Goal: Task Accomplishment & Management: Manage account settings

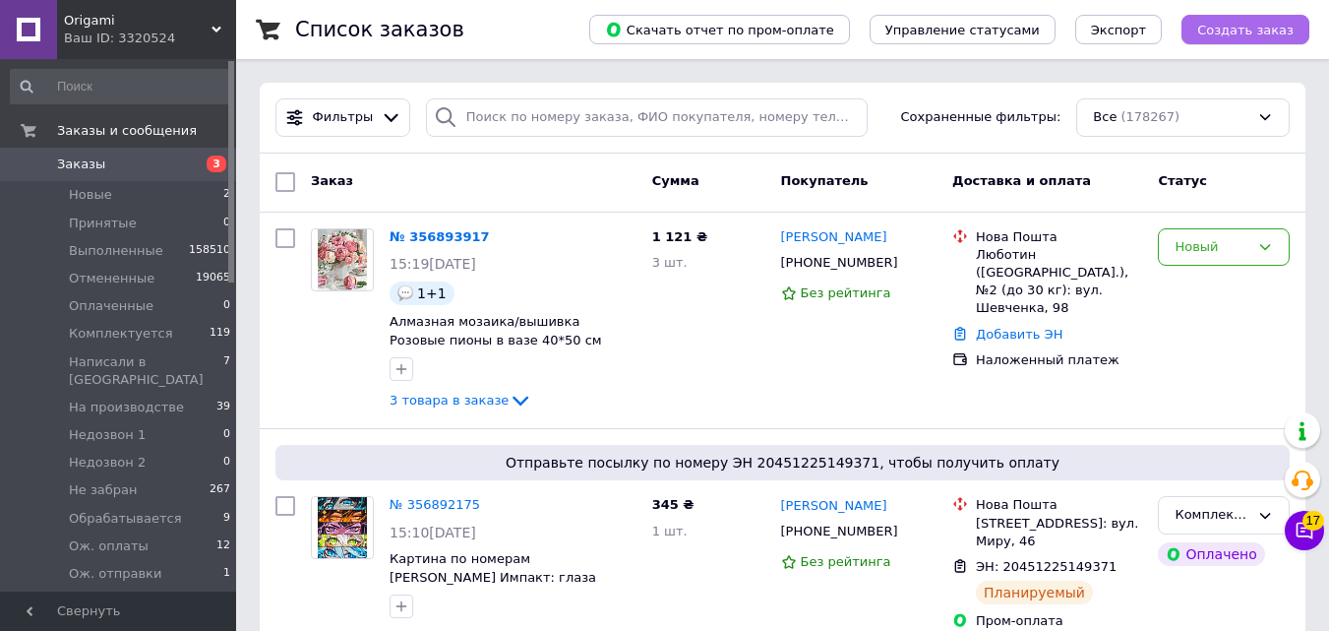
click at [1255, 35] on span "Создать заказ" at bounding box center [1245, 30] width 96 height 15
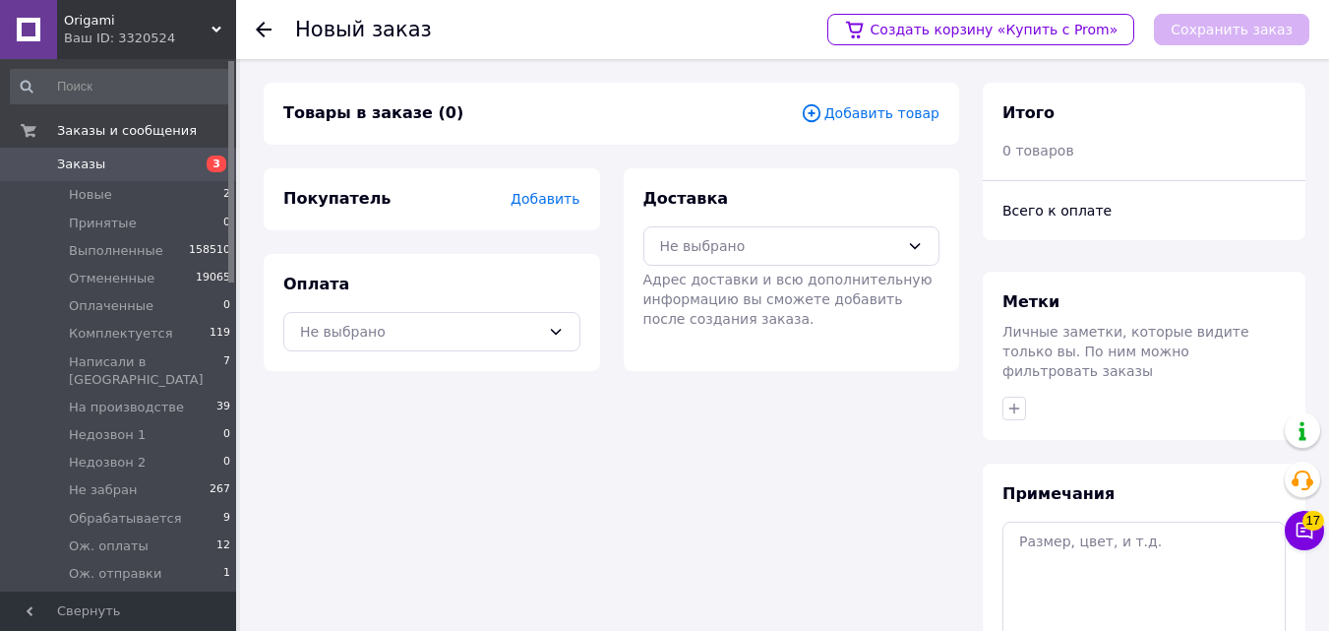
click at [888, 128] on div "Товары в заказе (0) Добавить товар" at bounding box center [611, 114] width 695 height 62
click at [874, 112] on span "Добавить товар" at bounding box center [870, 113] width 139 height 22
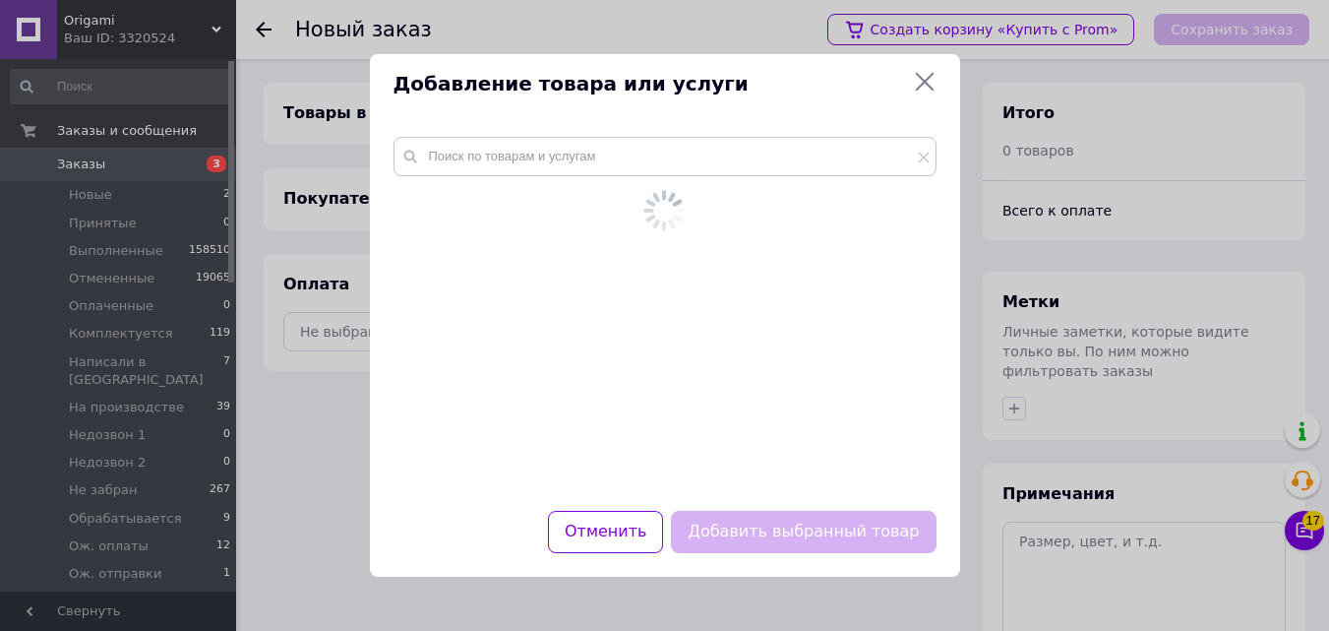
click at [649, 205] on icon at bounding box center [663, 210] width 49 height 49
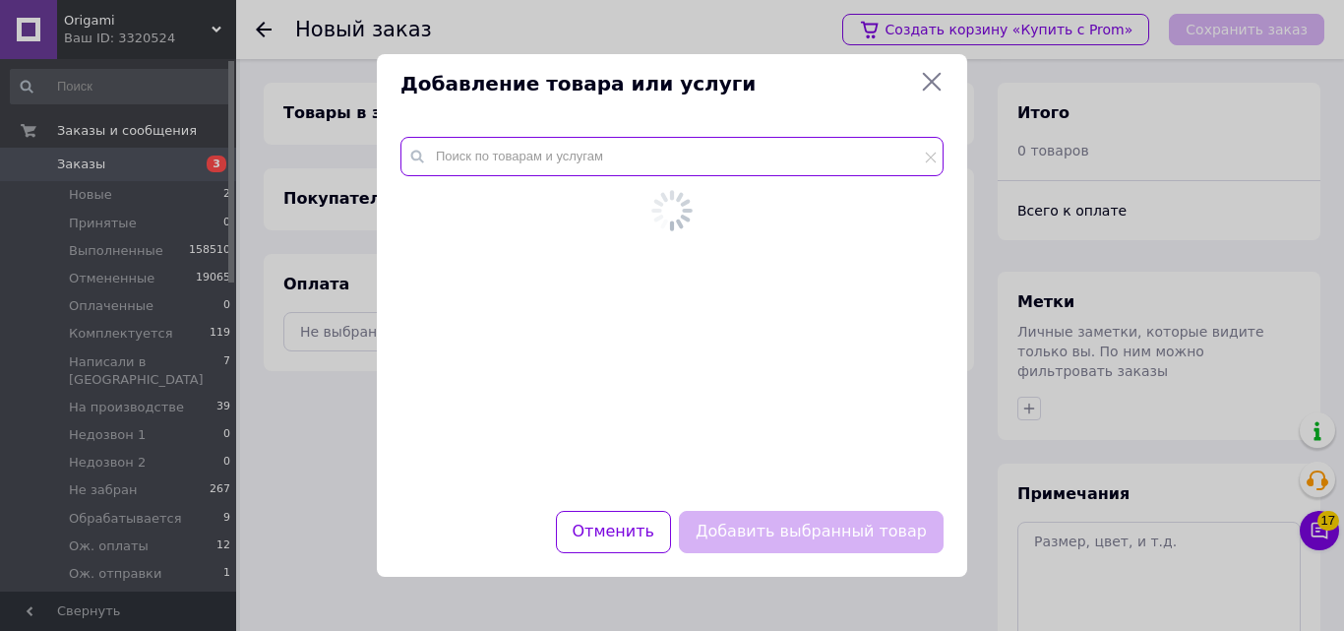
click at [841, 138] on input "text" at bounding box center [671, 156] width 543 height 39
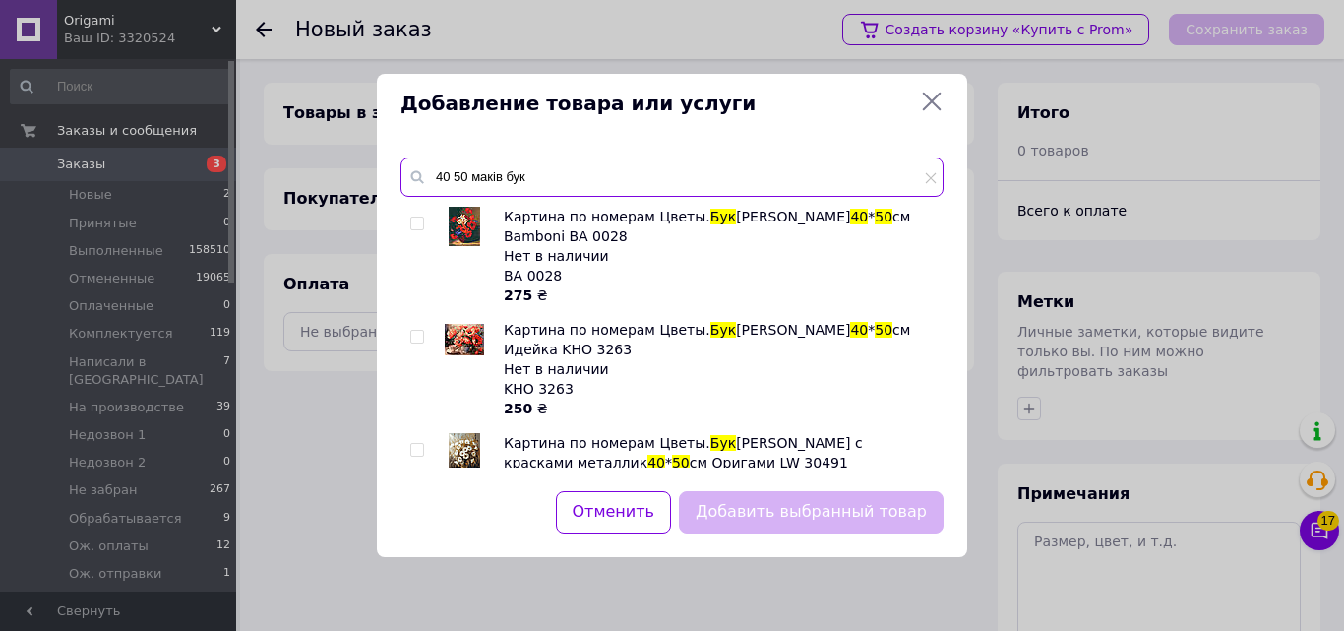
type input "40 50 маків бук"
click at [418, 219] on input "checkbox" at bounding box center [416, 223] width 13 height 13
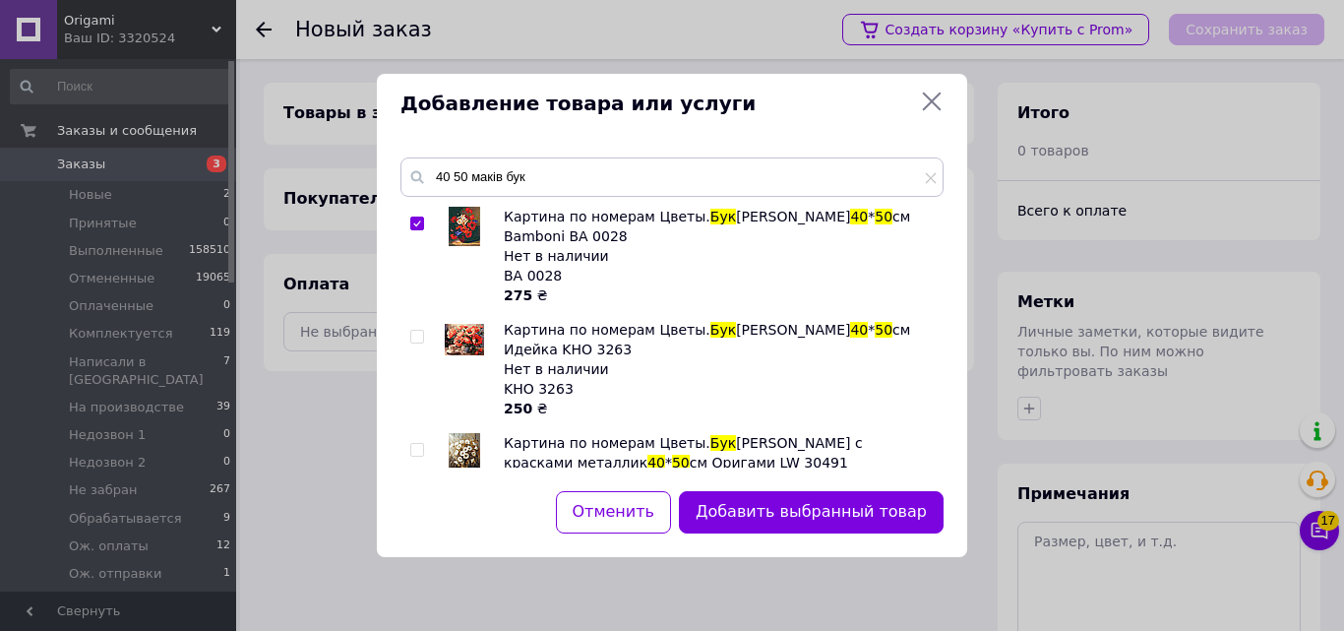
click at [418, 219] on input "checkbox" at bounding box center [416, 223] width 13 height 13
checkbox input "false"
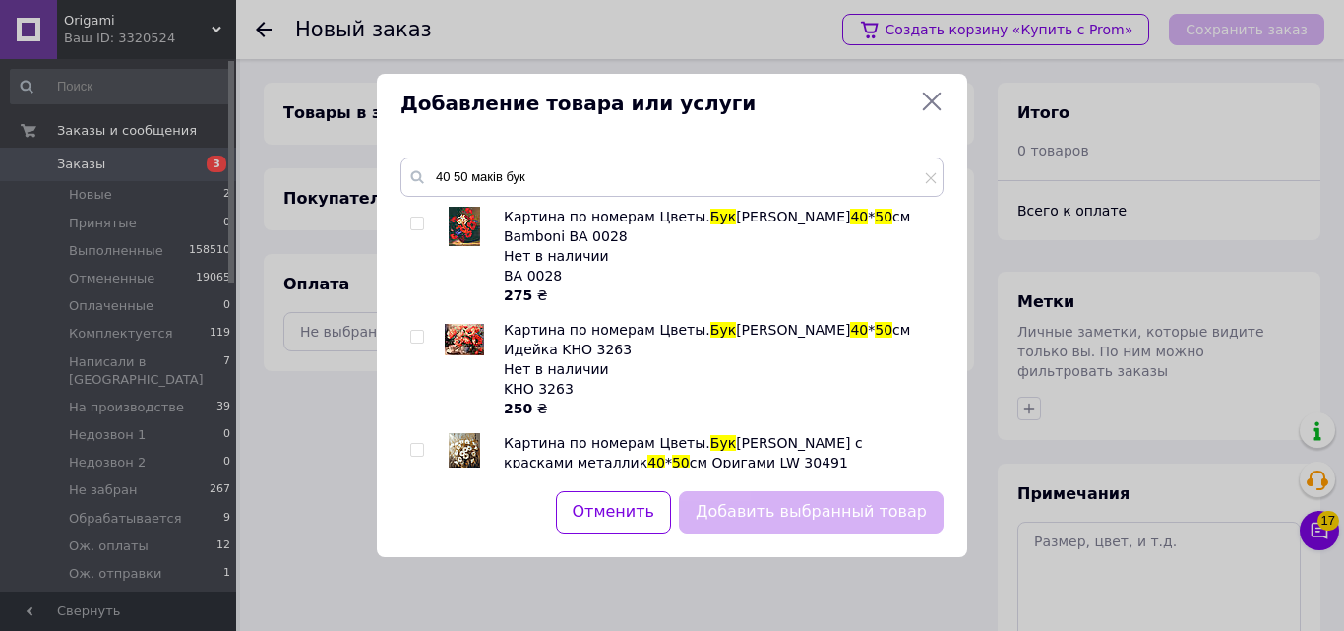
click at [426, 448] on div at bounding box center [420, 482] width 20 height 98
click at [420, 450] on input "checkbox" at bounding box center [416, 450] width 13 height 13
checkbox input "true"
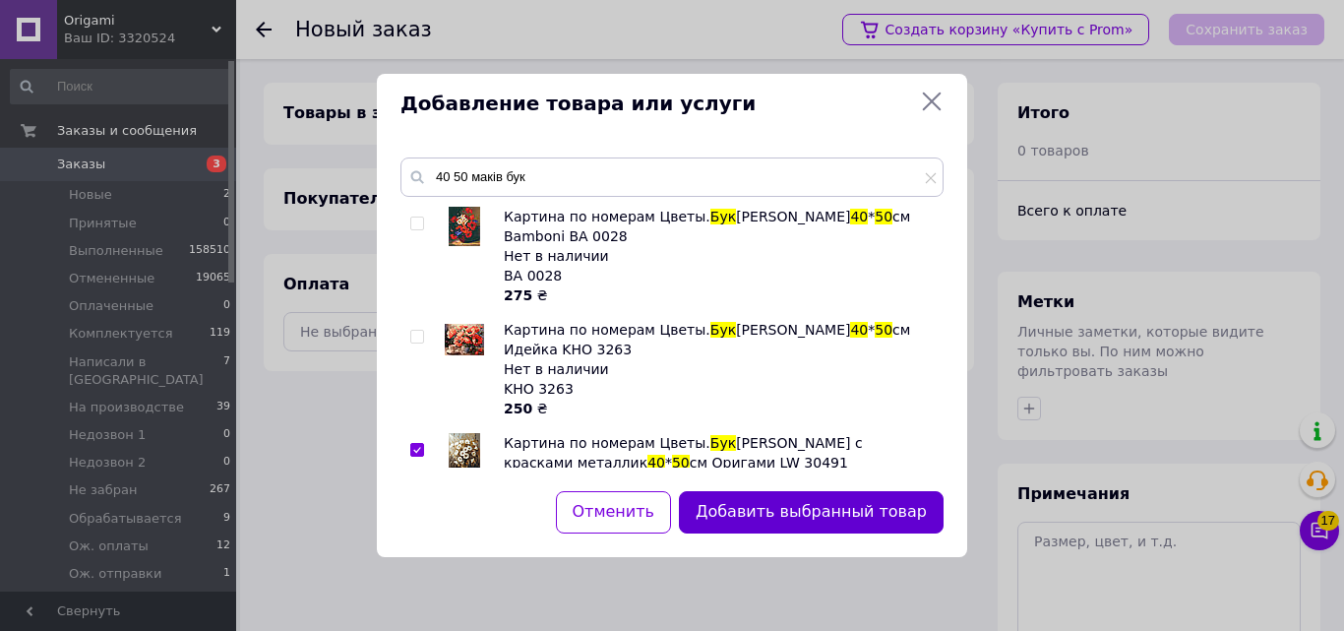
click at [772, 520] on button "Добавить выбранный товар" at bounding box center [811, 512] width 265 height 42
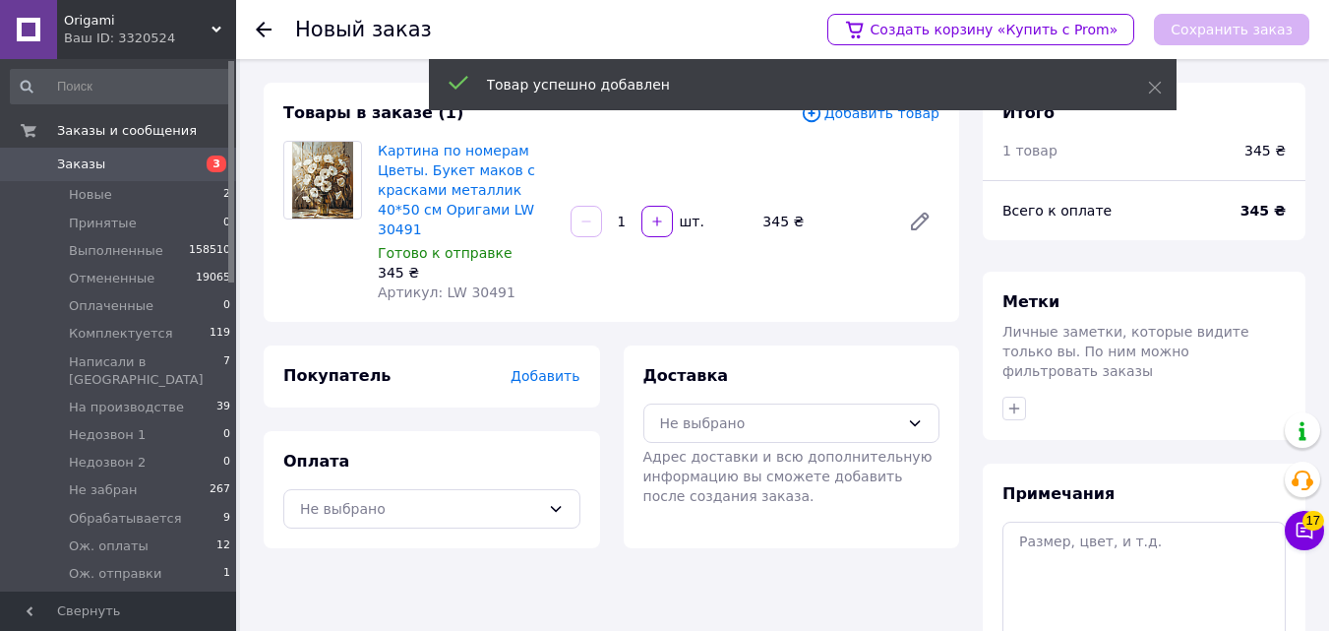
click at [564, 368] on span "Добавить" at bounding box center [545, 376] width 69 height 16
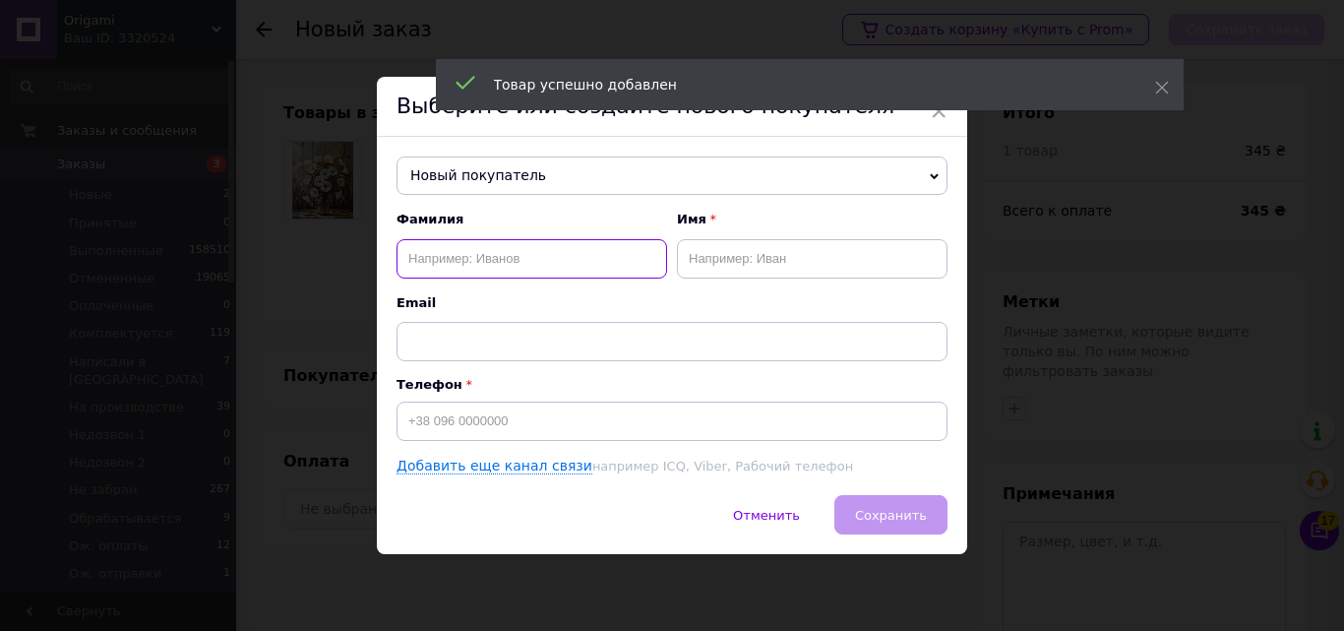
click at [507, 269] on input "text" at bounding box center [531, 258] width 271 height 39
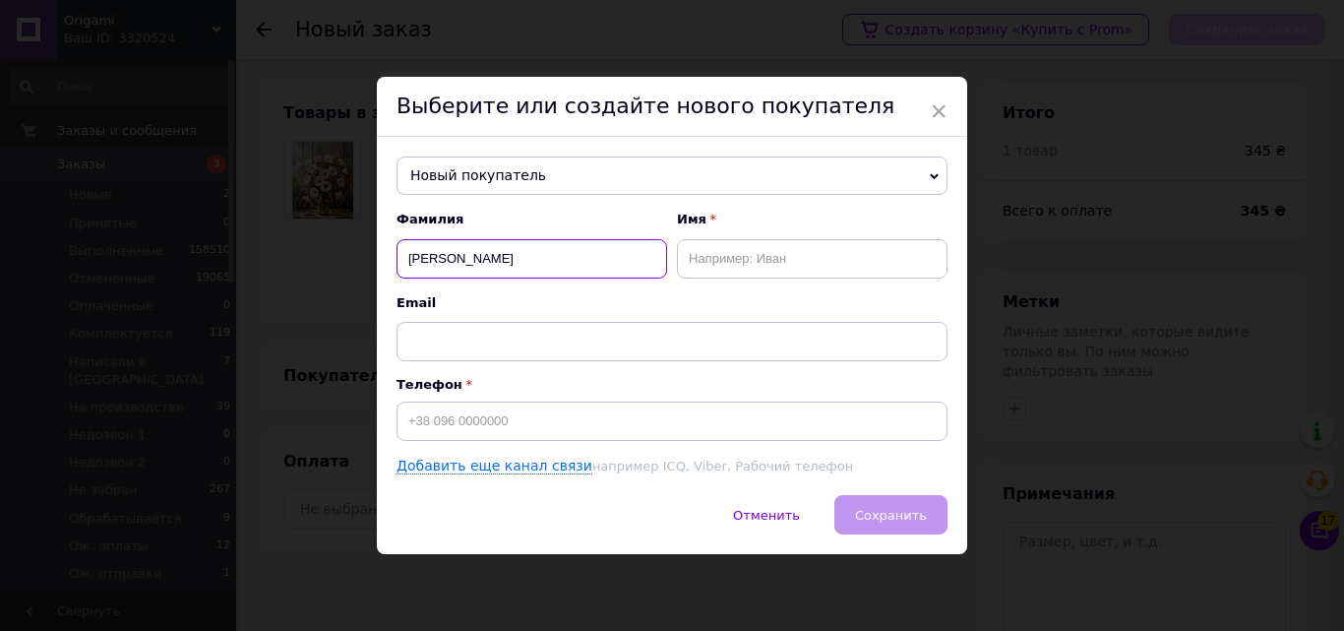
type input "БУТЕНКО"
click at [789, 257] on input "text" at bounding box center [812, 258] width 271 height 39
type input "НАТАЛІЯ"
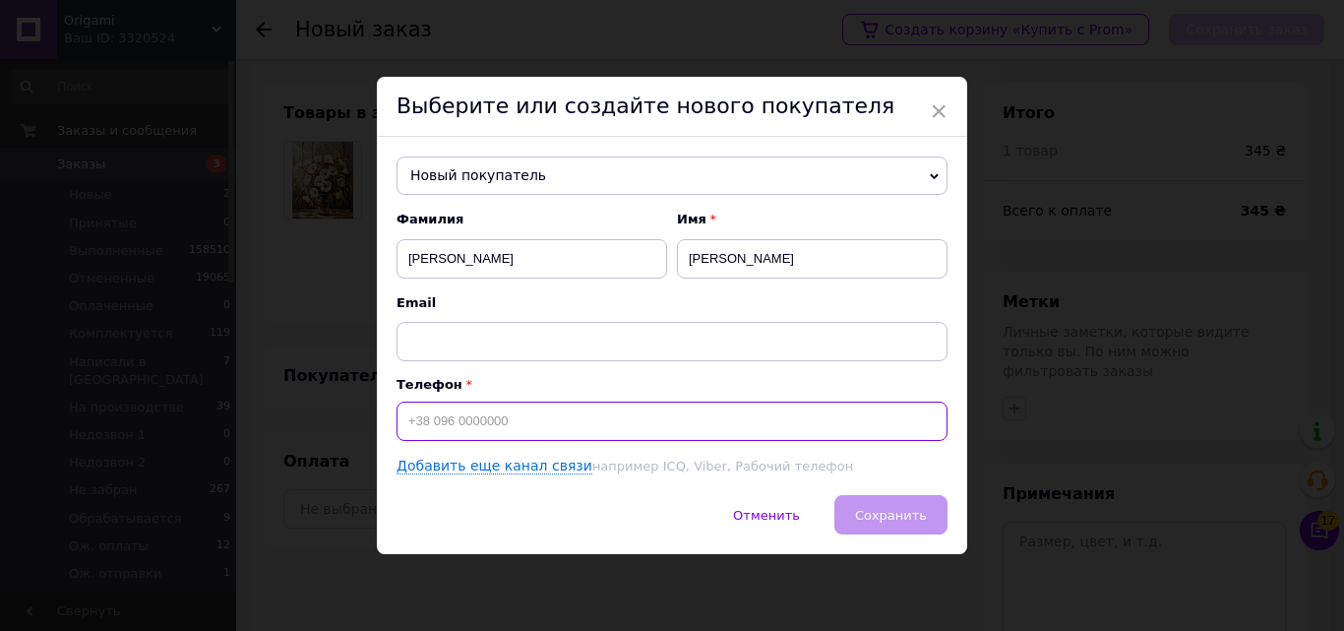
click at [610, 411] on input at bounding box center [671, 420] width 551 height 39
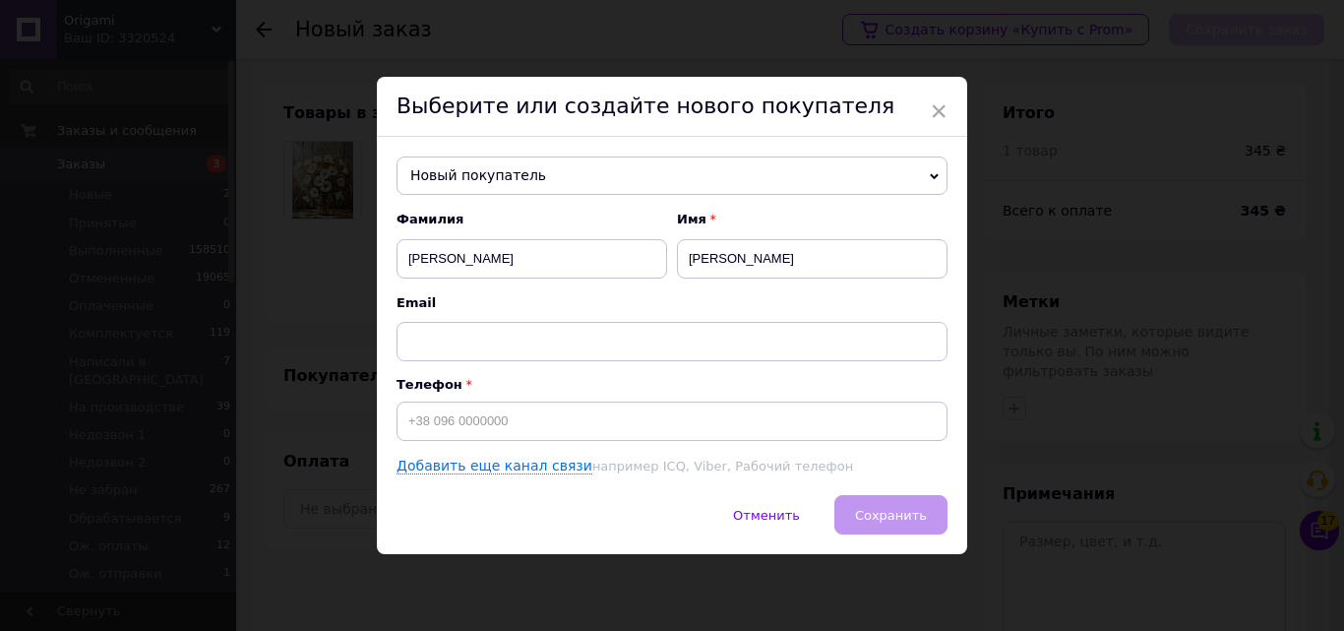
click at [1156, 161] on div "× Выберите или создайте нового покупателя Новый покупатель Бондаренко Світлана …" at bounding box center [672, 315] width 1344 height 631
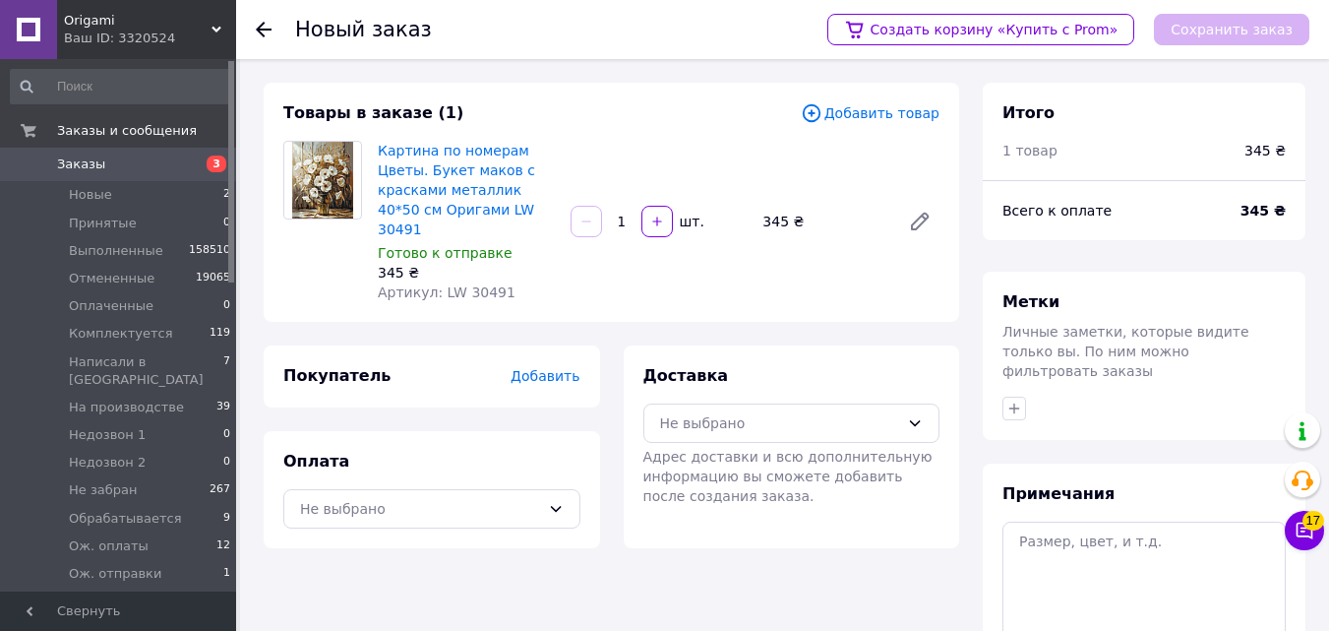
click at [876, 121] on span "Добавить товар" at bounding box center [870, 113] width 139 height 22
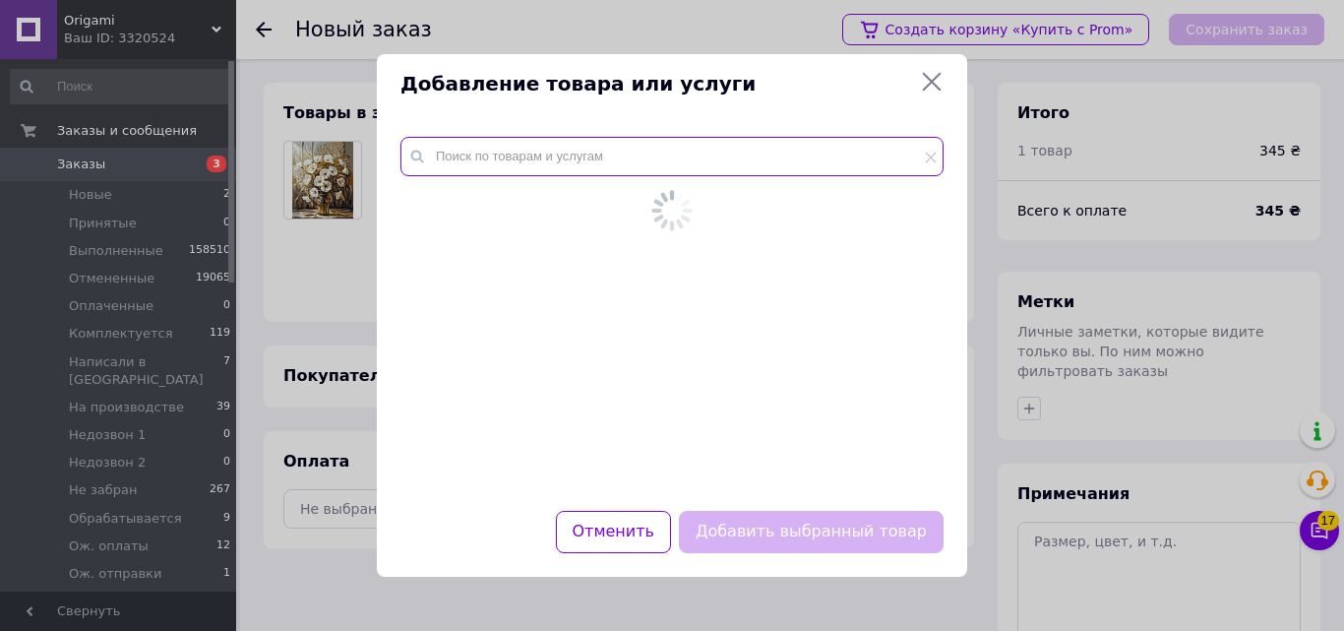
click at [681, 143] on div at bounding box center [672, 311] width 590 height 397
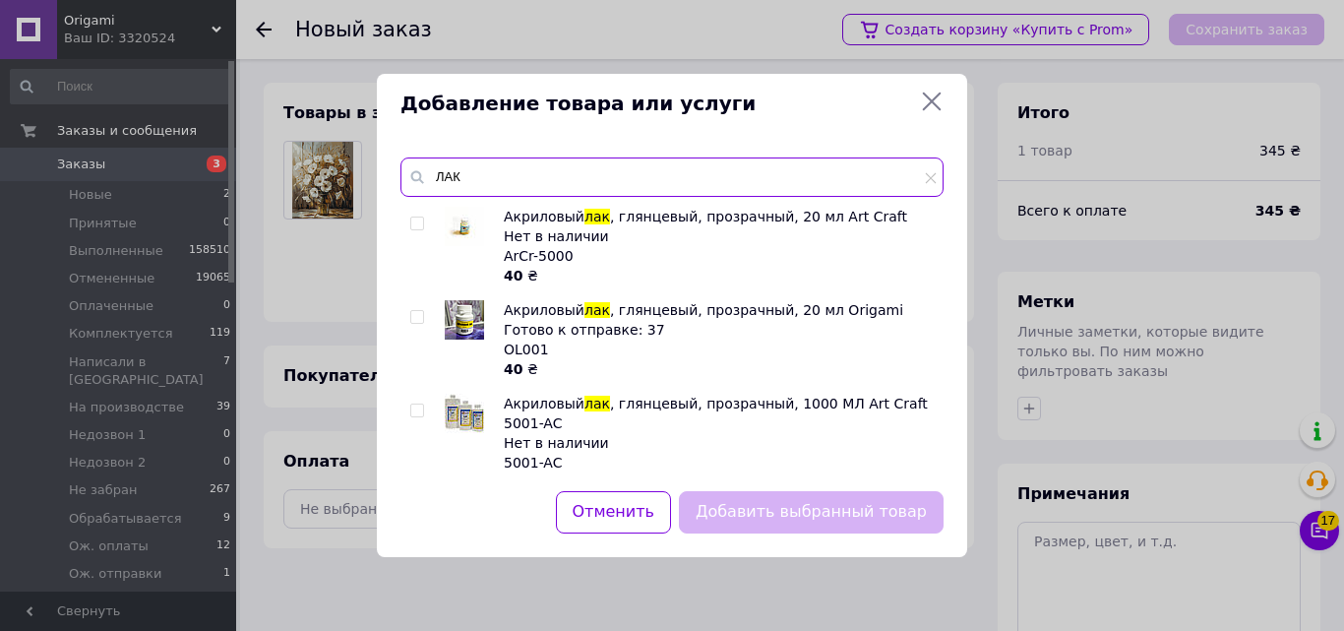
type input "ЛАК"
click at [413, 309] on div at bounding box center [420, 339] width 20 height 79
click at [414, 314] on input "checkbox" at bounding box center [416, 317] width 13 height 13
checkbox input "true"
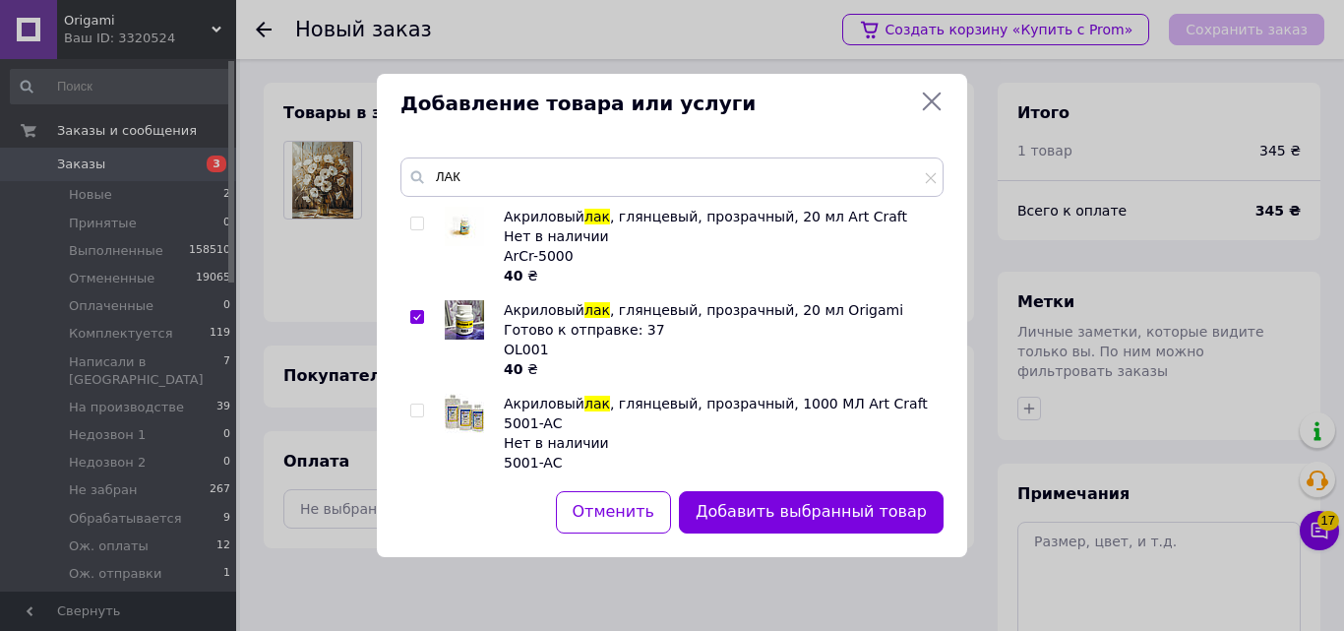
click at [845, 533] on div "Добавить выбранный товар" at bounding box center [811, 512] width 272 height 50
click at [827, 511] on button "Добавить выбранный товар" at bounding box center [811, 512] width 265 height 42
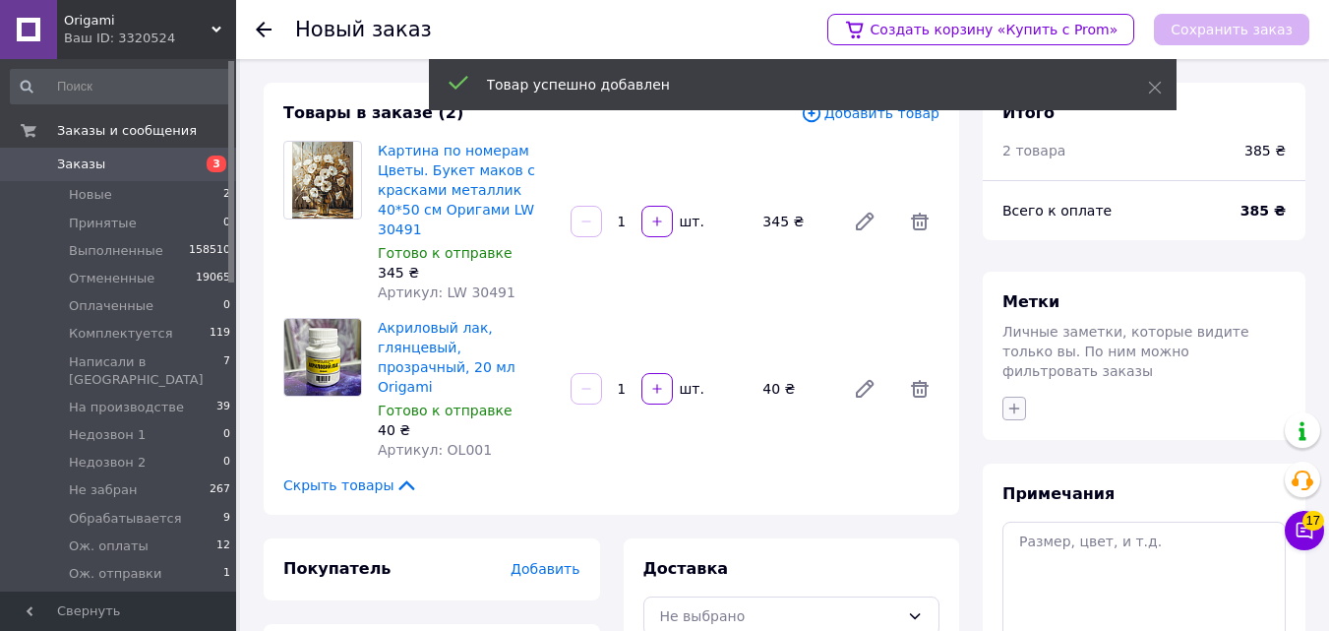
click at [1014, 400] on icon "button" at bounding box center [1014, 408] width 16 height 16
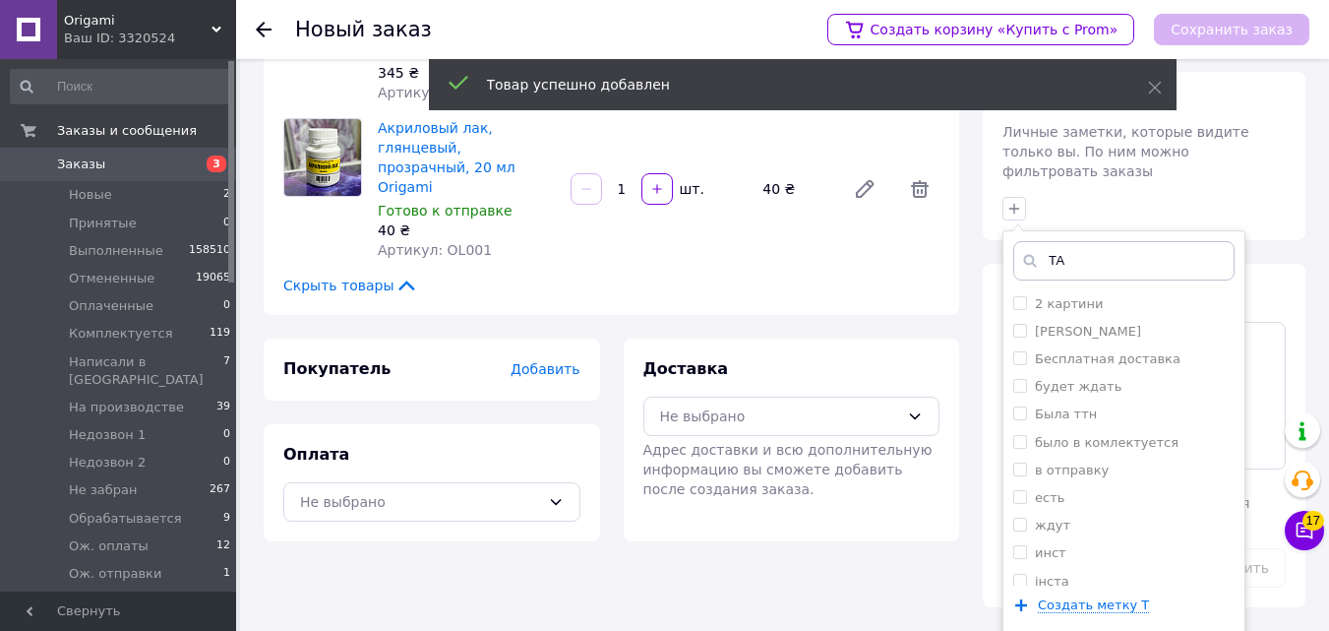
scroll to position [180, 0]
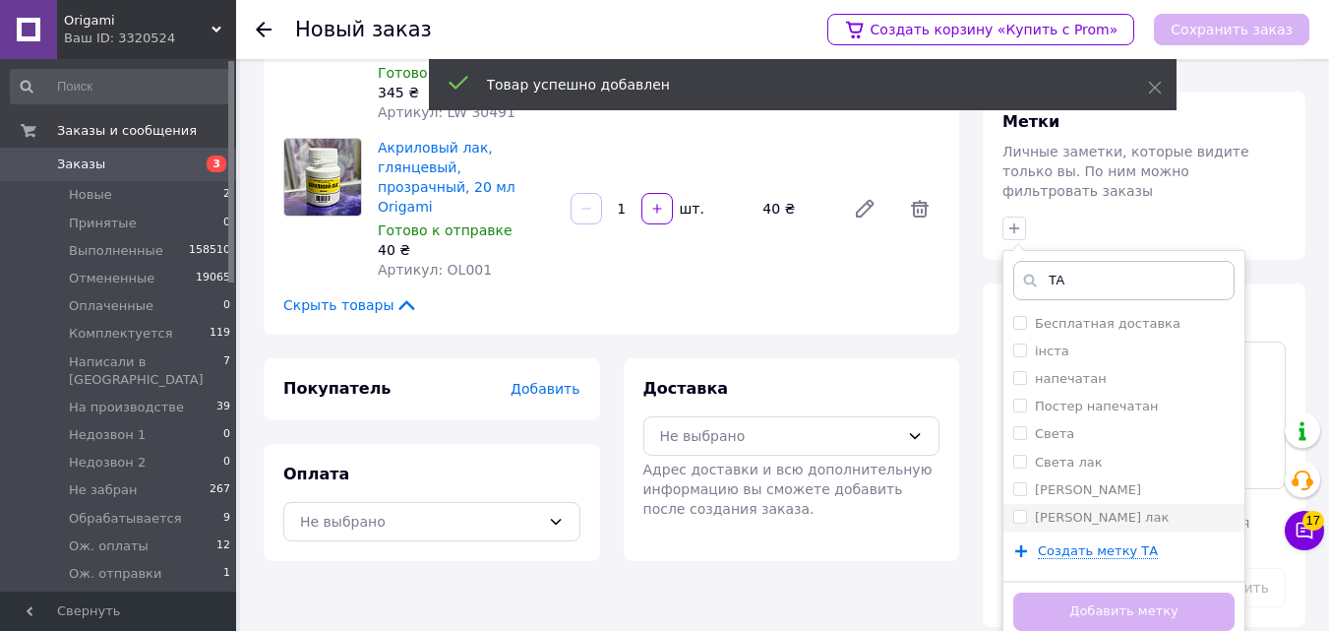
type input "ТА"
click at [1159, 510] on li "Таня лак" at bounding box center [1123, 518] width 241 height 28
checkbox input "true"
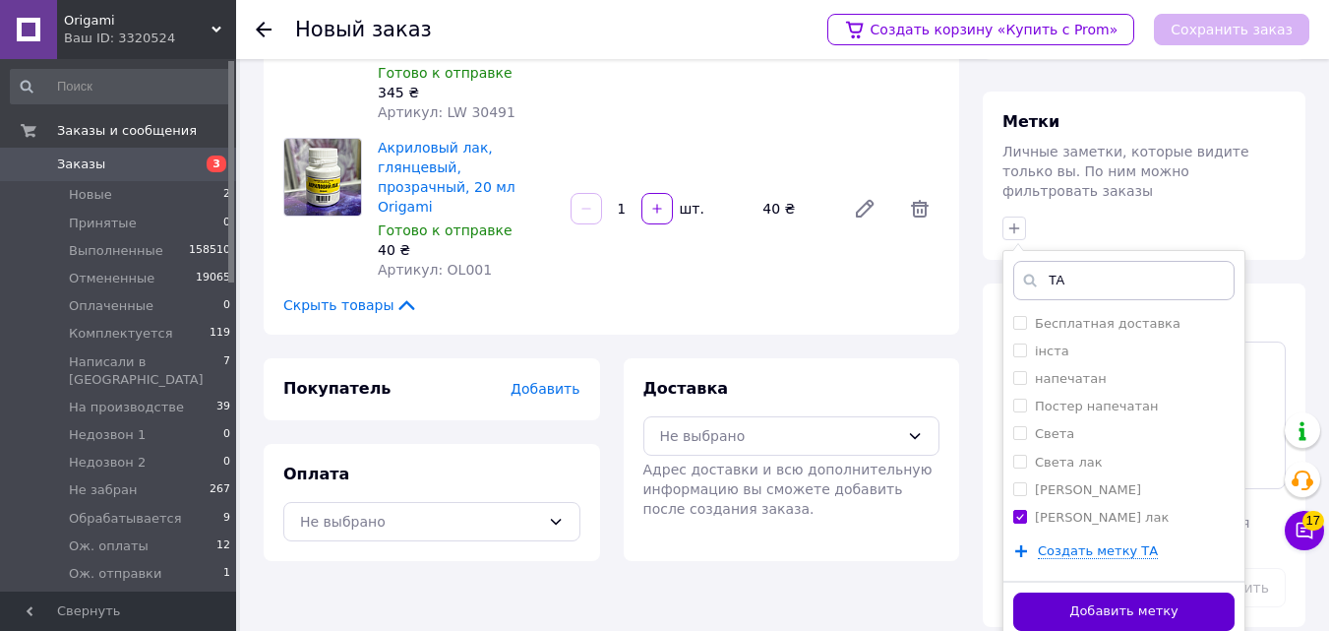
click at [1157, 592] on button "Добавить метку" at bounding box center [1123, 611] width 221 height 38
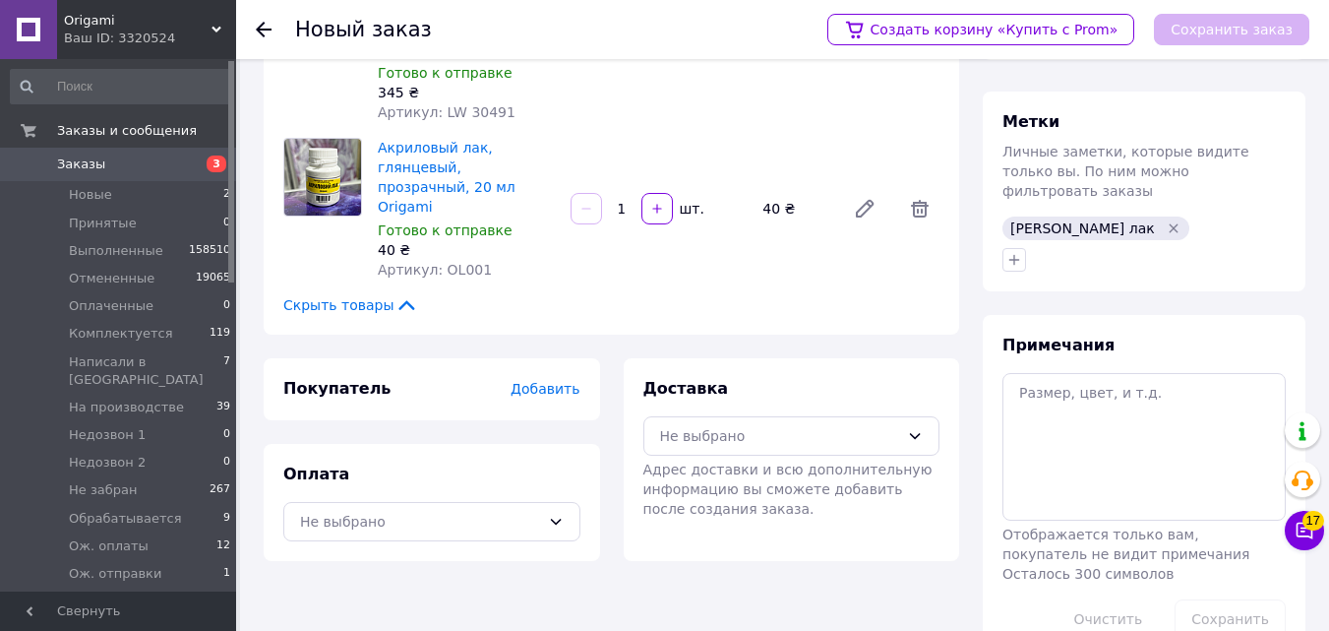
scroll to position [0, 0]
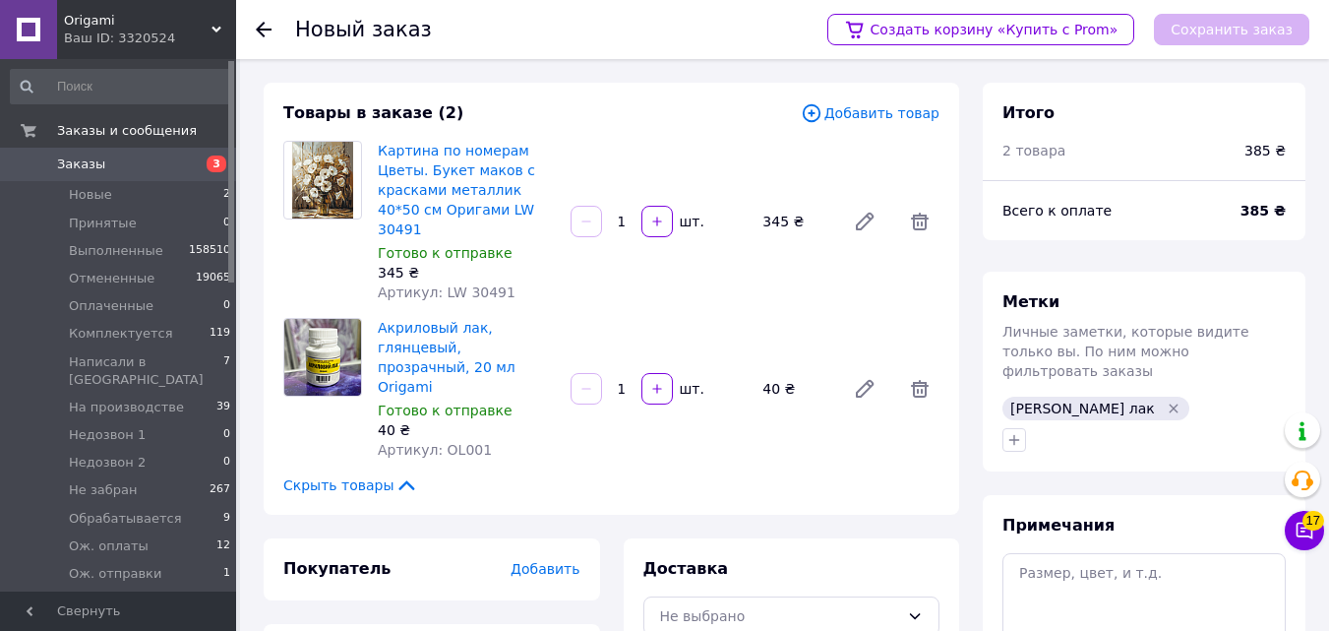
click at [834, 100] on div "Товары в заказе (2) Добавить товар Картина по номерам Цветы. Букет маков с крас…" at bounding box center [611, 299] width 695 height 432
click at [822, 111] on icon at bounding box center [812, 113] width 22 height 22
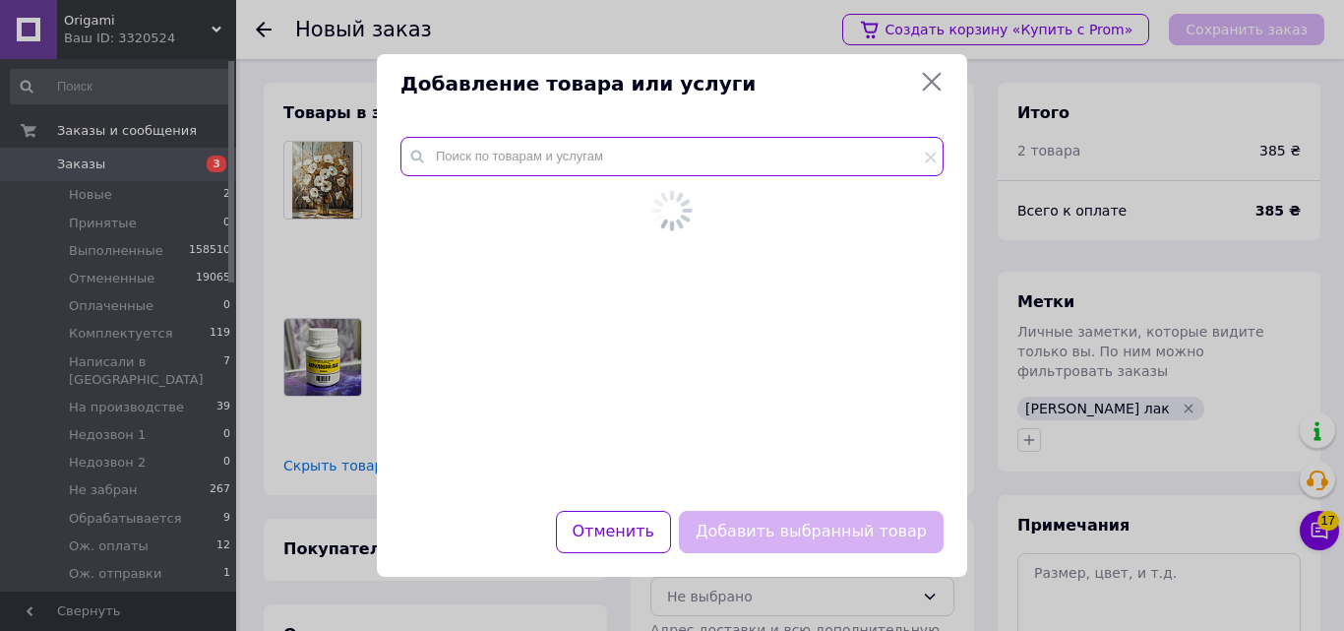
click at [604, 140] on input "text" at bounding box center [671, 156] width 543 height 39
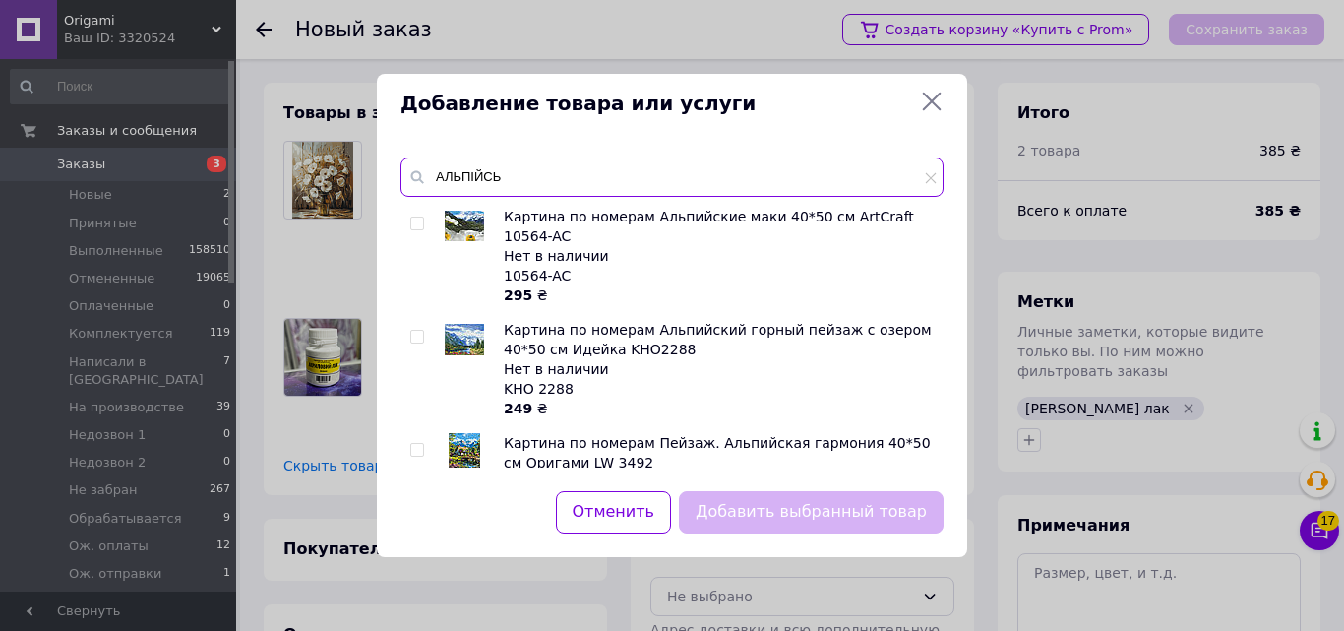
type input "АЛЬПІЙСЬ"
click at [416, 444] on input "checkbox" at bounding box center [416, 450] width 13 height 13
checkbox input "true"
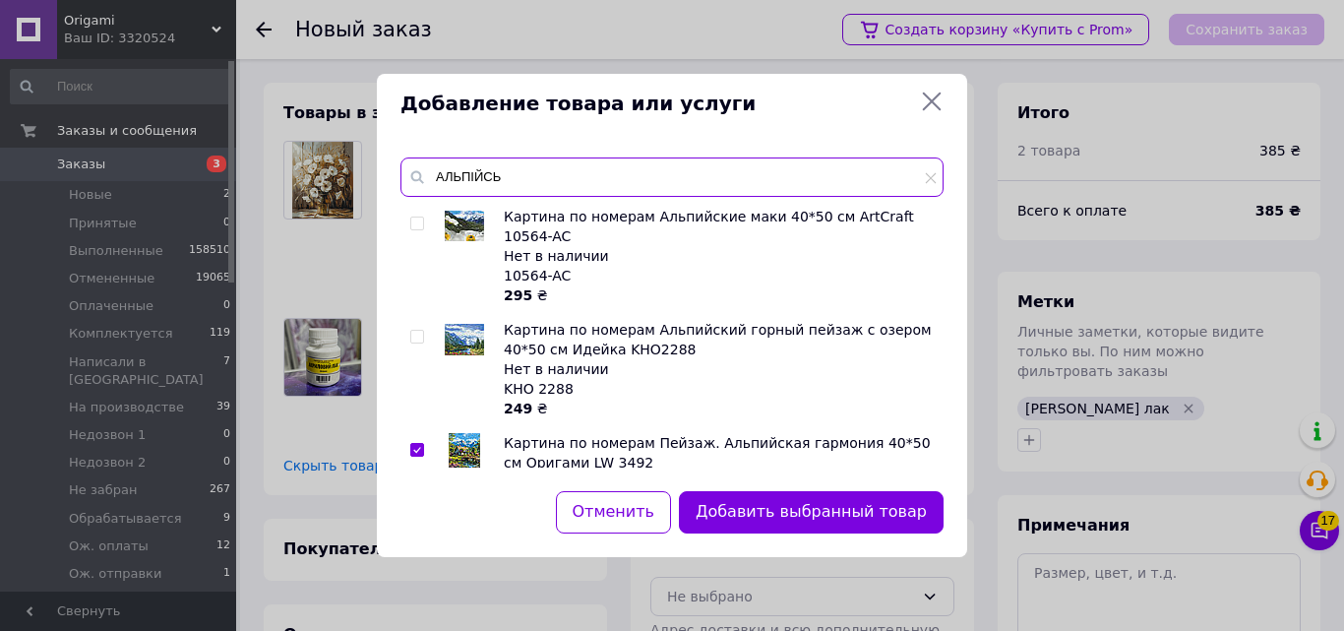
drag, startPoint x: 500, startPoint y: 179, endPoint x: 633, endPoint y: 182, distance: 133.8
click at [633, 182] on input "АЛЬПІЙСЬ" at bounding box center [671, 176] width 543 height 39
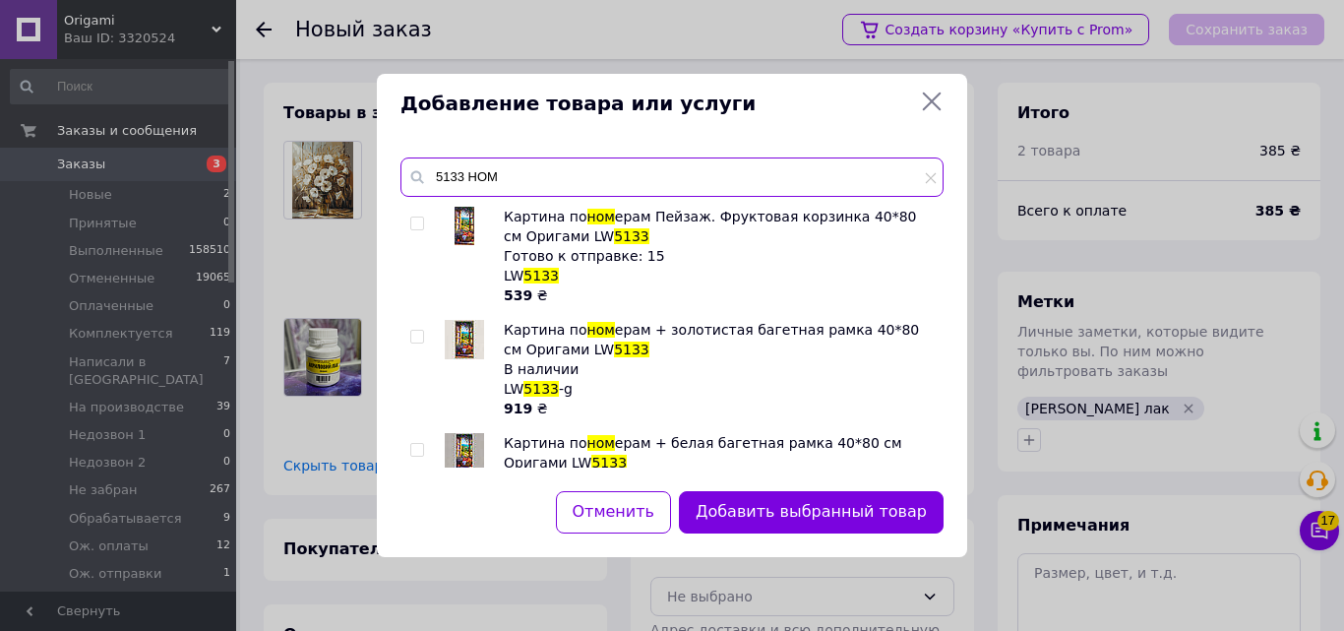
type input "5133 НОМ"
click at [423, 220] on span at bounding box center [417, 223] width 14 height 14
click at [423, 220] on input "checkbox" at bounding box center [416, 223] width 13 height 13
checkbox input "true"
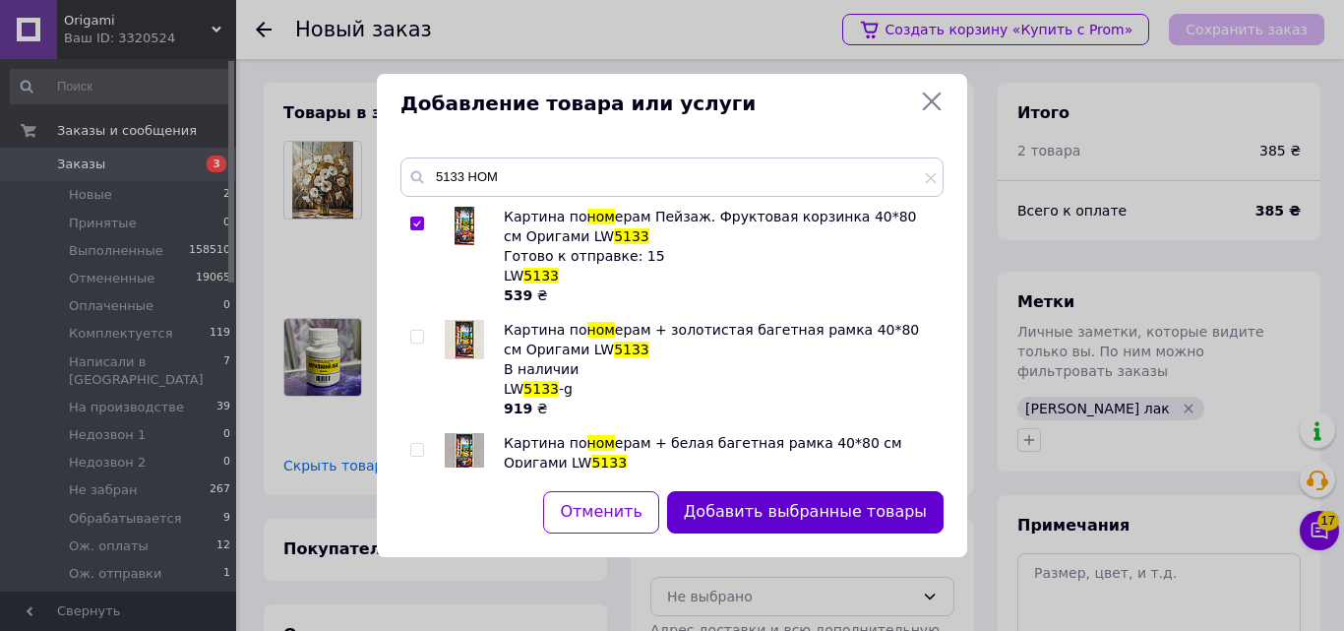
click at [846, 506] on button "Добавить выбранные товары" at bounding box center [805, 512] width 276 height 42
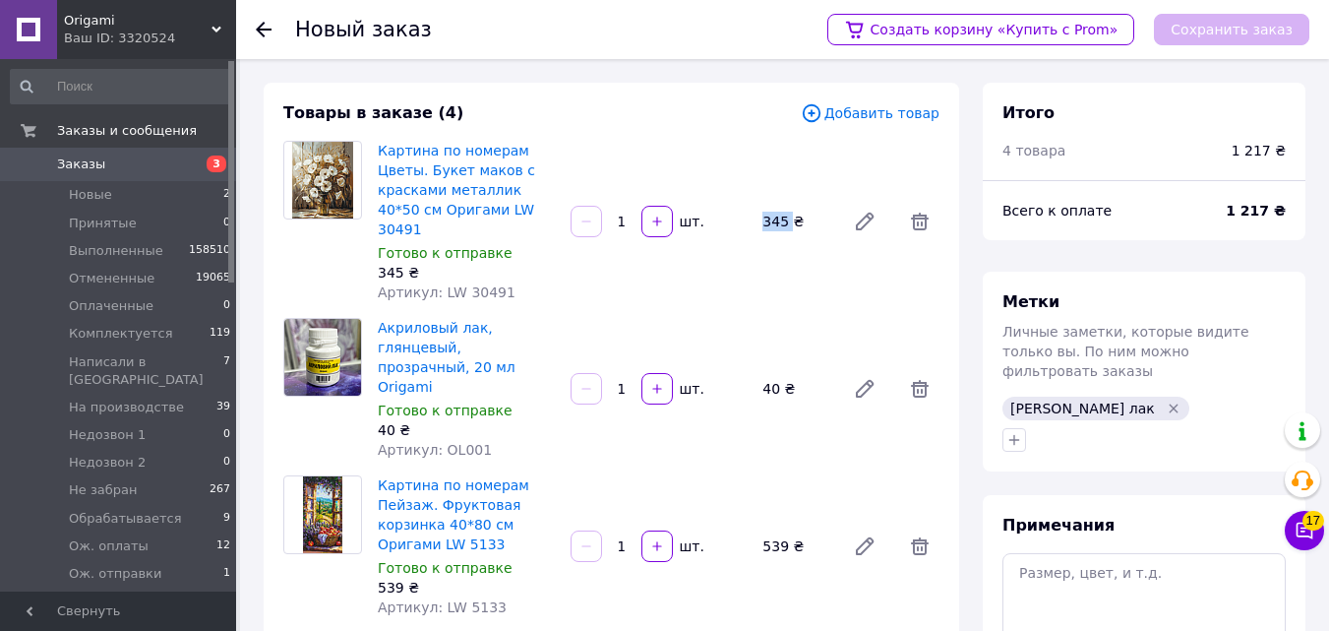
drag, startPoint x: 761, startPoint y: 205, endPoint x: 790, endPoint y: 206, distance: 28.5
click at [791, 208] on div "345 ₴" at bounding box center [795, 222] width 83 height 28
click at [918, 537] on icon at bounding box center [920, 546] width 18 height 18
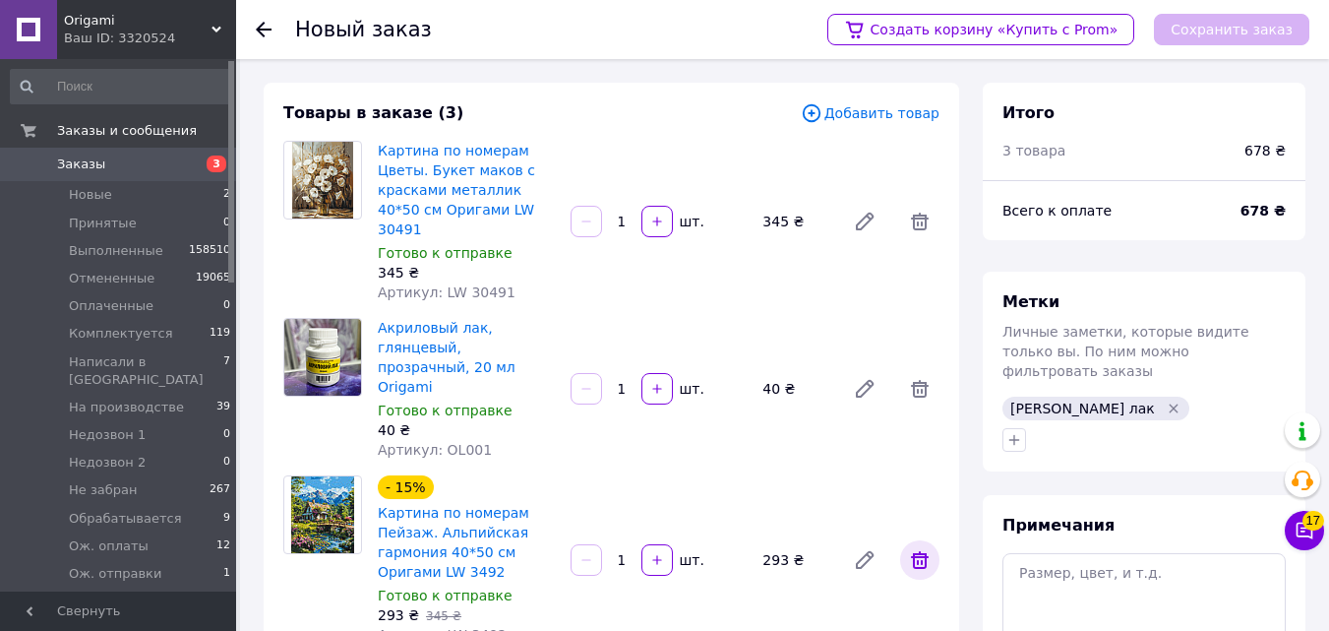
click at [921, 551] on icon at bounding box center [920, 560] width 18 height 18
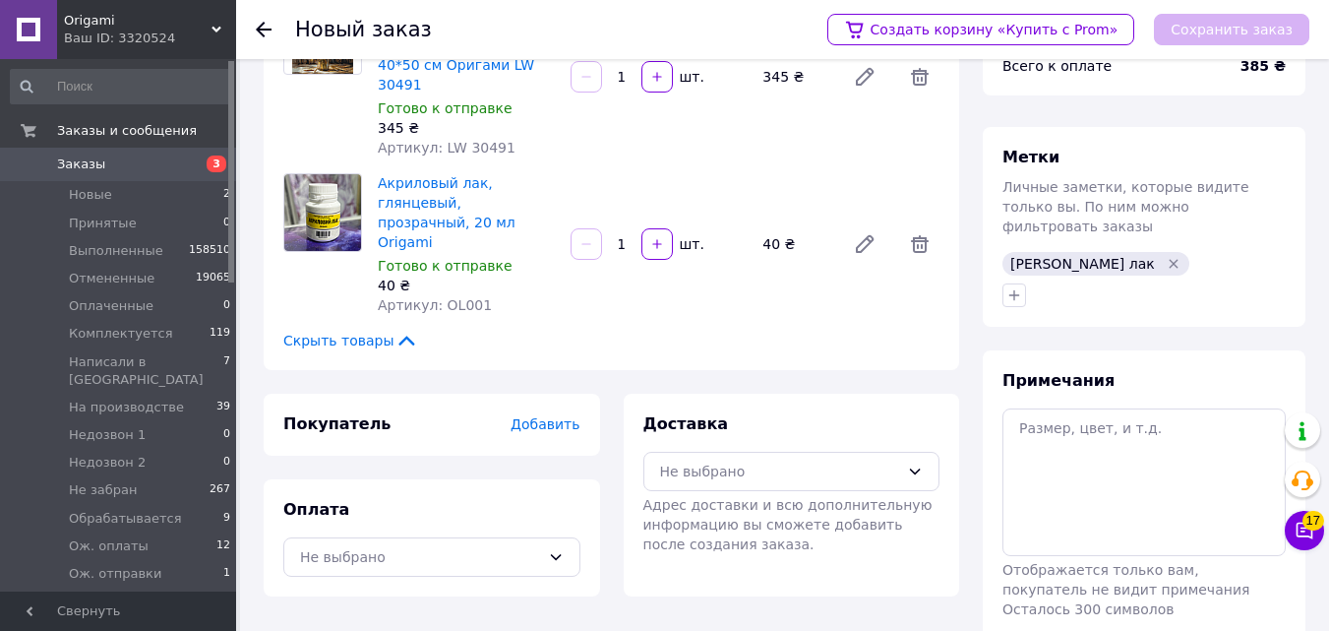
scroll to position [211, 0]
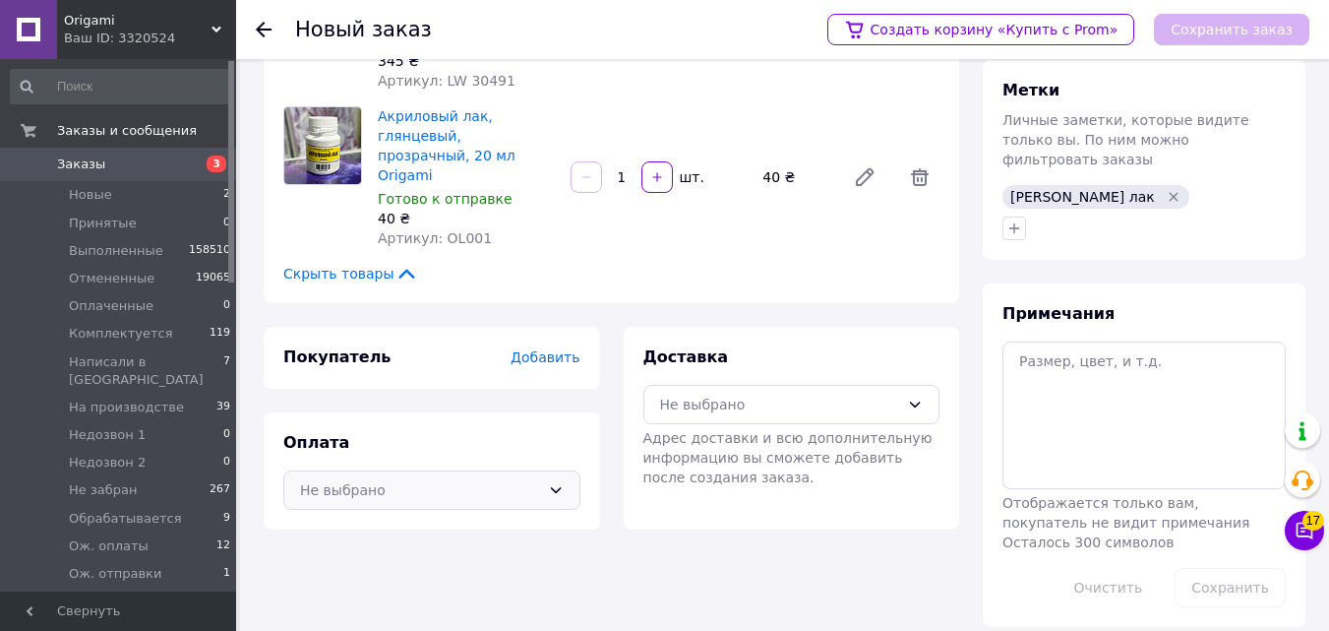
click at [511, 470] on div "Не выбрано" at bounding box center [431, 489] width 297 height 39
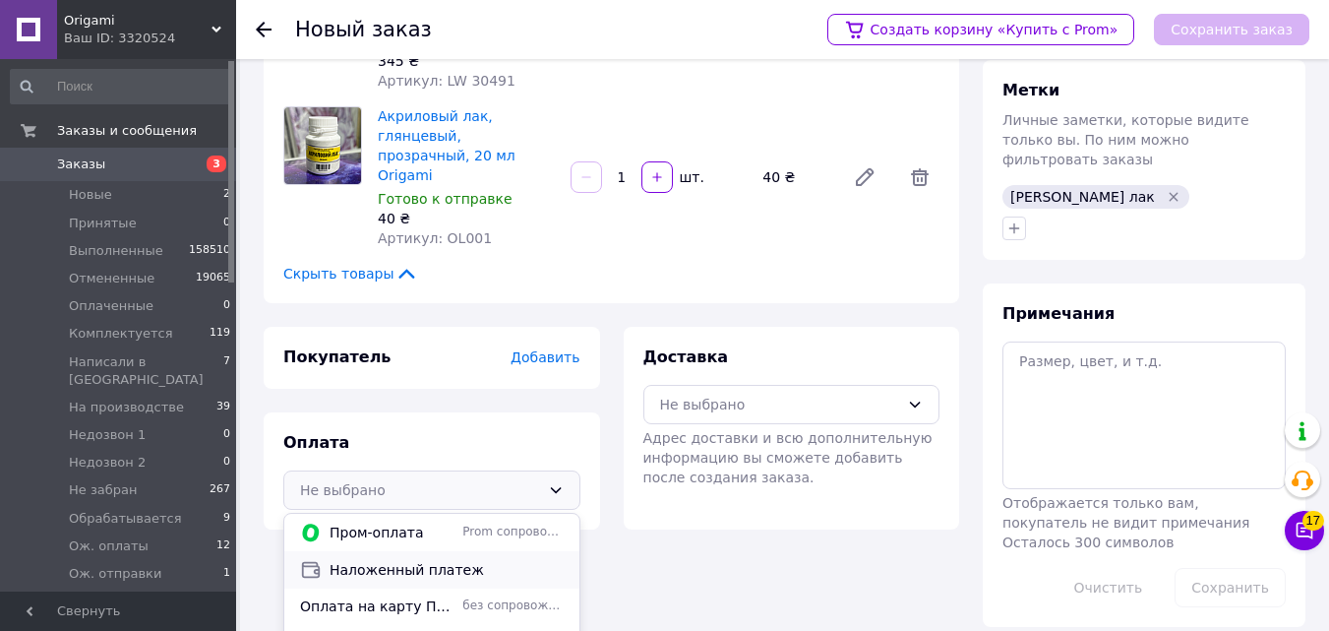
click at [492, 559] on div "Наложенный платеж" at bounding box center [431, 570] width 271 height 22
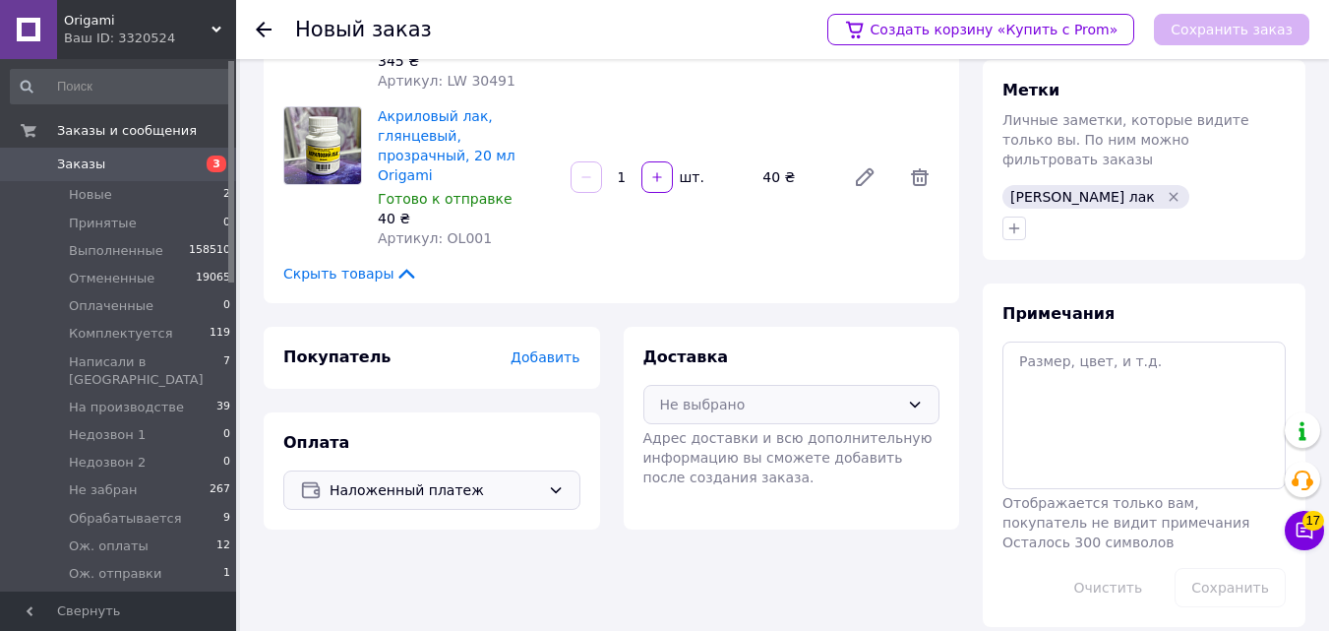
click at [736, 393] on div "Не выбрано" at bounding box center [780, 404] width 240 height 22
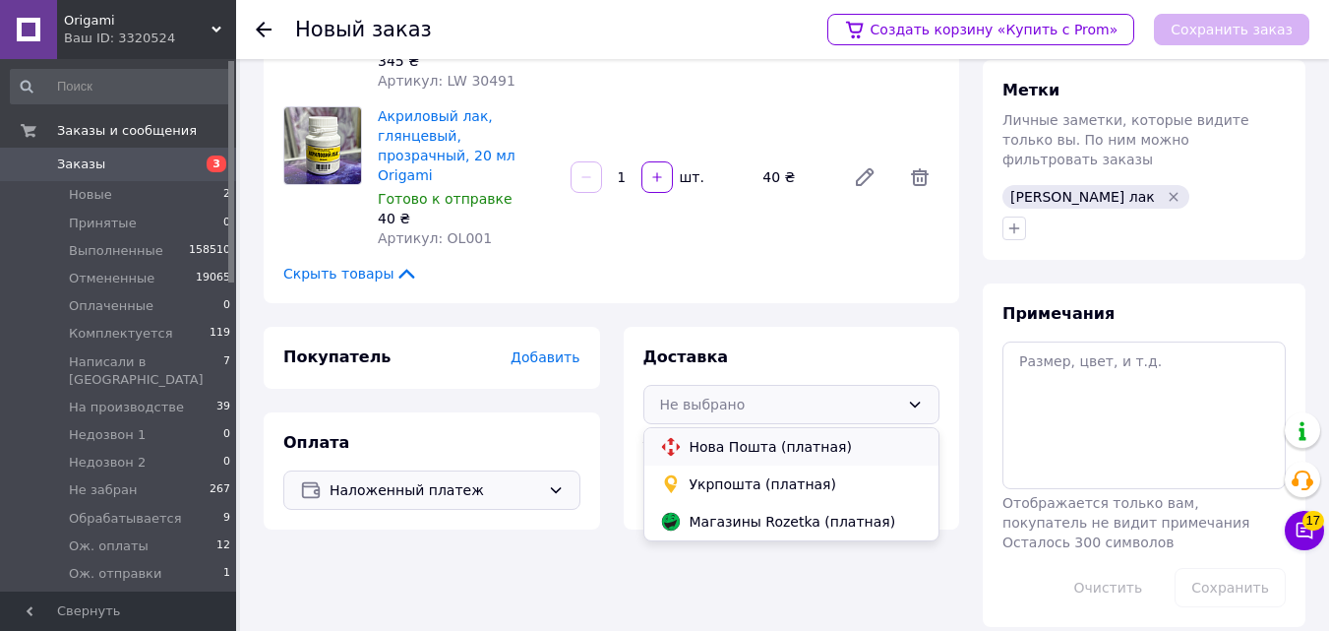
click at [702, 437] on span "Нова Пошта (платная)" at bounding box center [807, 447] width 234 height 20
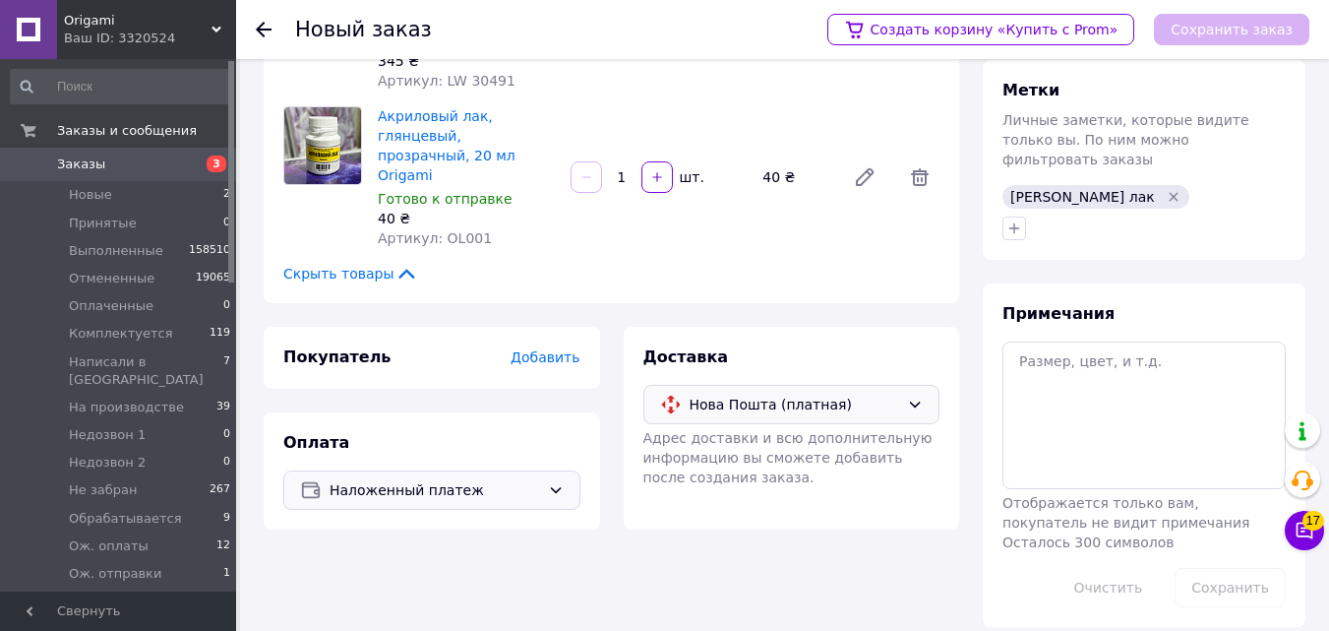
click at [558, 349] on span "Добавить" at bounding box center [545, 357] width 69 height 16
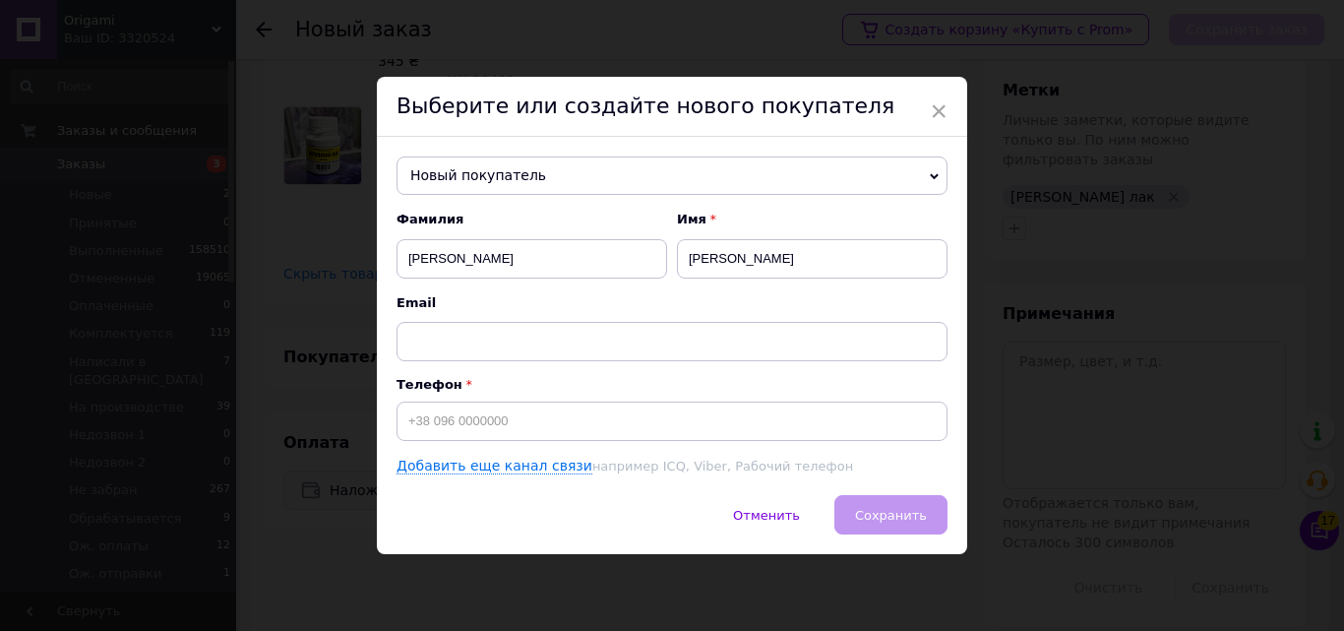
click at [571, 443] on div "Фамилия БУТЕНКО Имя НАТАЛІЯ Email Телефон Добавить еще канал связи например ICQ…" at bounding box center [671, 342] width 551 height 265
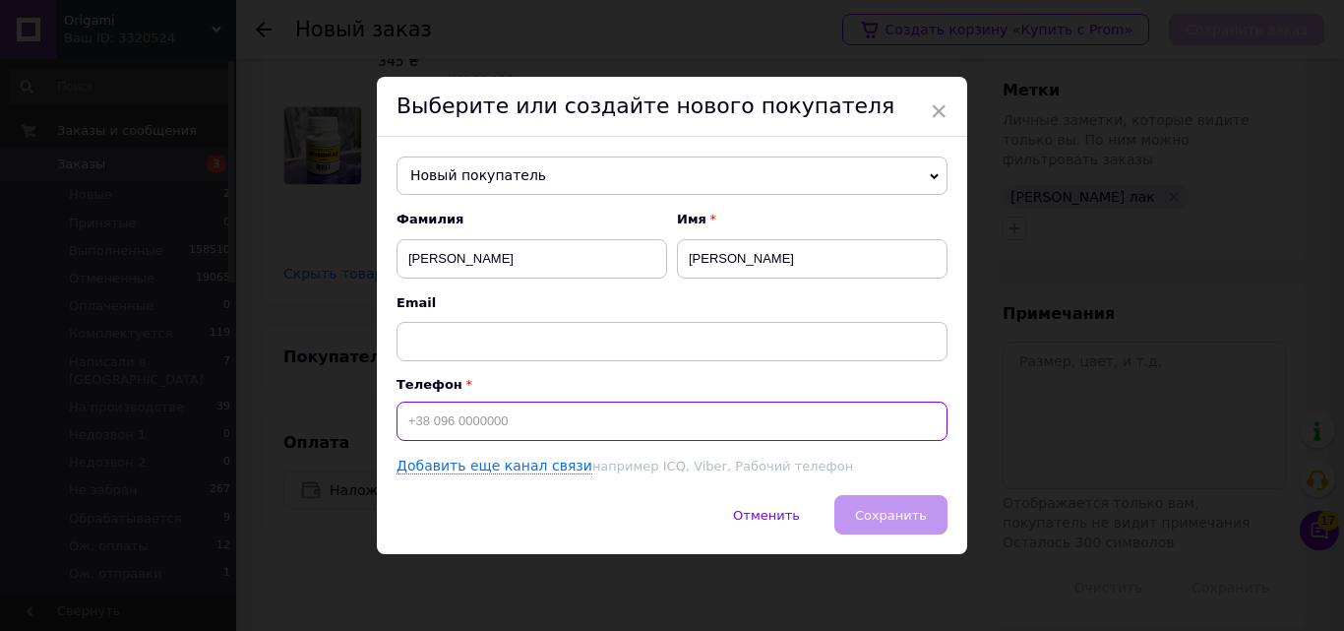
click at [561, 433] on input at bounding box center [671, 420] width 551 height 39
drag, startPoint x: 432, startPoint y: 424, endPoint x: 470, endPoint y: 429, distance: 38.7
click at [470, 429] on input "[PHONE_NUMBER]" at bounding box center [671, 420] width 551 height 39
type input "[PHONE_NUMBER]"
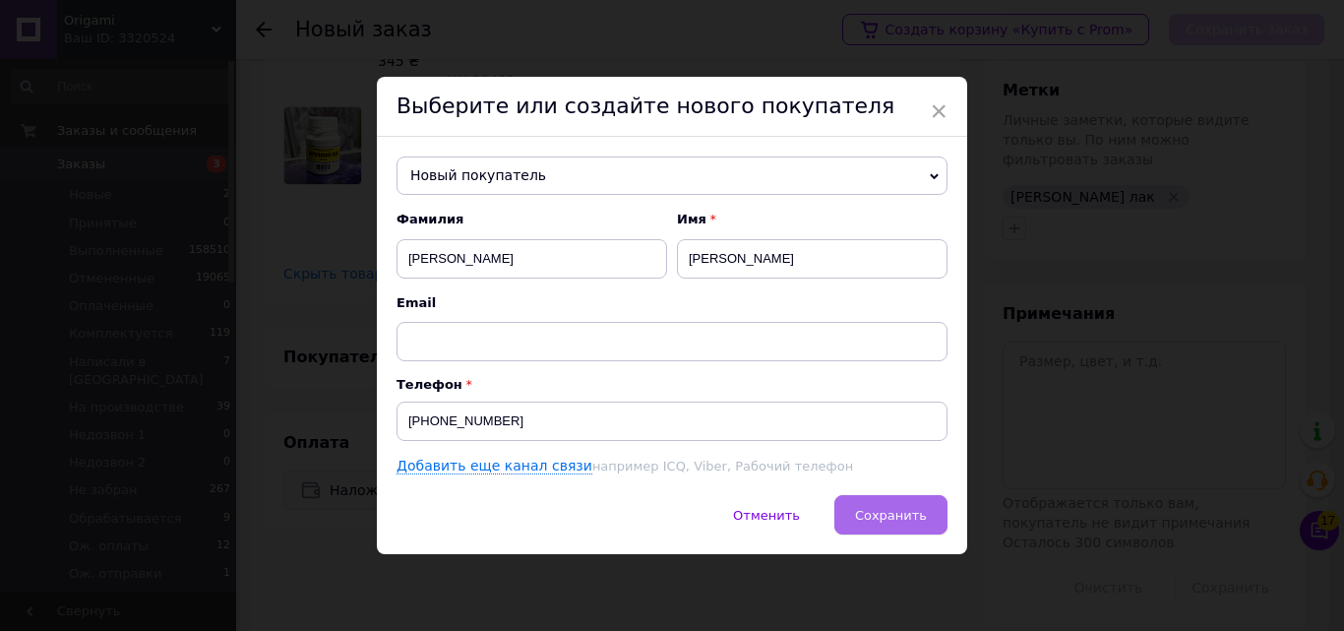
click at [893, 508] on span "Сохранить" at bounding box center [891, 515] width 72 height 15
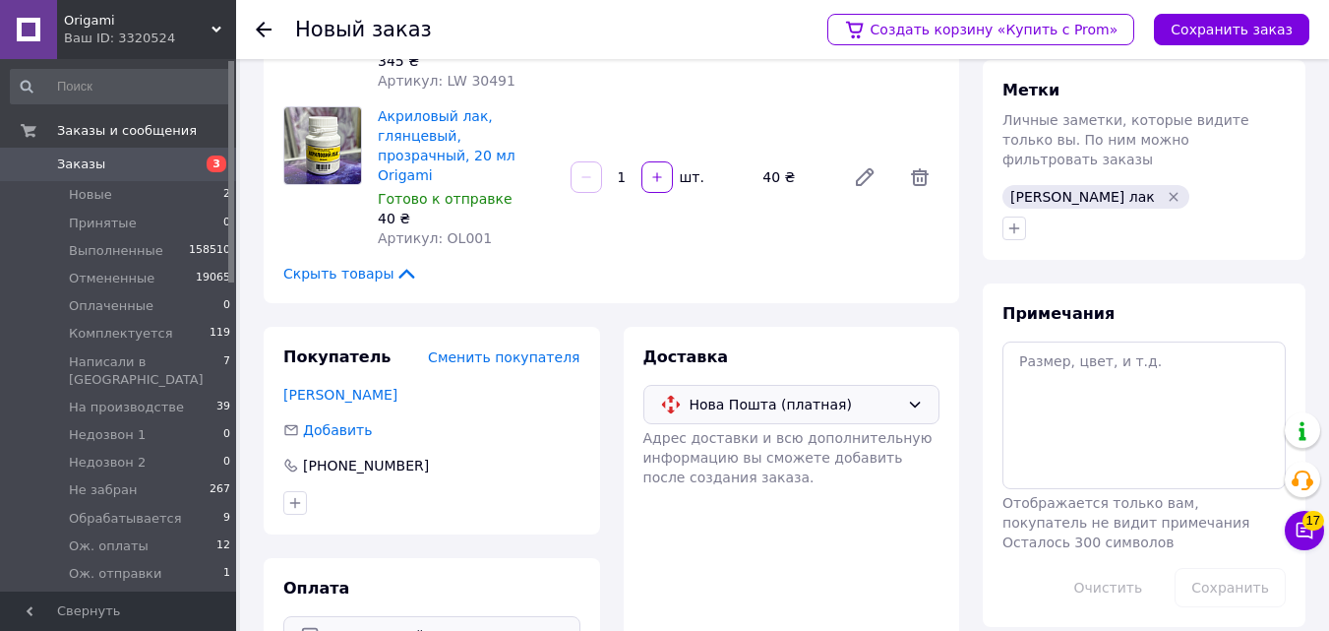
scroll to position [220, 0]
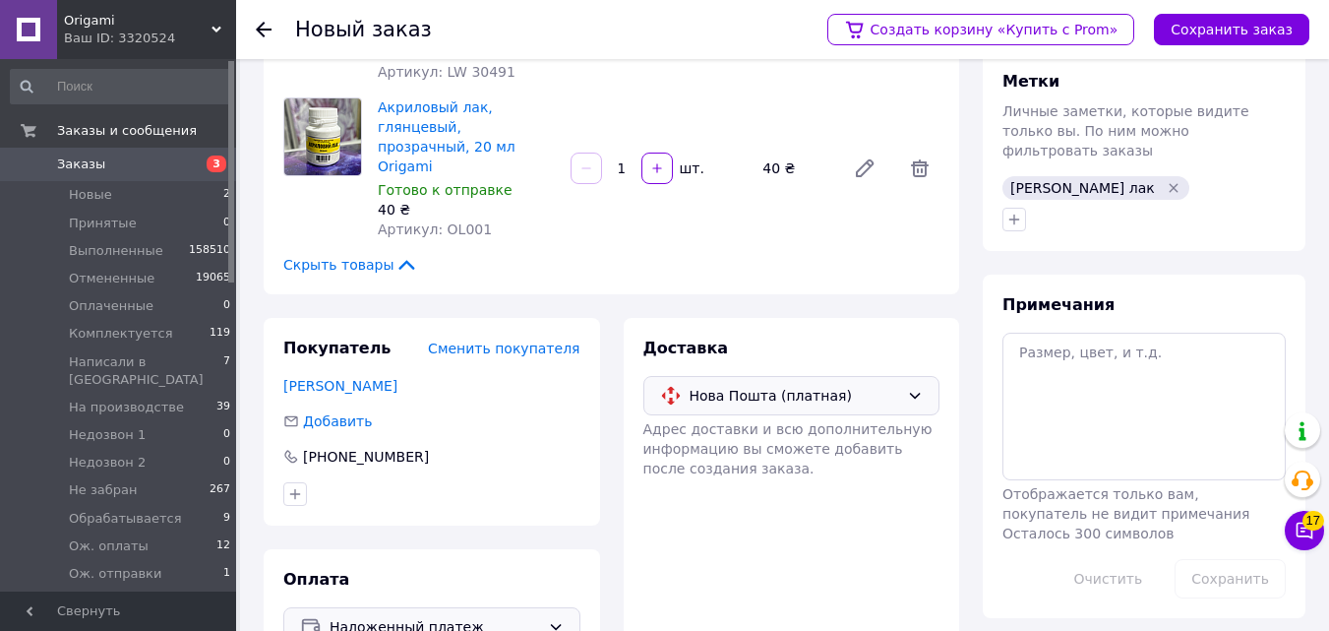
click at [1190, 66] on div "Метки Личные заметки, которые видите только вы. По ним можно фильтровать заказы…" at bounding box center [1144, 151] width 323 height 200
click at [1280, 3] on div "Создать корзину «Купить с Prom» Сохранить заказ" at bounding box center [1059, 29] width 502 height 59
click at [1289, 27] on button "Сохранить заказ" at bounding box center [1231, 29] width 155 height 31
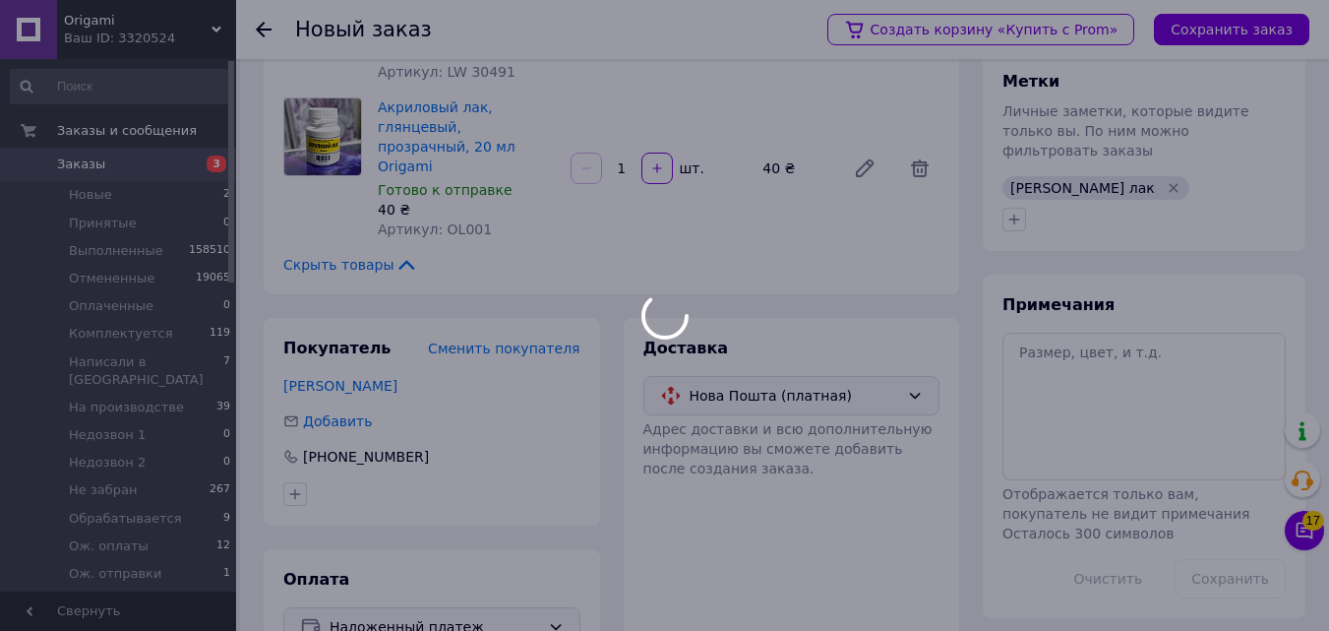
scroll to position [0, 0]
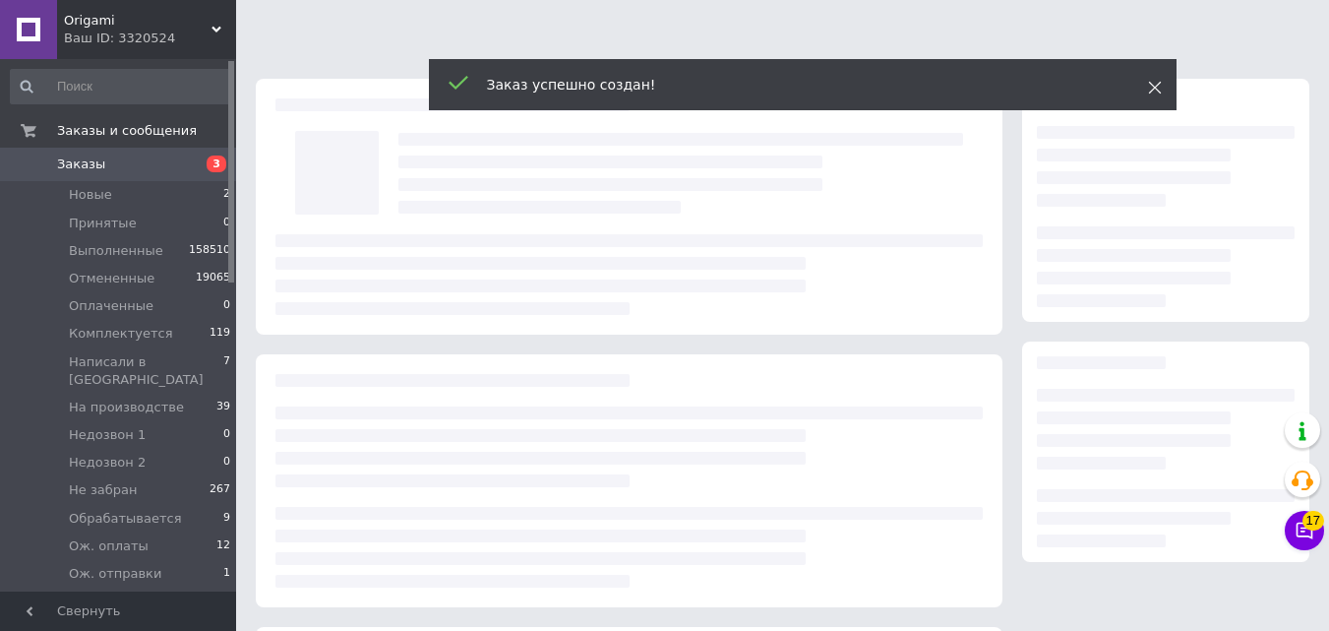
click at [1159, 90] on icon at bounding box center [1155, 88] width 14 height 14
click at [1154, 86] on icon at bounding box center [1155, 88] width 14 height 14
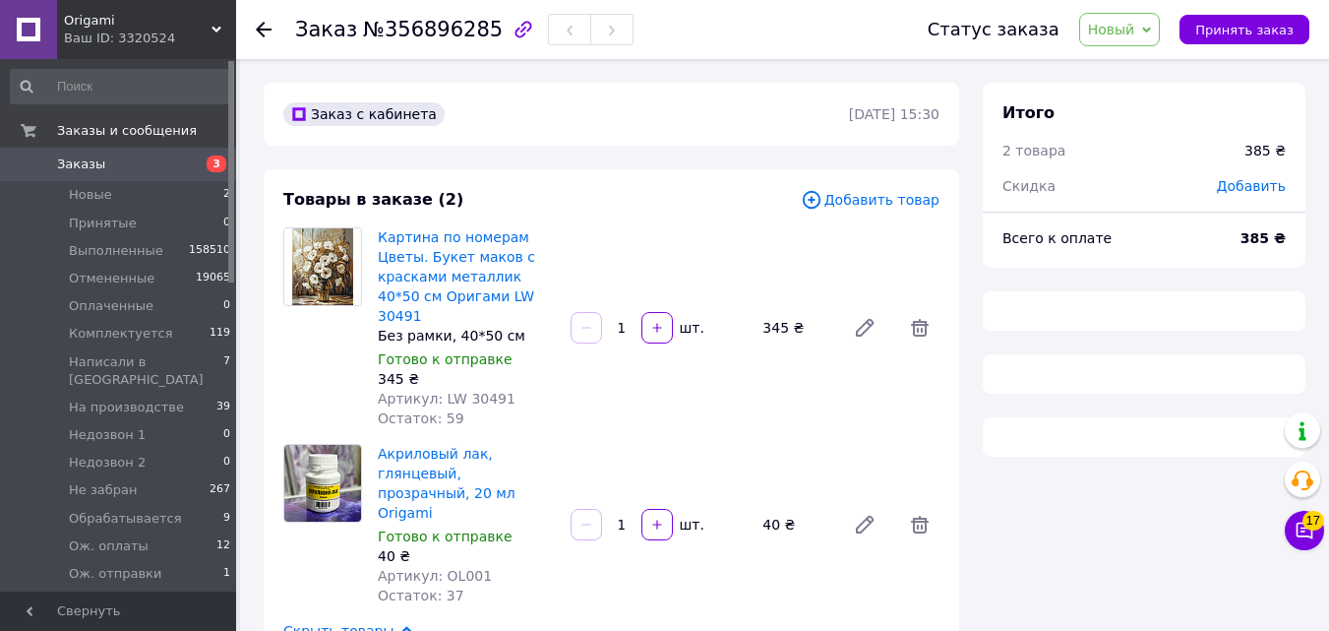
click at [1131, 22] on span "Новый" at bounding box center [1111, 30] width 47 height 16
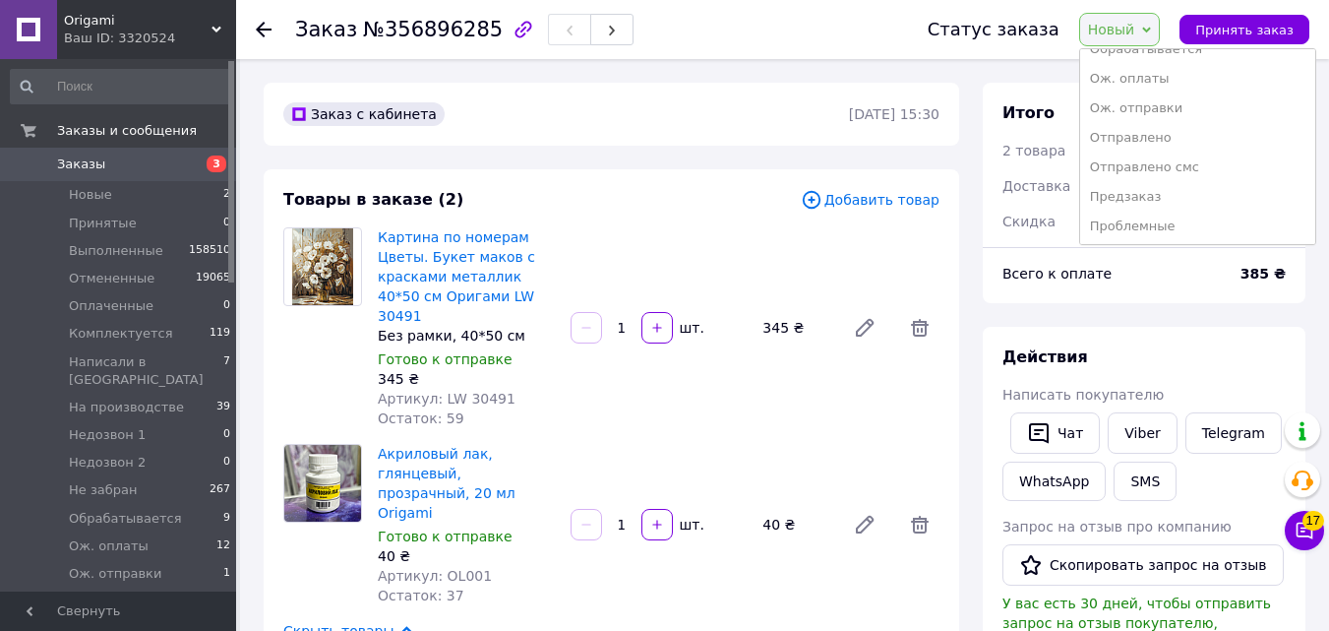
scroll to position [341, 0]
click at [1173, 94] on li "Ож. отправки" at bounding box center [1197, 82] width 235 height 30
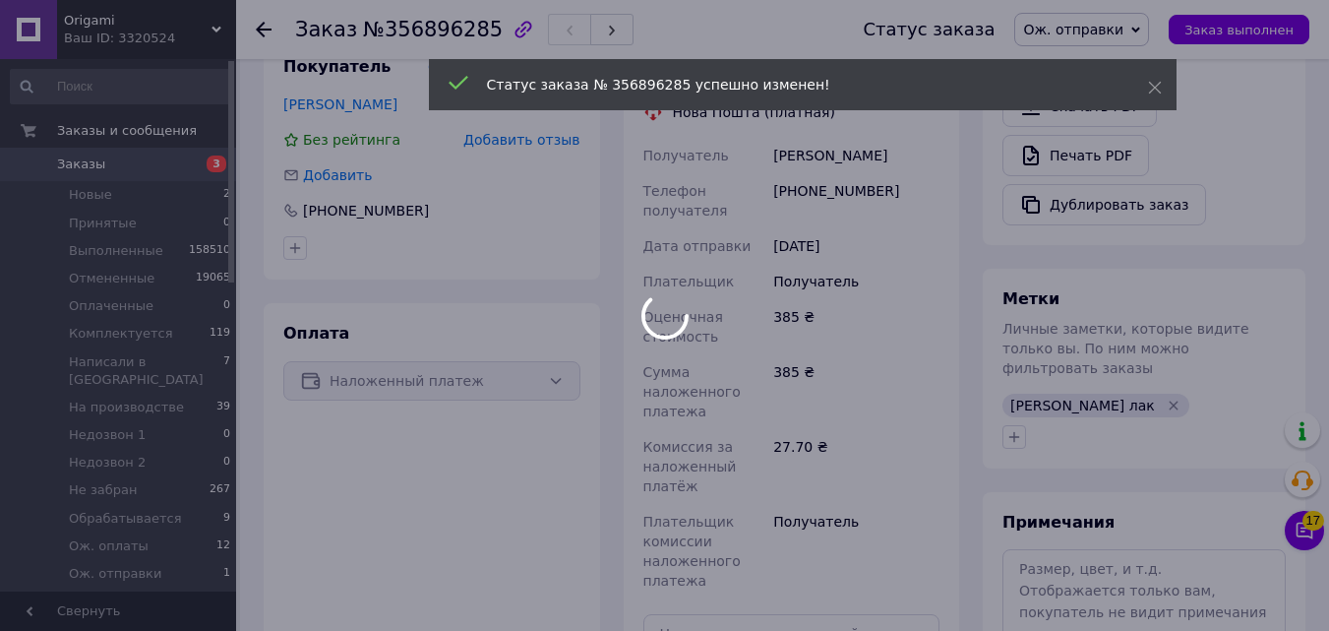
scroll to position [868, 0]
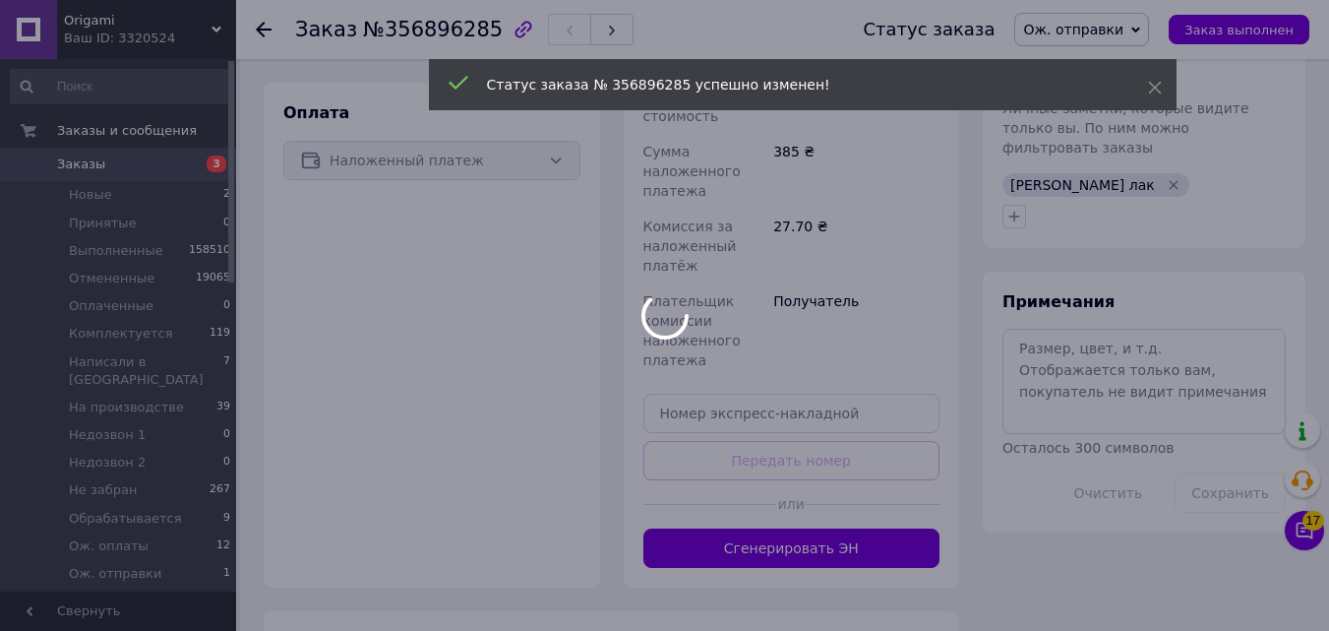
click at [1094, 375] on div at bounding box center [664, 315] width 1329 height 631
click at [1070, 340] on div at bounding box center [664, 315] width 1329 height 631
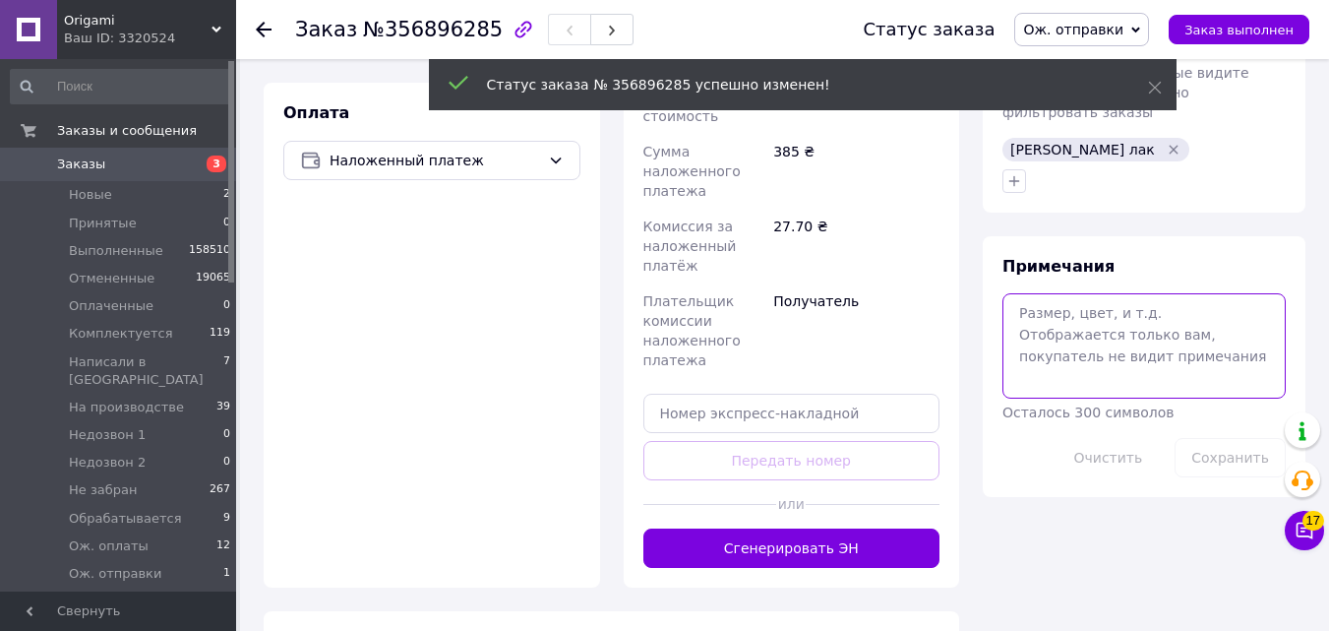
click at [1070, 340] on textarea at bounding box center [1143, 345] width 283 height 104
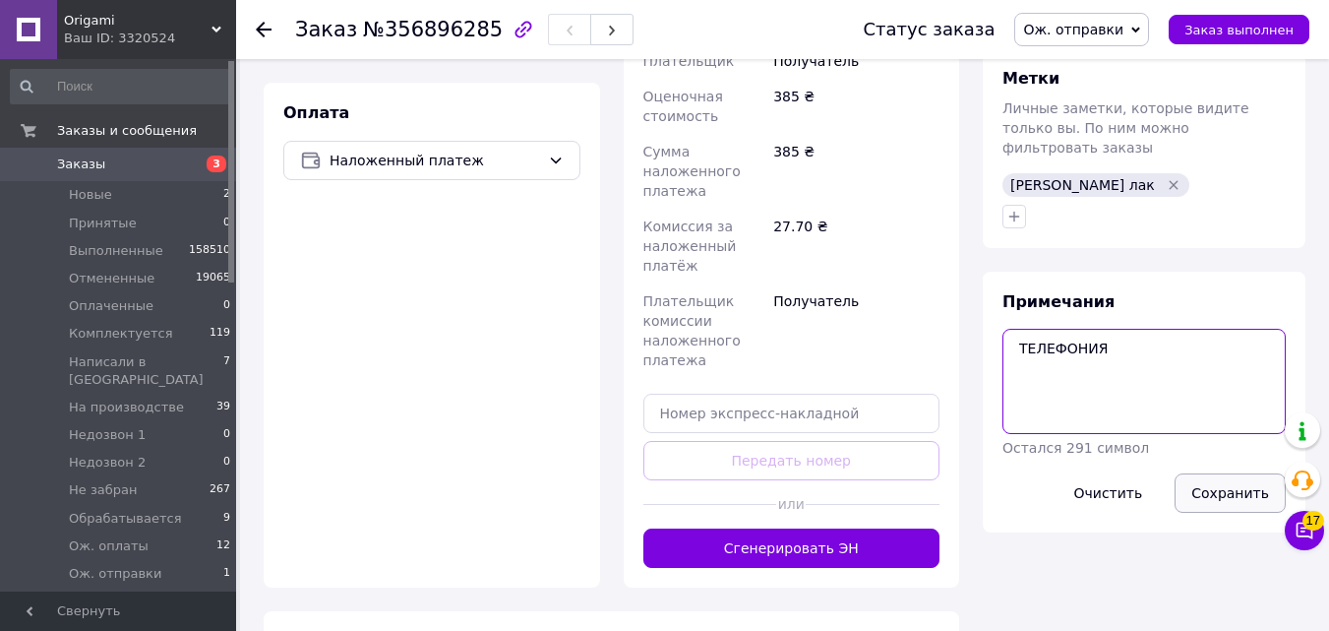
type textarea "ТЕЛЕФОНИЯ"
click at [1197, 473] on button "Сохранить" at bounding box center [1229, 492] width 111 height 39
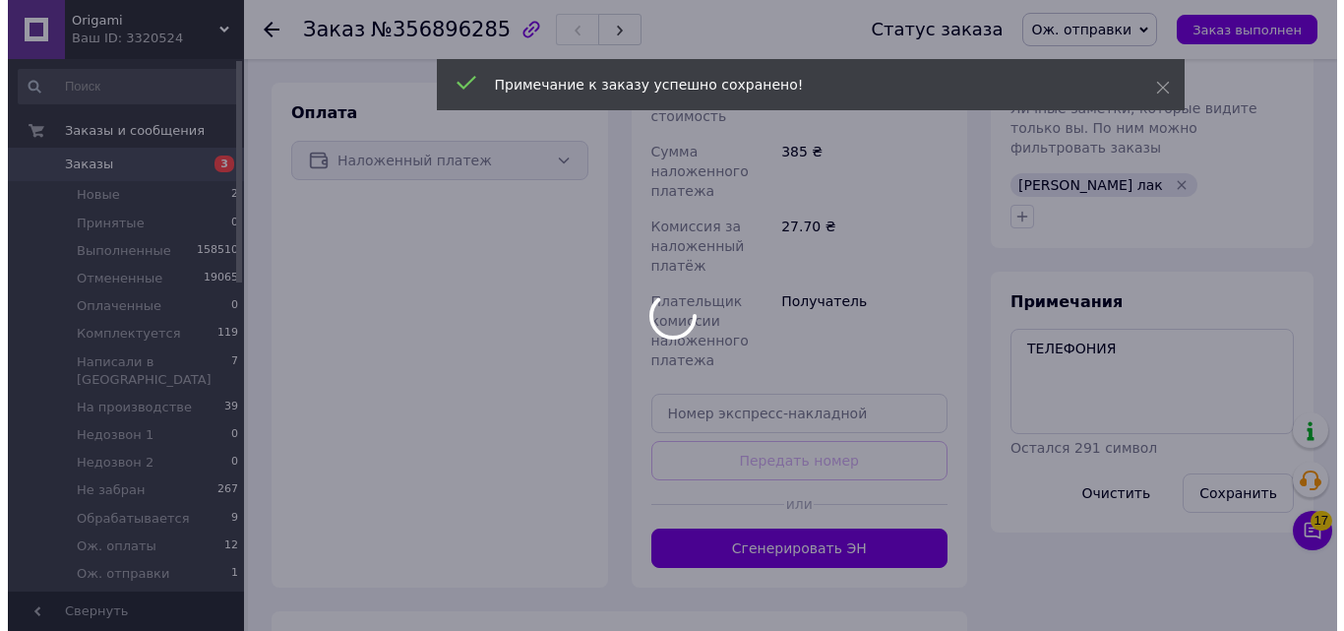
scroll to position [334, 0]
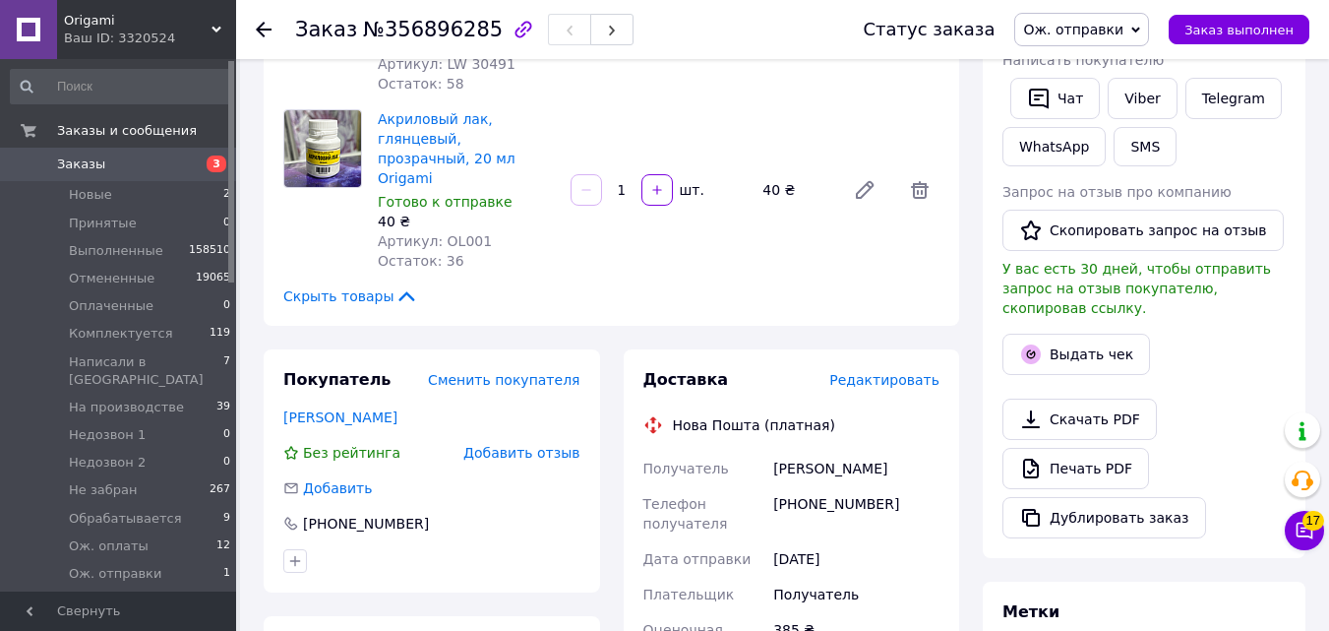
click at [920, 372] on span "Редактировать" at bounding box center [884, 380] width 110 height 16
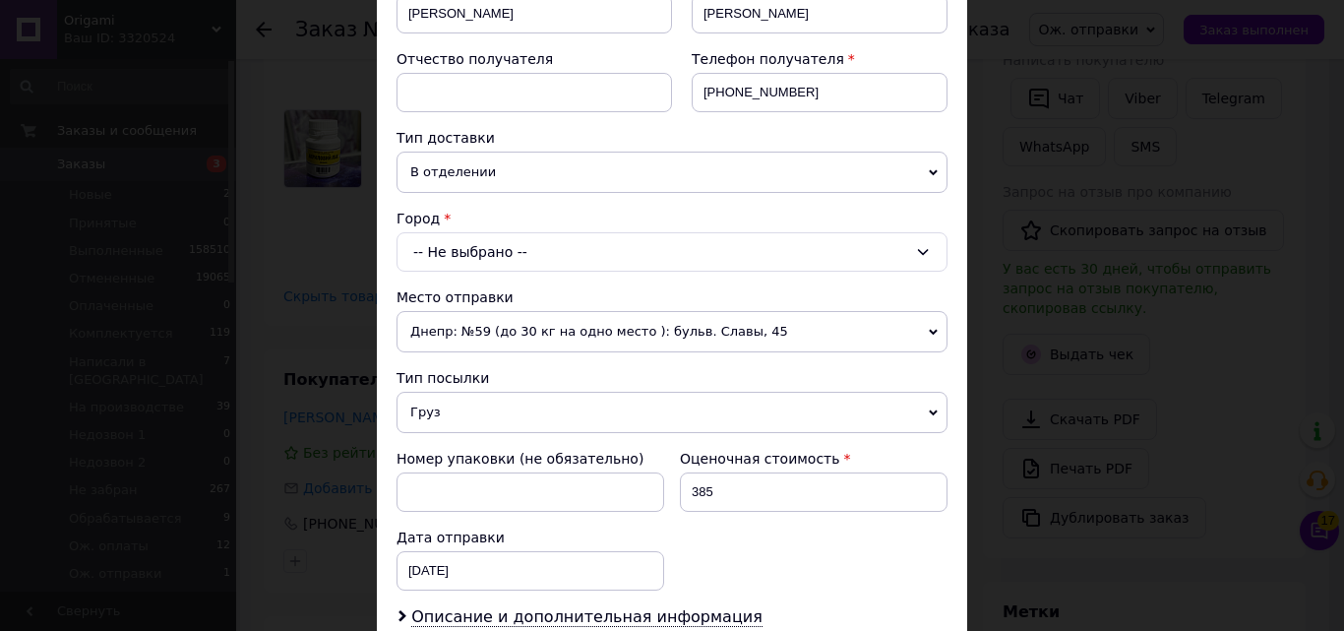
scroll to position [364, 0]
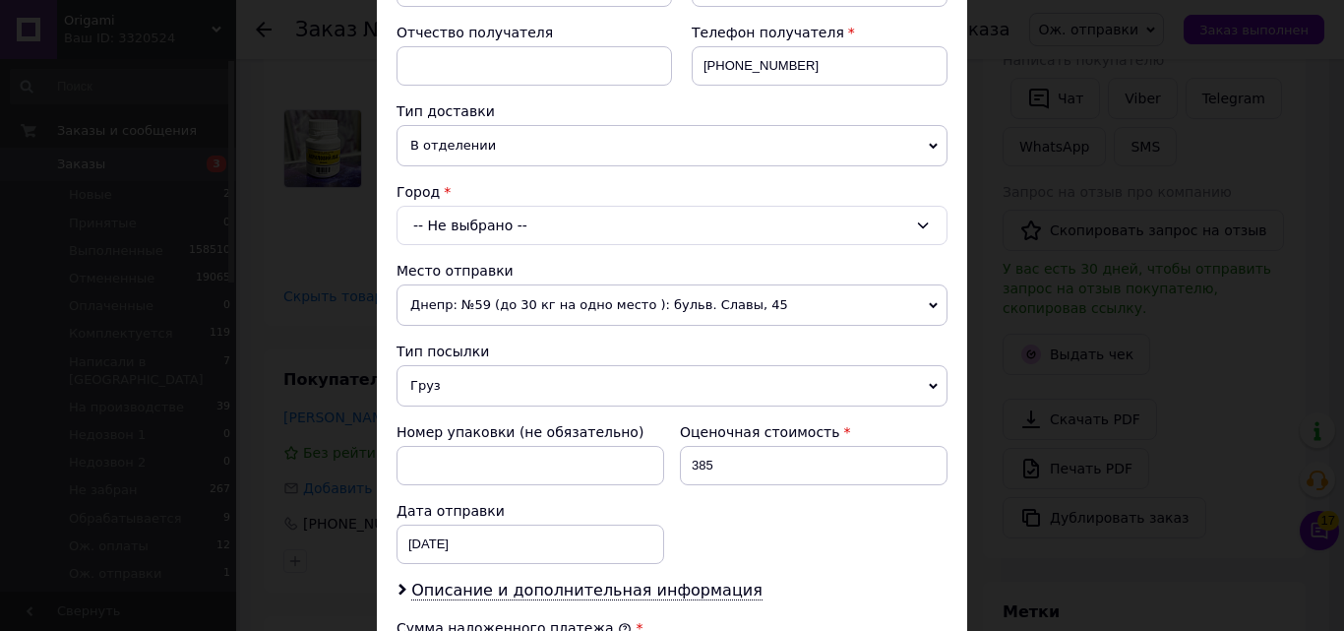
click at [527, 238] on div "-- Не выбрано --" at bounding box center [671, 225] width 551 height 39
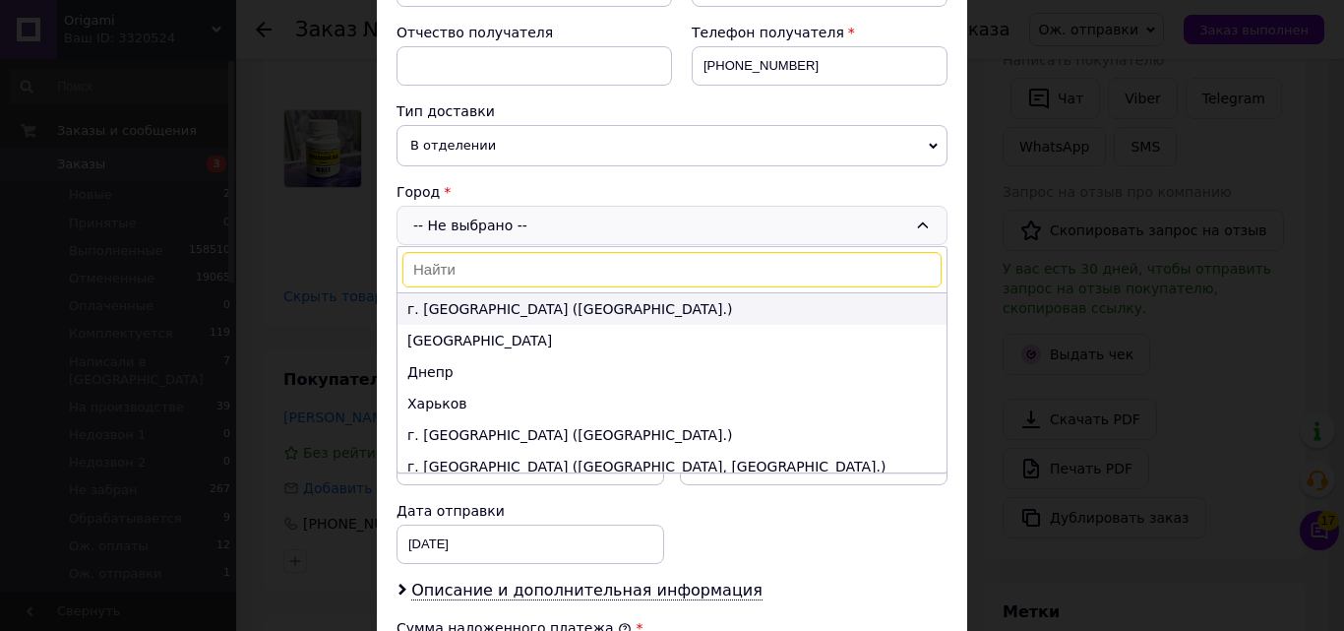
click at [449, 308] on li "г. Киев (Киевская обл.)" at bounding box center [671, 308] width 549 height 31
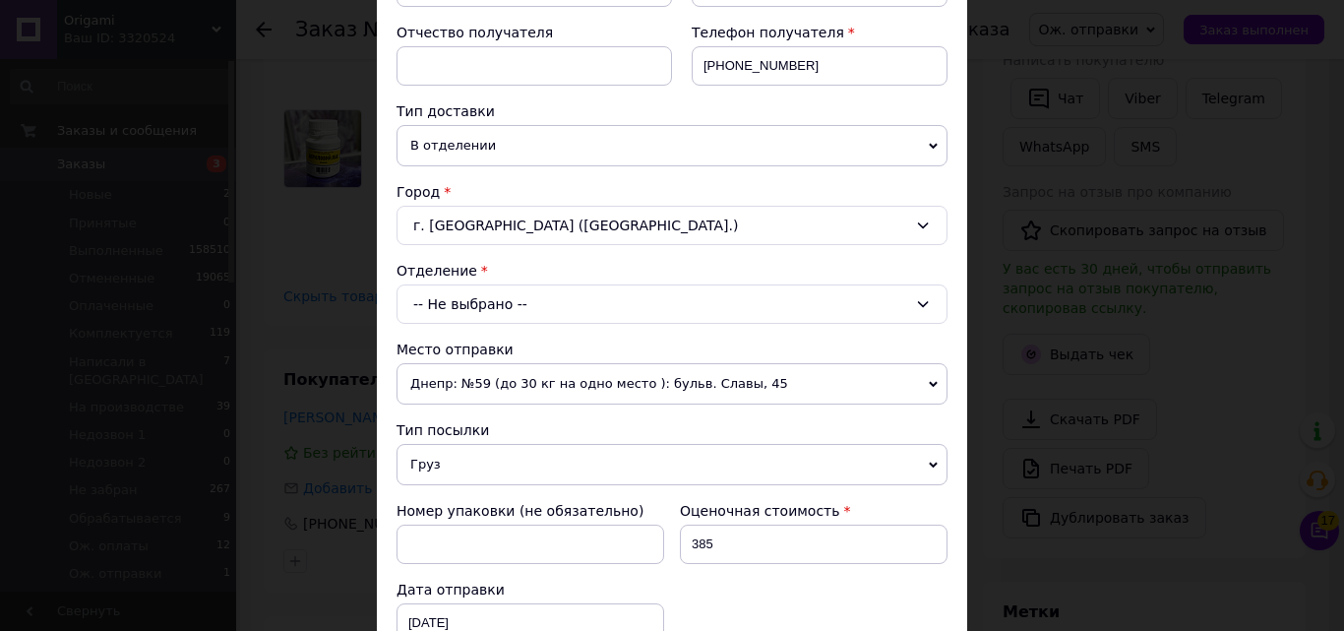
click at [435, 306] on div "-- Не выбрано --" at bounding box center [671, 303] width 551 height 39
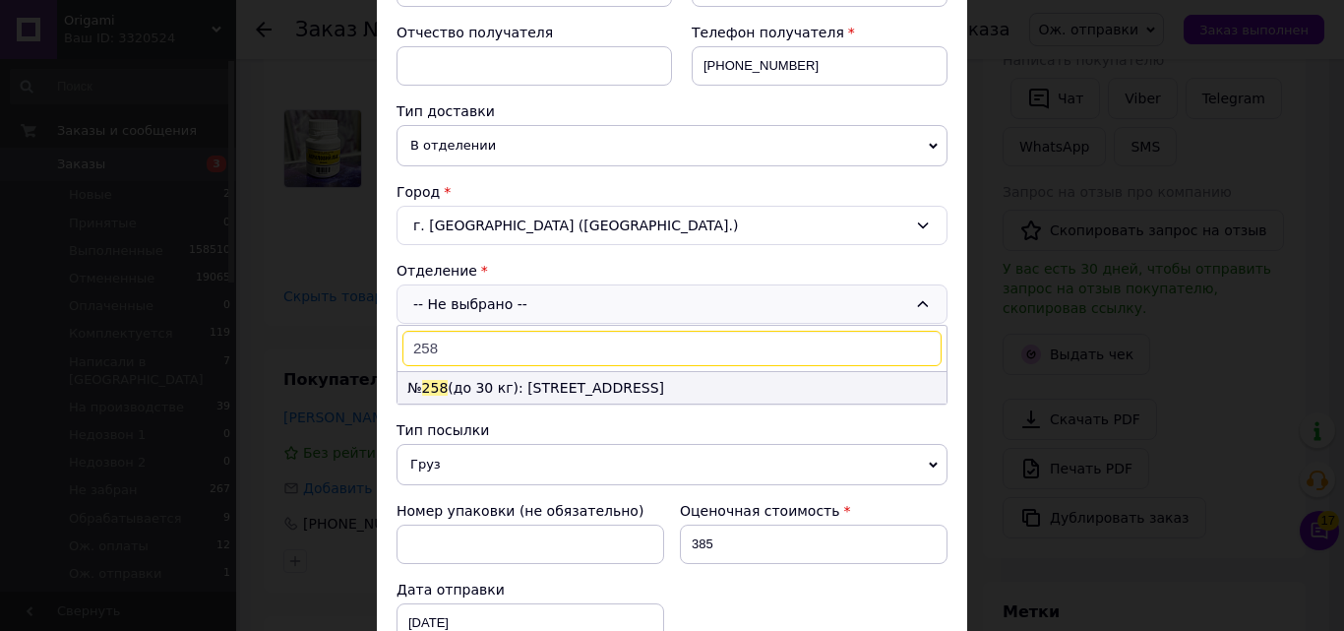
type input "258"
click at [478, 373] on li "№ 258 (до 30 кг): ул. Срибнокильская, 3а" at bounding box center [671, 387] width 549 height 31
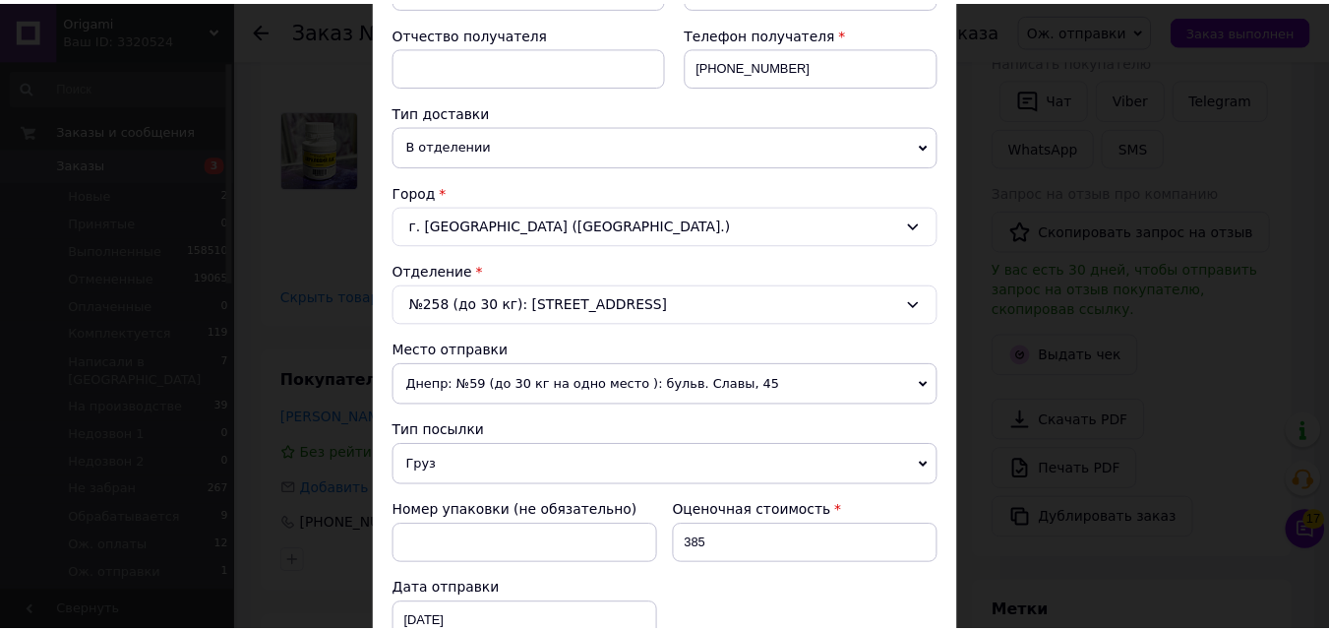
scroll to position [838, 0]
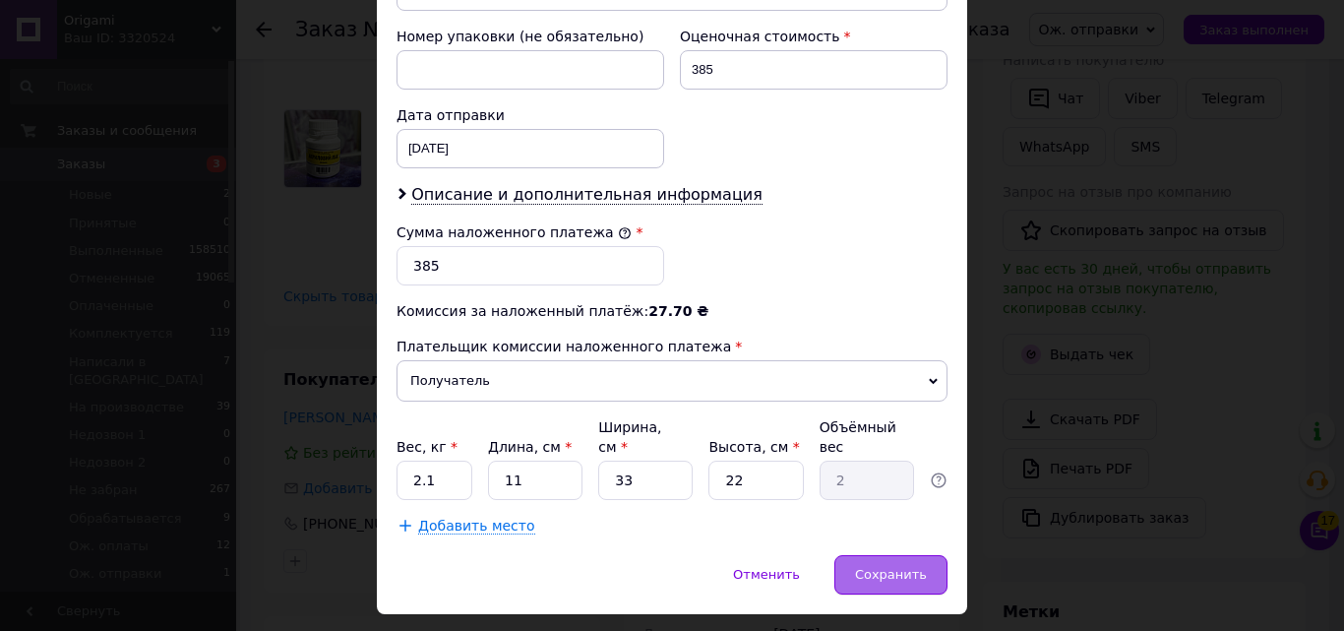
click at [901, 555] on div "Сохранить" at bounding box center [890, 574] width 113 height 39
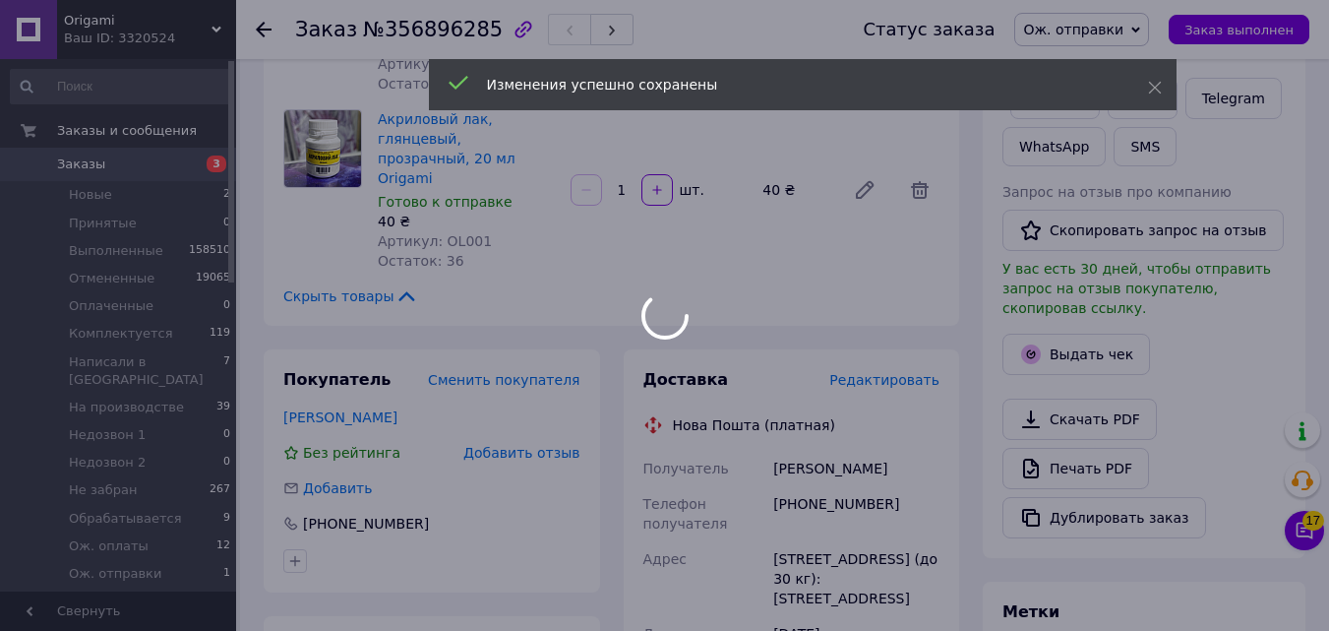
scroll to position [128, 0]
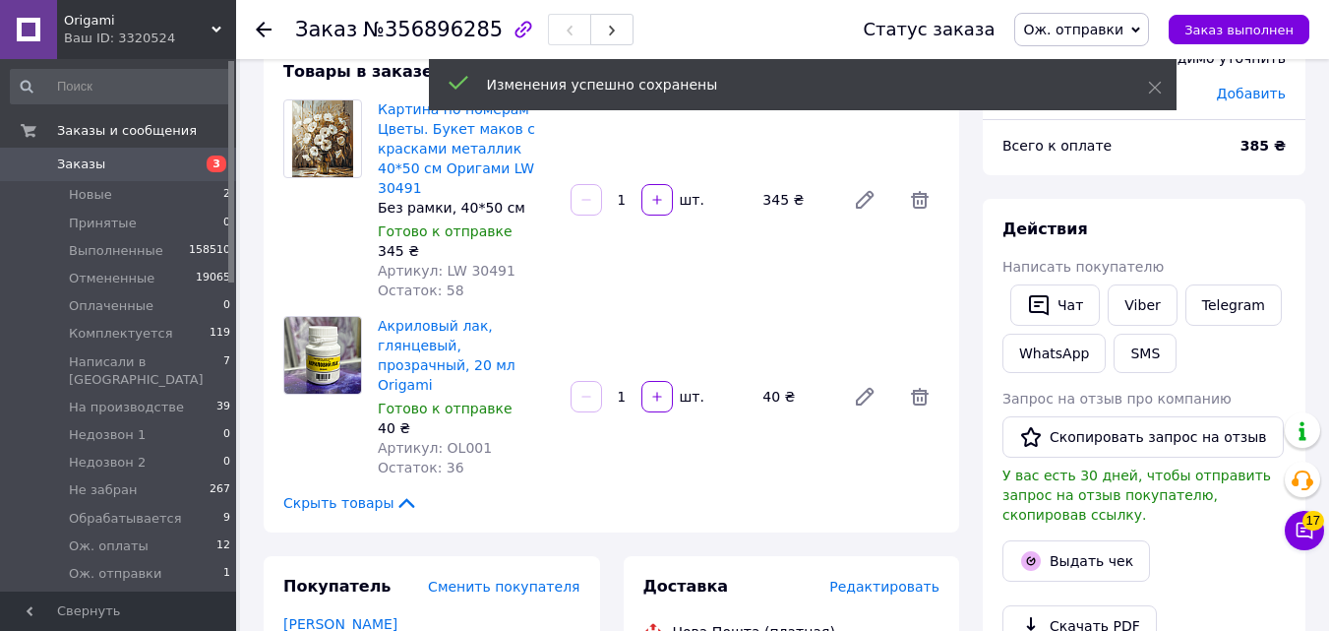
click at [213, 157] on span "3" at bounding box center [217, 163] width 20 height 17
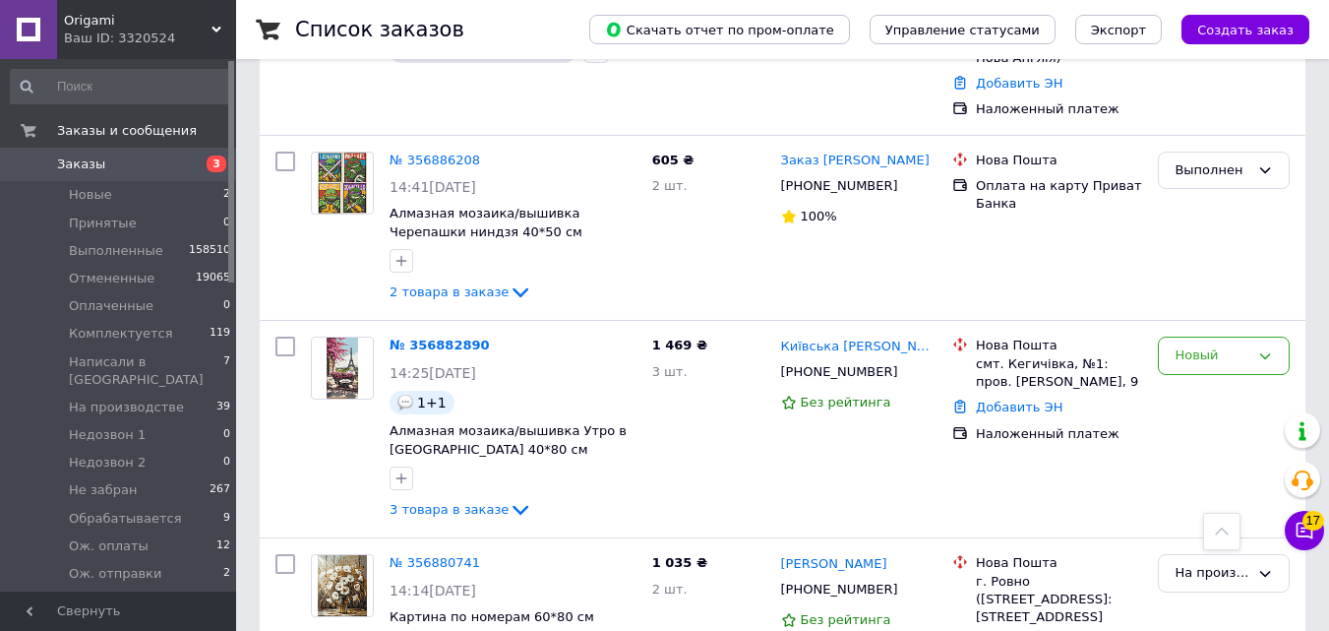
scroll to position [1415, 0]
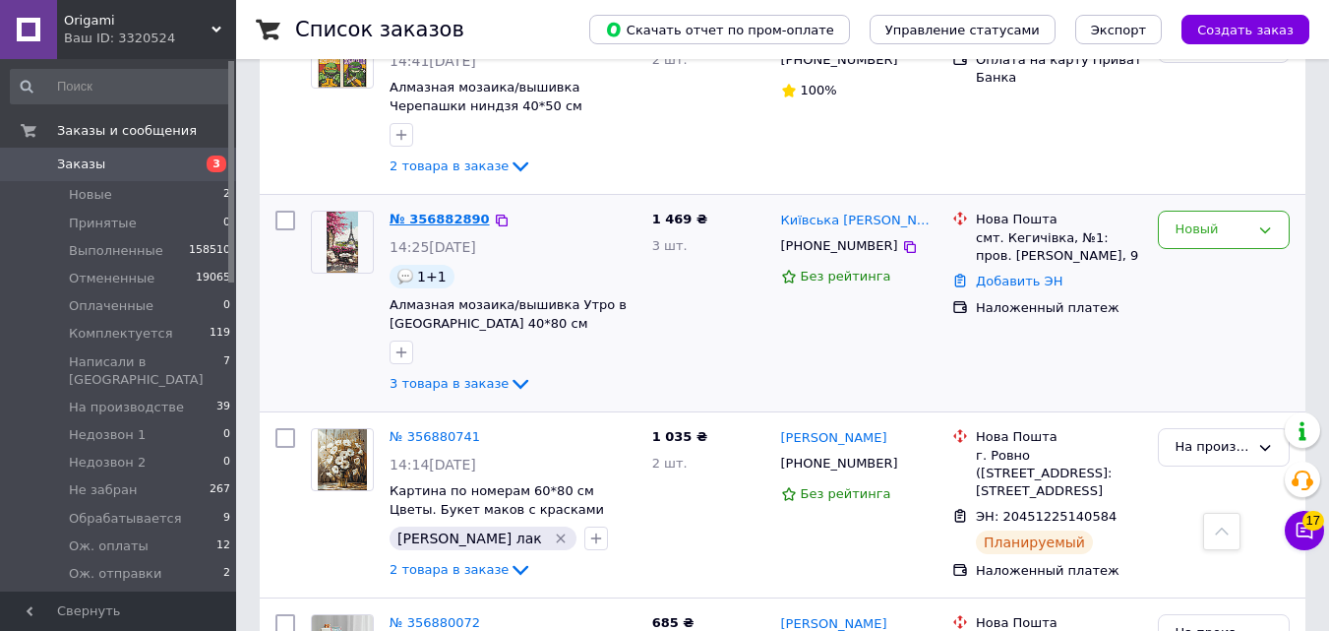
click at [413, 211] on link "№ 356882890" at bounding box center [440, 218] width 100 height 15
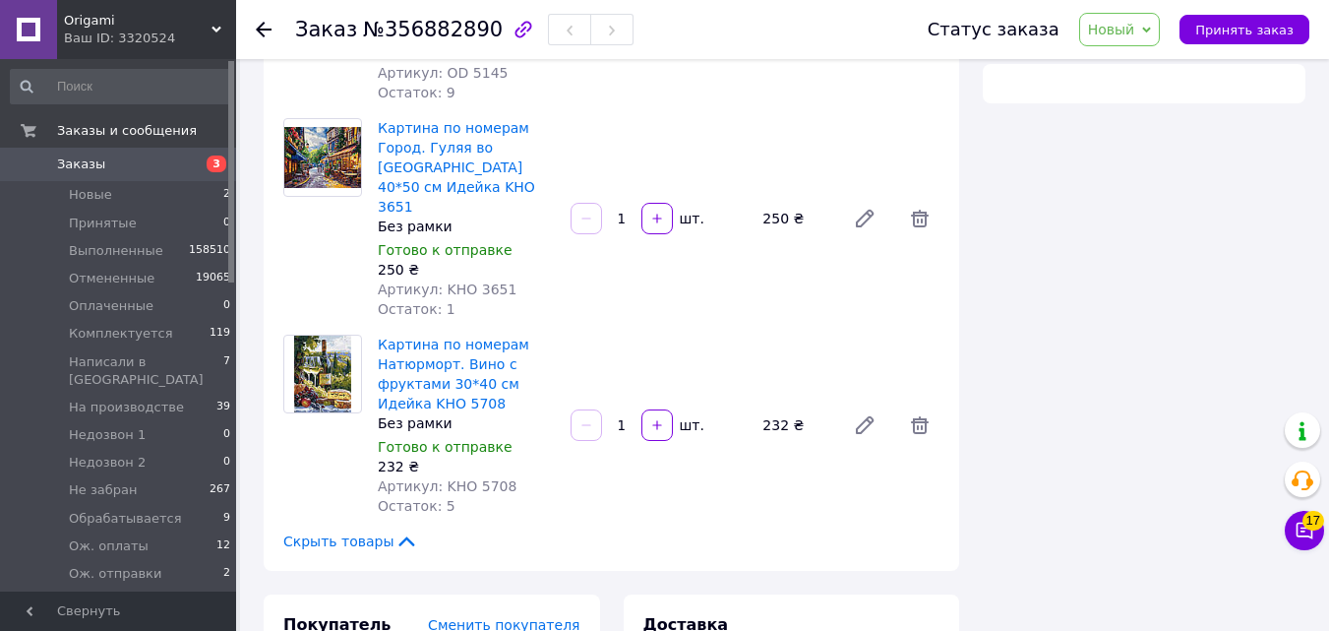
scroll to position [153, 0]
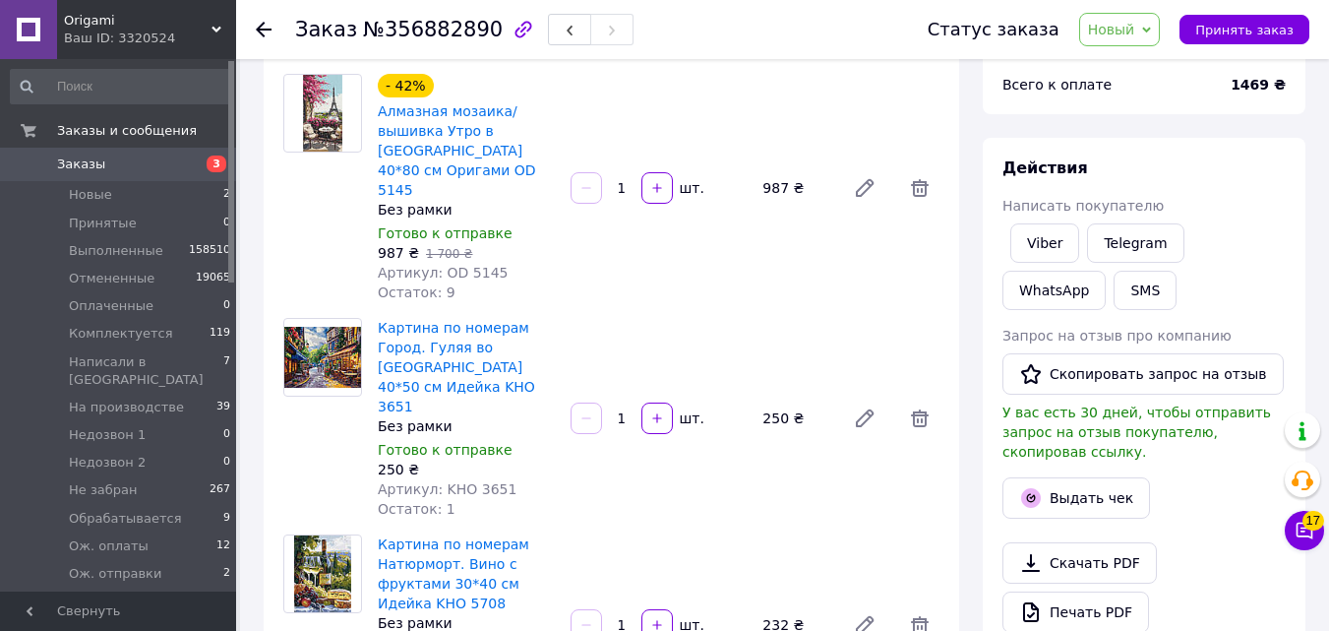
click at [1133, 34] on span "Новый" at bounding box center [1111, 30] width 47 height 16
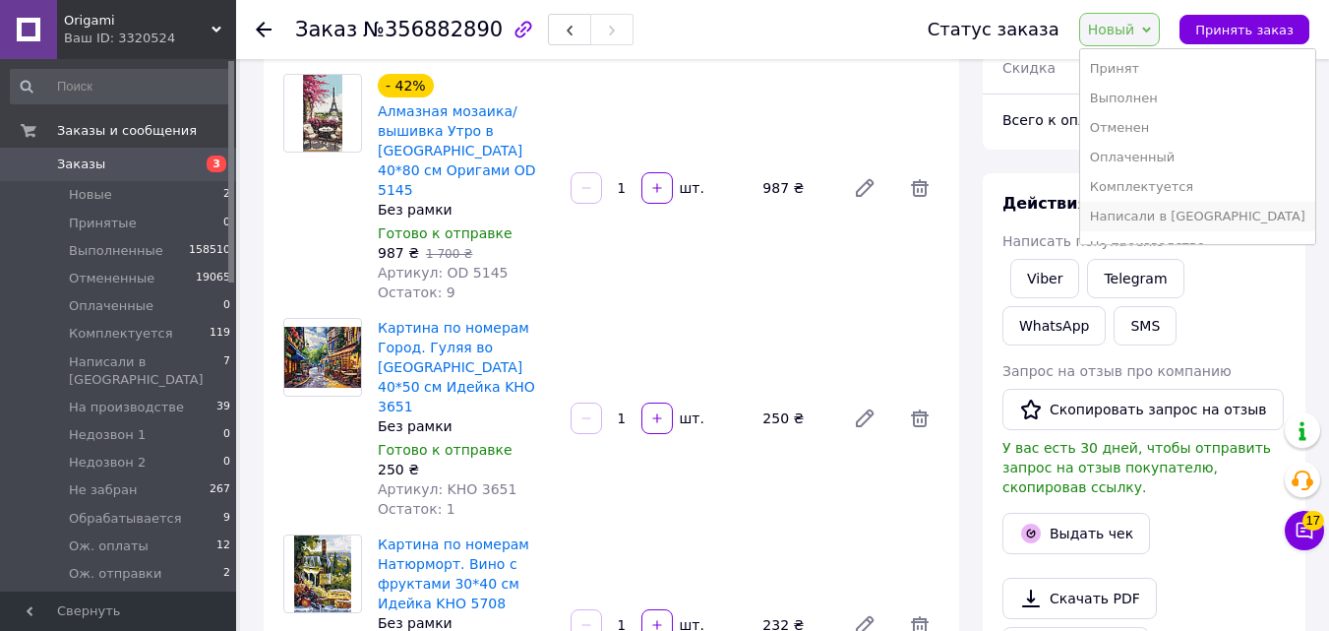
click at [1190, 212] on li "Написали в [GEOGRAPHIC_DATA]" at bounding box center [1197, 217] width 235 height 30
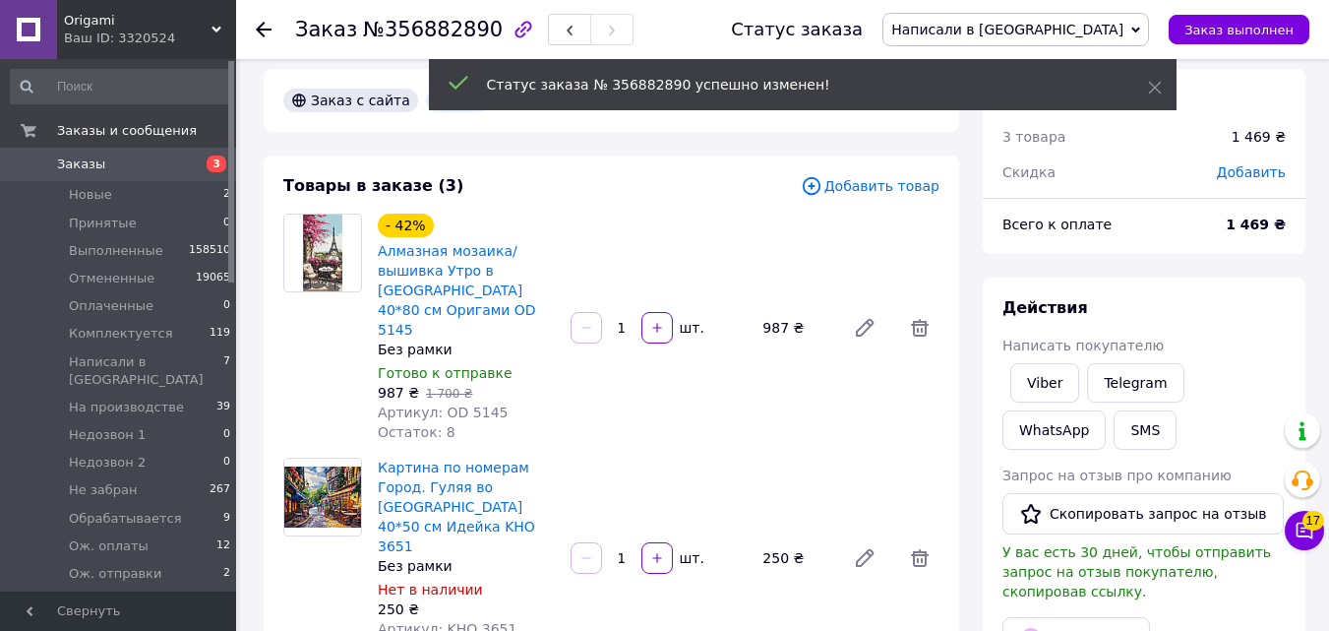
scroll to position [0, 0]
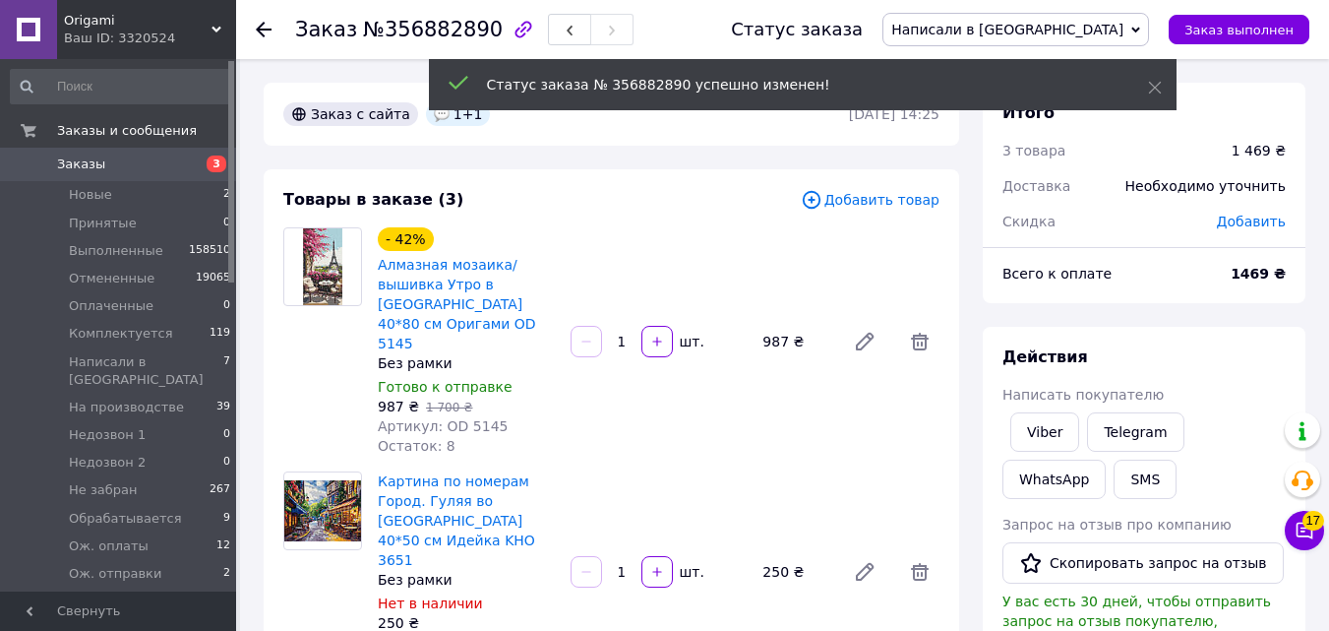
click at [1245, 179] on div "Необходимо уточнить" at bounding box center [1205, 185] width 184 height 43
click at [1241, 230] on div "Добавить" at bounding box center [1251, 221] width 92 height 43
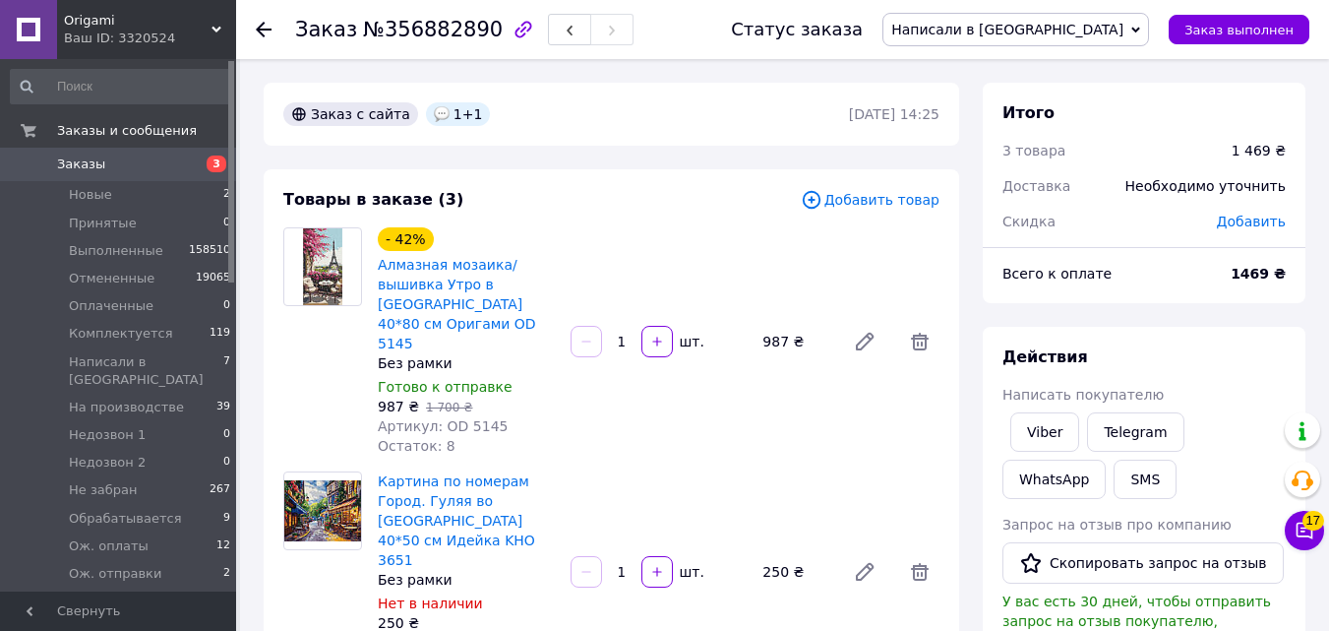
click at [1232, 224] on span "Добавить" at bounding box center [1251, 221] width 69 height 16
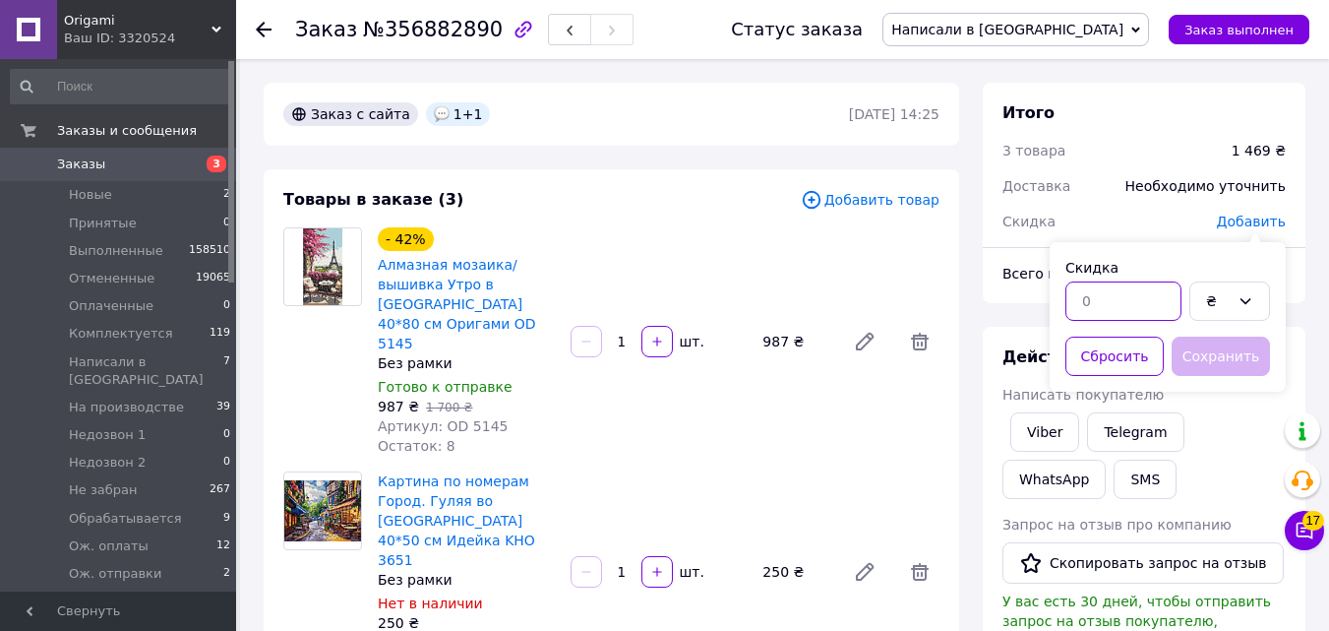
click at [1148, 299] on input "text" at bounding box center [1123, 300] width 116 height 39
type input "232"
click at [1205, 351] on button "Сохранить" at bounding box center [1221, 355] width 98 height 39
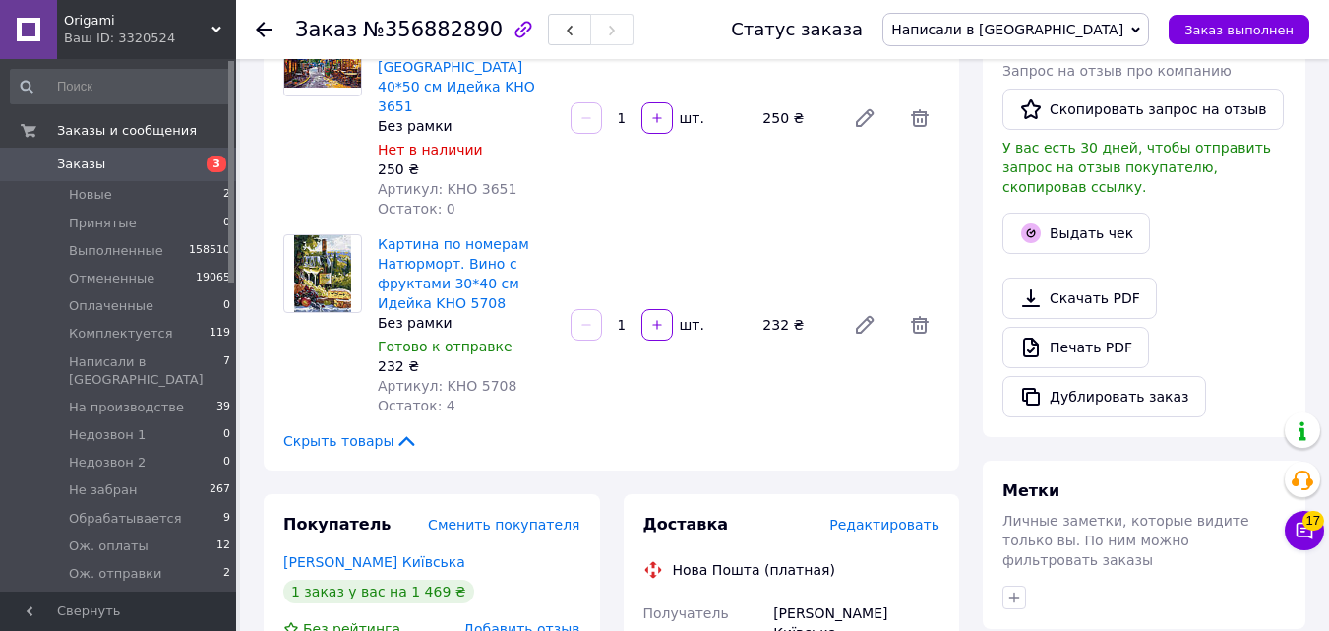
scroll to position [495, 0]
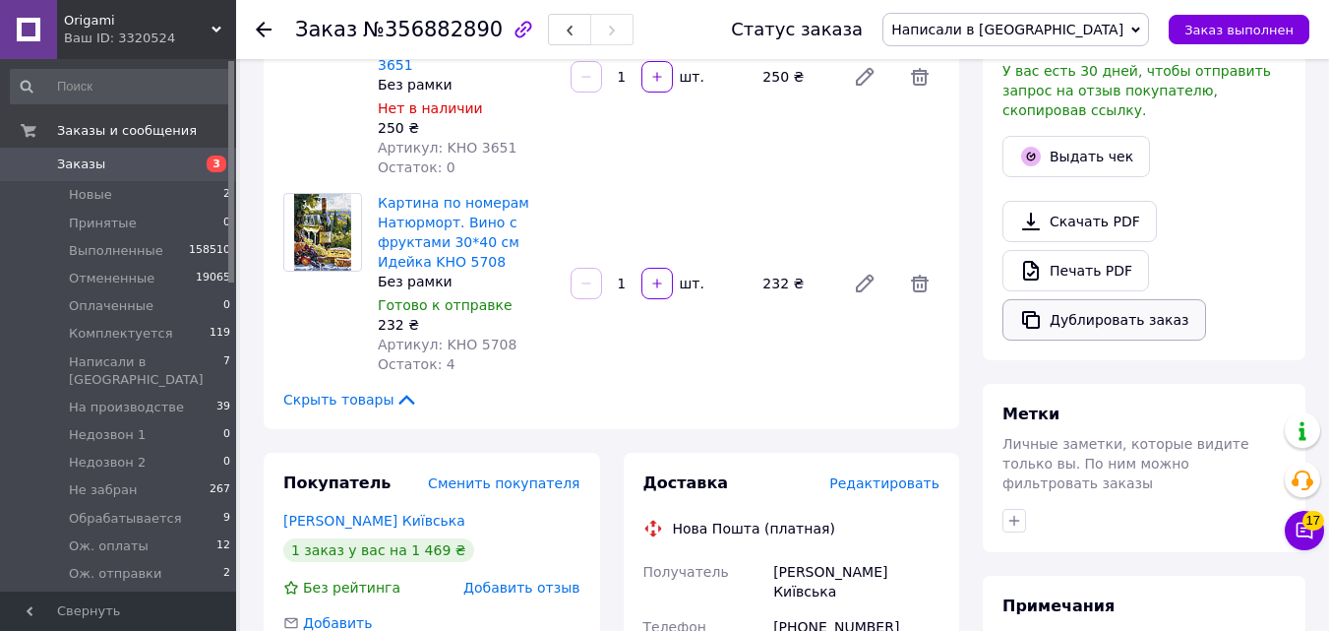
click at [1112, 306] on button "Дублировать заказ" at bounding box center [1104, 319] width 204 height 41
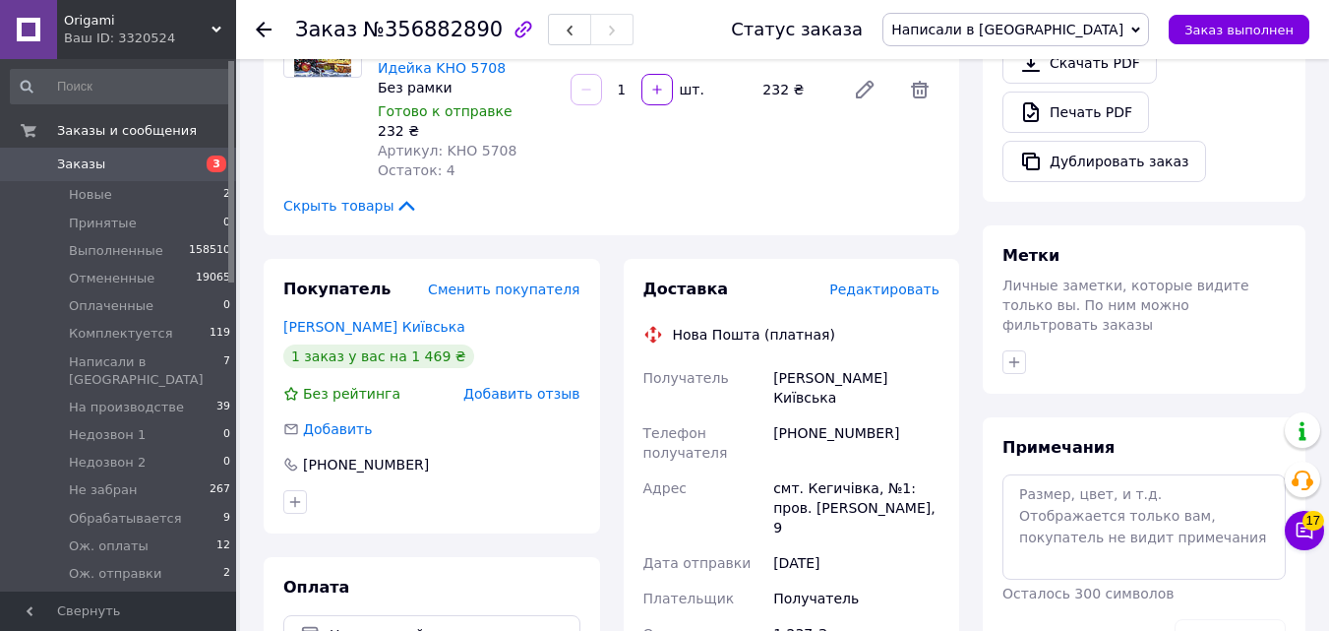
scroll to position [878, 0]
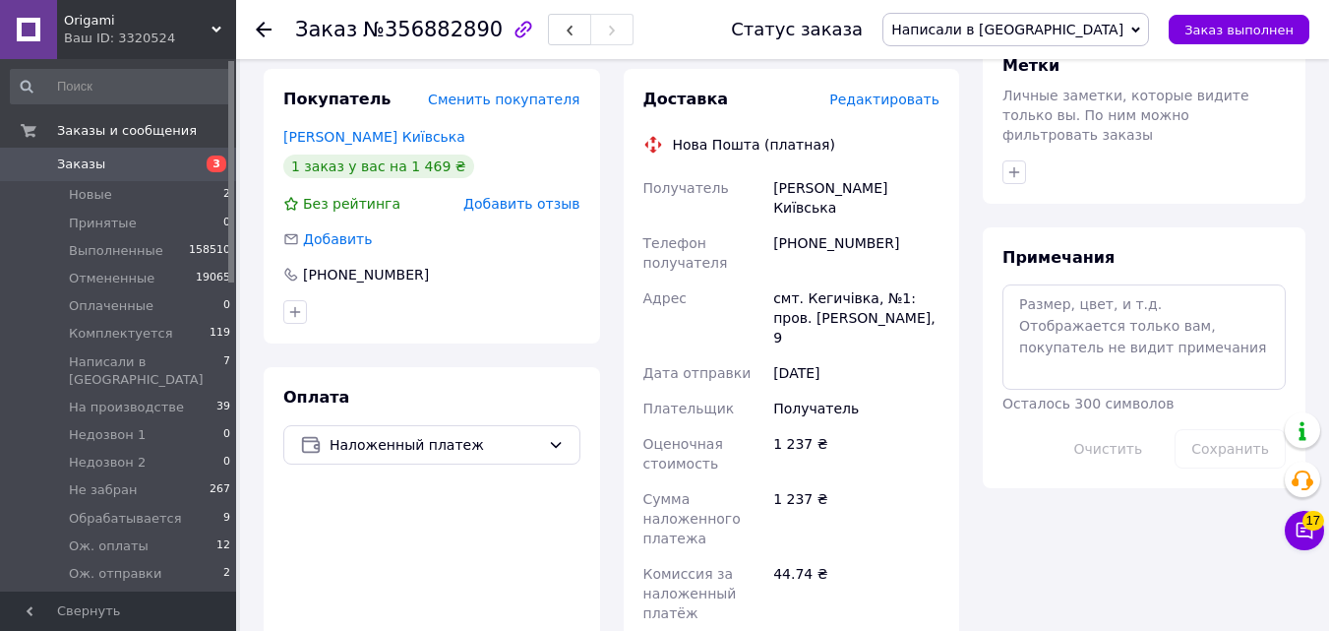
click at [986, 137] on div "Метки Личные заметки, которые видите только вы. По ним можно фильтровать заказы" at bounding box center [1144, 119] width 323 height 168
click at [1006, 164] on icon "button" at bounding box center [1014, 172] width 16 height 16
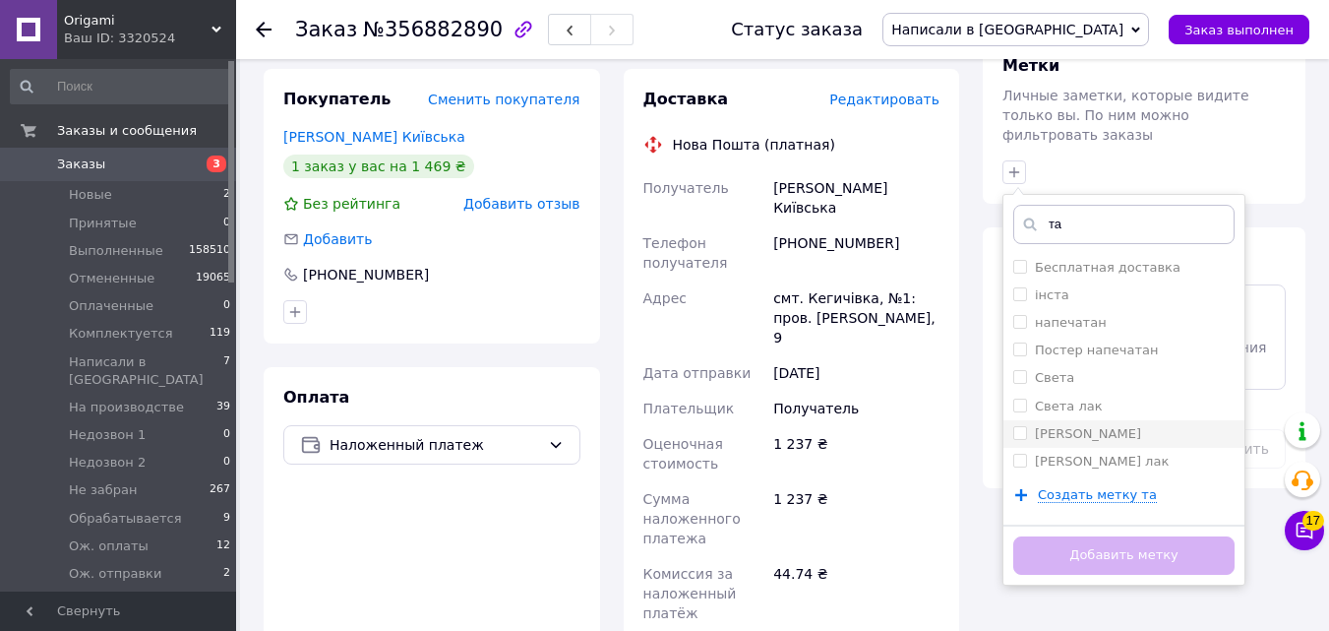
type input "та"
click at [1013, 426] on span at bounding box center [1020, 433] width 14 height 14
click at [1013, 426] on input "Таня" at bounding box center [1019, 432] width 13 height 13
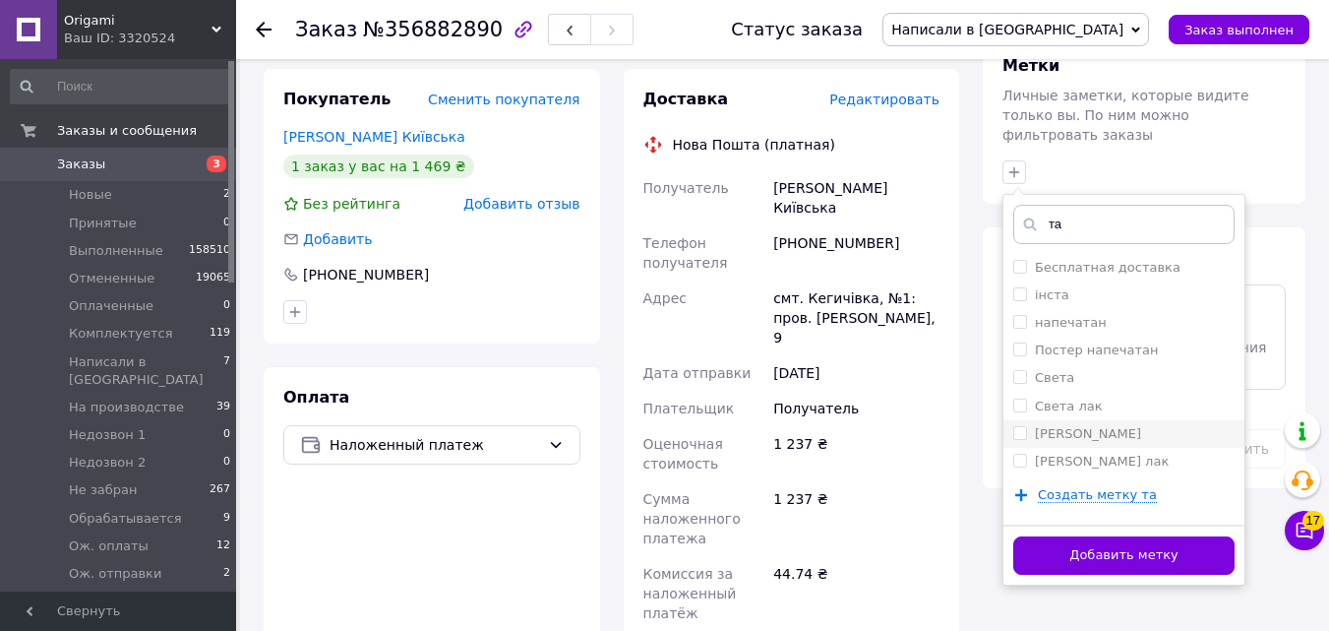
click at [1021, 426] on input "Таня" at bounding box center [1019, 432] width 13 height 13
checkbox input "true"
click at [1046, 536] on button "Добавить метку" at bounding box center [1123, 555] width 221 height 38
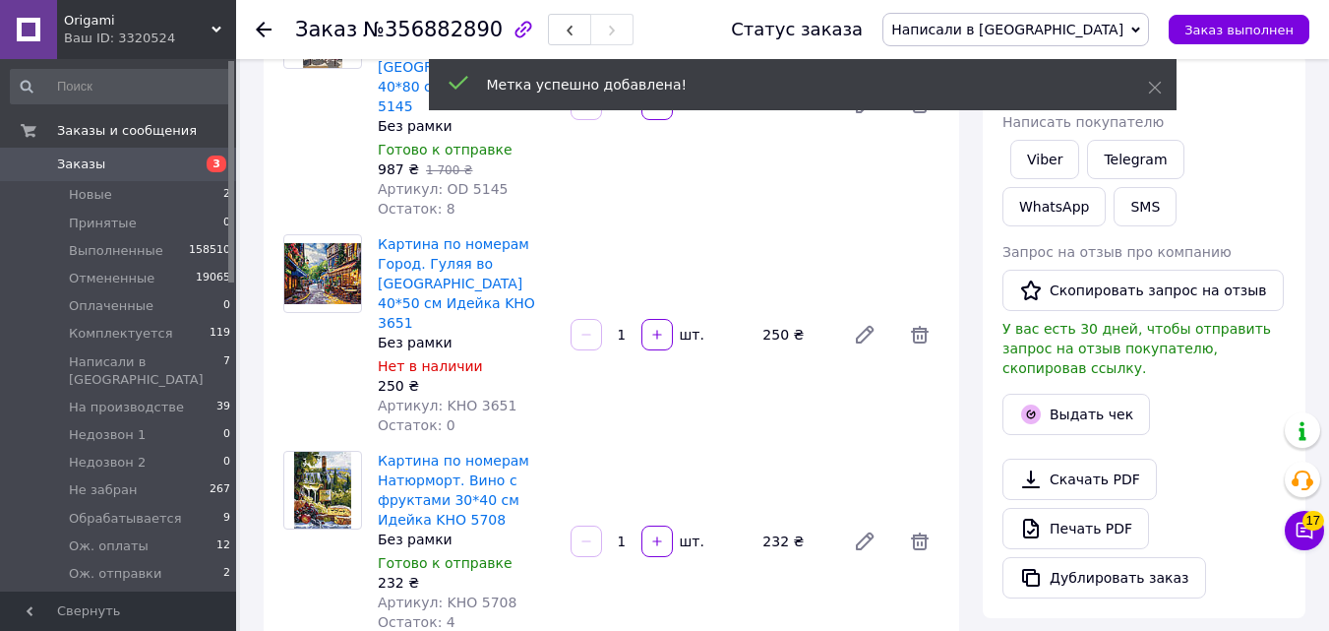
scroll to position [15, 0]
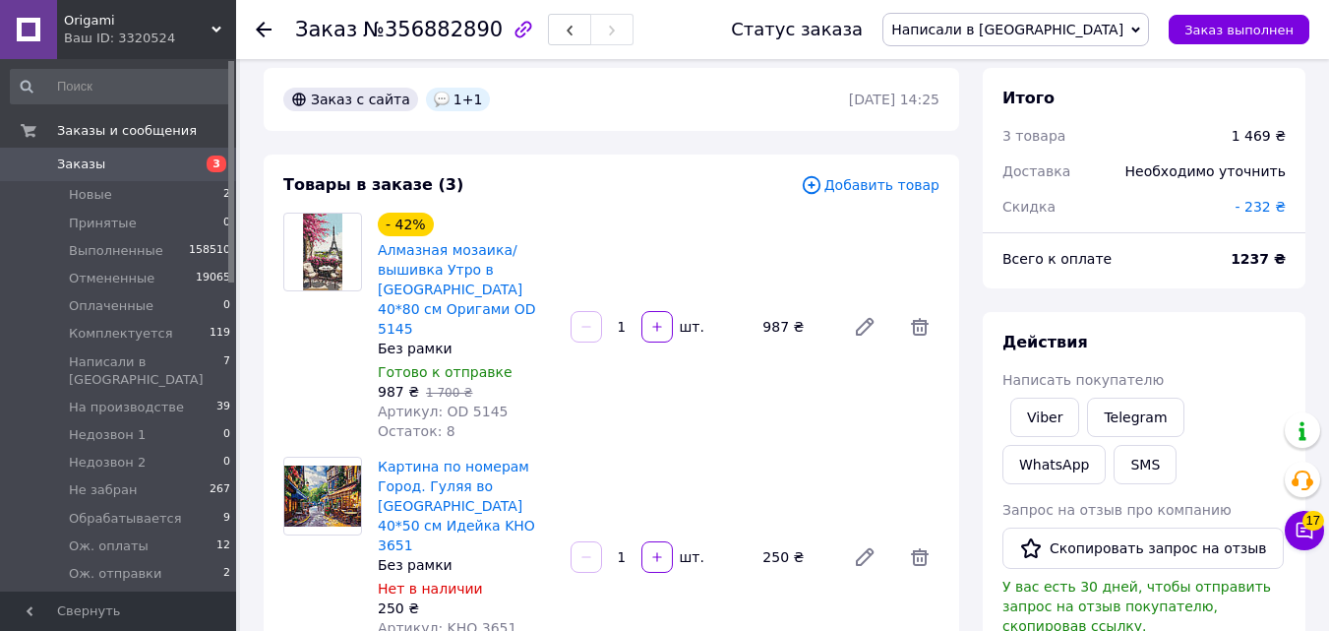
click at [213, 165] on span "3" at bounding box center [217, 163] width 20 height 17
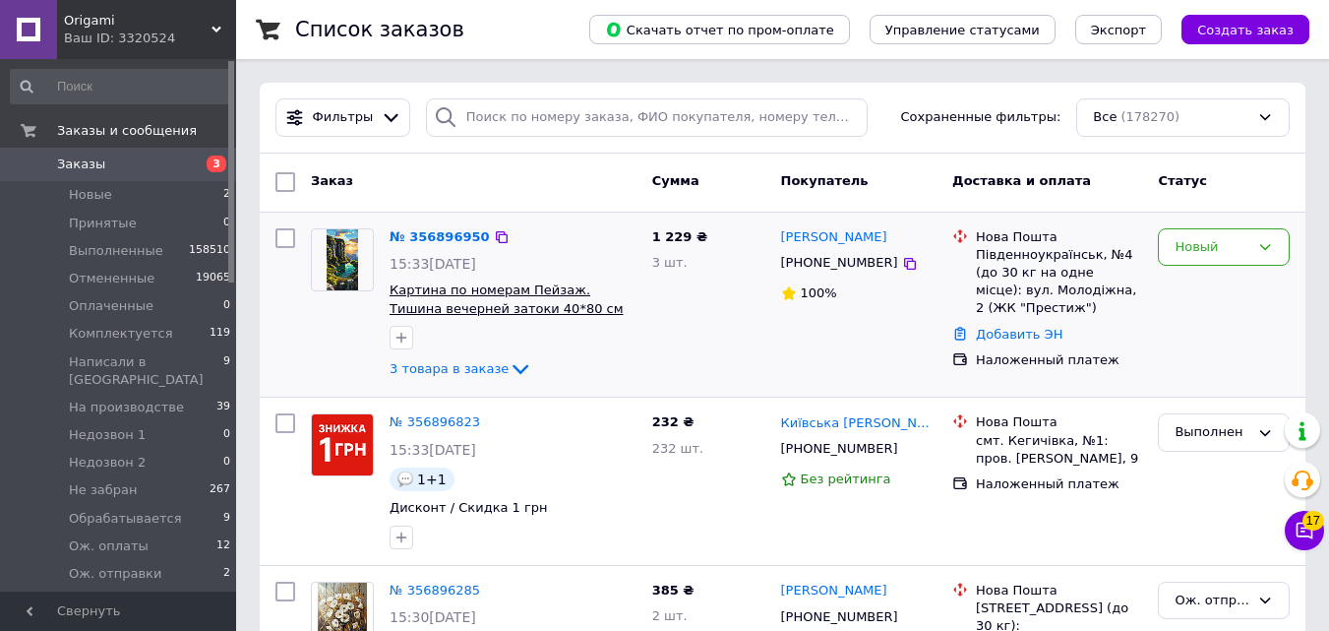
click at [590, 290] on span "Картина по номерам Пейзаж. Тишина вечерней затоки 40*80 см Оригами LW 5129" at bounding box center [507, 307] width 234 height 51
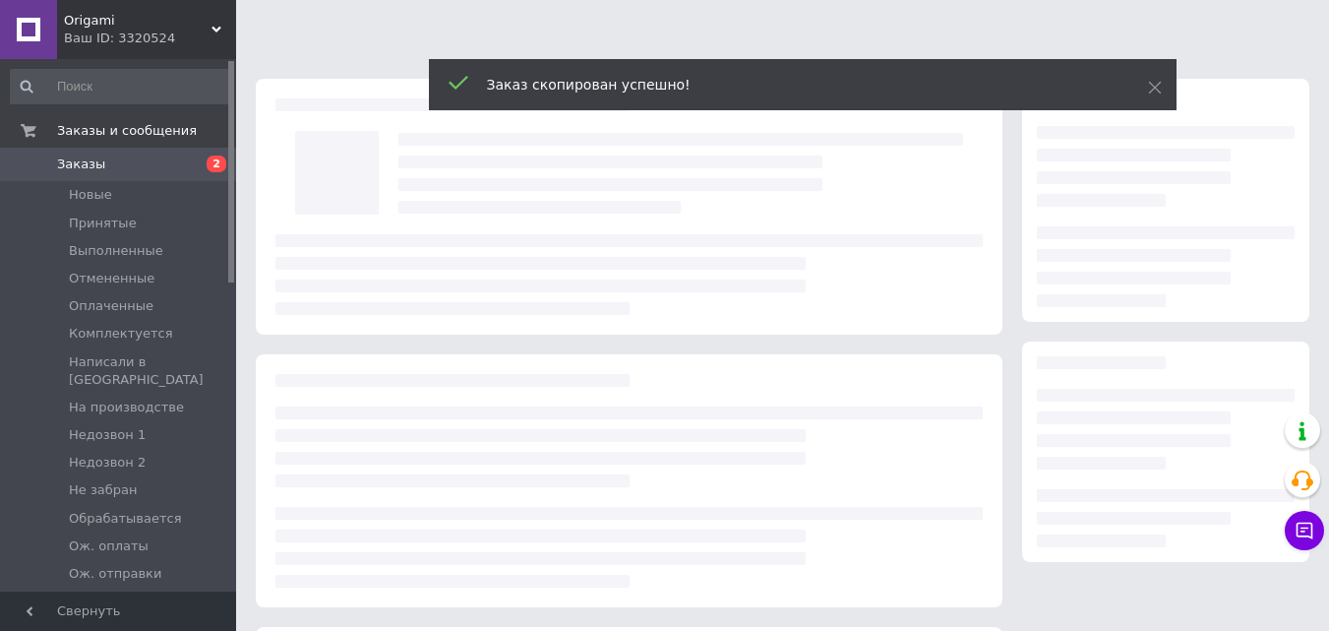
click at [1141, 90] on div "Заказ скопирован успешно!" at bounding box center [803, 84] width 748 height 51
click at [1156, 90] on div "Заказ скопирован успешно!" at bounding box center [803, 87] width 748 height 56
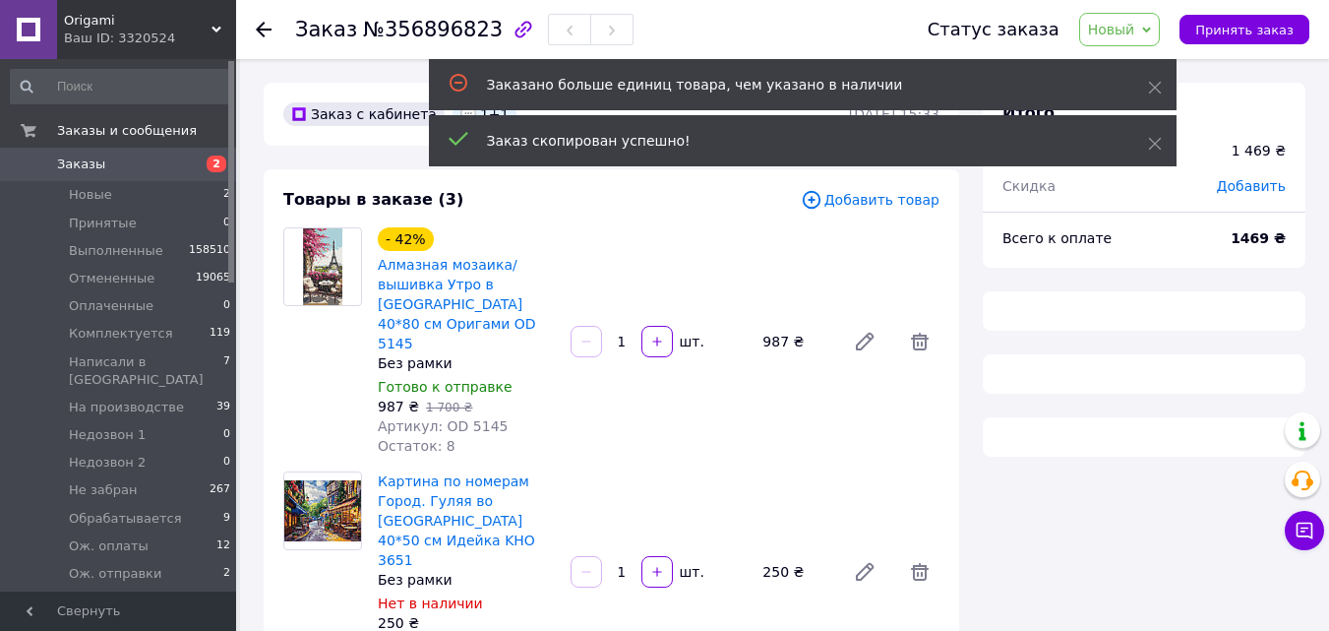
click at [1135, 32] on span "Новый" at bounding box center [1111, 30] width 47 height 16
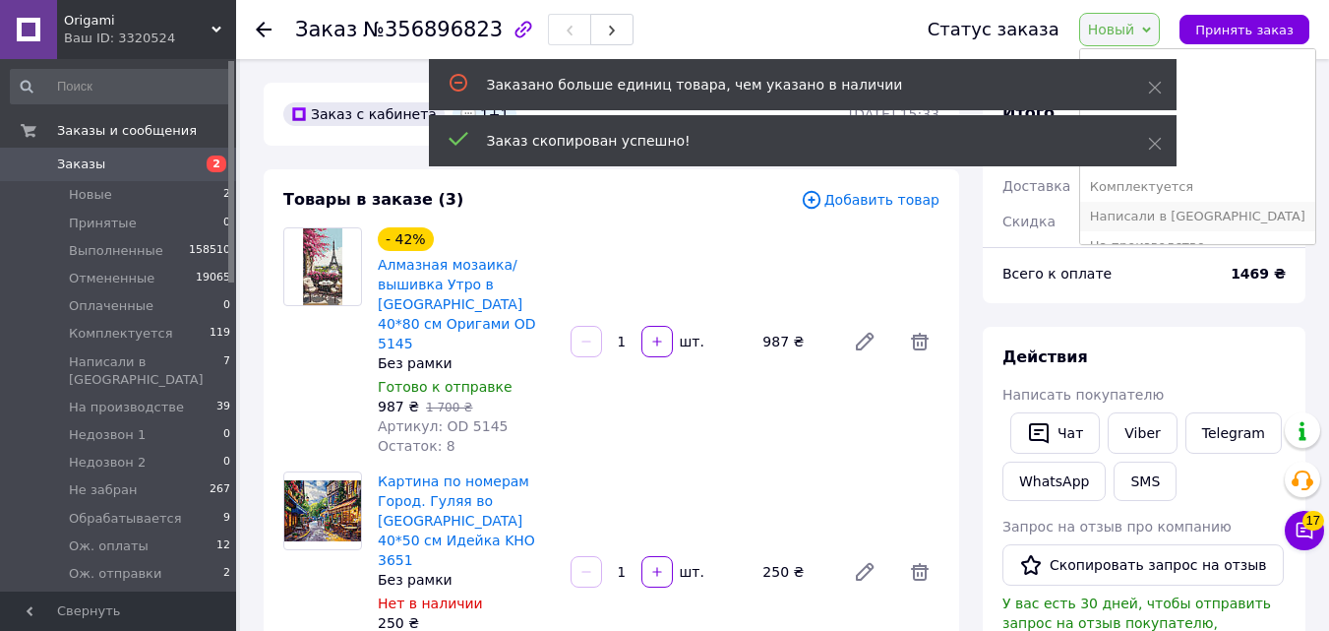
click at [1160, 215] on li "Написали в [GEOGRAPHIC_DATA]" at bounding box center [1197, 217] width 235 height 30
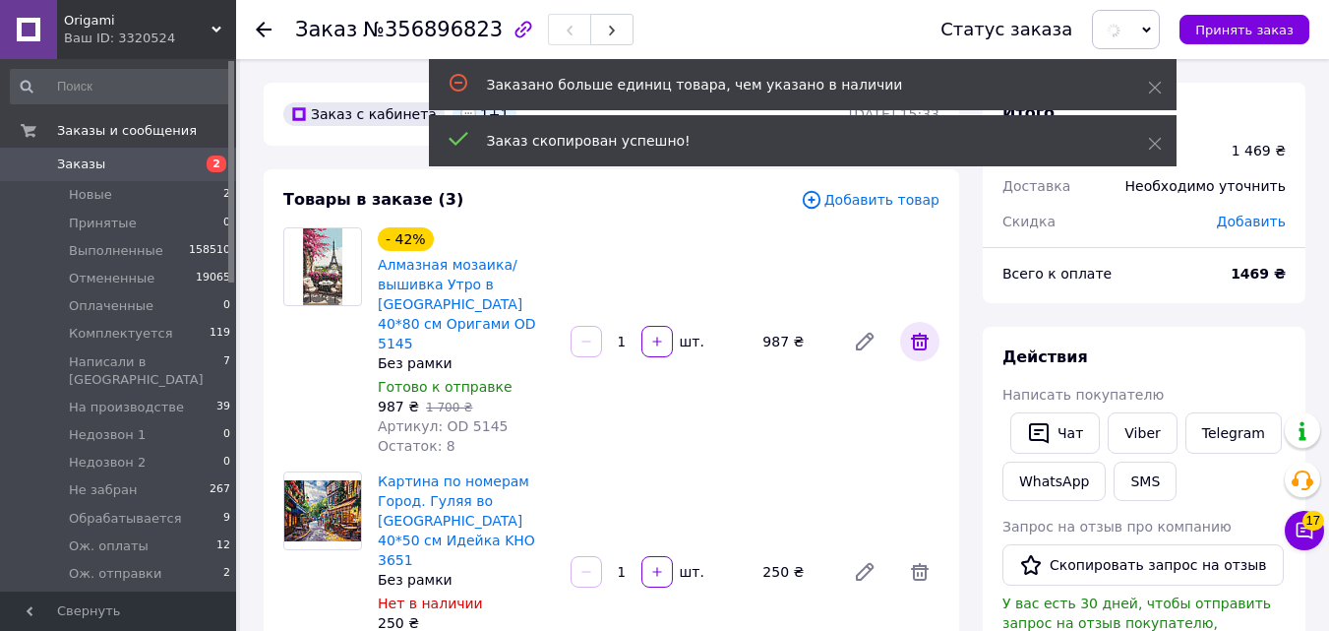
click at [920, 330] on icon at bounding box center [920, 342] width 24 height 24
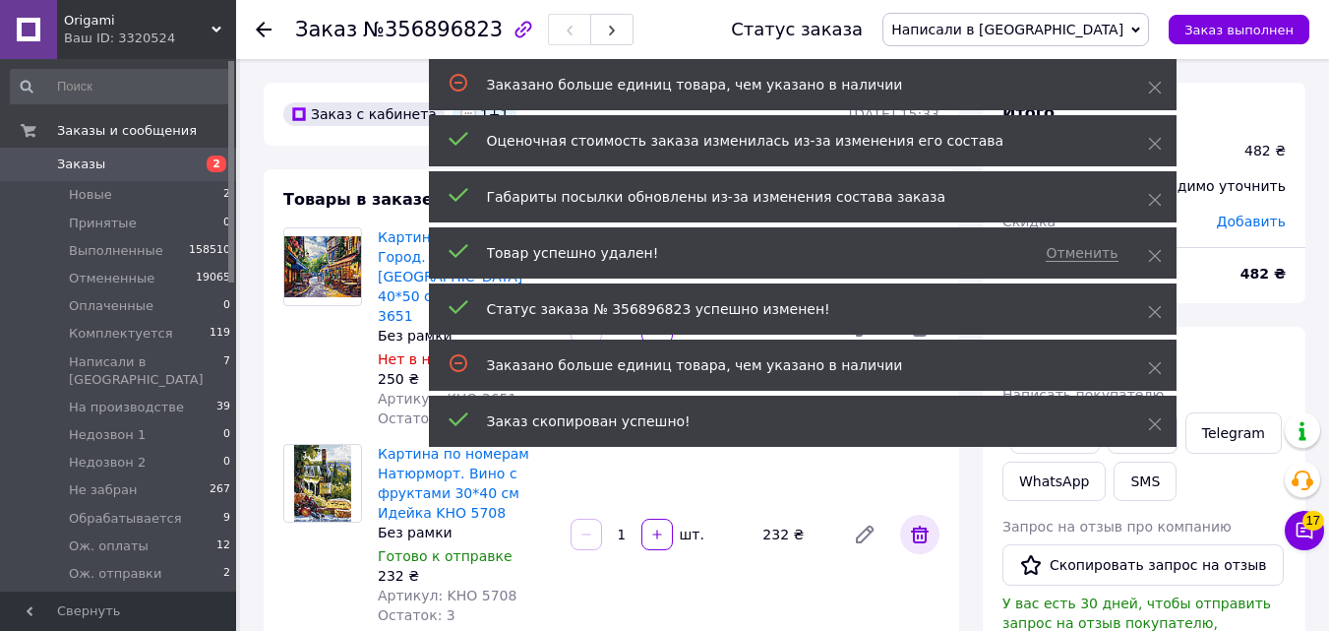
click at [923, 522] on icon at bounding box center [920, 534] width 24 height 24
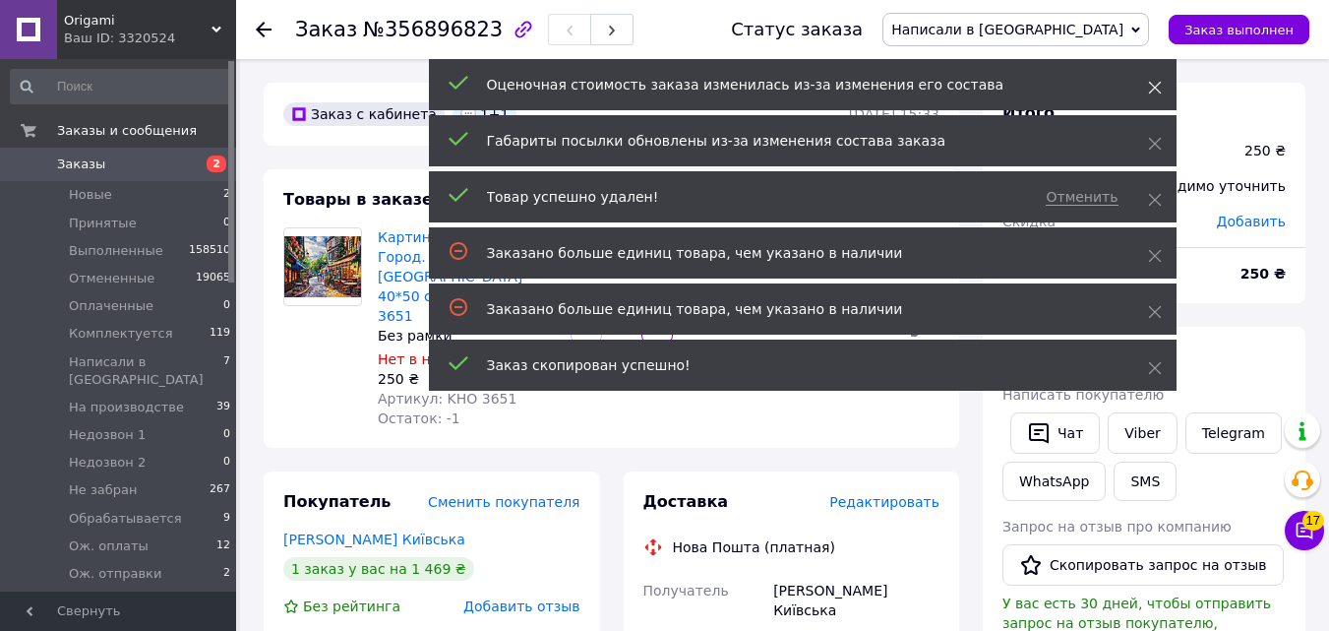
click at [1152, 81] on icon at bounding box center [1155, 88] width 14 height 14
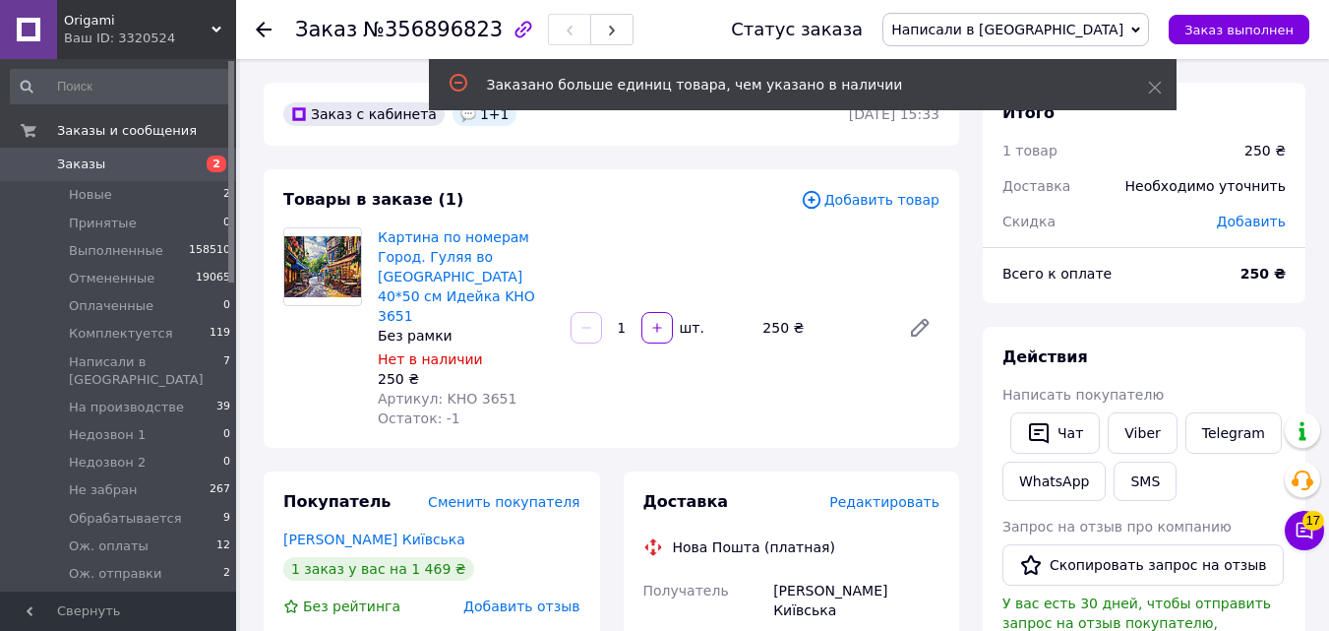
click at [899, 195] on span "Добавить товар" at bounding box center [870, 200] width 139 height 22
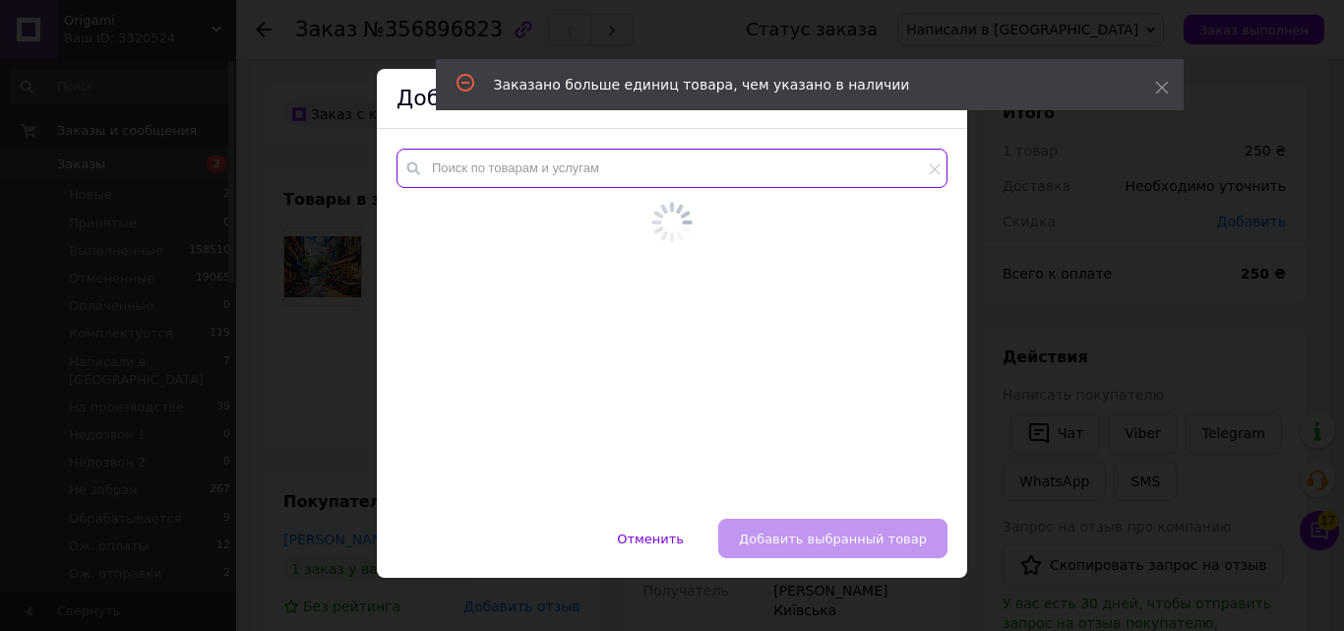
click at [717, 165] on input "text" at bounding box center [671, 168] width 551 height 39
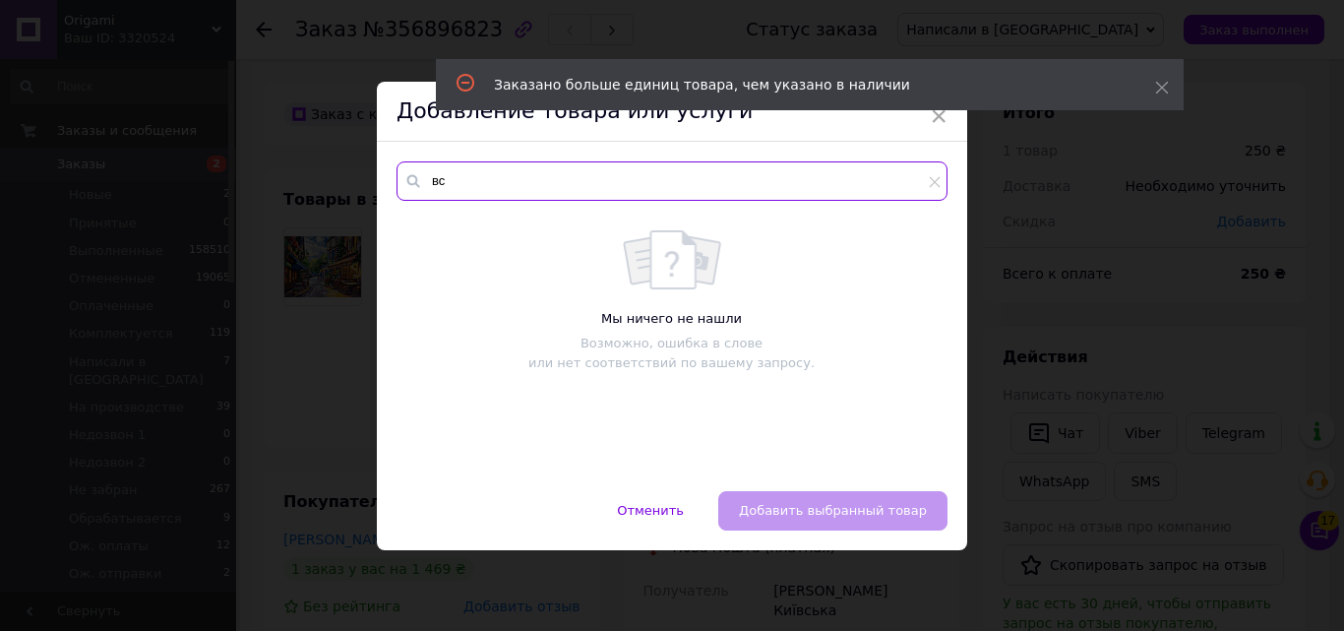
type input "в"
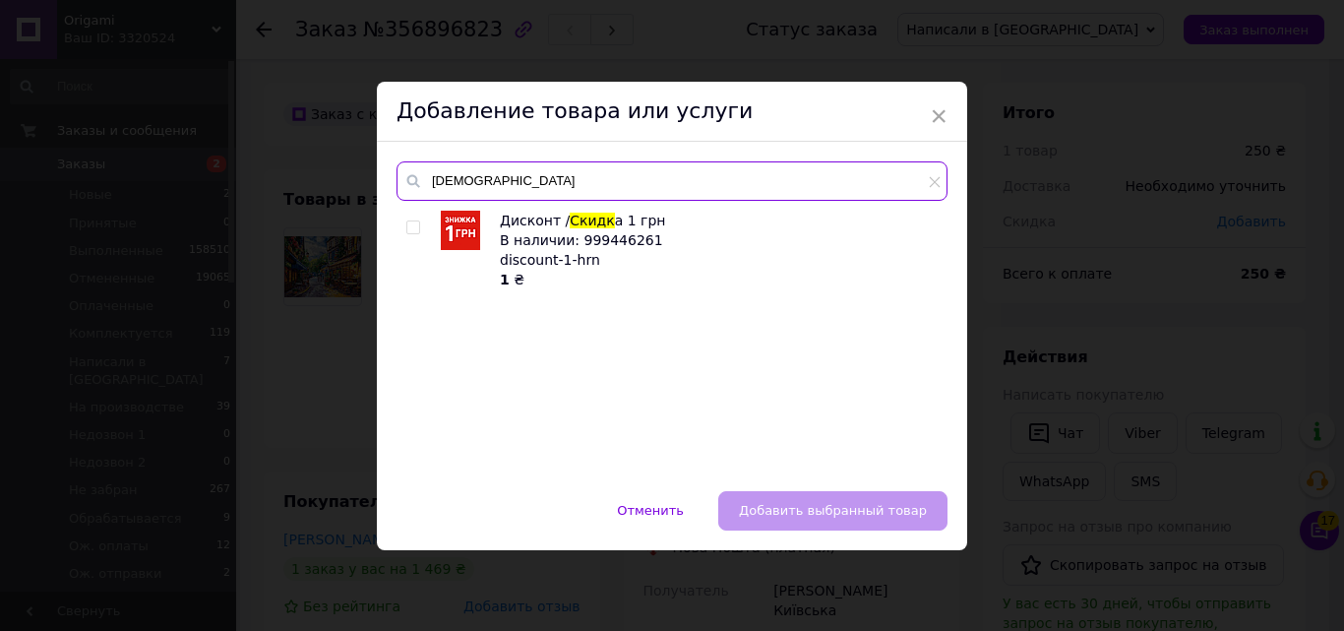
type input "скидк"
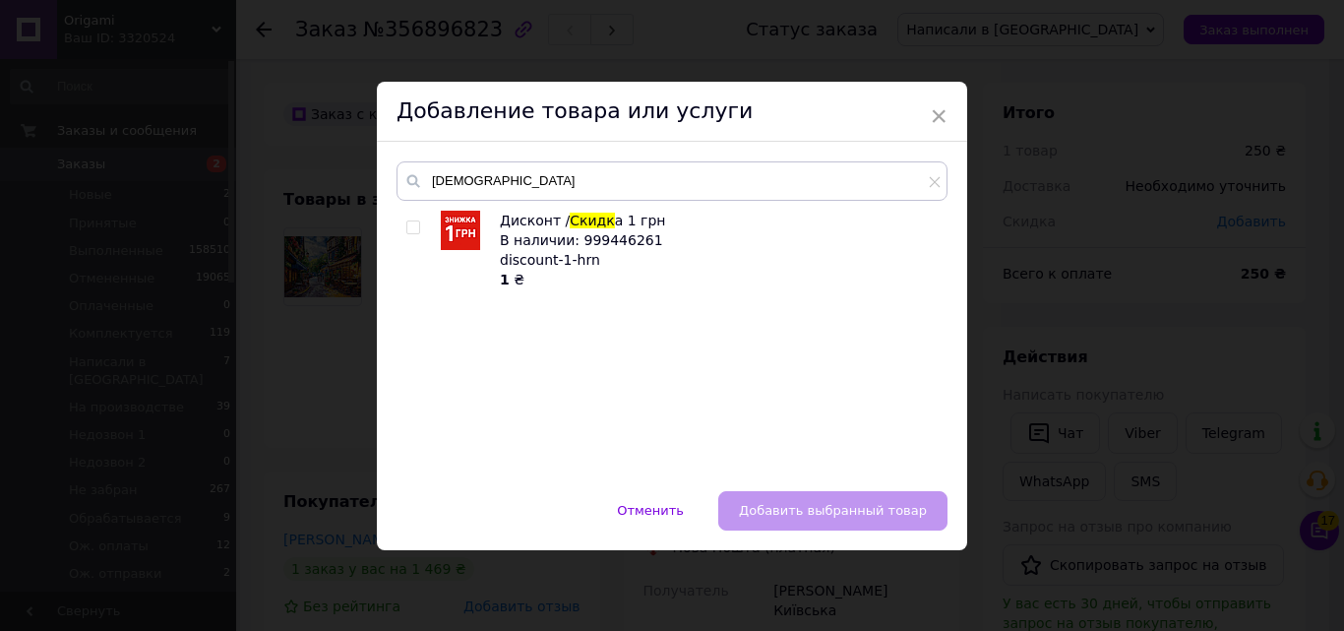
click at [398, 224] on div "скидк Дисконт / Скидк а 1 грн В наличии: 999446261 discount-1-hrn 1 ₴" at bounding box center [672, 316] width 590 height 349
click at [406, 225] on input "checkbox" at bounding box center [412, 227] width 13 height 13
checkbox input "true"
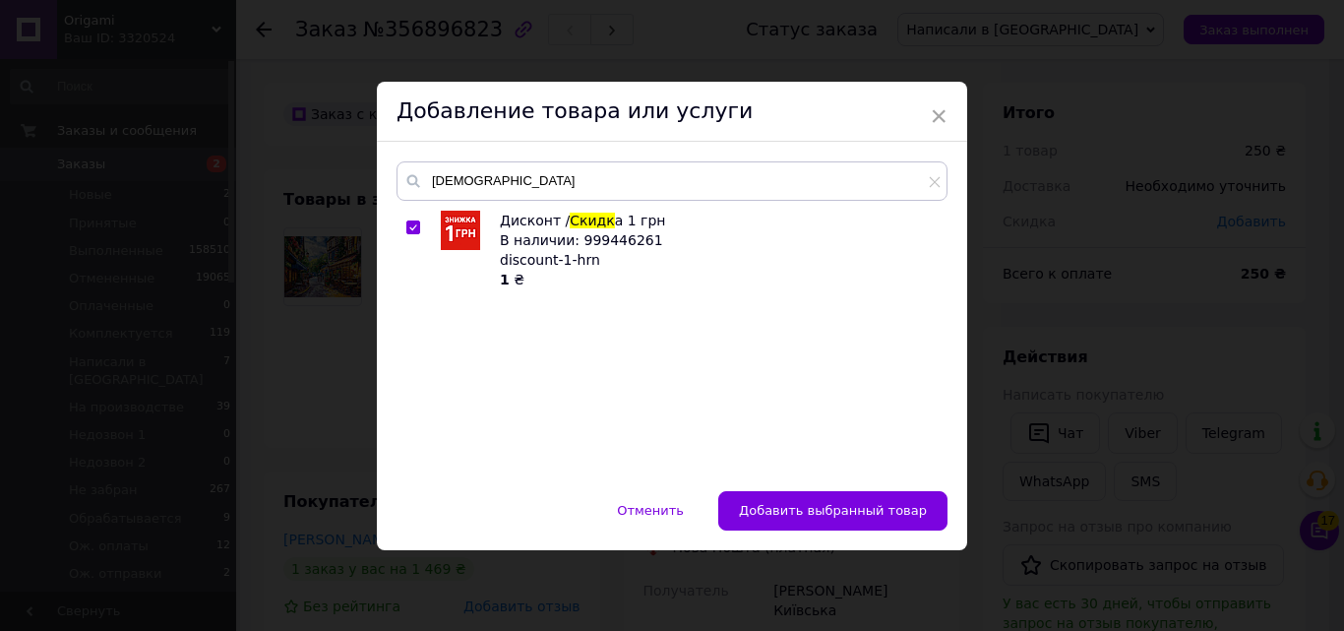
click at [812, 507] on span "Добавить выбранный товар" at bounding box center [833, 510] width 188 height 15
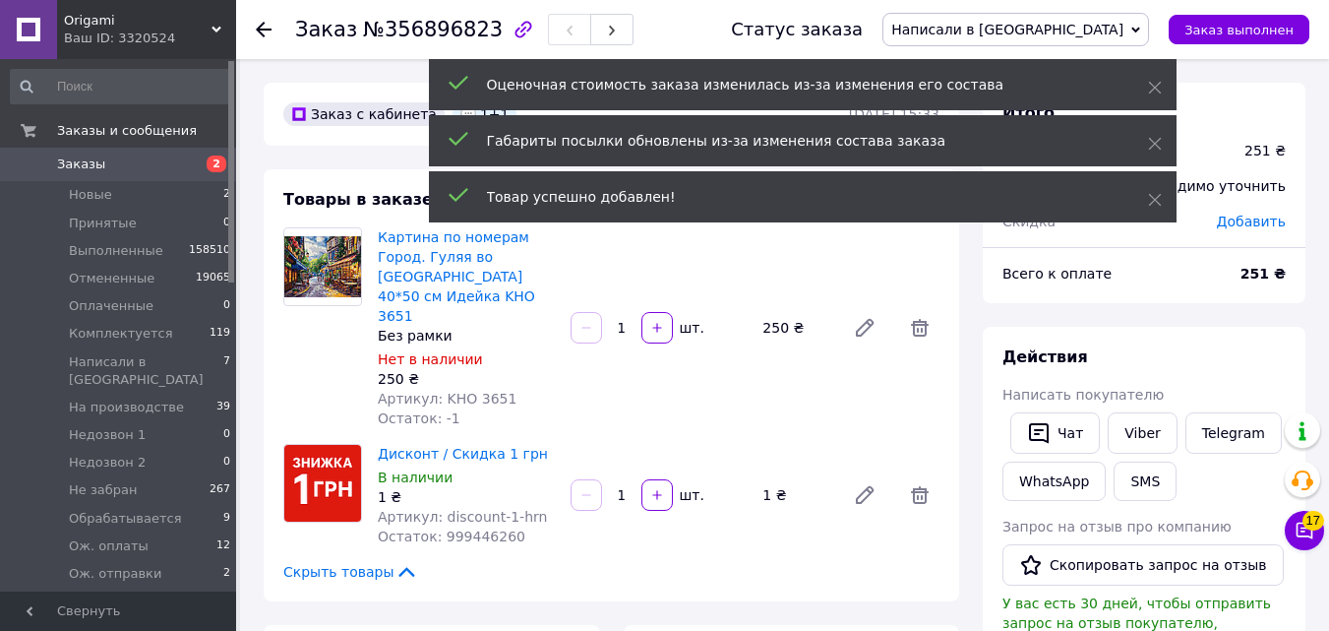
drag, startPoint x: 618, startPoint y: 456, endPoint x: 633, endPoint y: 456, distance: 15.7
click at [633, 488] on input "1" at bounding box center [621, 495] width 31 height 15
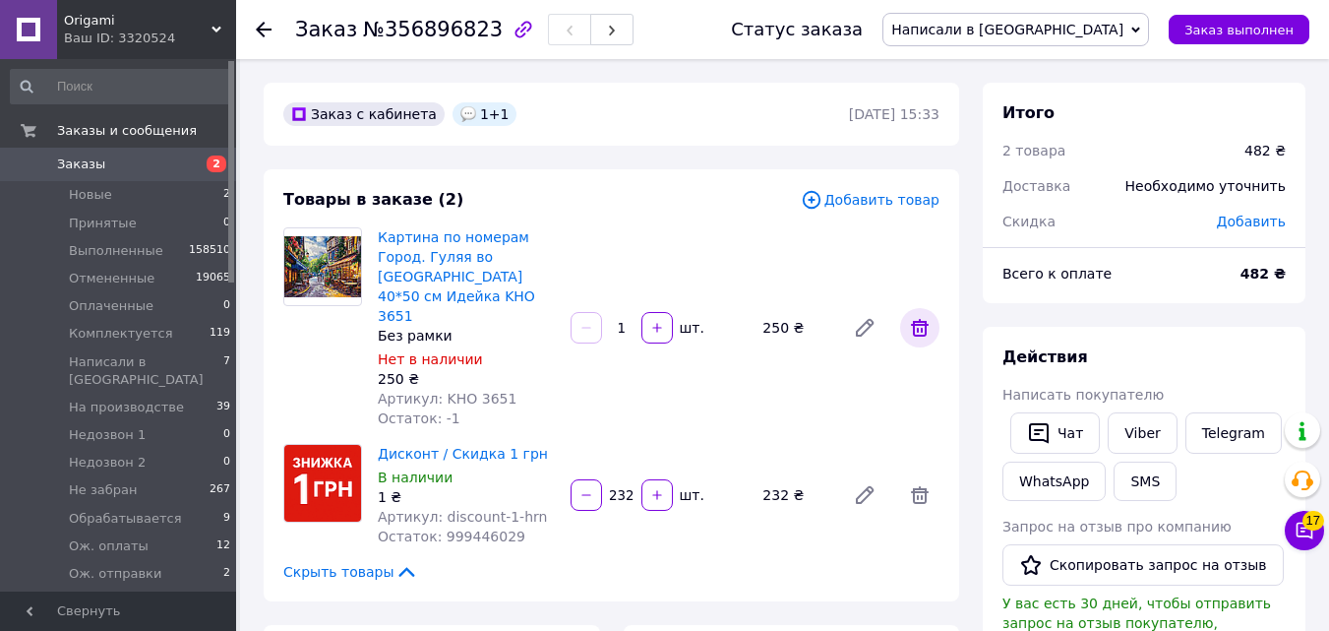
type input "232"
click at [928, 316] on icon at bounding box center [920, 328] width 24 height 24
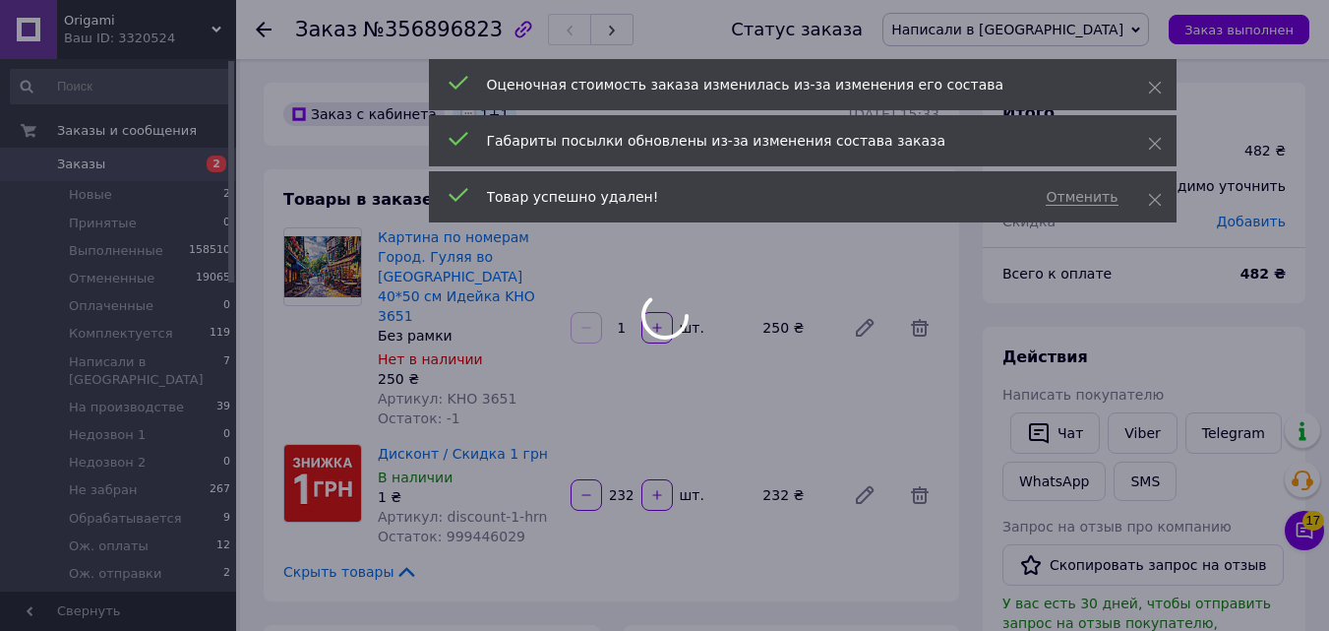
click at [1162, 146] on div "Габариты посылки обновлены из-за изменения состава заказа" at bounding box center [803, 140] width 748 height 51
click at [1144, 78] on div "Оценочная стоимость заказа изменилась из-за изменения его состава" at bounding box center [803, 84] width 748 height 51
type input "232"
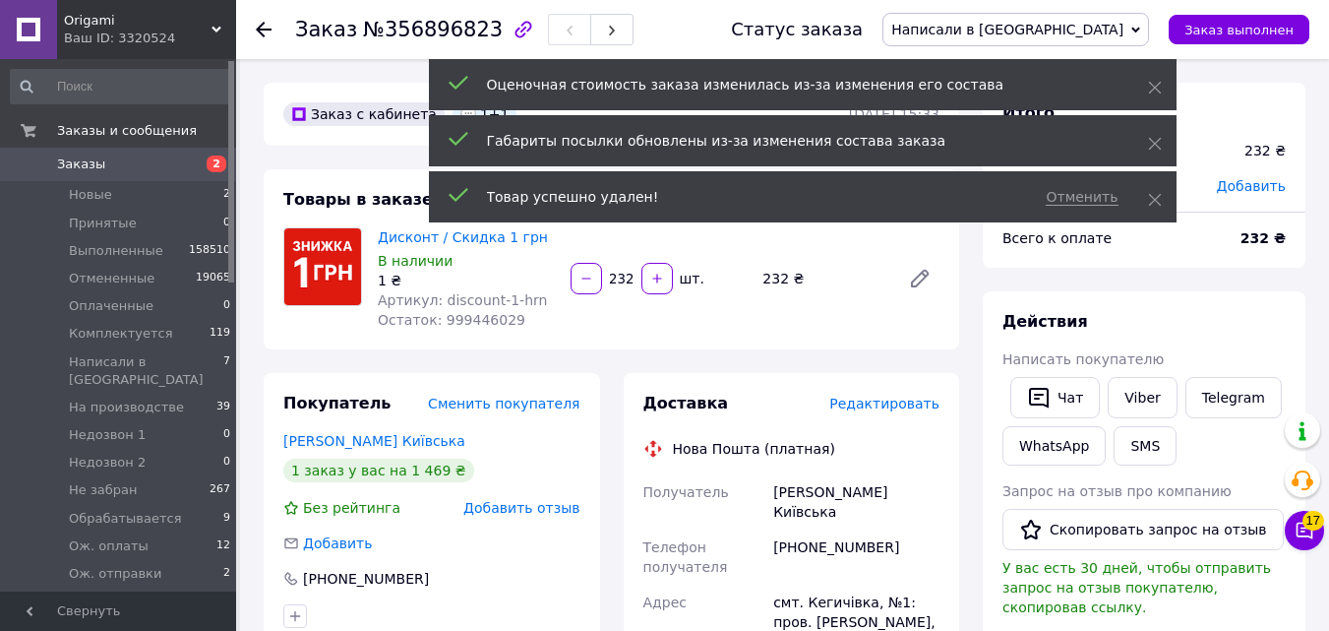
scroll to position [28, 0]
click at [1155, 86] on icon at bounding box center [1155, 88] width 14 height 14
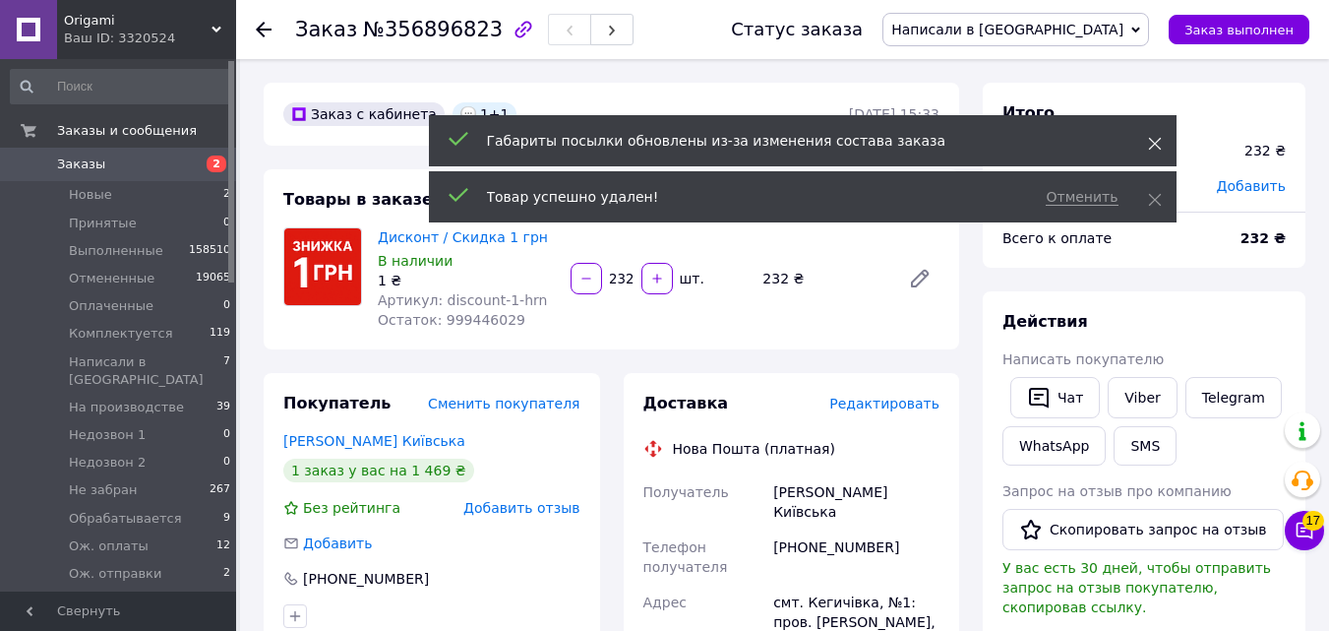
click at [1153, 136] on span at bounding box center [1155, 144] width 14 height 20
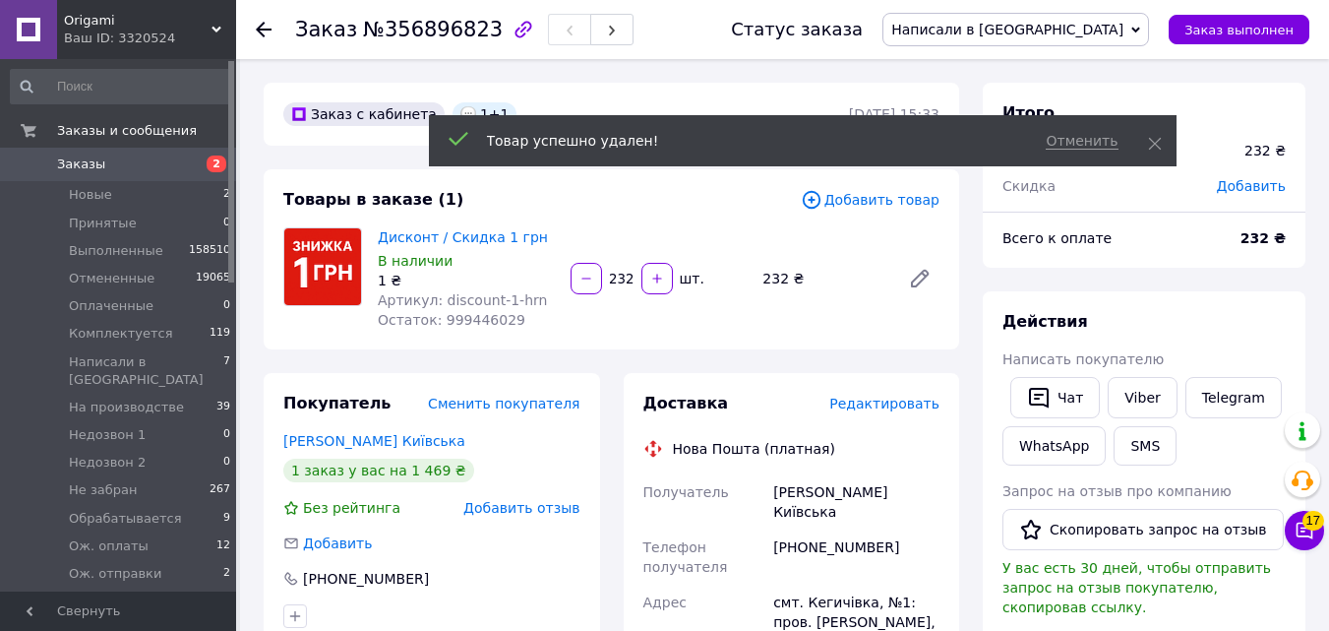
click at [1132, 48] on div "Статус заказа Написали в вайбер Принят Выполнен Отменен Оплаченный Комплектуетс…" at bounding box center [1001, 29] width 618 height 59
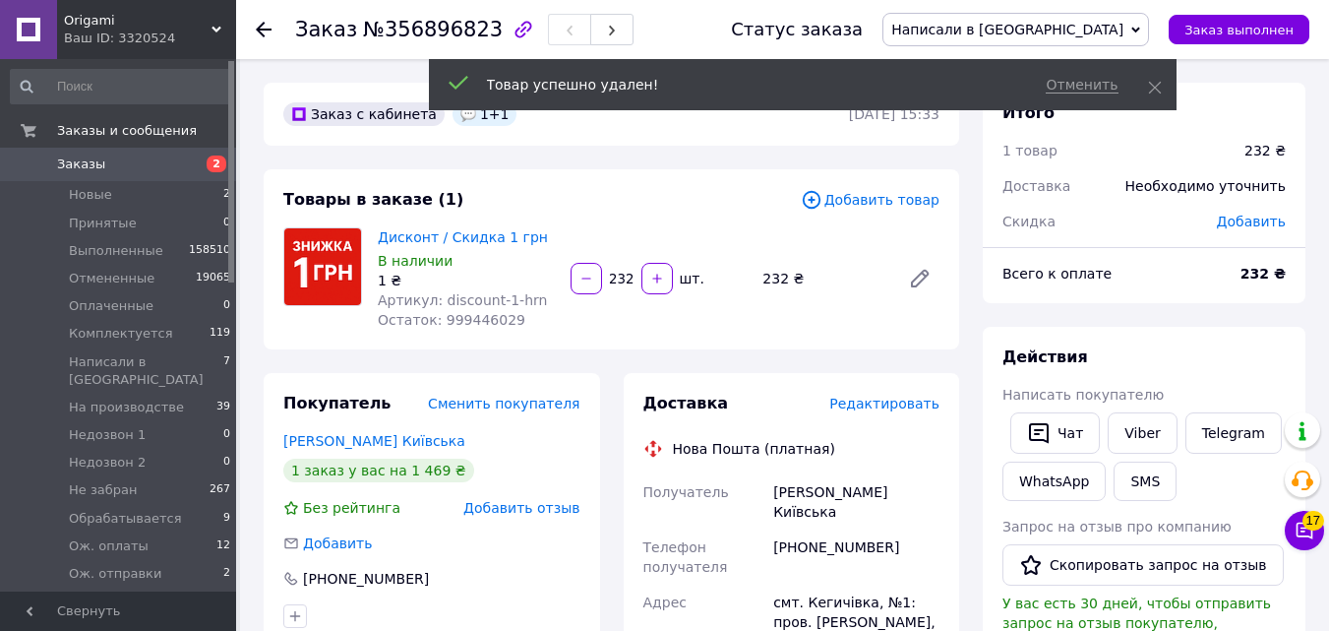
click at [1132, 37] on span "Написали в [GEOGRAPHIC_DATA]" at bounding box center [1015, 29] width 267 height 33
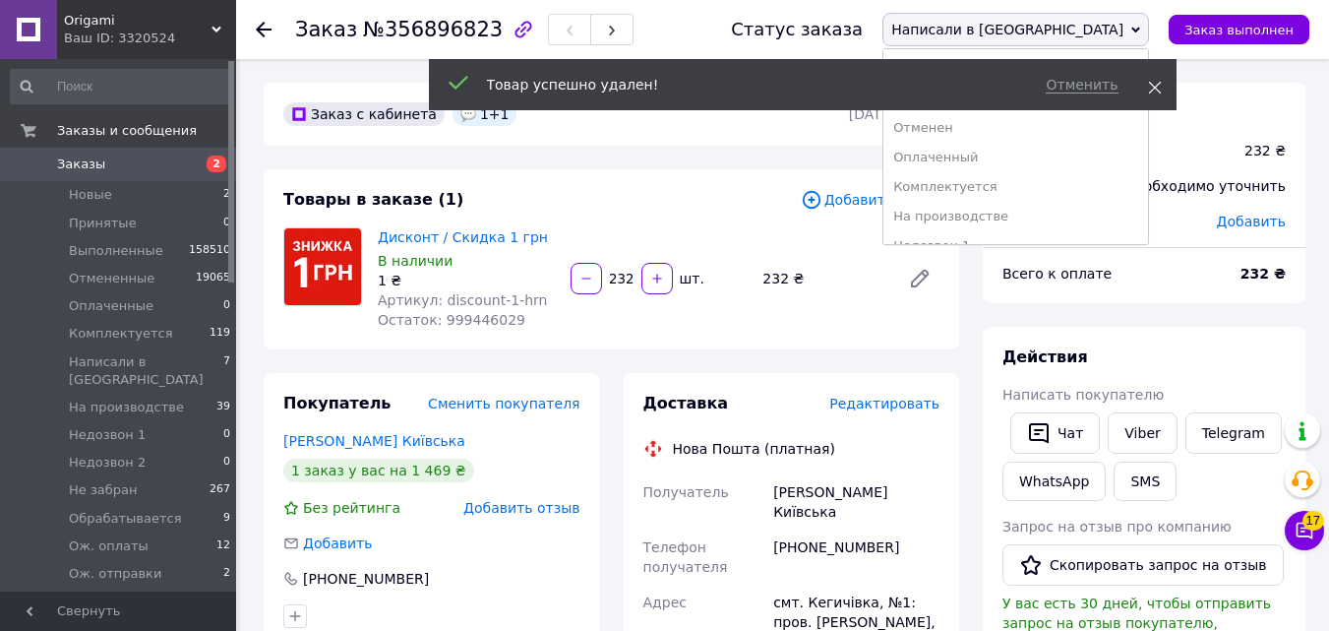
click at [1157, 91] on icon at bounding box center [1155, 88] width 14 height 14
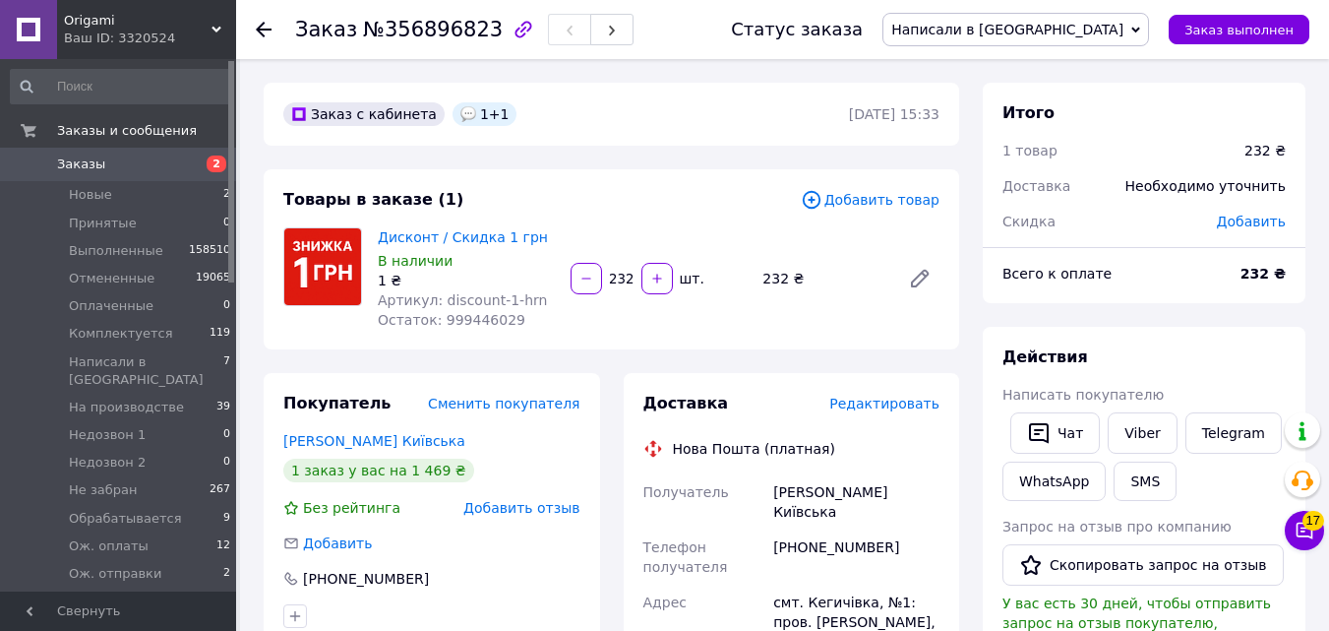
click at [1112, 39] on span "Написали в [GEOGRAPHIC_DATA]" at bounding box center [1015, 29] width 267 height 33
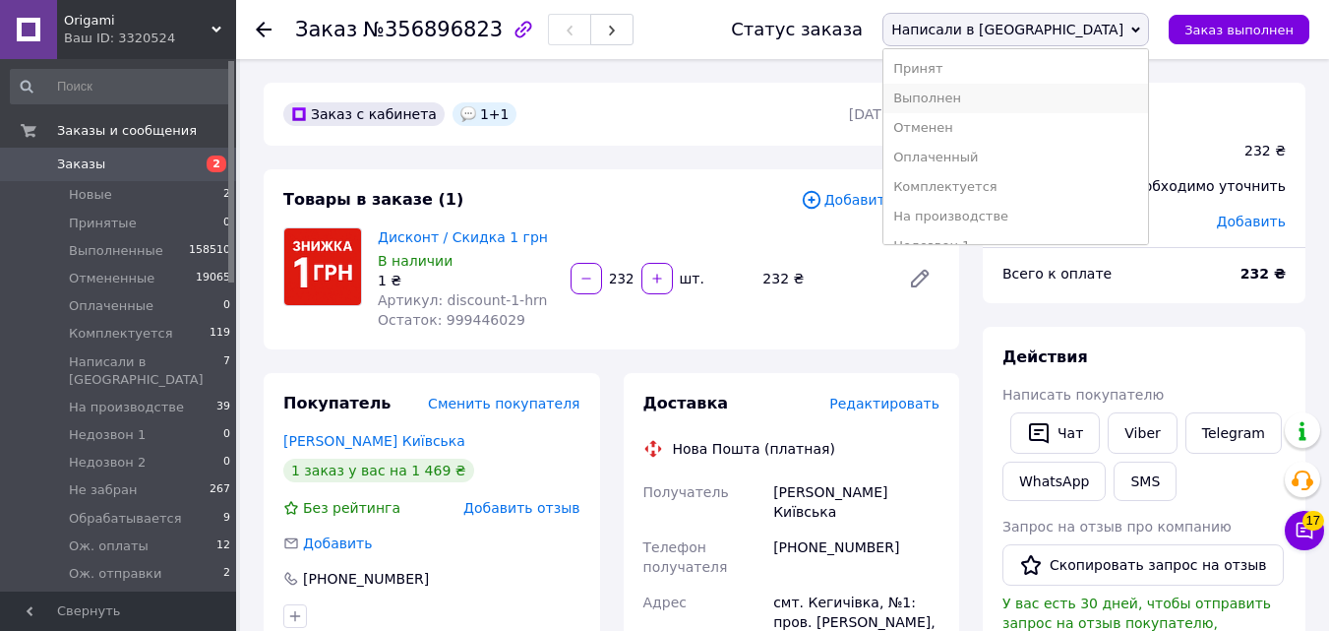
click at [1084, 99] on li "Выполнен" at bounding box center [1015, 99] width 265 height 30
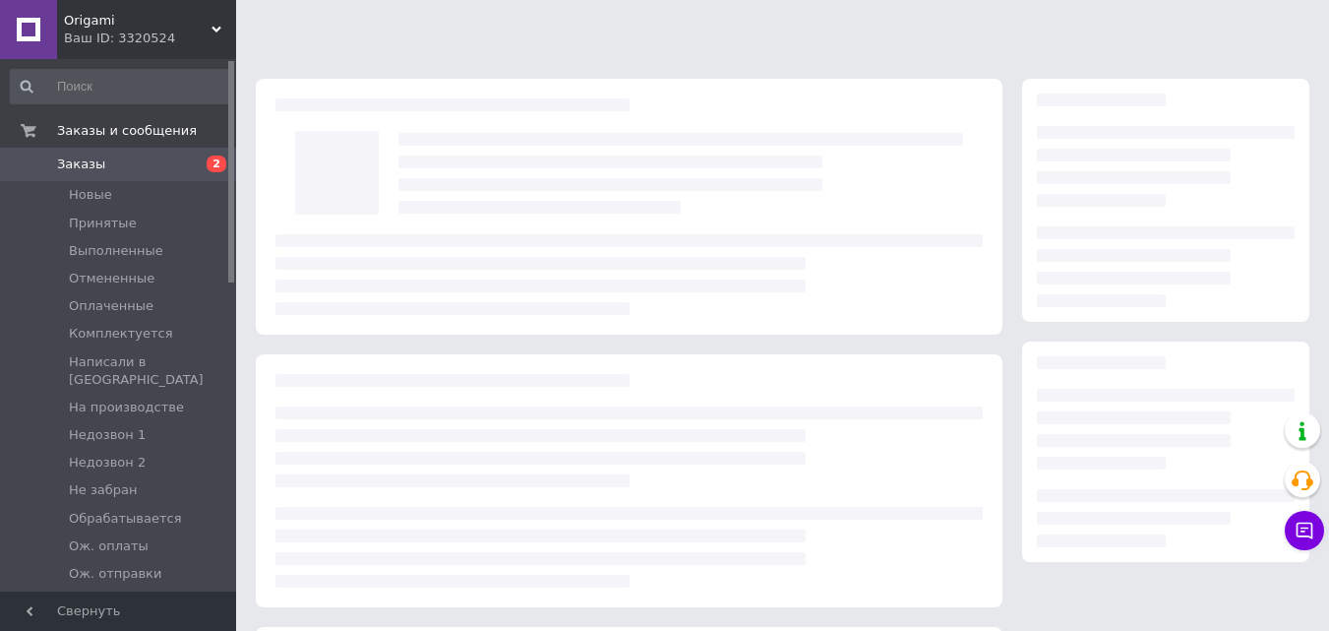
click at [217, 165] on span "2" at bounding box center [217, 163] width 20 height 17
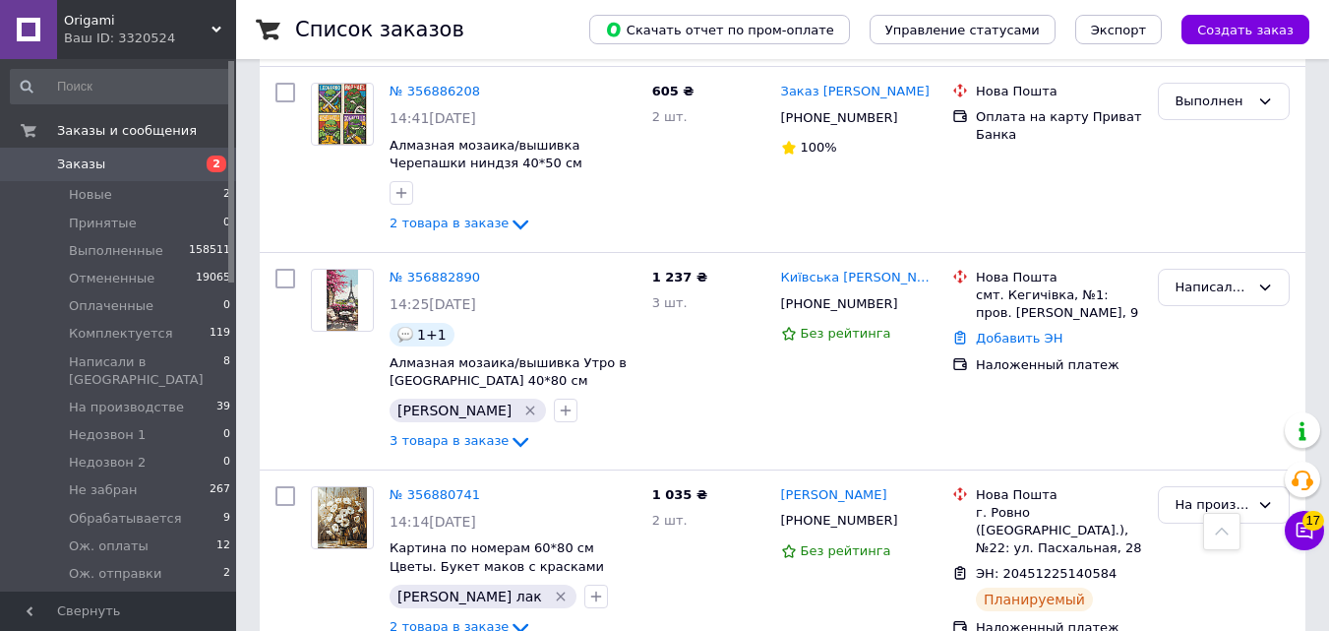
scroll to position [1717, 0]
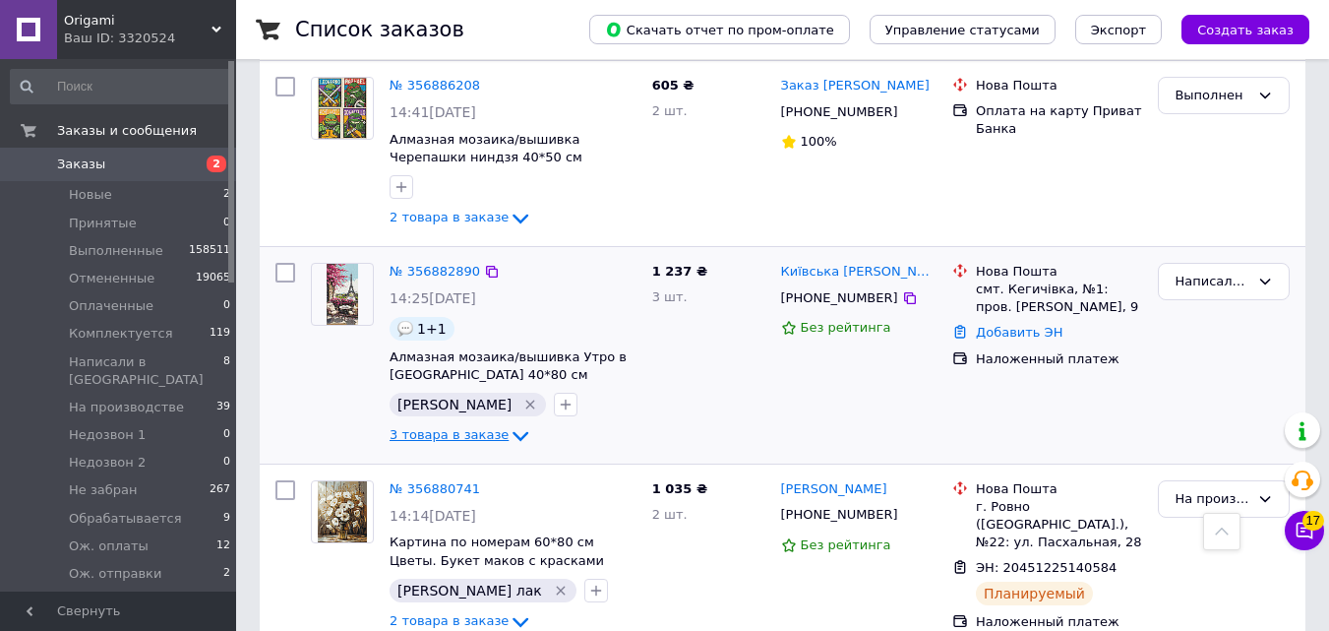
click at [509, 424] on icon at bounding box center [521, 436] width 24 height 24
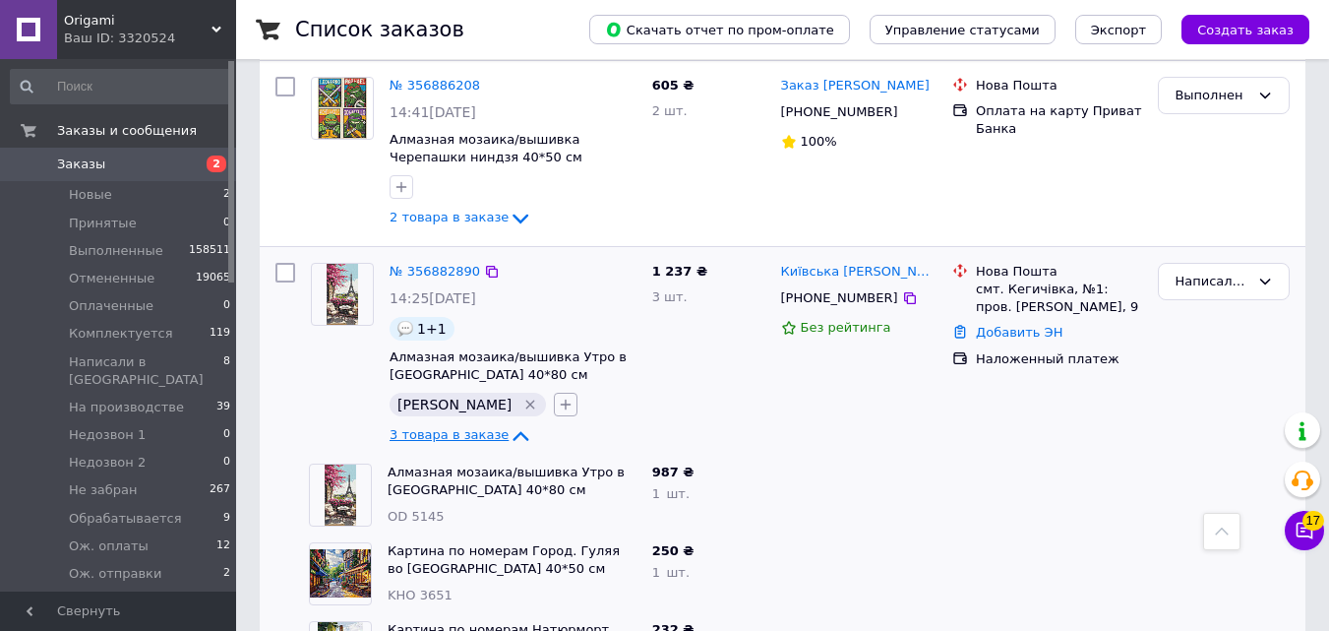
click at [558, 396] on icon "button" at bounding box center [566, 404] width 16 height 16
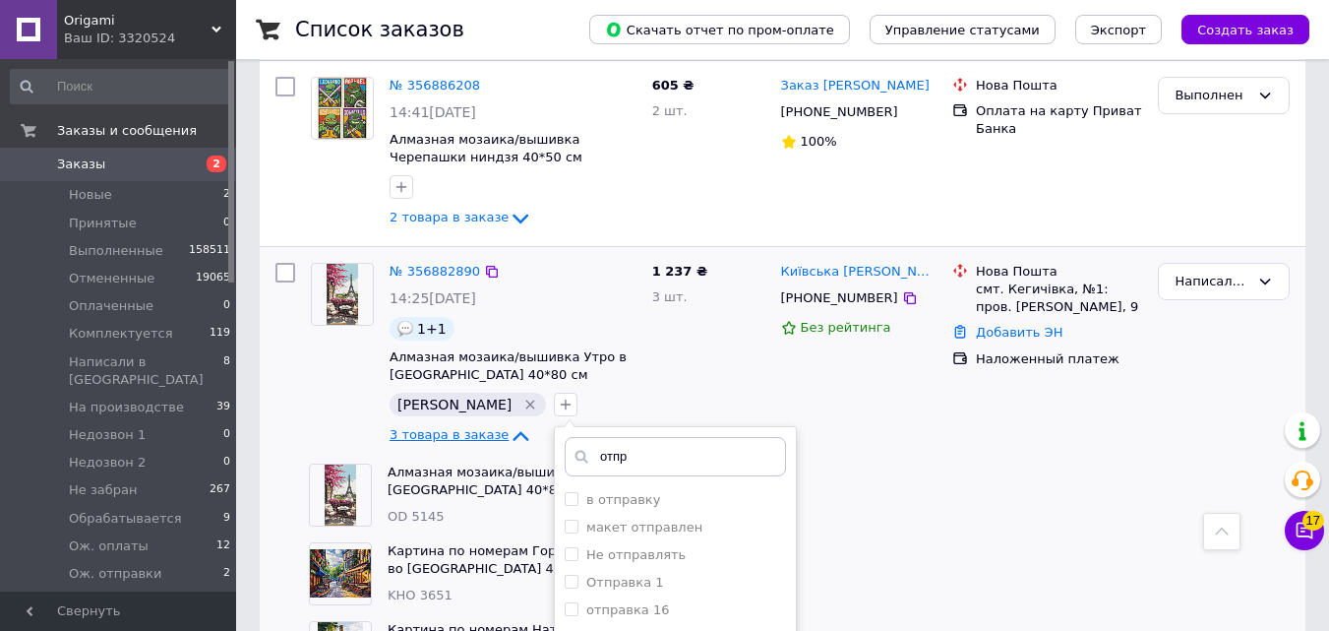
type input "отпр"
checkbox input "true"
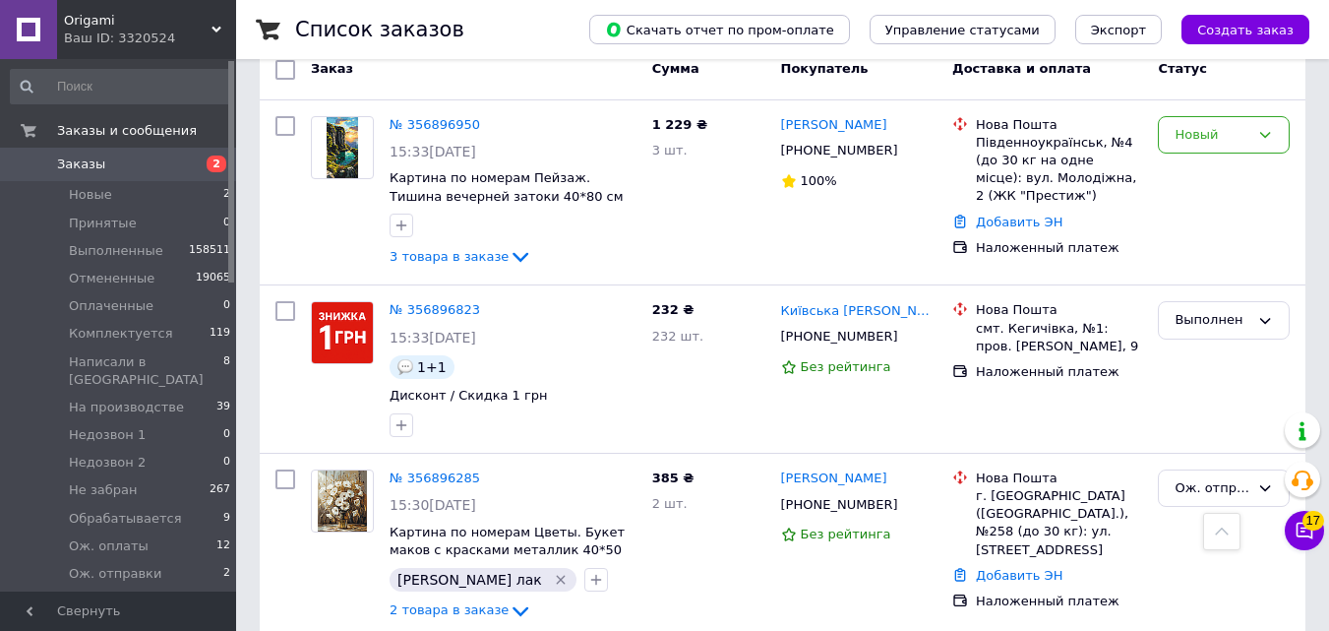
scroll to position [78, 0]
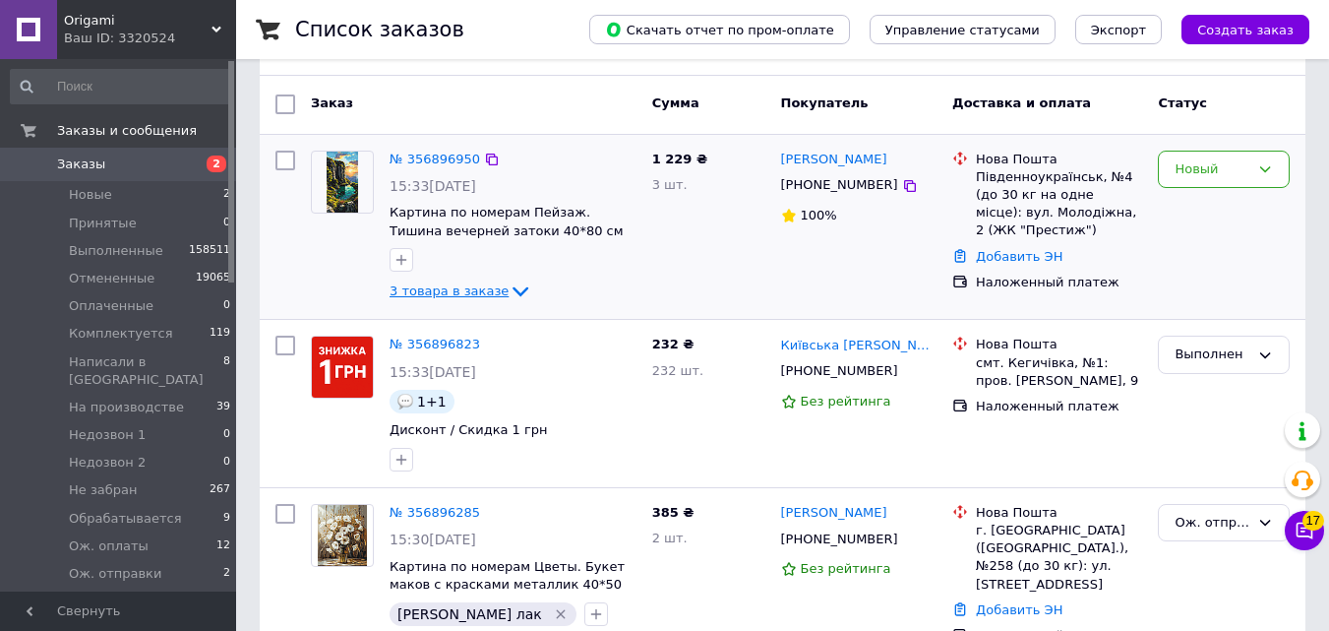
click at [451, 289] on span "3 товара в заказе" at bounding box center [449, 290] width 119 height 15
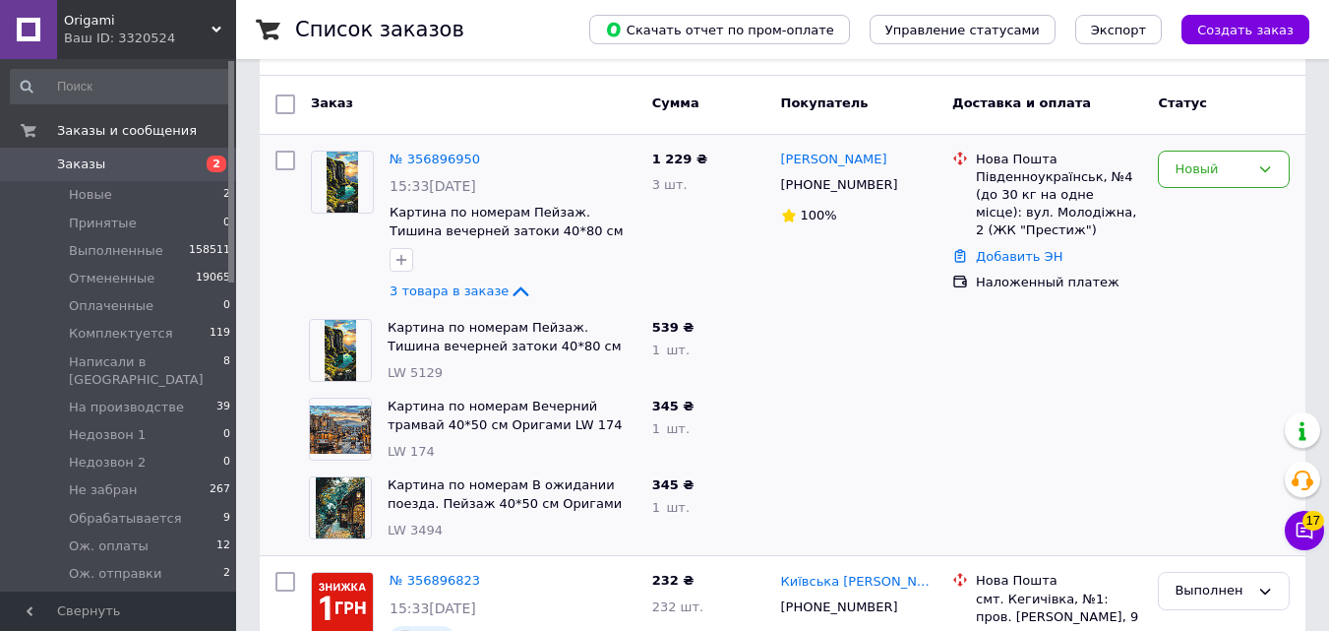
click at [218, 164] on span "2" at bounding box center [217, 163] width 20 height 17
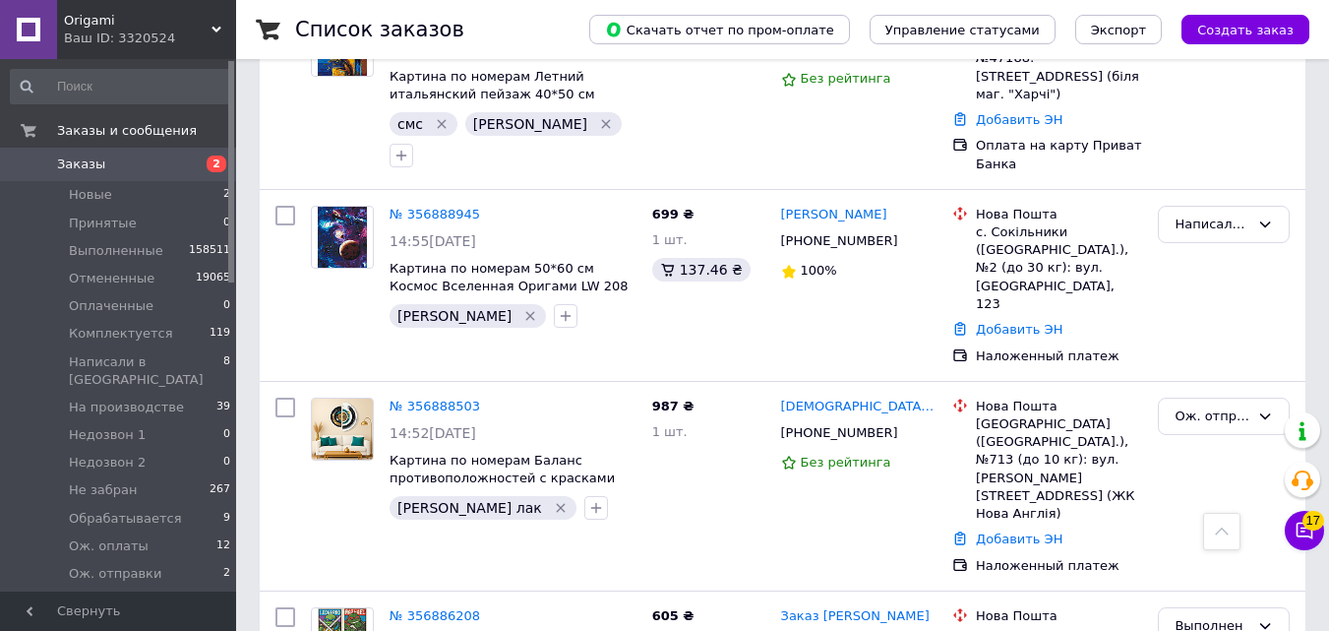
scroll to position [1339, 0]
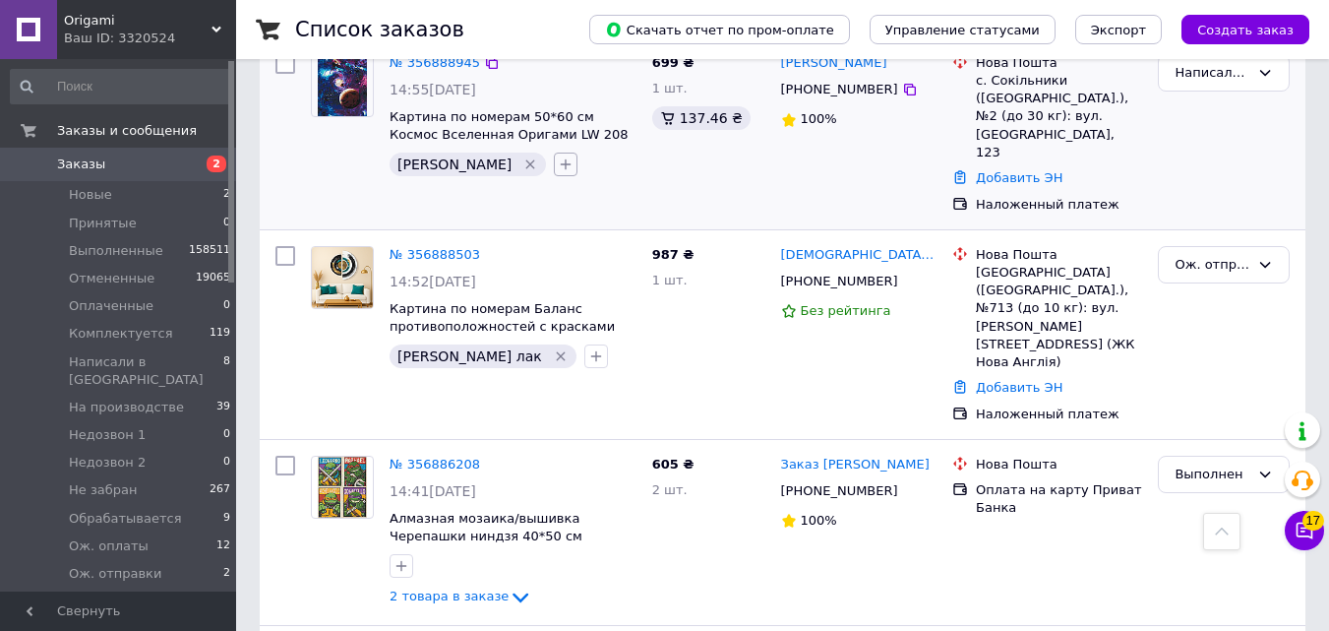
click at [561, 158] on icon "button" at bounding box center [566, 163] width 11 height 11
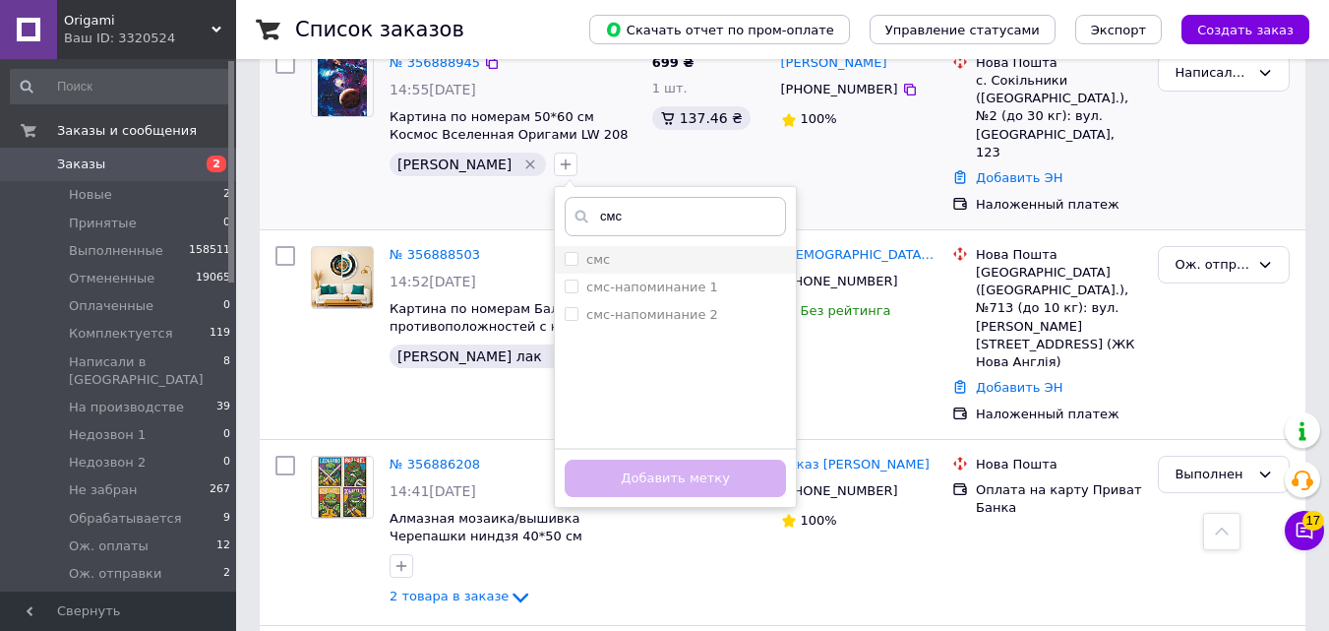
type input "смс"
click at [555, 246] on li "смс" at bounding box center [675, 260] width 241 height 28
checkbox input "true"
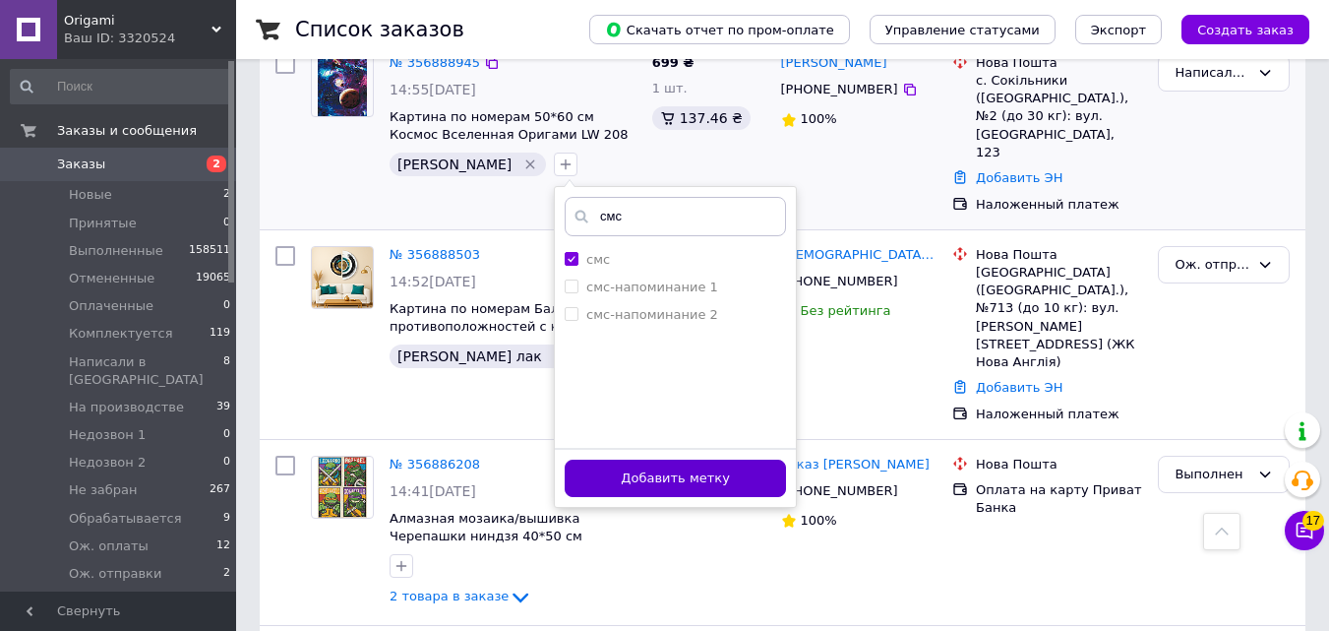
click at [565, 459] on button "Добавить метку" at bounding box center [675, 478] width 221 height 38
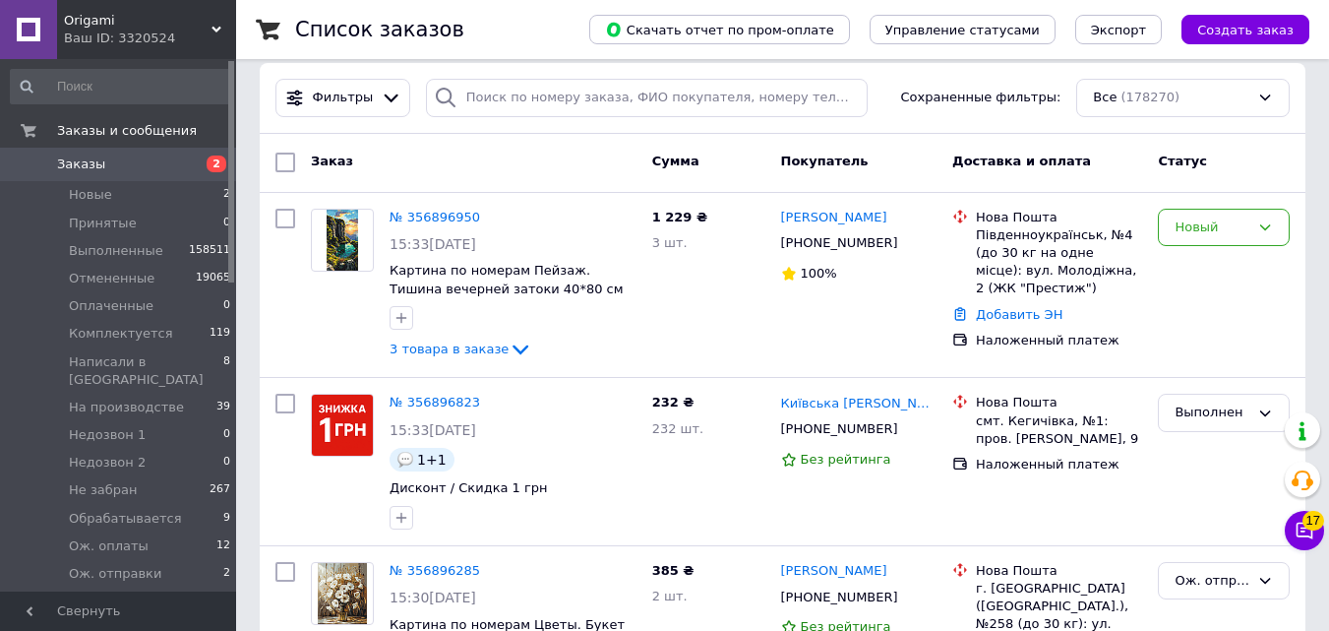
scroll to position [0, 0]
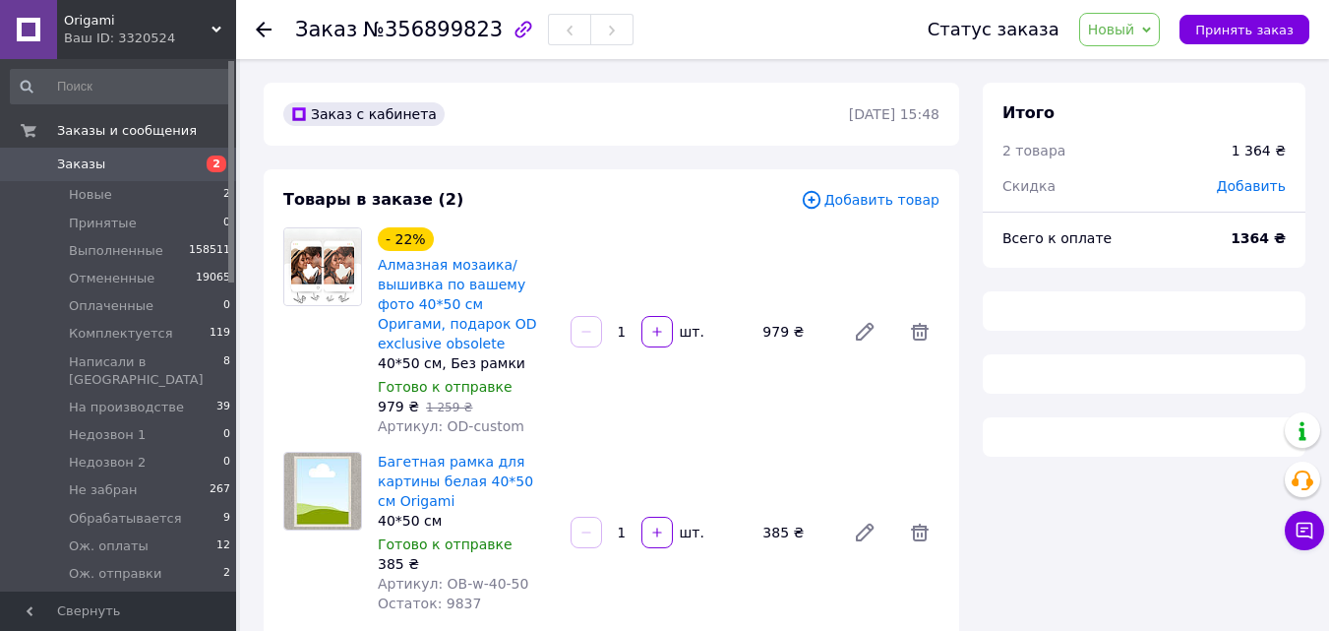
click at [1150, 30] on span "Новый" at bounding box center [1120, 29] width 82 height 33
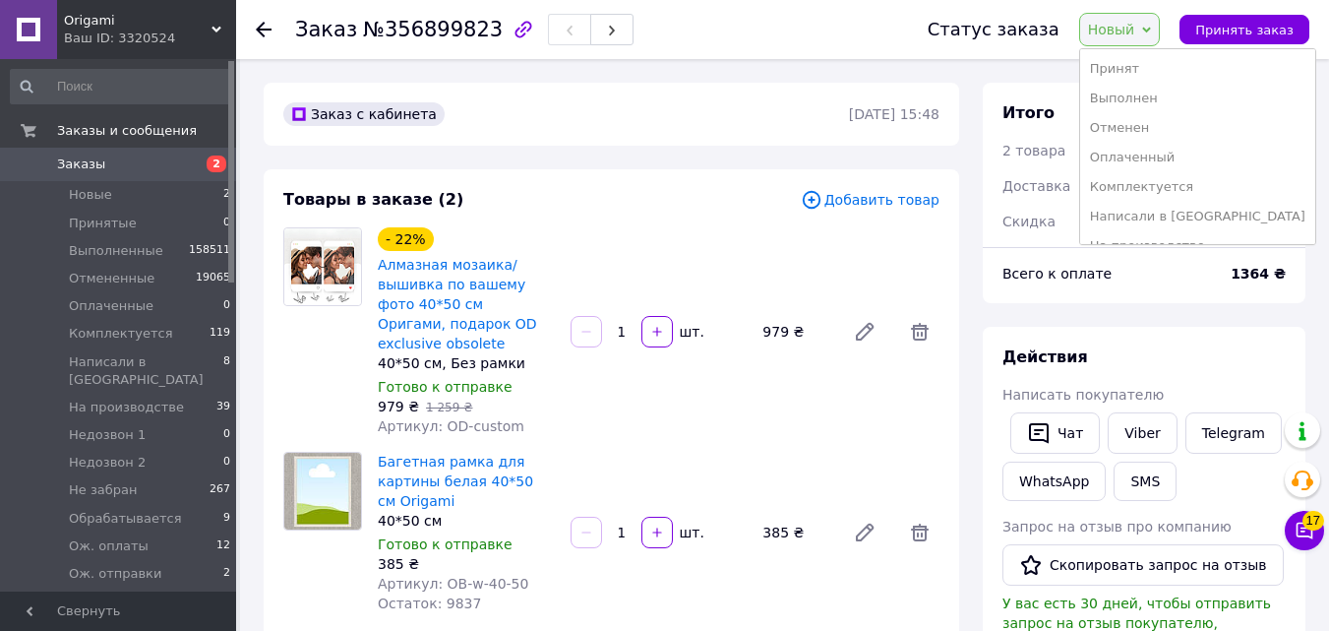
scroll to position [170, 0]
click at [1177, 216] on li "Ож. оплаты" at bounding box center [1197, 224] width 235 height 30
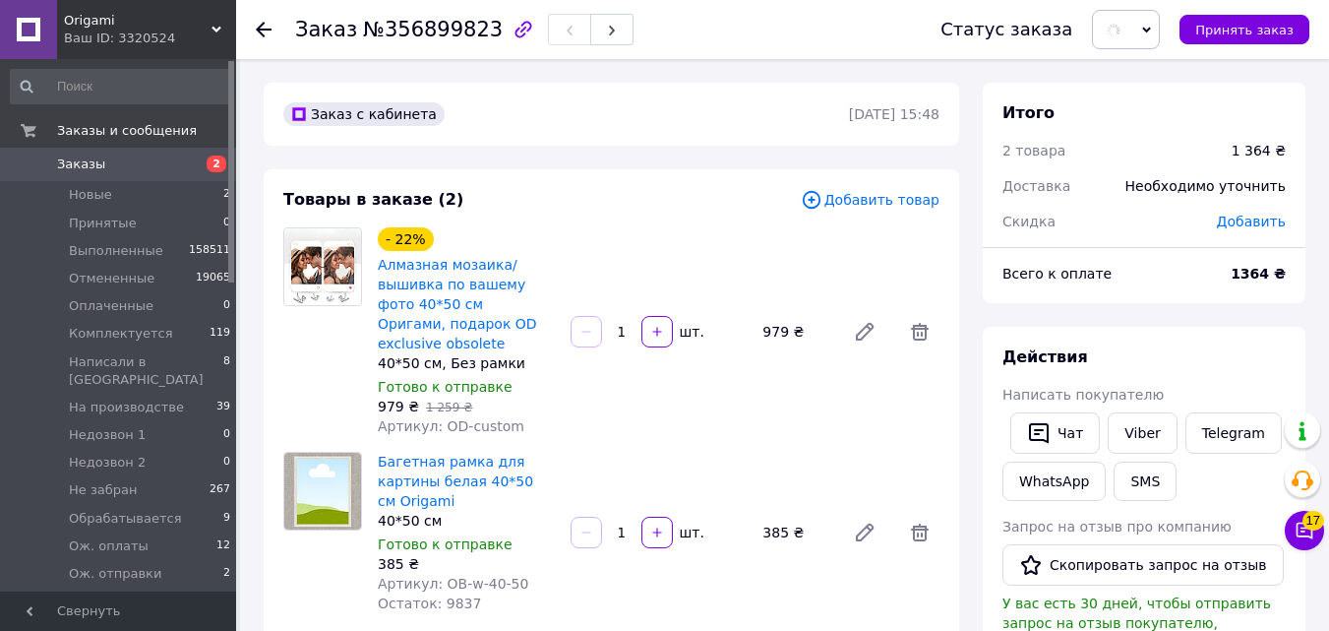
click at [1242, 218] on span "Добавить" at bounding box center [1251, 221] width 69 height 16
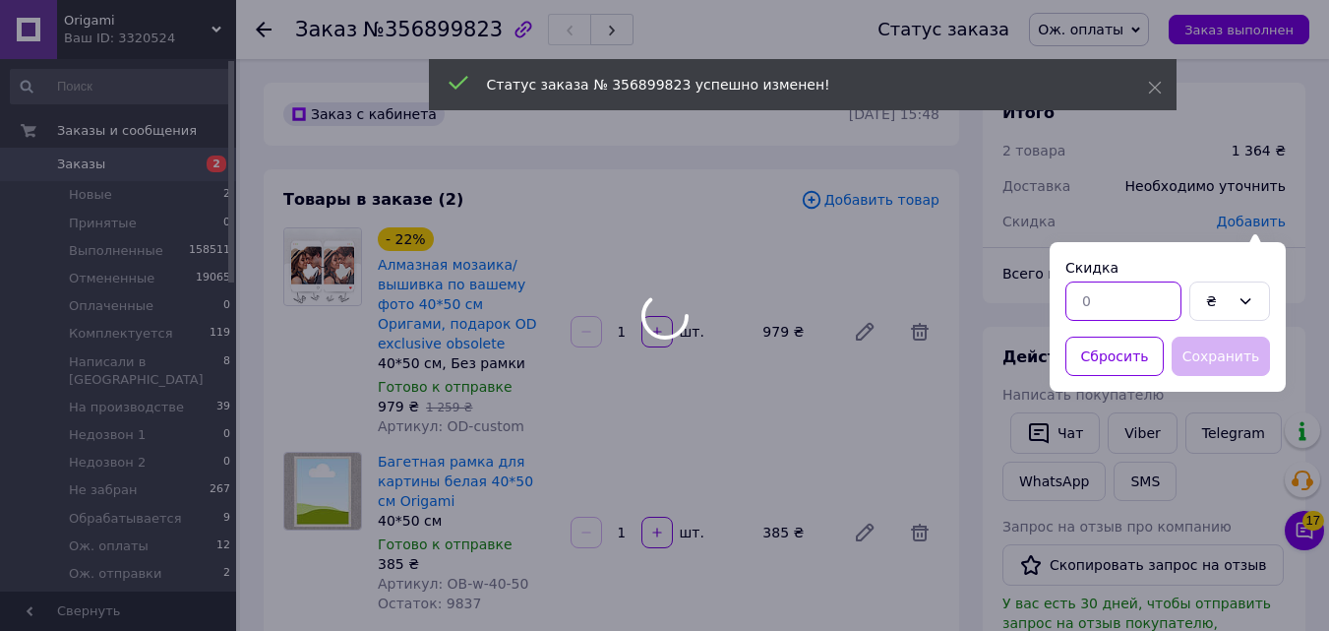
click at [1091, 309] on input "text" at bounding box center [1123, 300] width 116 height 39
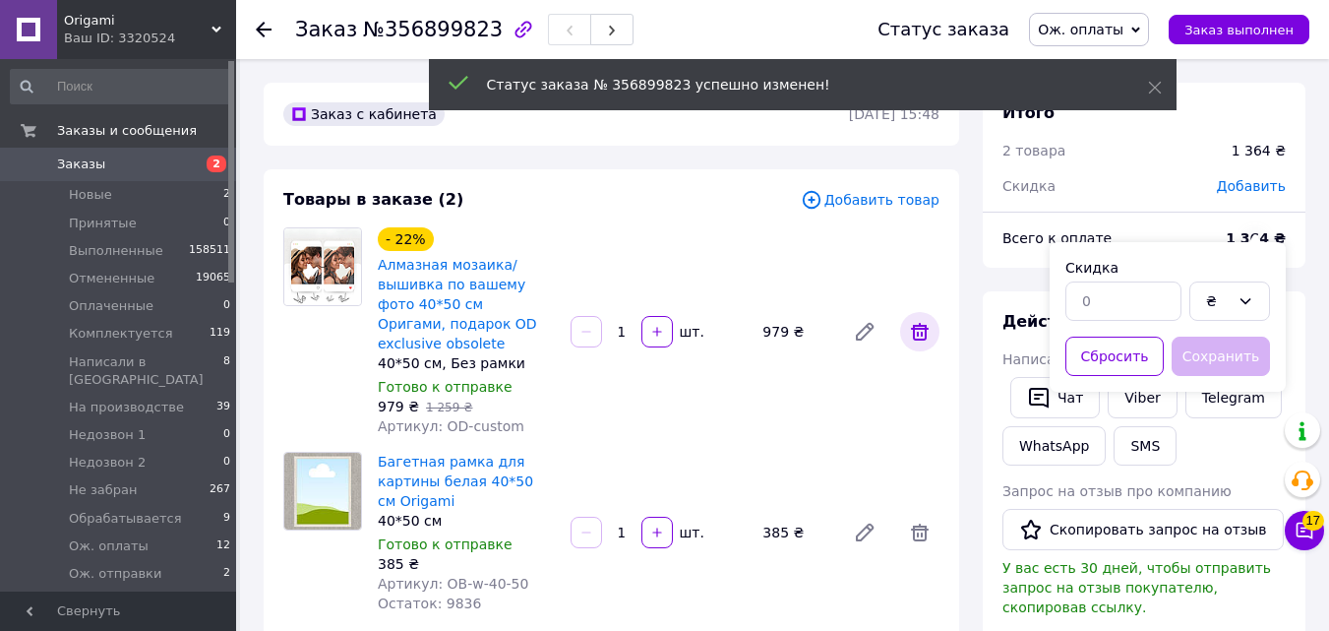
click at [920, 320] on icon at bounding box center [920, 332] width 24 height 24
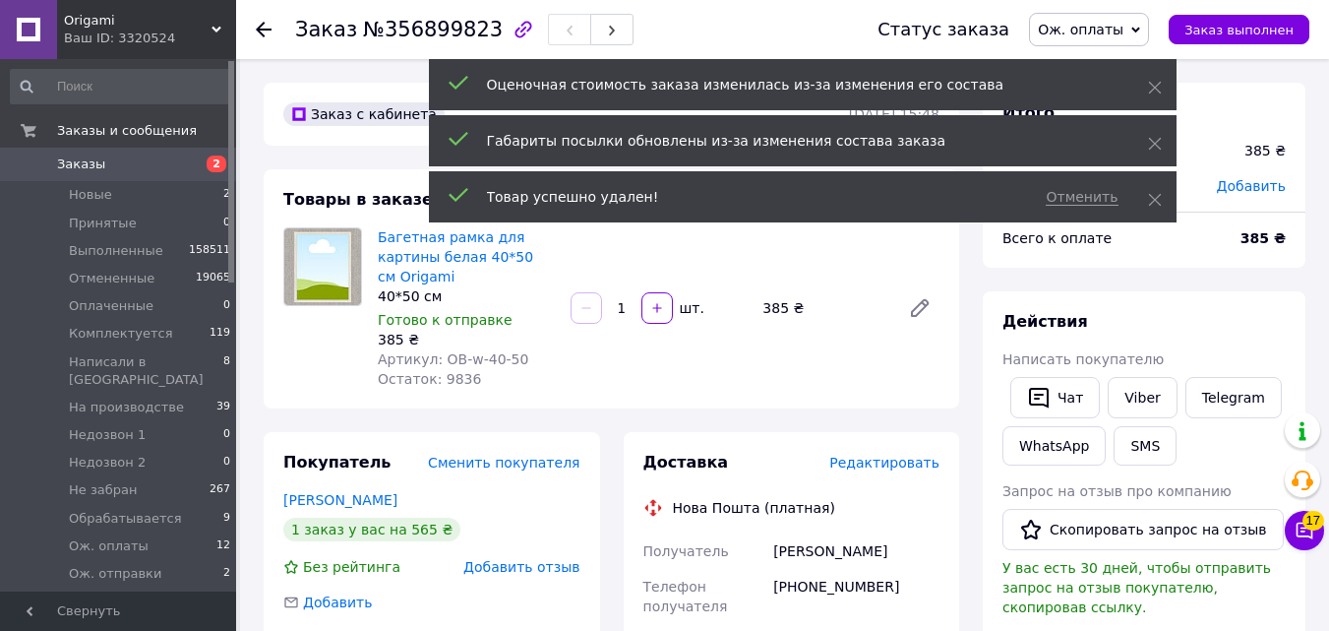
drag, startPoint x: 1163, startPoint y: 145, endPoint x: 1159, endPoint y: 135, distance: 10.6
click at [1163, 143] on div "Габариты посылки обновлены из-за изменения состава заказа" at bounding box center [803, 140] width 748 height 51
click at [1158, 132] on div "Габариты посылки обновлены из-за изменения состава заказа" at bounding box center [803, 140] width 748 height 51
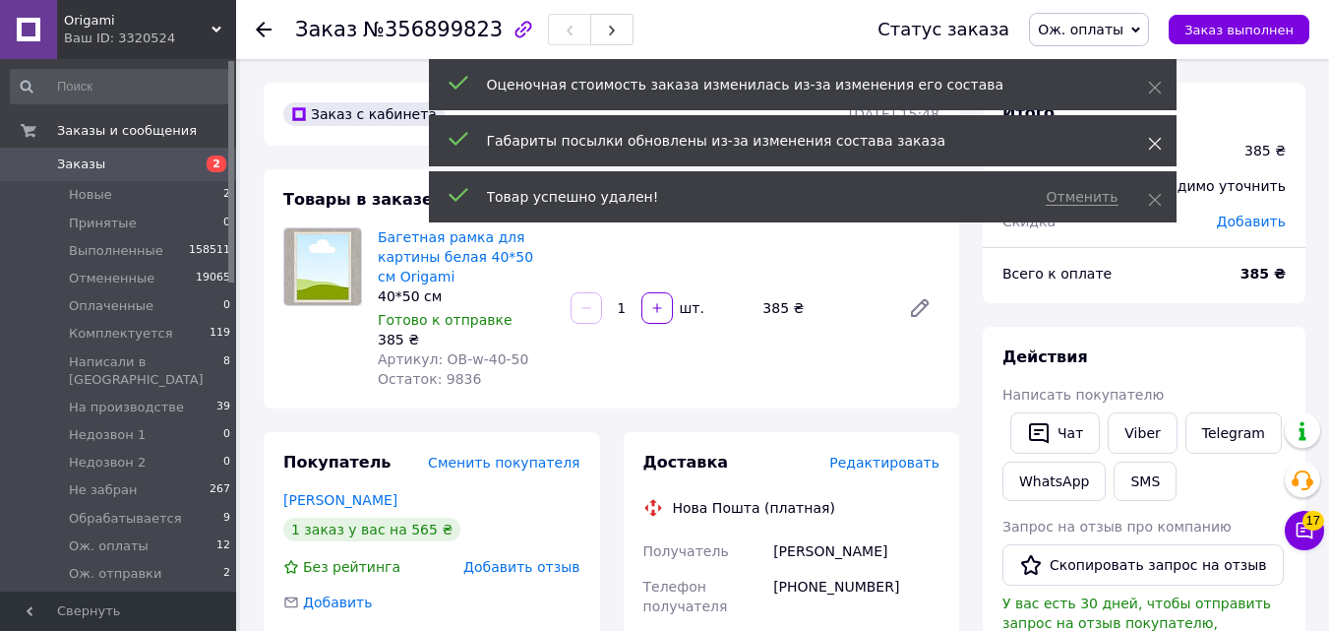
click at [1163, 150] on div "Габариты посылки обновлены из-за изменения состава заказа" at bounding box center [803, 140] width 748 height 51
click at [1154, 143] on use at bounding box center [1154, 144] width 13 height 13
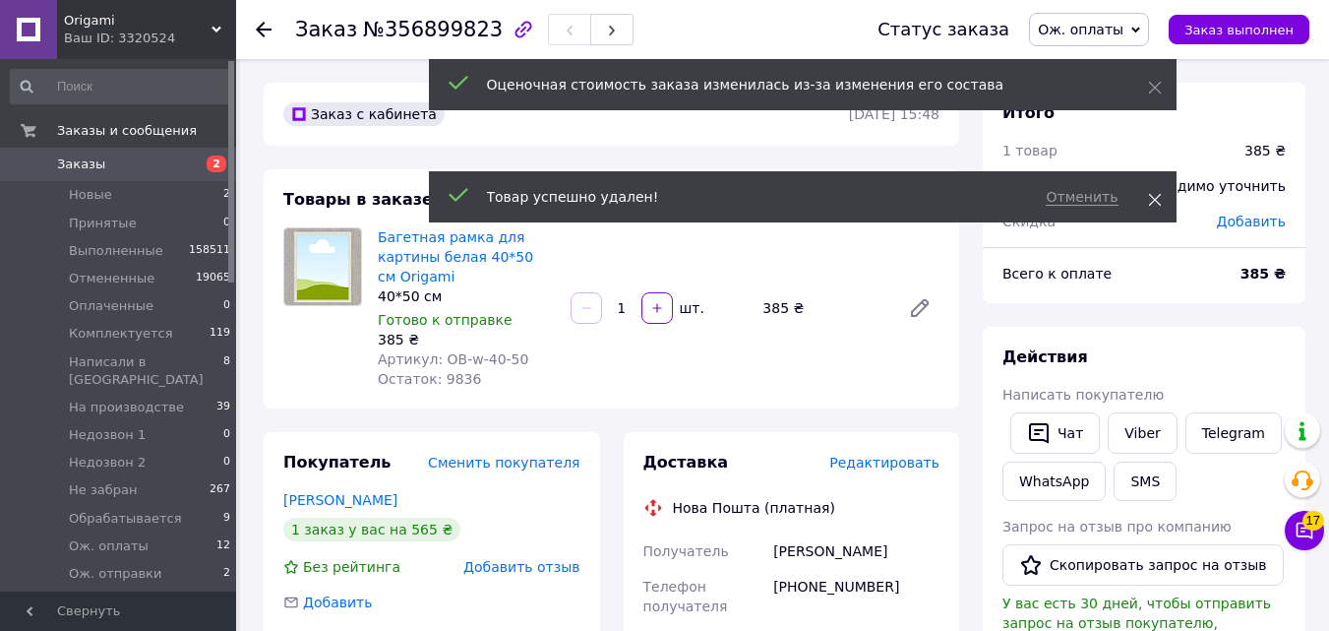
click at [1157, 192] on span at bounding box center [1155, 200] width 14 height 20
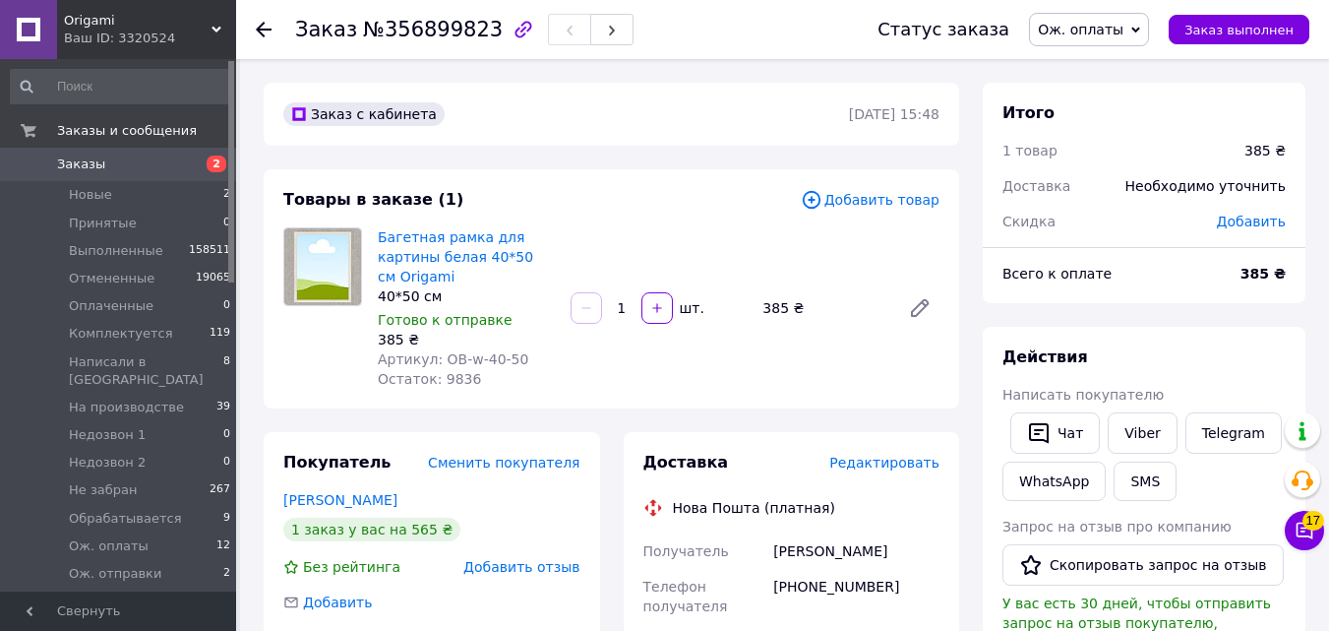
click at [871, 173] on div "Товары в заказе (1) Добавить товар Багетная рамка для картины белая 40*50 см Or…" at bounding box center [611, 288] width 695 height 239
click at [856, 207] on span "Добавить товар" at bounding box center [870, 200] width 139 height 22
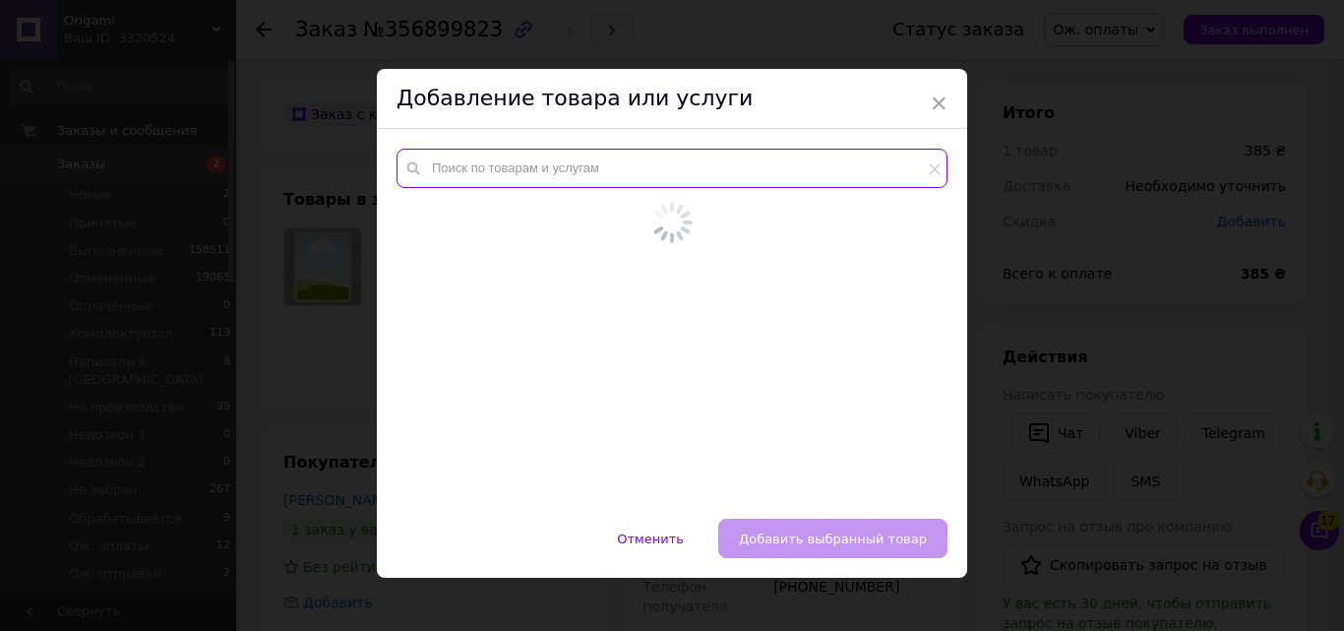
click at [680, 173] on input "text" at bounding box center [671, 168] width 551 height 39
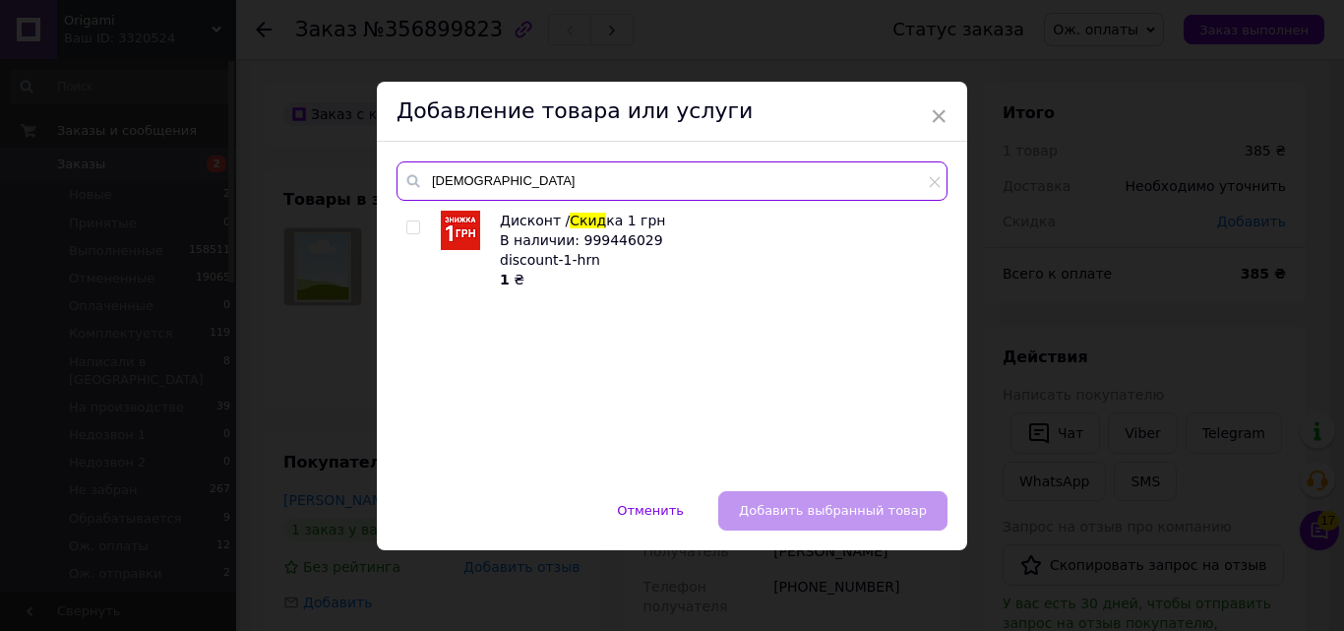
type input "скид"
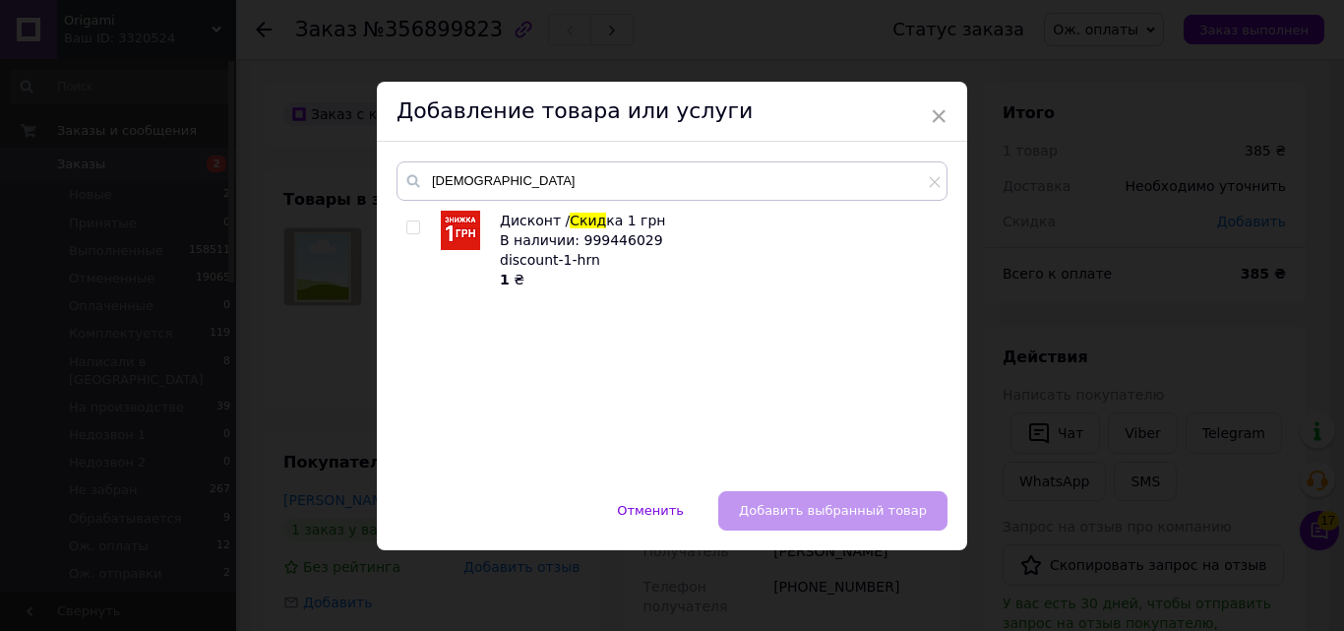
click at [411, 228] on input "checkbox" at bounding box center [412, 227] width 13 height 13
checkbox input "true"
click at [816, 519] on button "Добавить выбранный товар" at bounding box center [832, 510] width 229 height 39
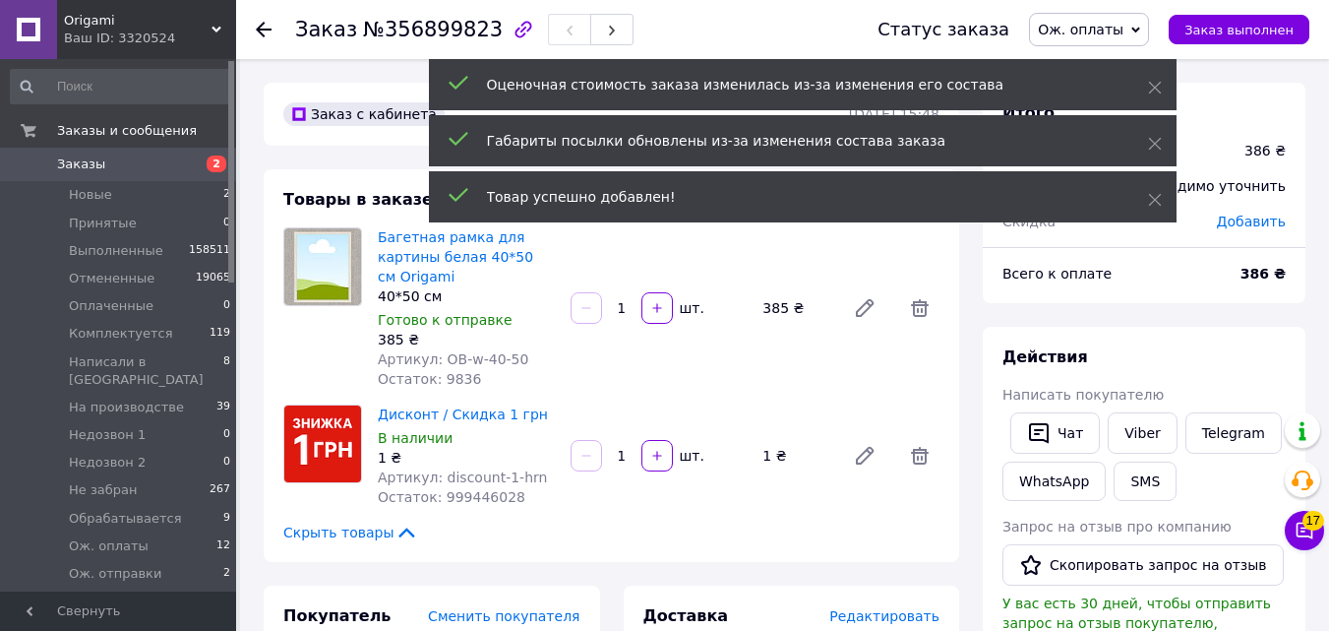
click at [635, 460] on input "1" at bounding box center [621, 456] width 31 height 15
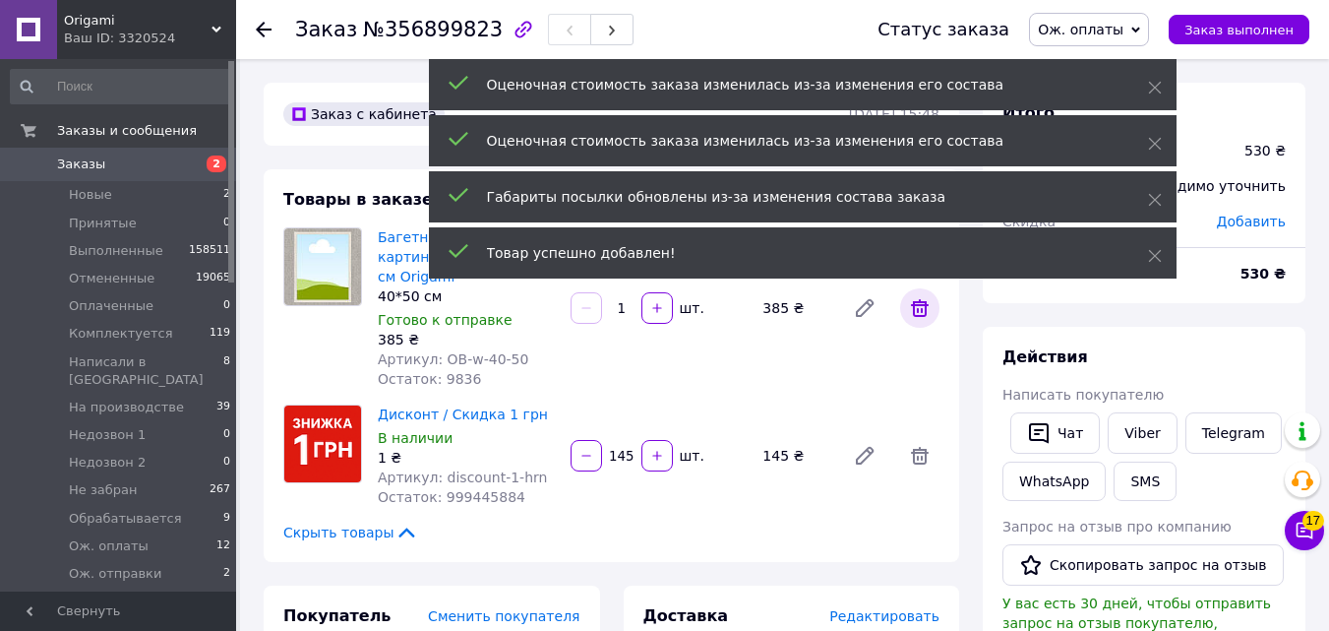
type input "145"
click at [921, 325] on span at bounding box center [919, 307] width 39 height 39
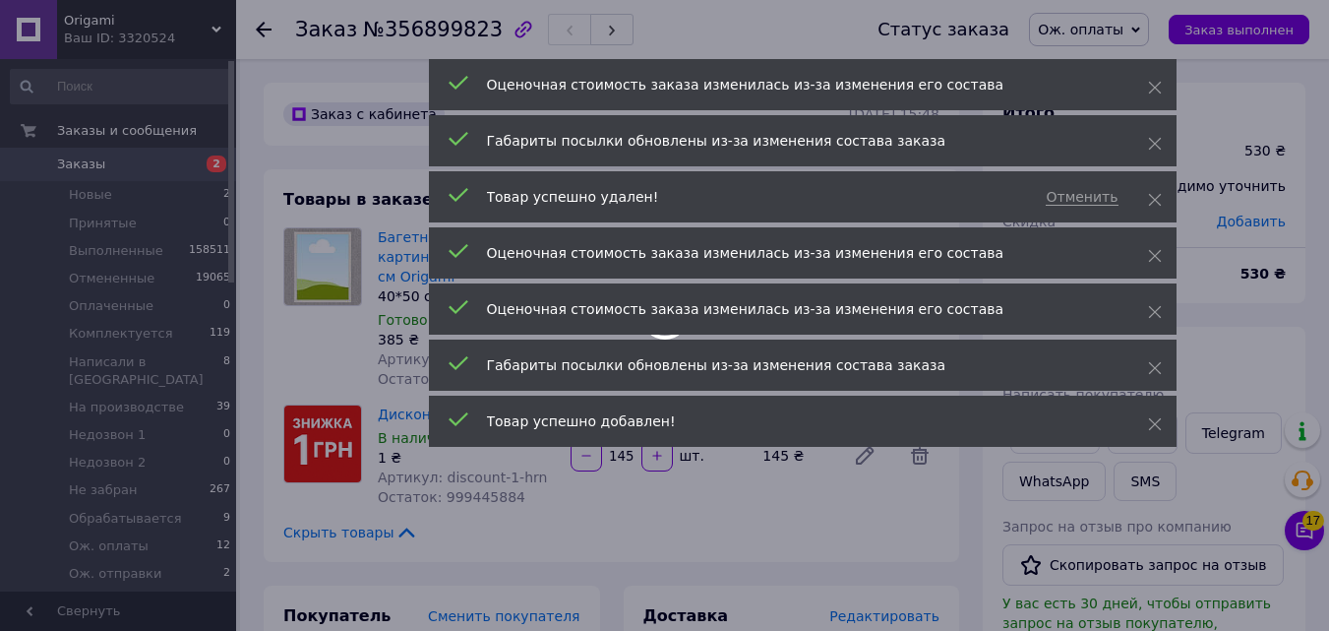
type input "145"
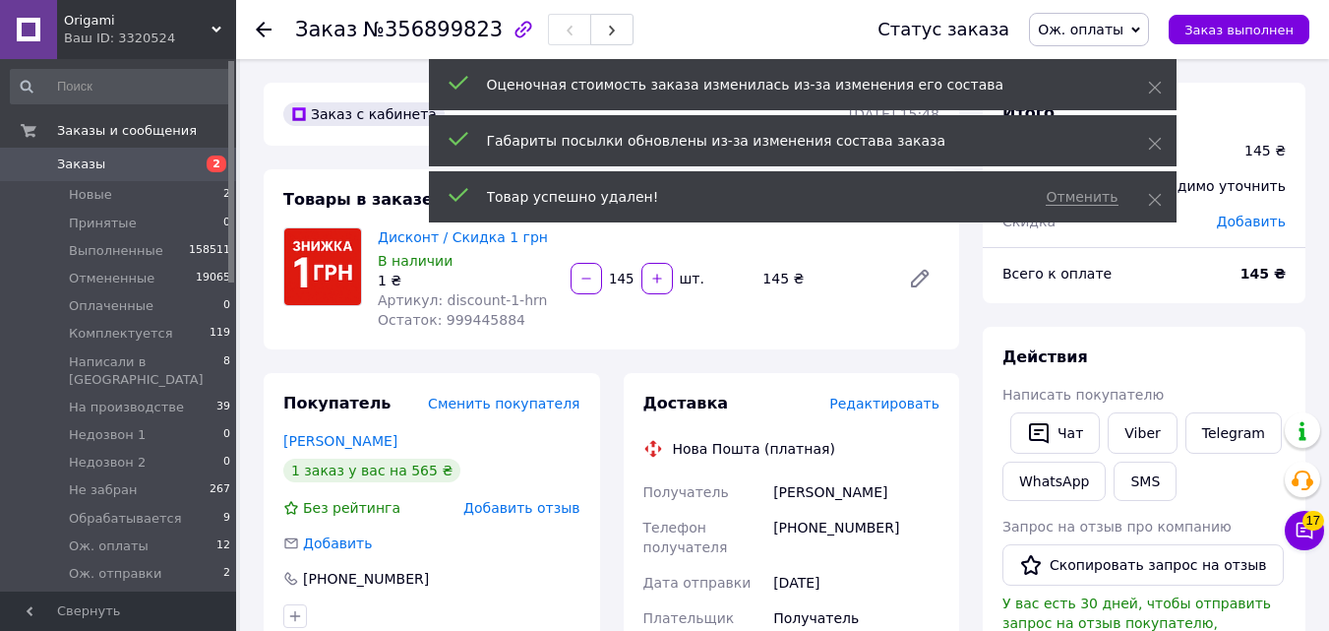
click at [1164, 85] on div "Оценочная стоимость заказа изменилась из-за изменения его состава" at bounding box center [803, 84] width 748 height 51
click at [1150, 77] on div "Оценочная стоимость заказа изменилась из-за изменения его состава" at bounding box center [803, 84] width 748 height 51
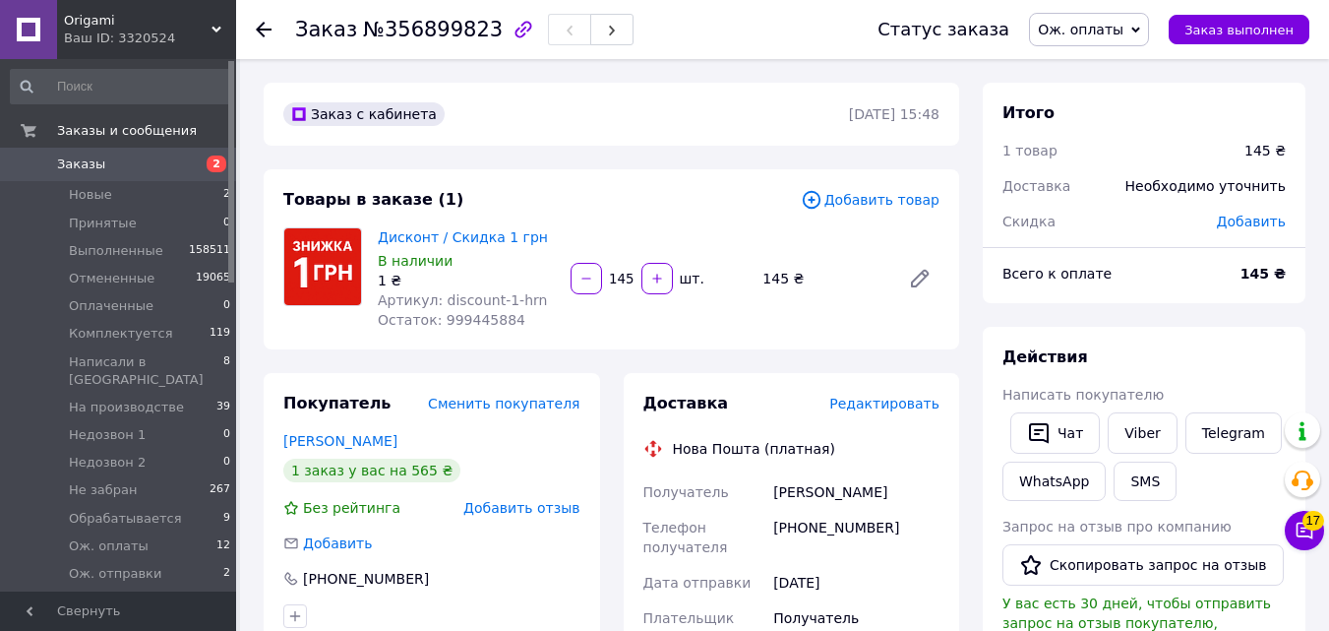
click at [1123, 34] on span "Ож. оплаты" at bounding box center [1081, 30] width 86 height 16
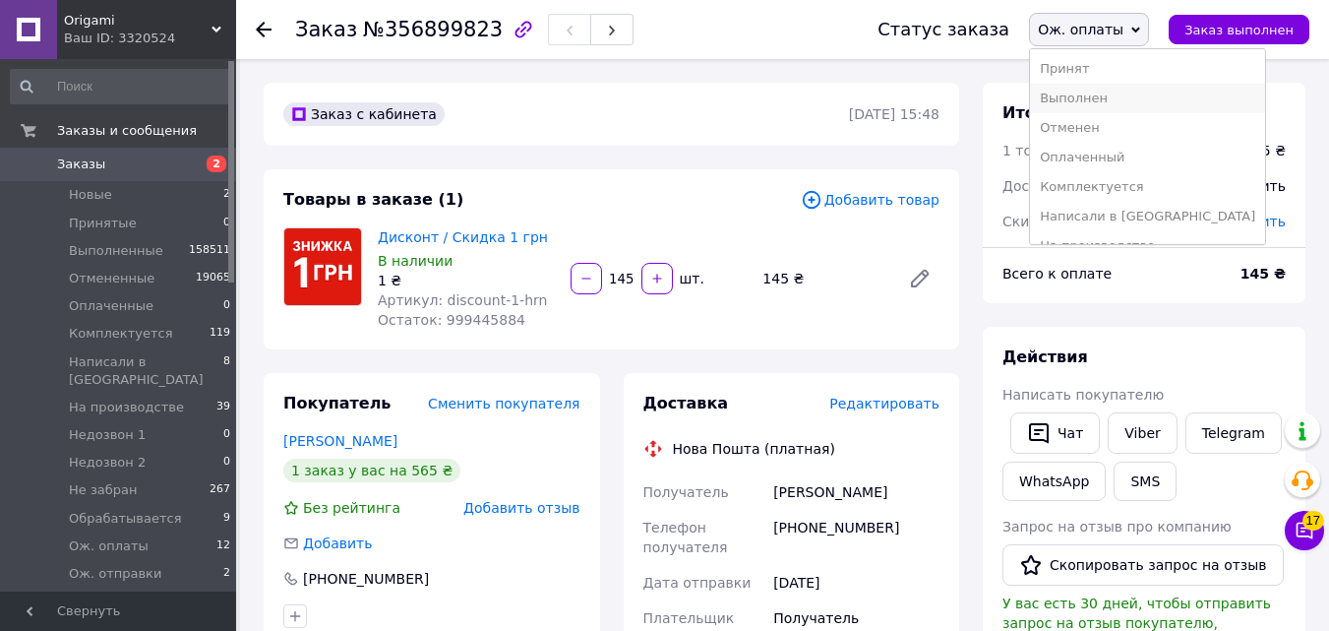
click at [1131, 90] on li "Выполнен" at bounding box center [1147, 99] width 235 height 30
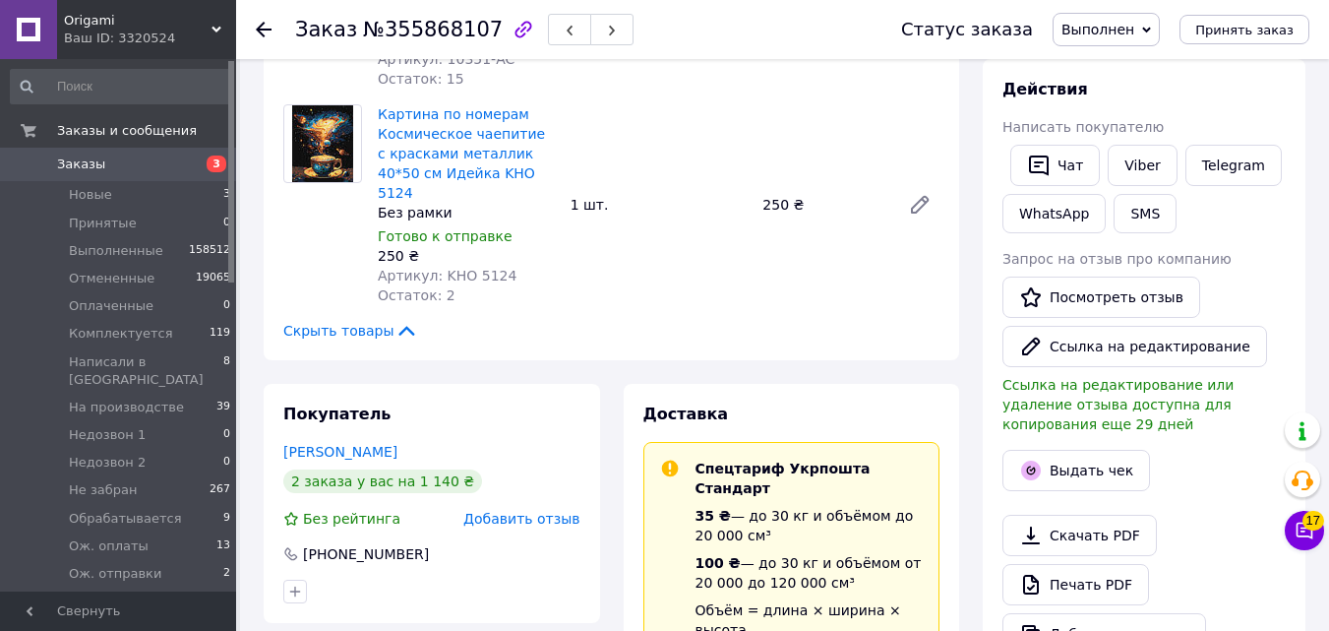
scroll to position [523, 0]
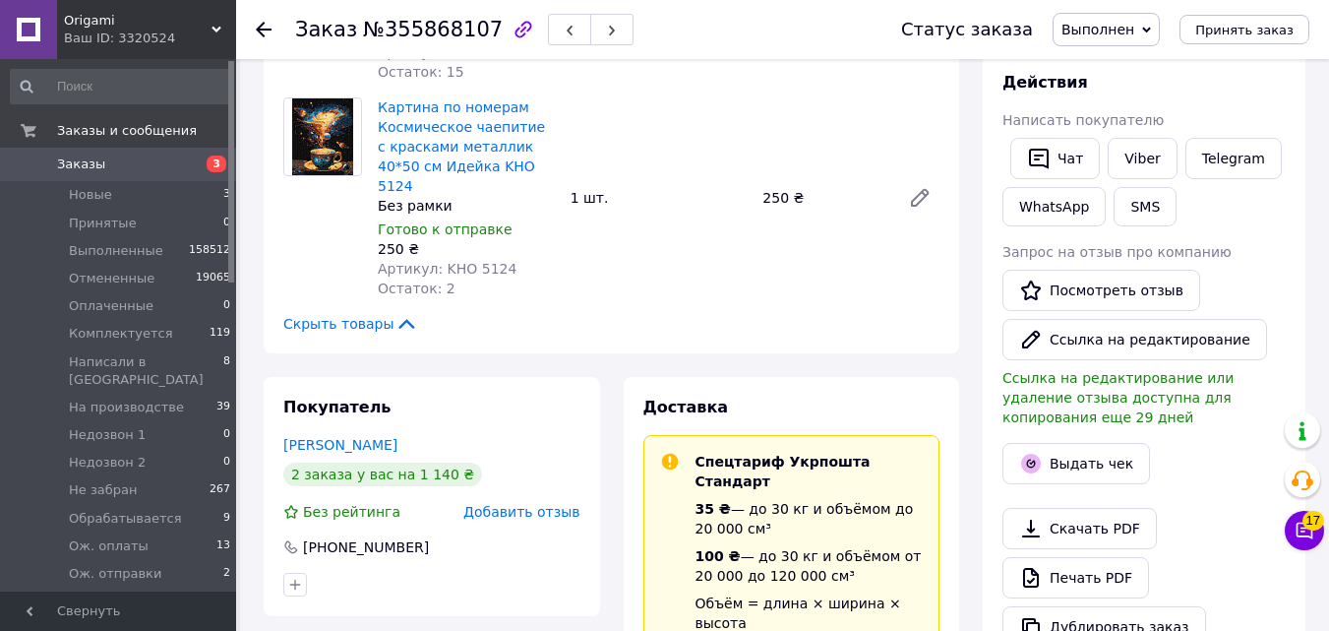
click at [231, 305] on div at bounding box center [231, 325] width 6 height 528
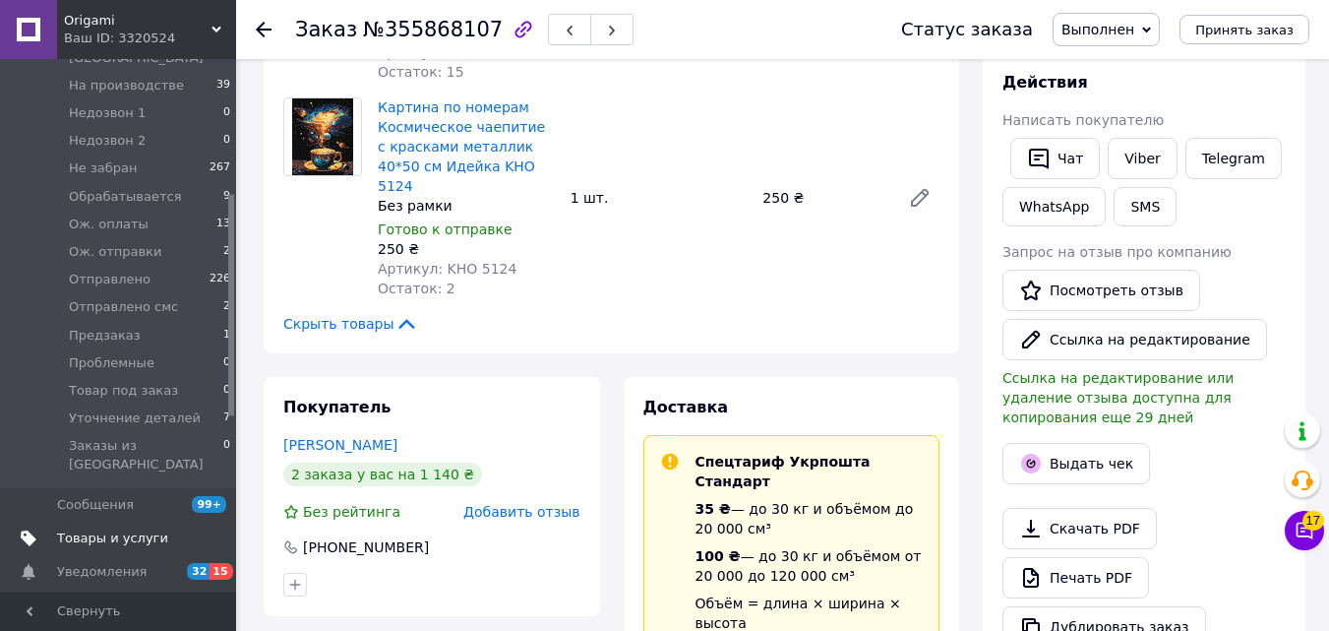
click at [152, 529] on span "Товары и услуги" at bounding box center [112, 538] width 111 height 18
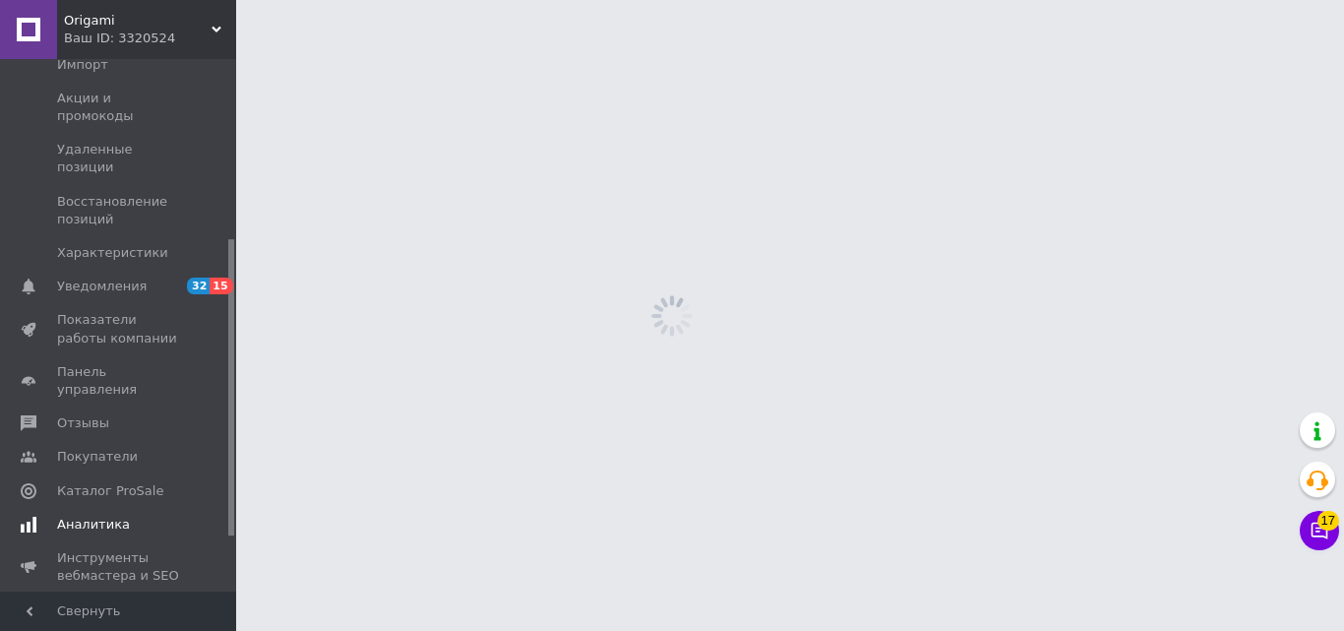
click at [167, 440] on link "Покупатели" at bounding box center [121, 456] width 242 height 33
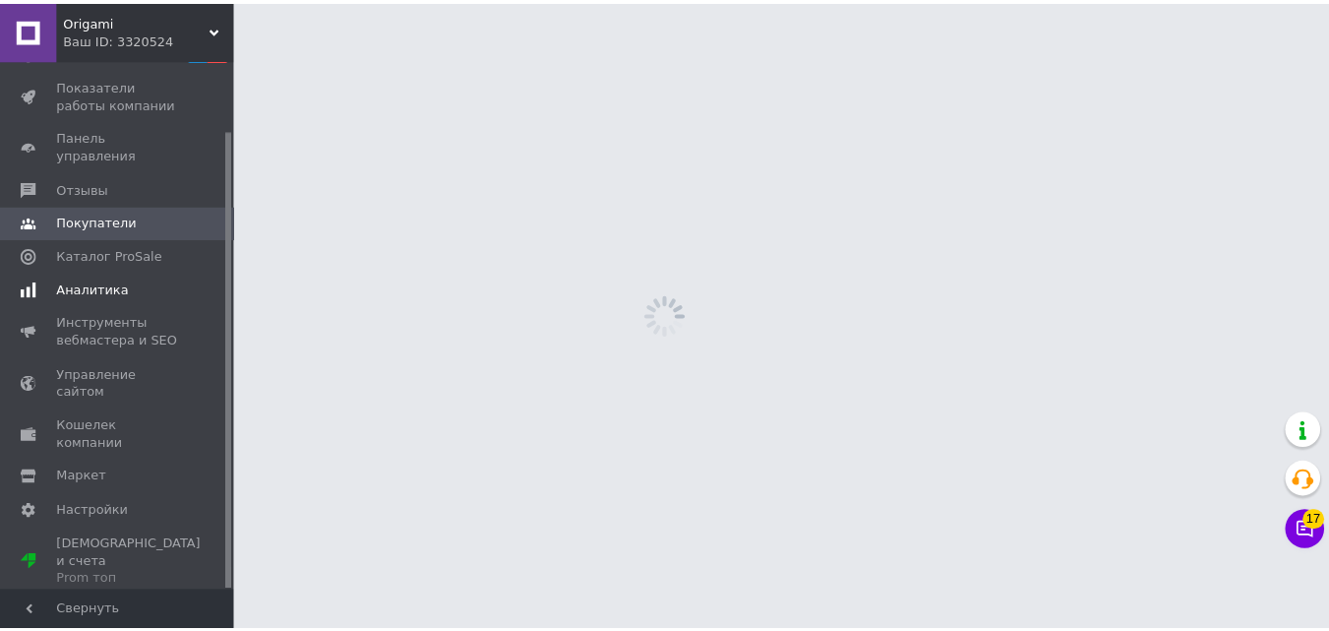
scroll to position [81, 0]
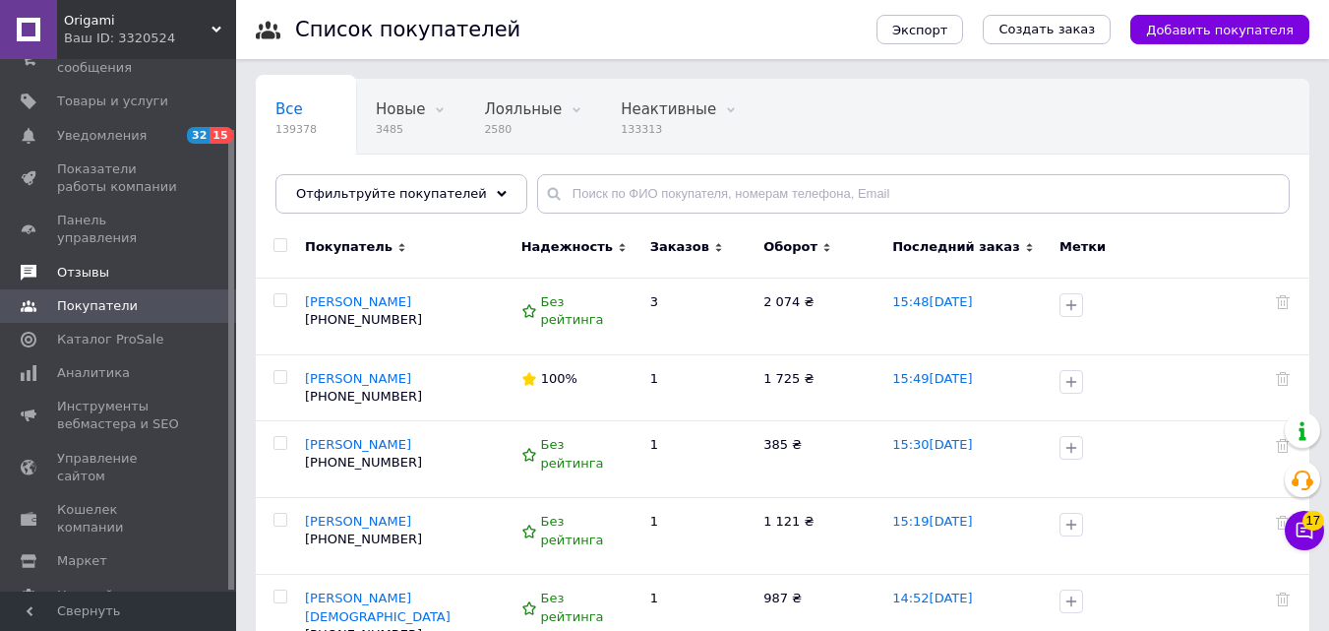
click at [138, 264] on span "Отзывы" at bounding box center [119, 273] width 125 height 18
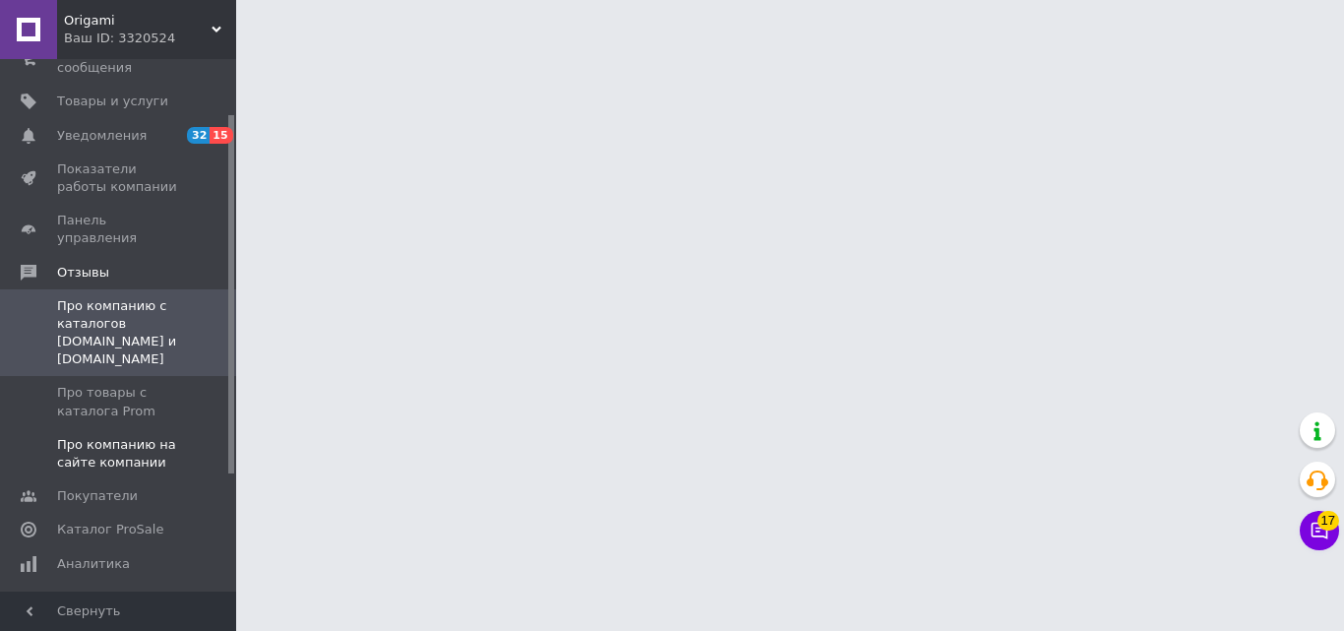
click at [152, 436] on span "Про компанию на сайте компании" at bounding box center [119, 453] width 125 height 35
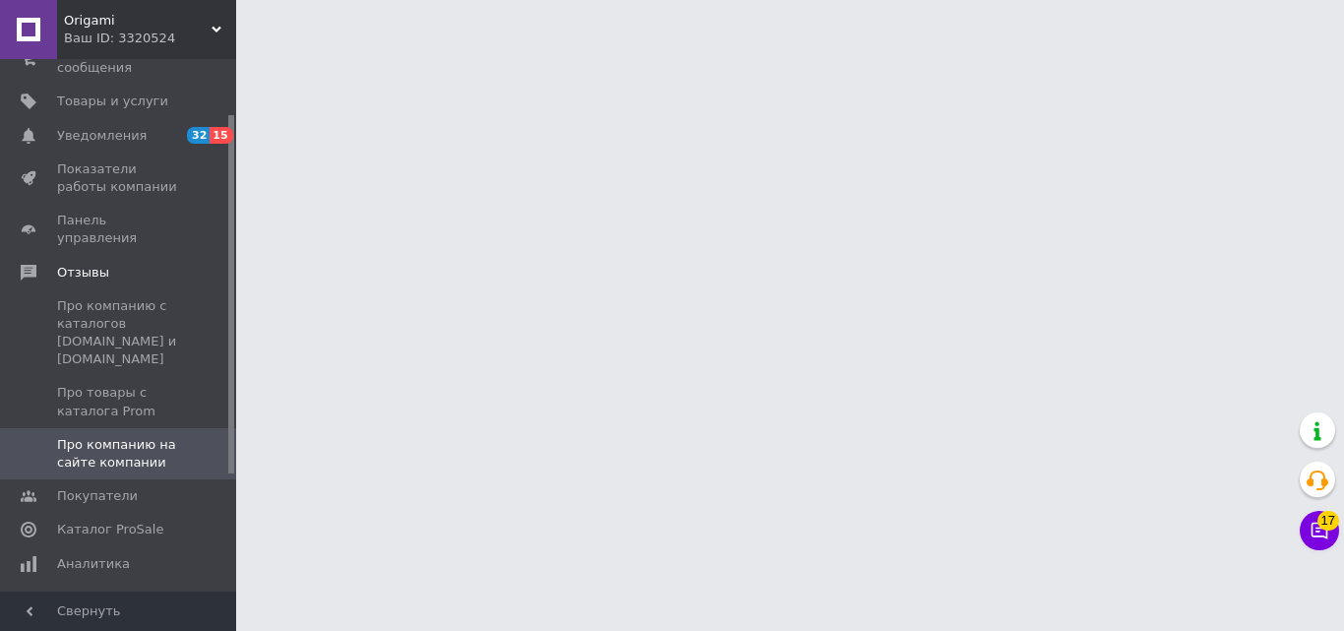
drag, startPoint x: 1343, startPoint y: 85, endPoint x: 1343, endPoint y: 126, distance: 41.3
click at [1328, 49] on html "Origami Ваш ID: 3320524 Сайт Origami Кабинет покупателя Проверить состояние сис…" at bounding box center [672, 24] width 1344 height 49
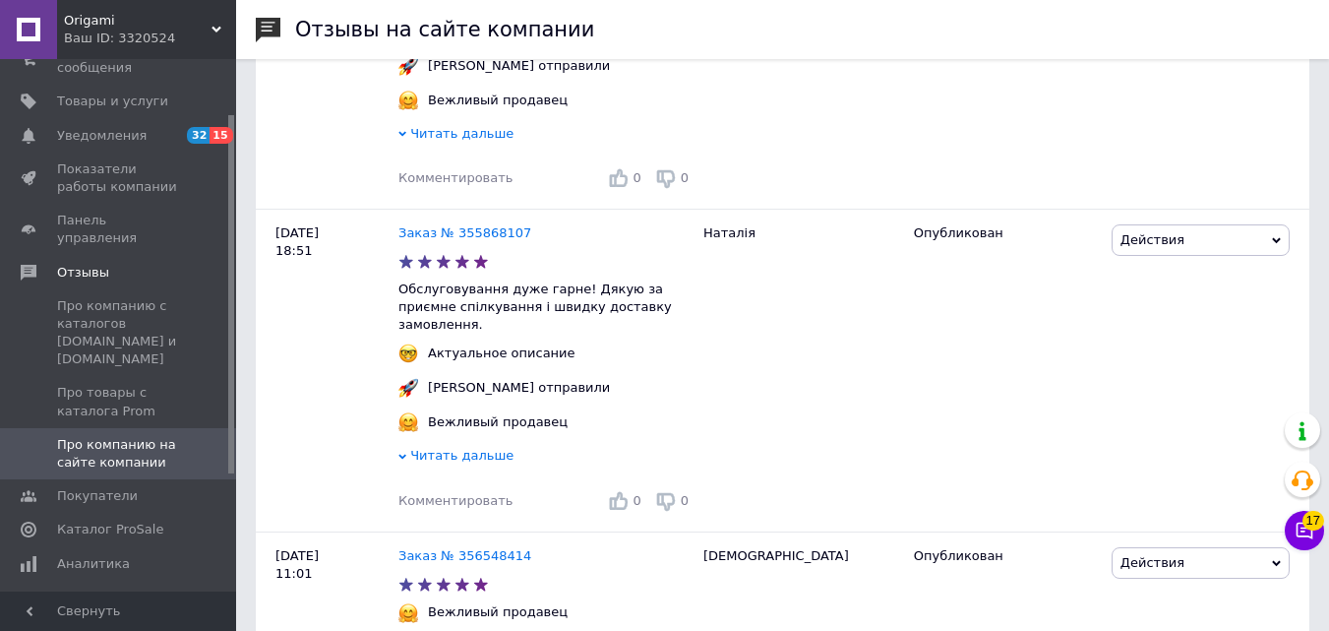
scroll to position [1479, 0]
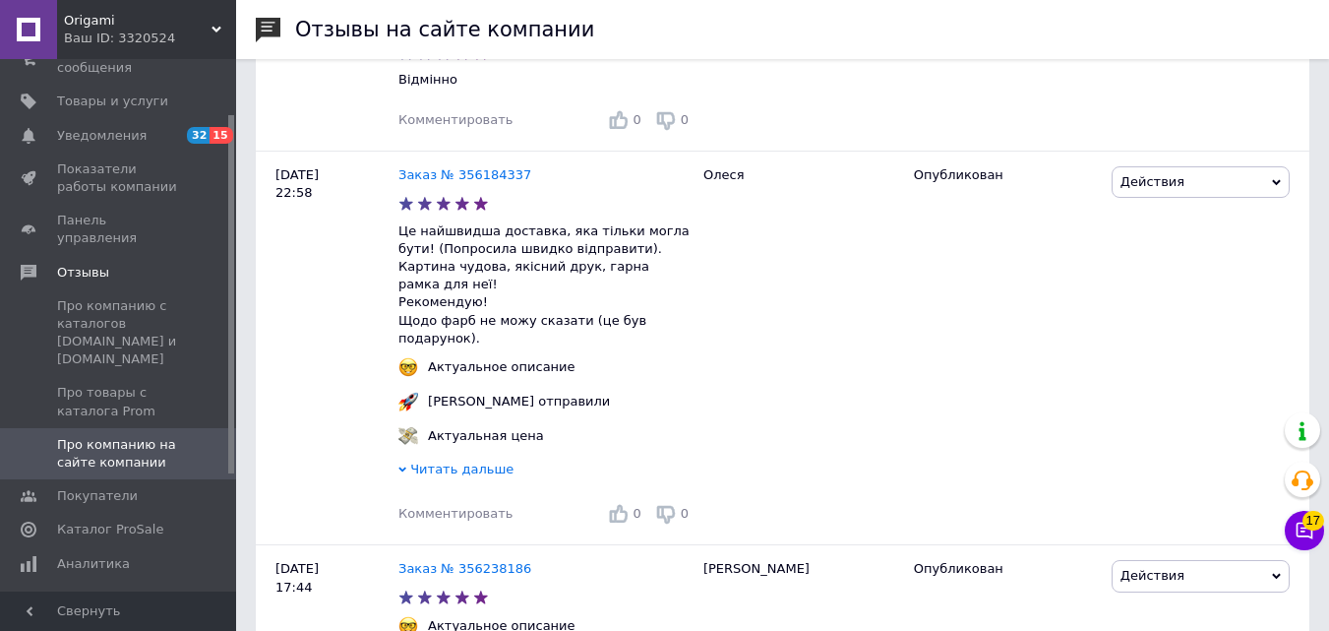
click at [231, 93] on div at bounding box center [231, 325] width 6 height 528
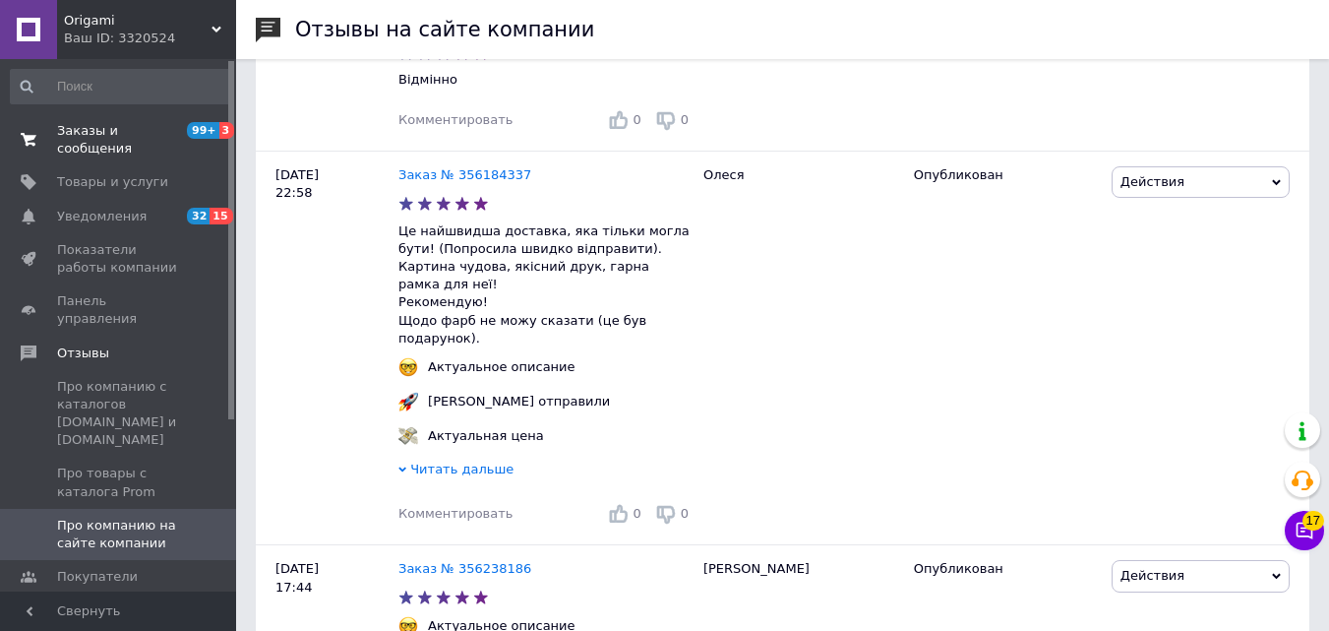
click at [211, 117] on link "Заказы и сообщения 99+ 3" at bounding box center [121, 139] width 242 height 51
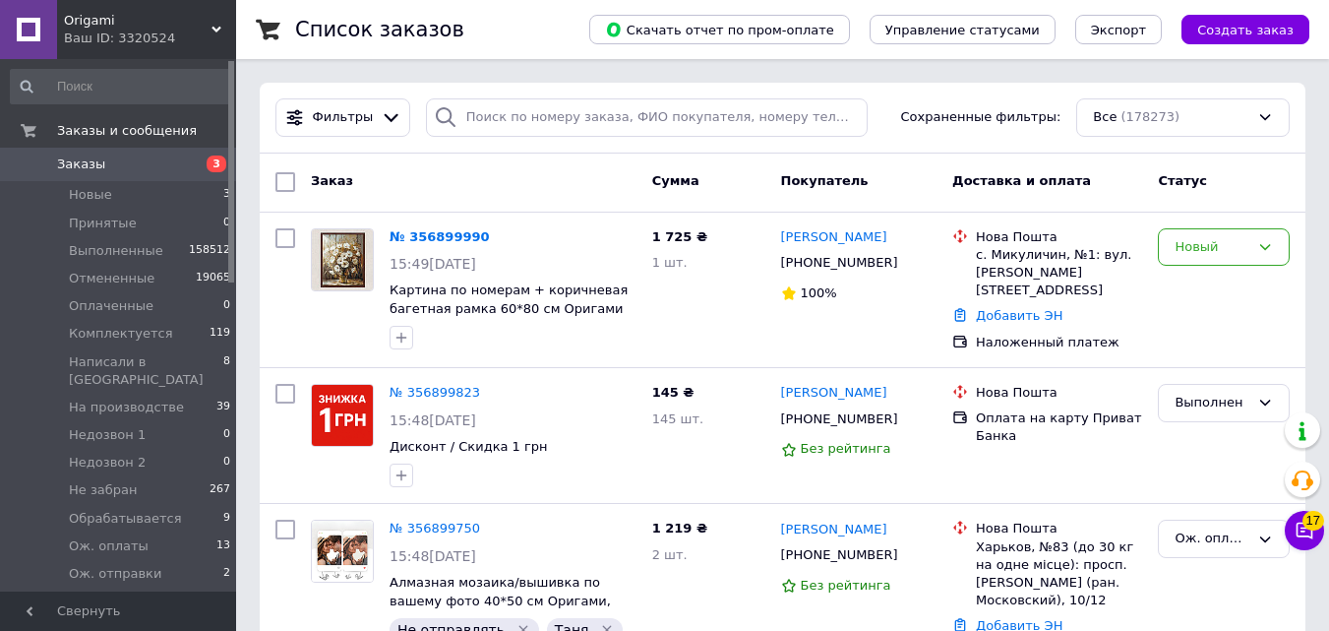
click at [204, 164] on span "3" at bounding box center [209, 164] width 54 height 18
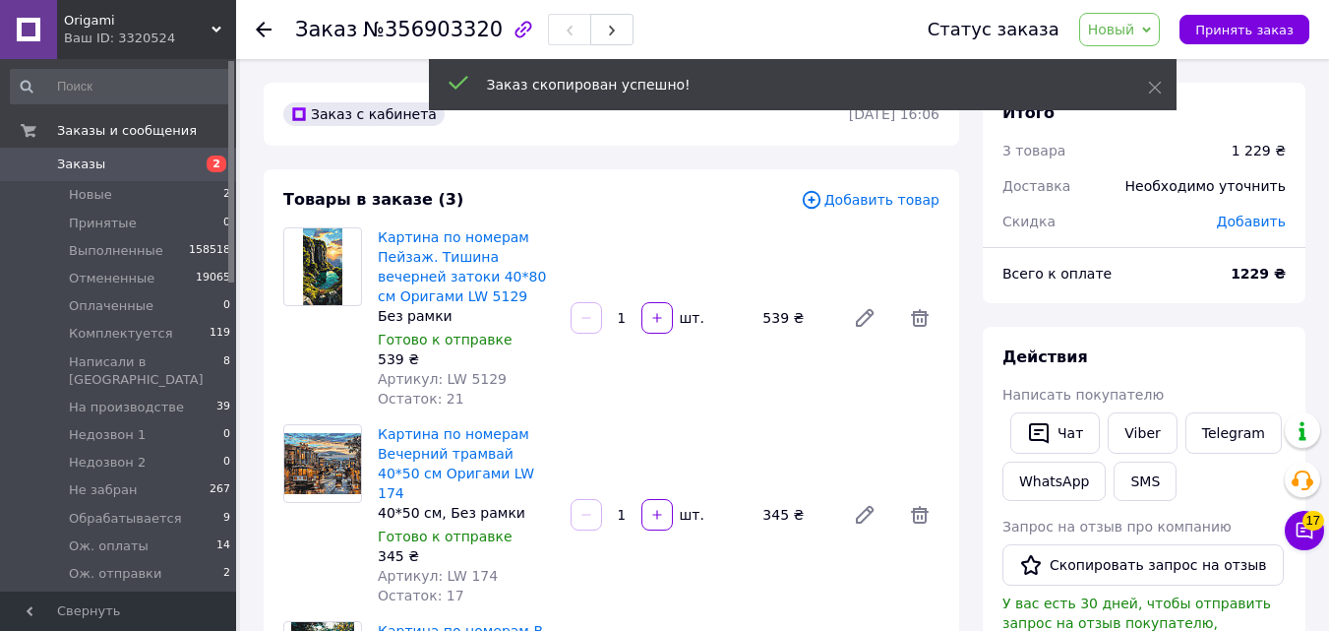
click at [1129, 22] on span "Новый" at bounding box center [1111, 30] width 47 height 16
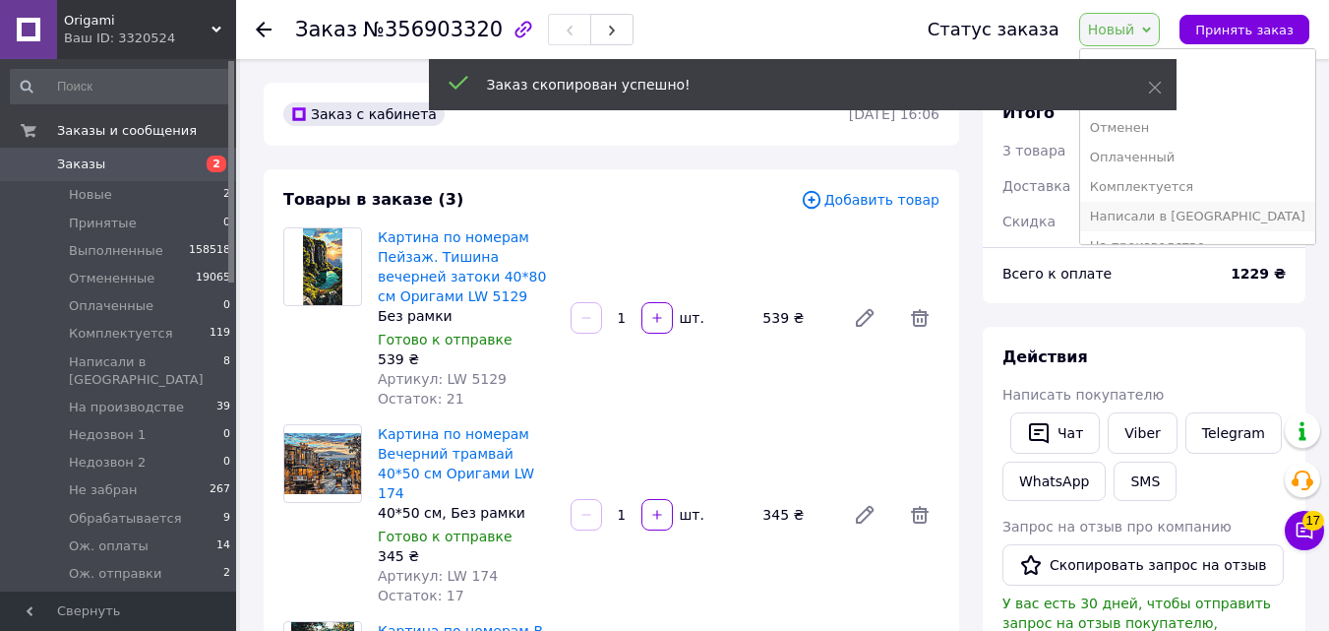
click at [1149, 217] on li "Написали в [GEOGRAPHIC_DATA]" at bounding box center [1197, 217] width 235 height 30
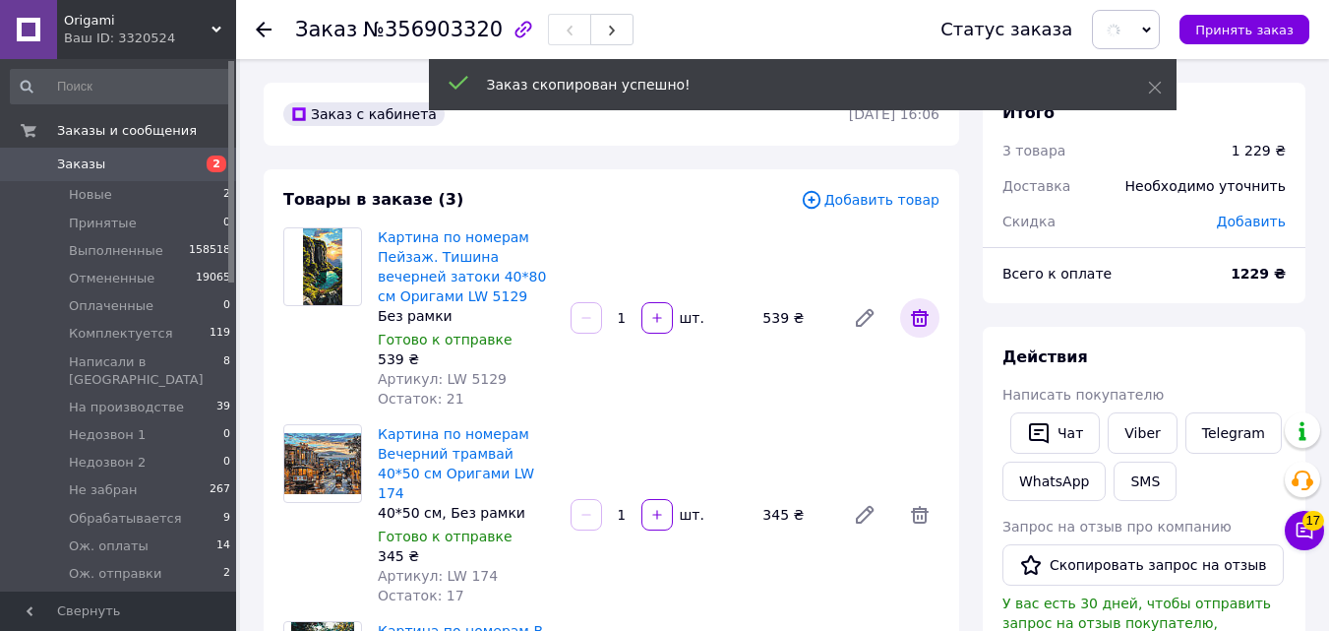
click at [931, 313] on span at bounding box center [919, 317] width 39 height 39
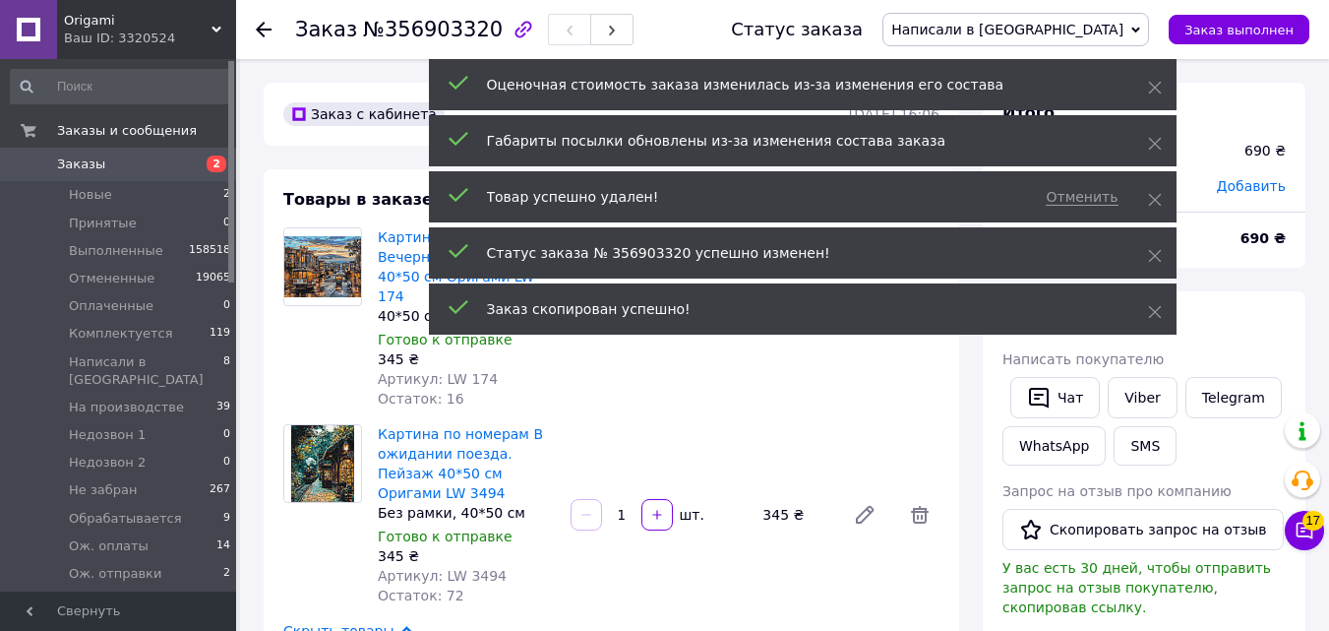
click at [912, 491] on div at bounding box center [919, 514] width 55 height 47
click at [914, 506] on icon at bounding box center [920, 515] width 18 height 18
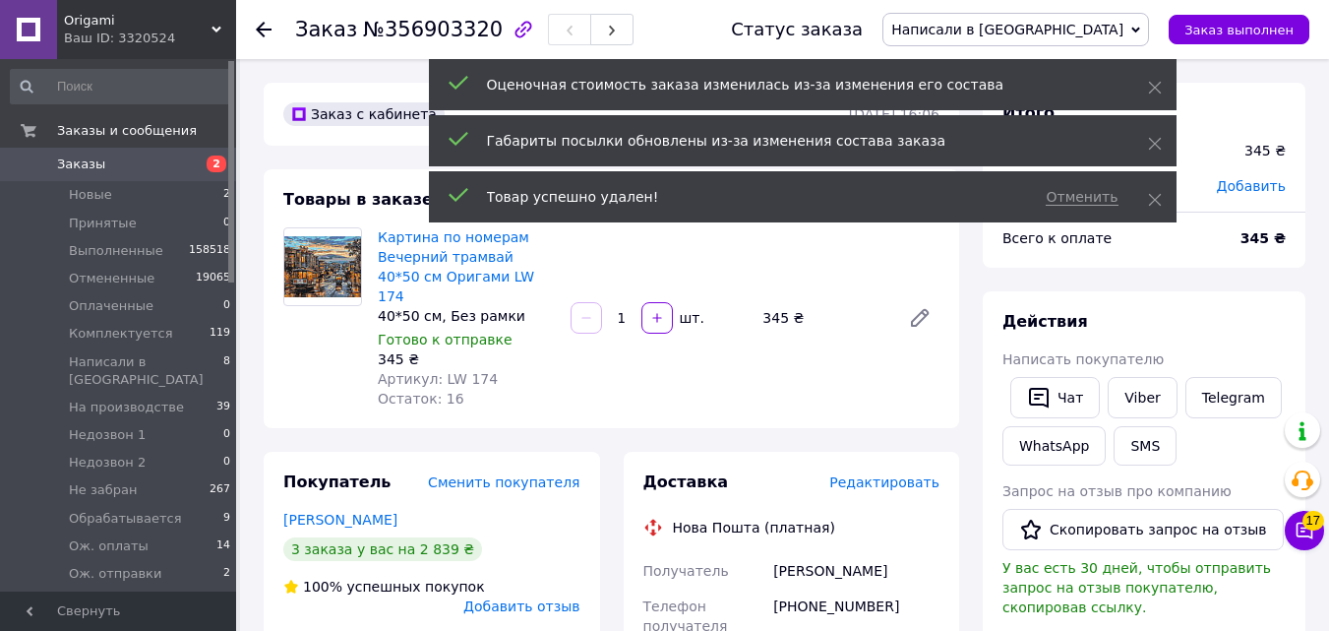
click at [1141, 194] on div "Отменить Товар успешно удален!" at bounding box center [803, 196] width 748 height 51
click at [1152, 195] on icon at bounding box center [1155, 200] width 14 height 14
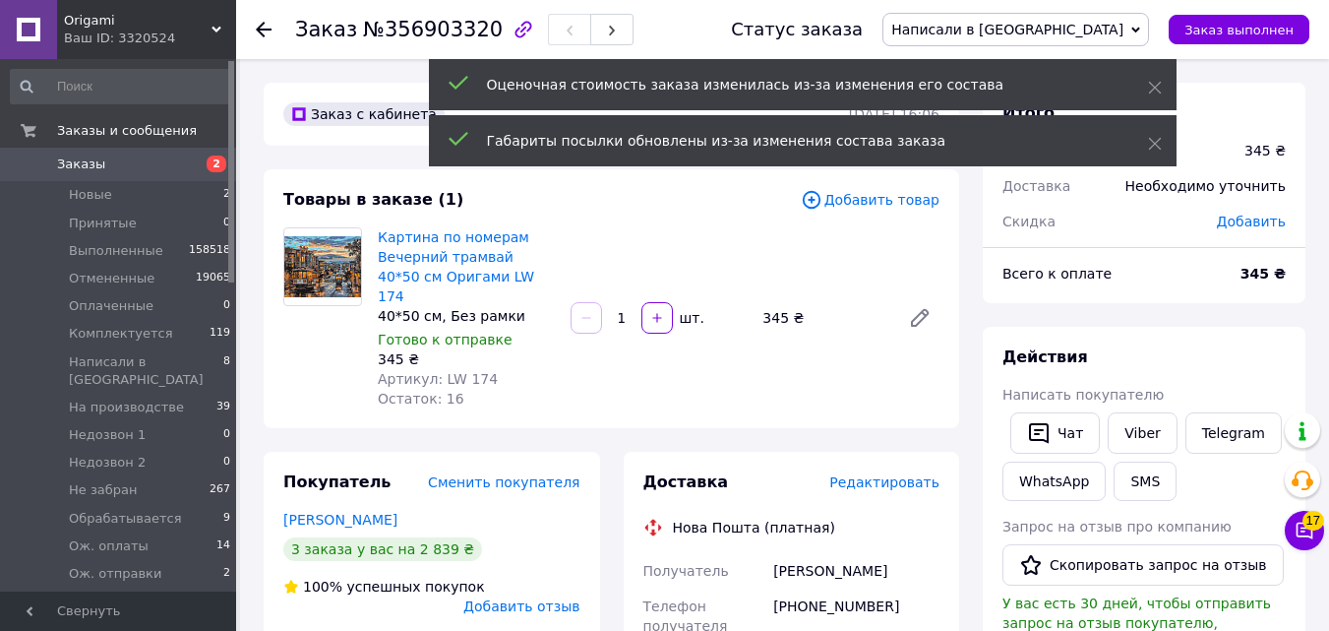
click at [867, 198] on span "Добавить товар" at bounding box center [870, 200] width 139 height 22
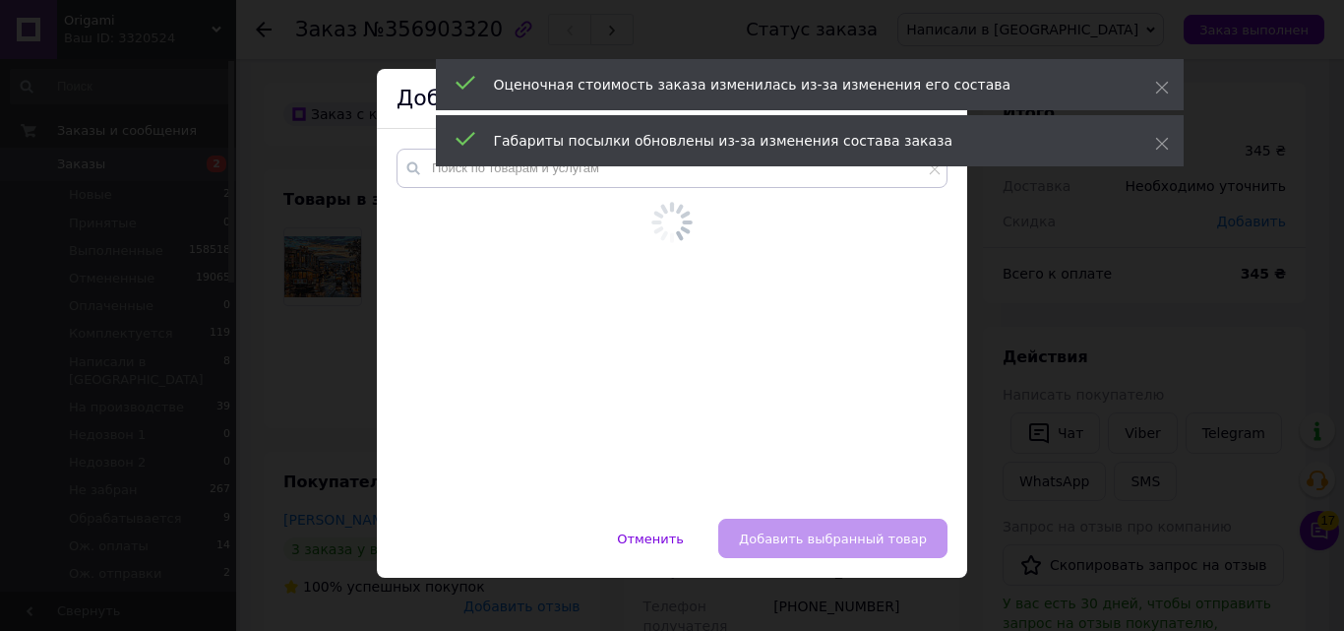
click at [643, 166] on div "Оценочная стоимость заказа изменилась из-за изменения его состава Габариты посы…" at bounding box center [810, 115] width 748 height 112
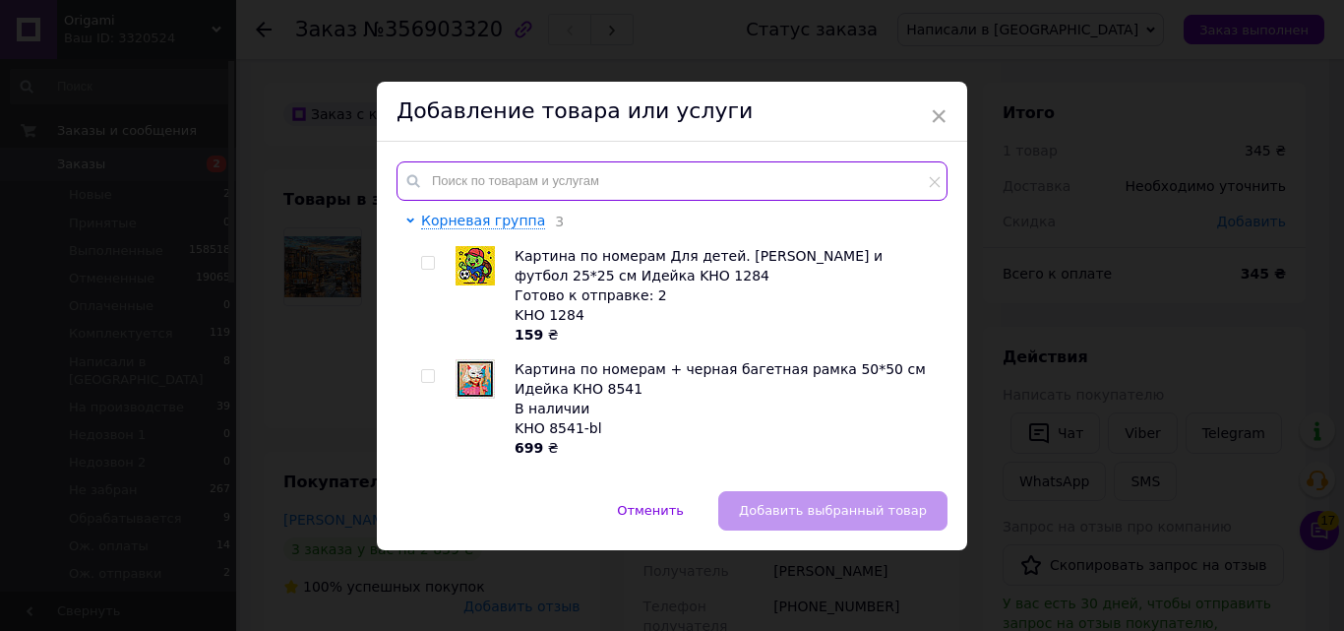
click at [644, 178] on input "text" at bounding box center [671, 180] width 551 height 39
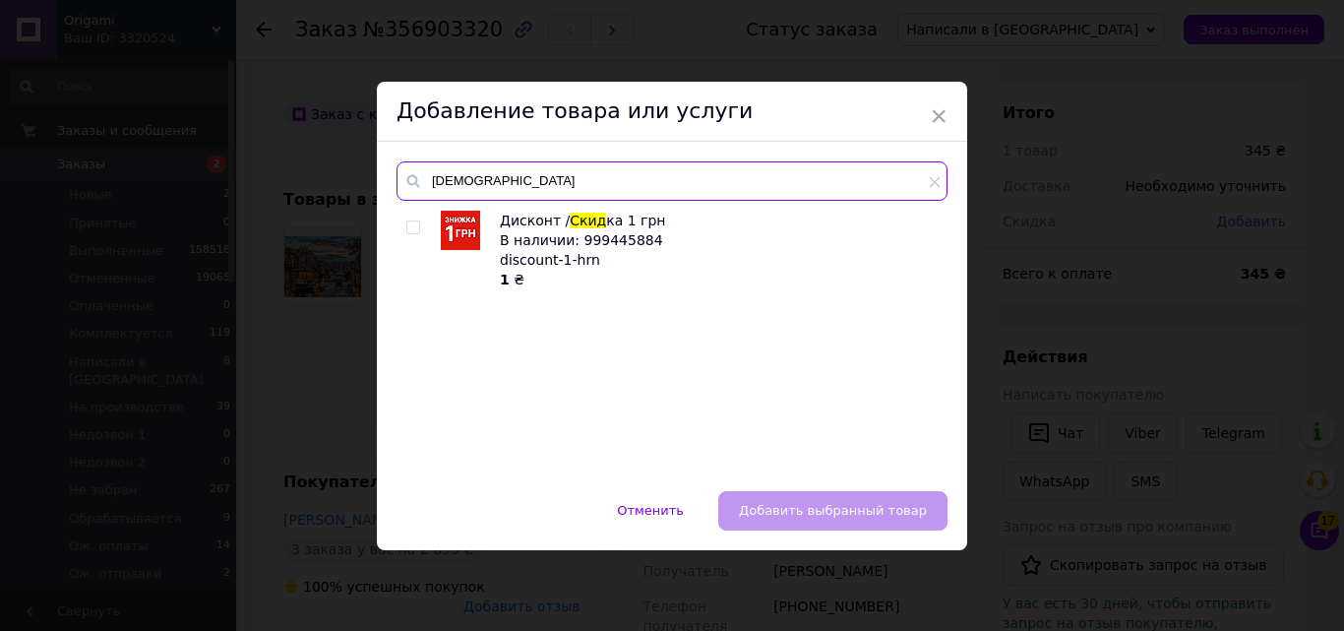
type input "скид"
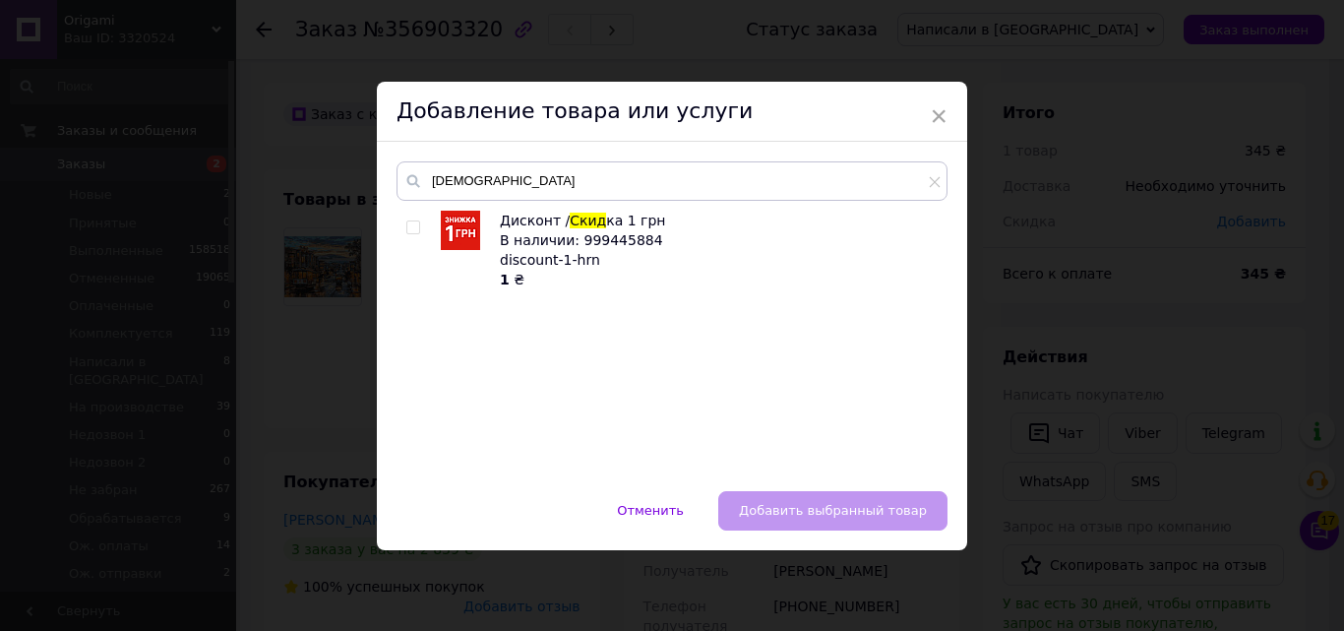
click at [413, 236] on div at bounding box center [416, 249] width 20 height 79
click at [412, 228] on input "checkbox" at bounding box center [412, 227] width 13 height 13
checkbox input "true"
click at [791, 522] on button "Добавить выбранный товар" at bounding box center [832, 510] width 229 height 39
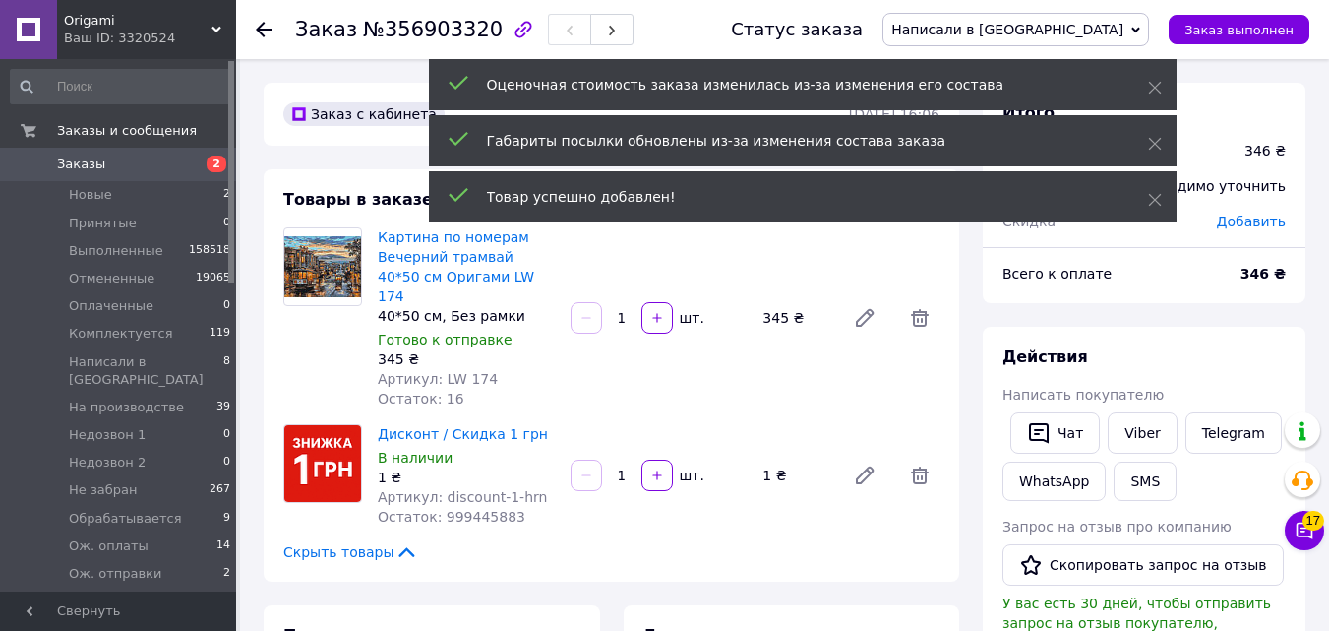
drag, startPoint x: 617, startPoint y: 450, endPoint x: 628, endPoint y: 458, distance: 14.0
click at [628, 468] on input "1" at bounding box center [621, 475] width 31 height 15
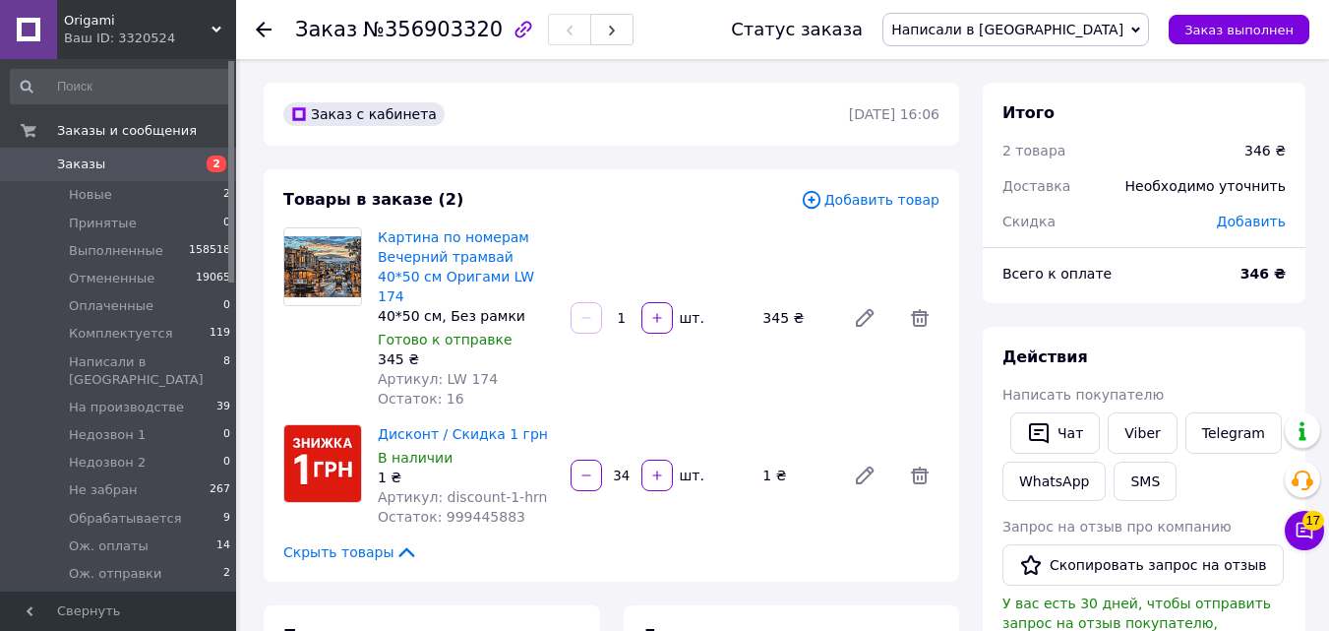
type input "345"
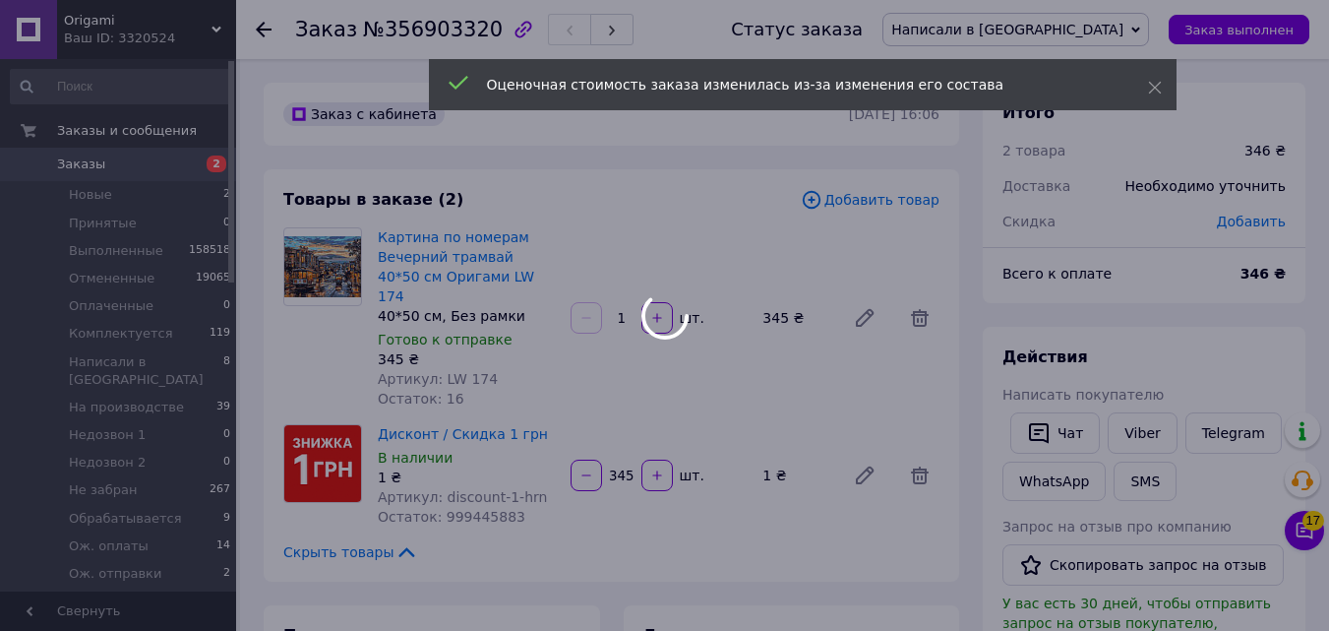
type input "345"
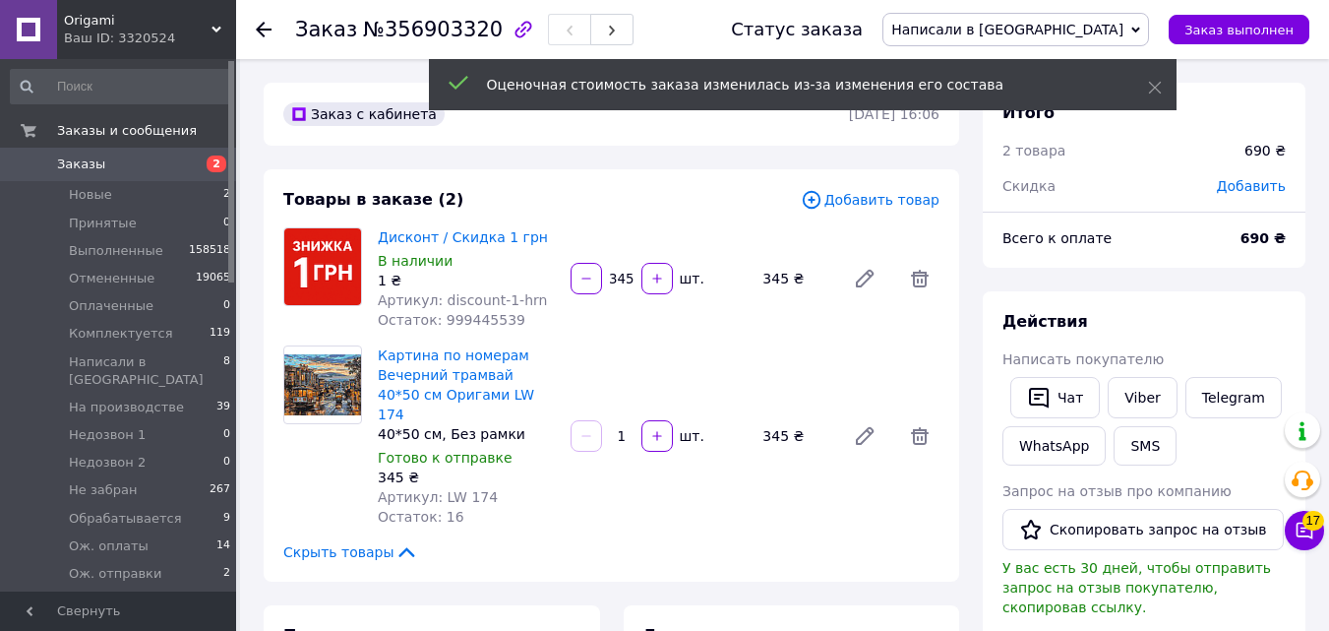
click at [928, 449] on div at bounding box center [919, 435] width 55 height 47
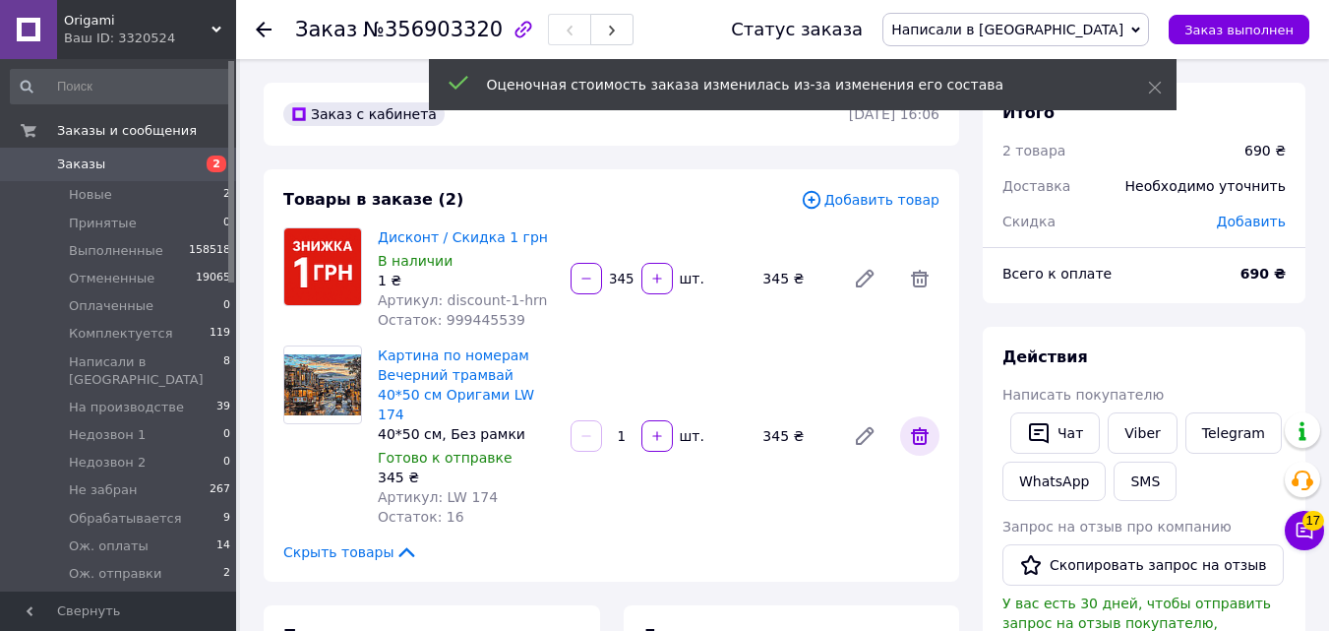
click at [913, 428] on icon at bounding box center [920, 436] width 18 height 18
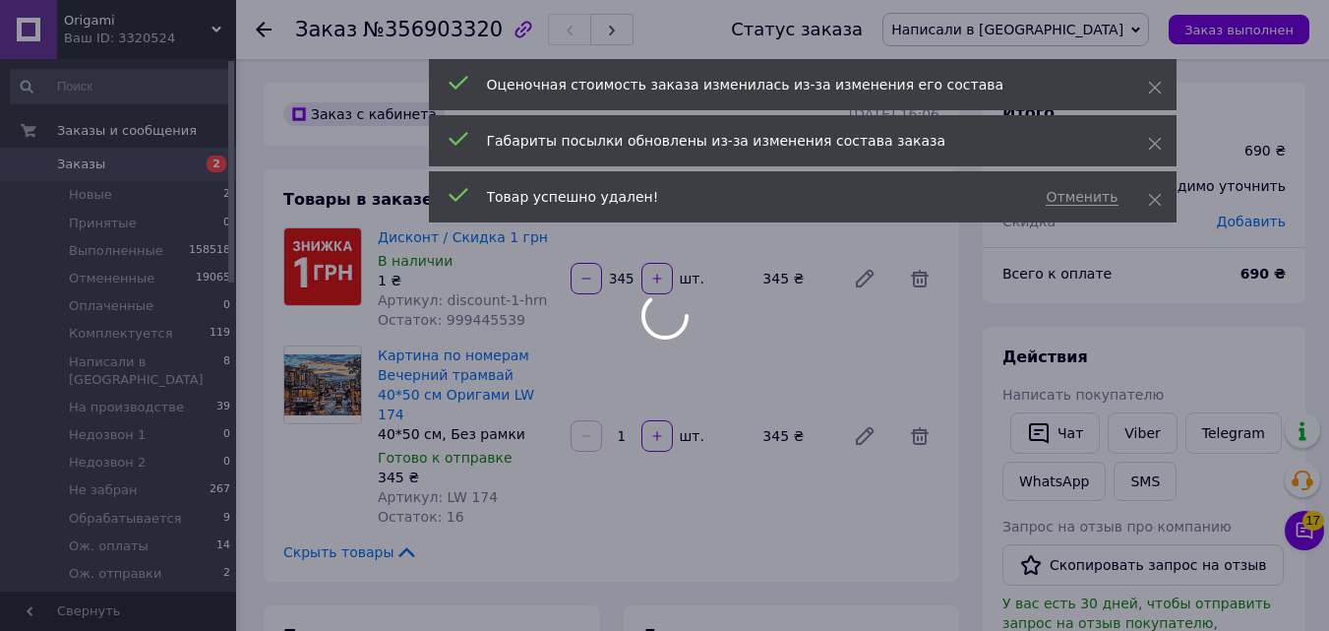
scroll to position [8, 0]
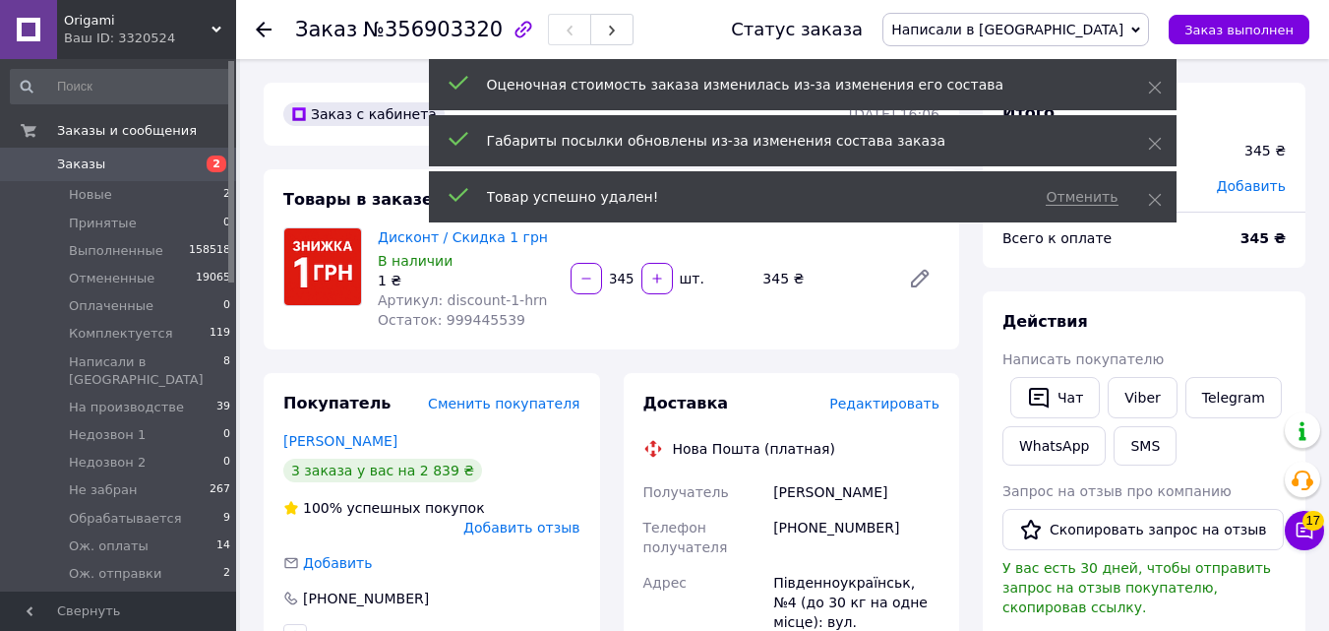
click at [1165, 192] on div "Отменить Товар успешно удален!" at bounding box center [803, 196] width 748 height 51
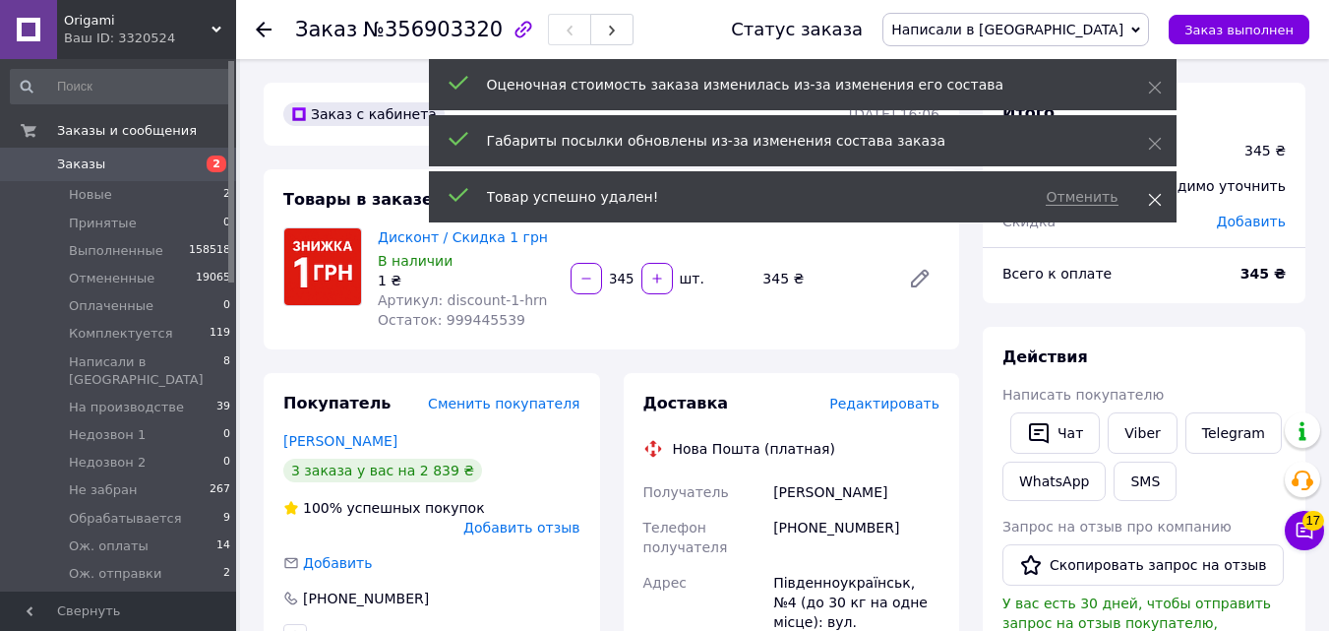
click at [1161, 194] on span at bounding box center [1155, 200] width 14 height 20
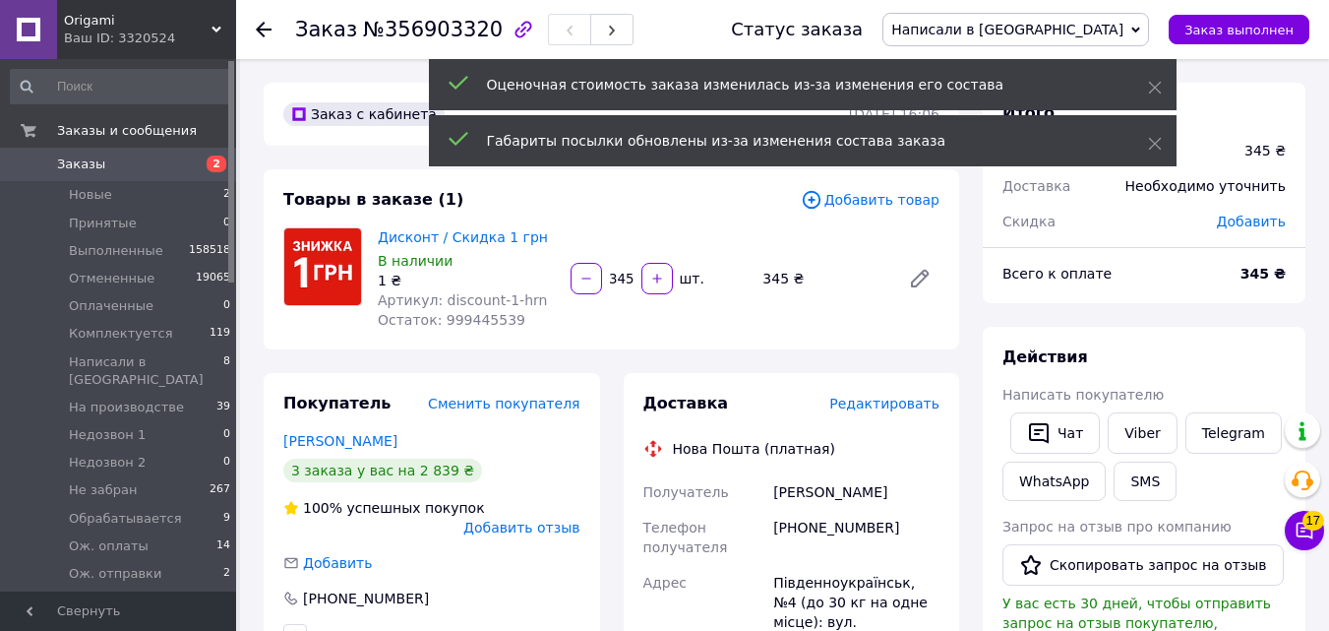
click at [1145, 148] on div "Габариты посылки обновлены из-за изменения состава заказа" at bounding box center [803, 140] width 748 height 51
click at [1159, 147] on icon at bounding box center [1155, 144] width 14 height 14
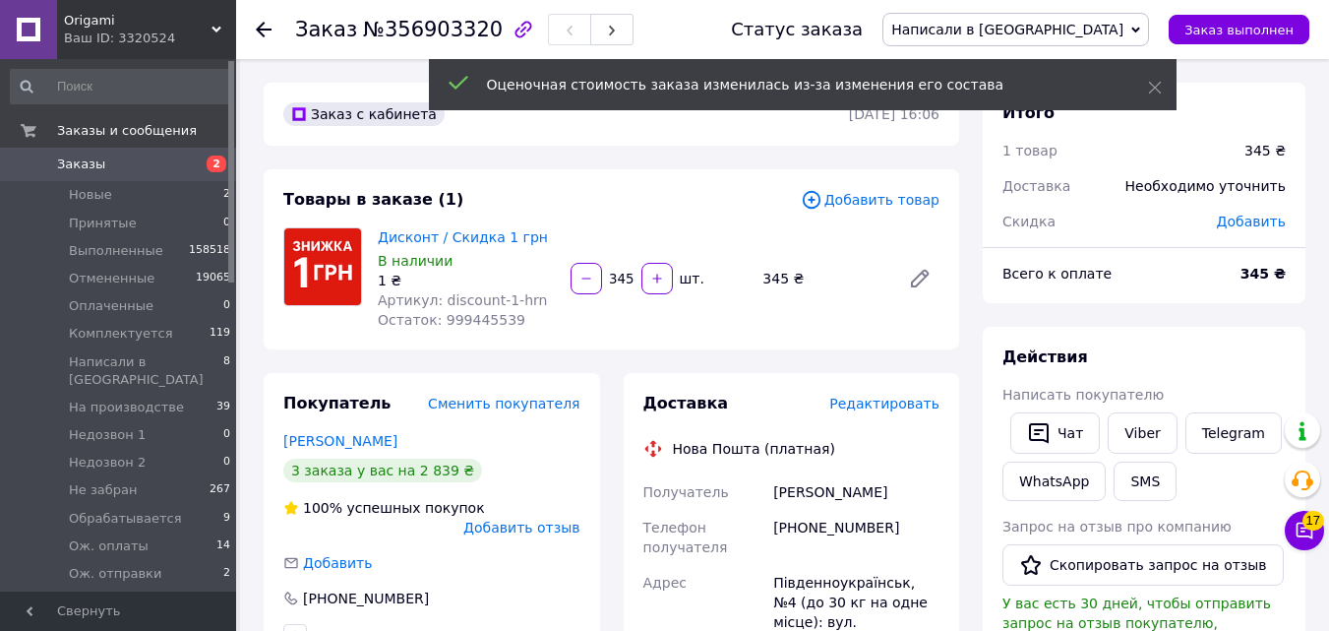
click at [1155, 104] on div "Оценочная стоимость заказа изменилась из-за изменения его состава" at bounding box center [803, 84] width 748 height 51
click at [1151, 87] on icon at bounding box center [1155, 88] width 14 height 14
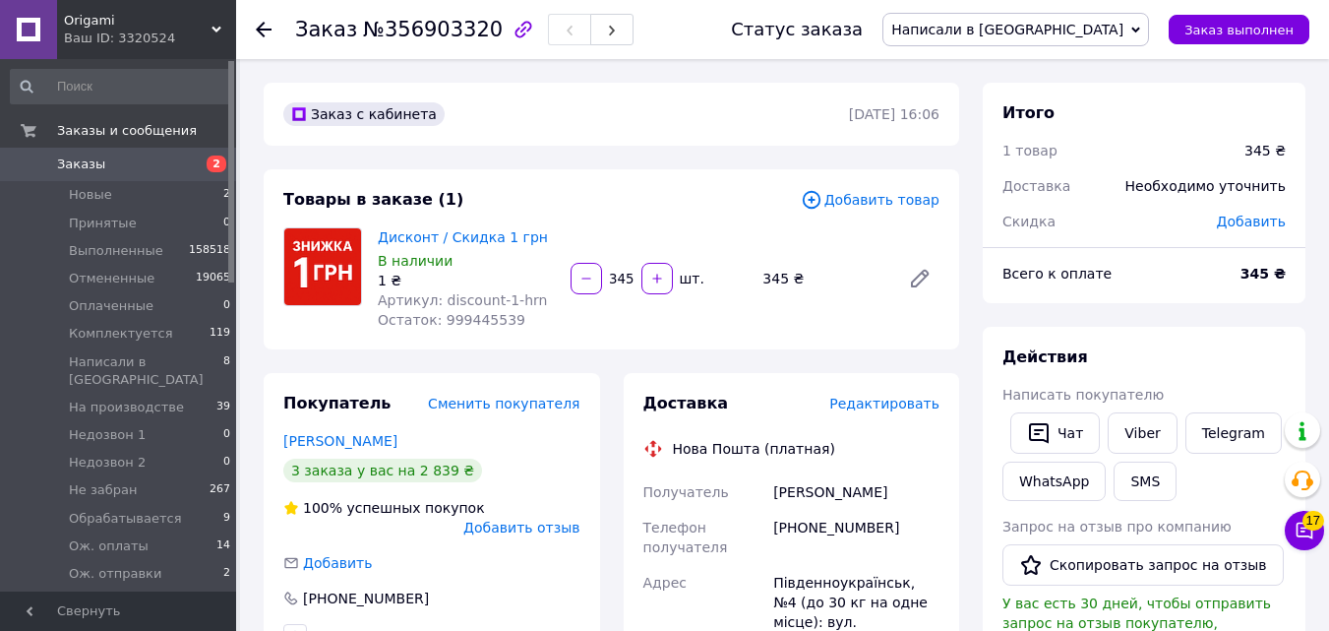
click at [1159, 87] on icon at bounding box center [1155, 88] width 14 height 14
click at [1073, 31] on span "Написали в [GEOGRAPHIC_DATA]" at bounding box center [1007, 30] width 232 height 16
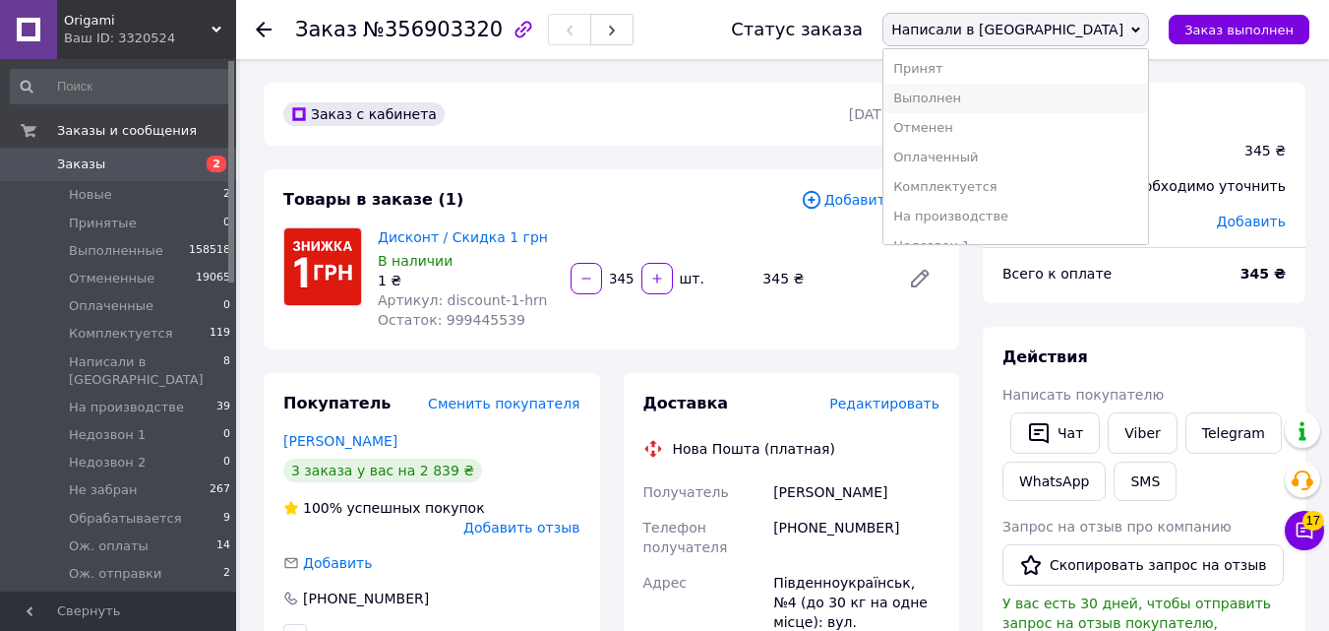
click at [1056, 93] on li "Выполнен" at bounding box center [1015, 99] width 265 height 30
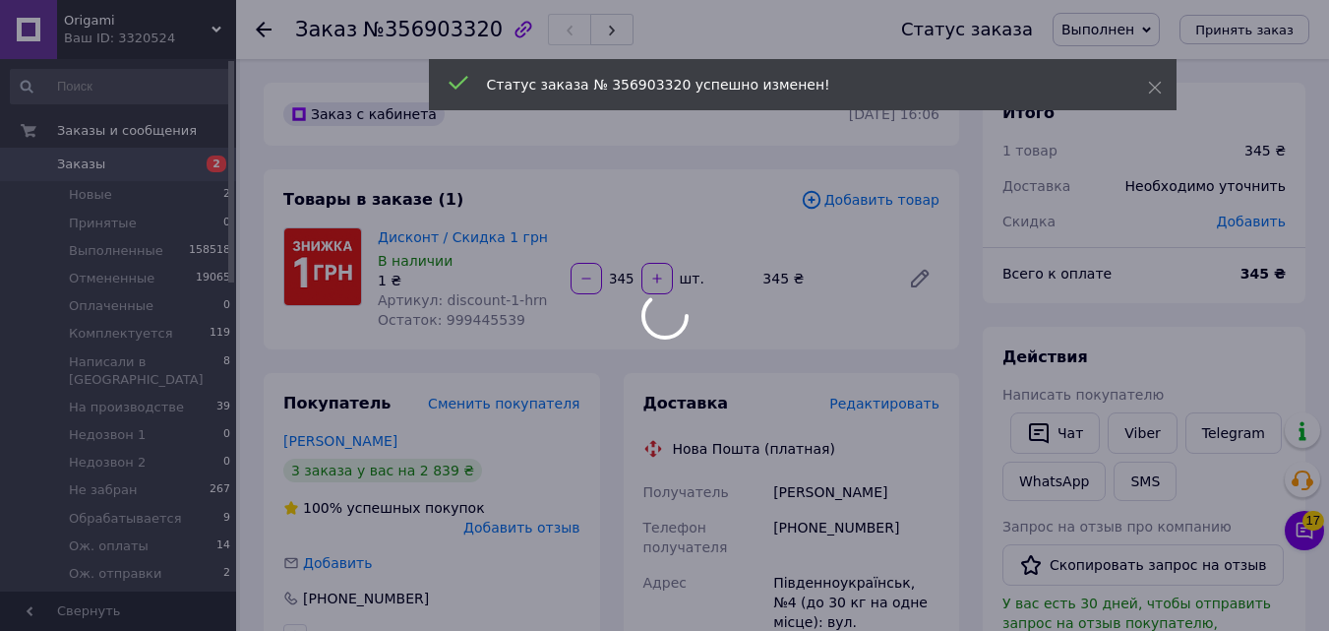
scroll to position [55, 0]
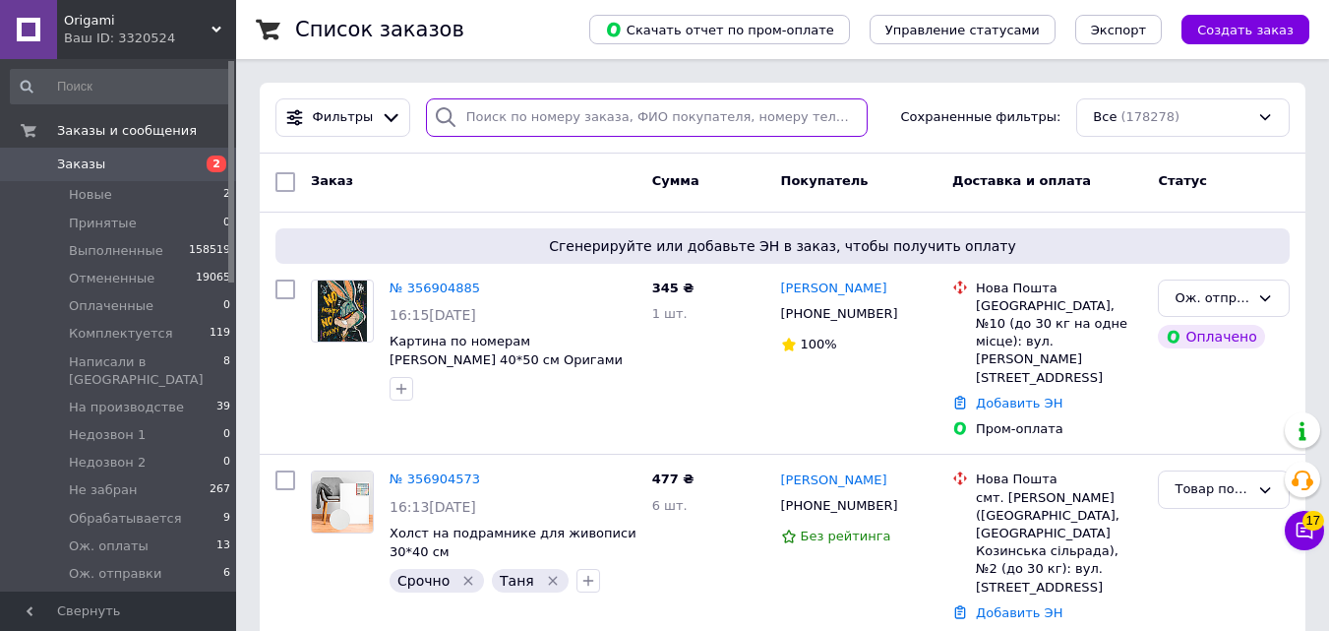
click at [723, 121] on input "search" at bounding box center [647, 117] width 442 height 38
click at [707, 113] on input "search" at bounding box center [647, 117] width 442 height 38
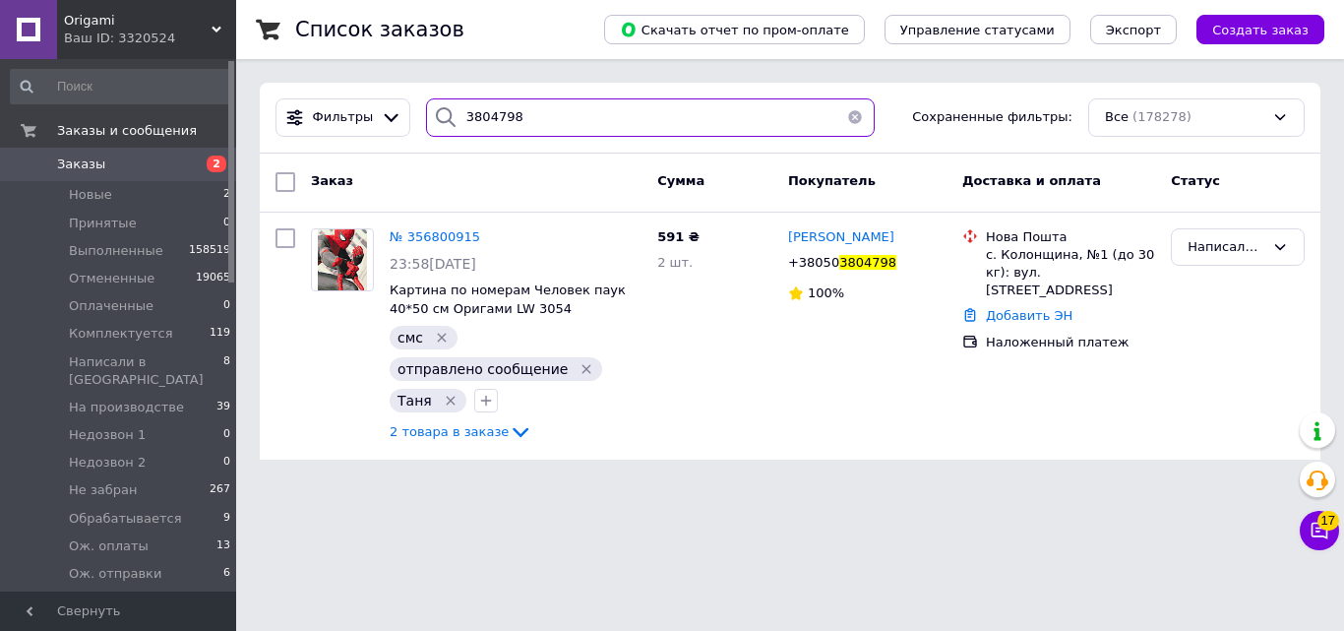
drag, startPoint x: 527, startPoint y: 117, endPoint x: 404, endPoint y: 110, distance: 123.1
click at [404, 110] on div "Фильтры 3804798 Сохраненные фильтры: Все (178278)" at bounding box center [790, 117] width 1045 height 38
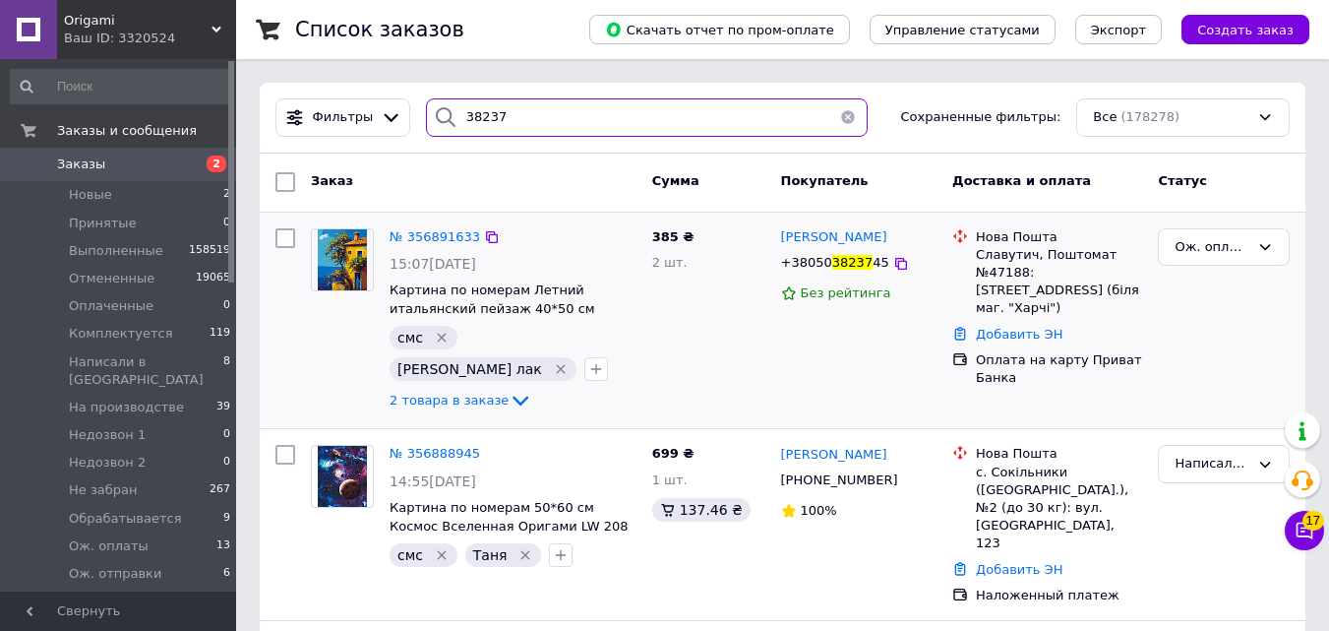
type input "38237"
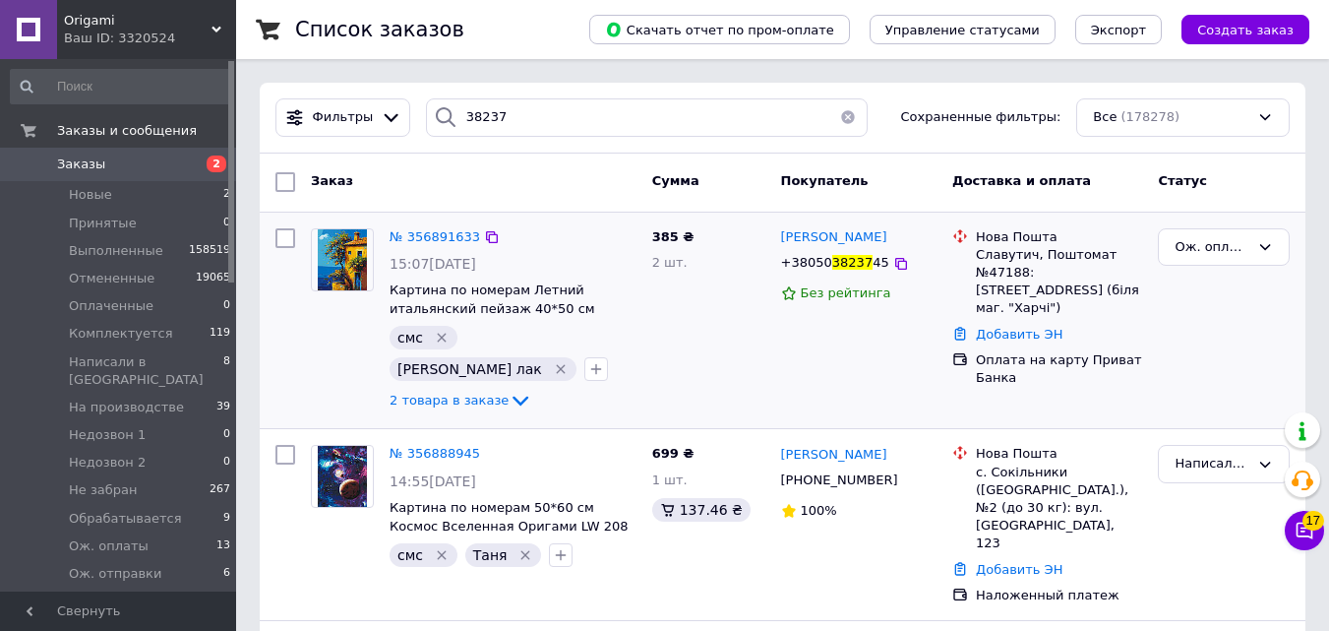
click at [438, 223] on div "№ 356891633 15:07, 12.08.2025 Картина по номерам Летний итальянский пейзаж 40*5…" at bounding box center [513, 320] width 263 height 201
click at [443, 234] on span "№ 356891633" at bounding box center [435, 236] width 90 height 15
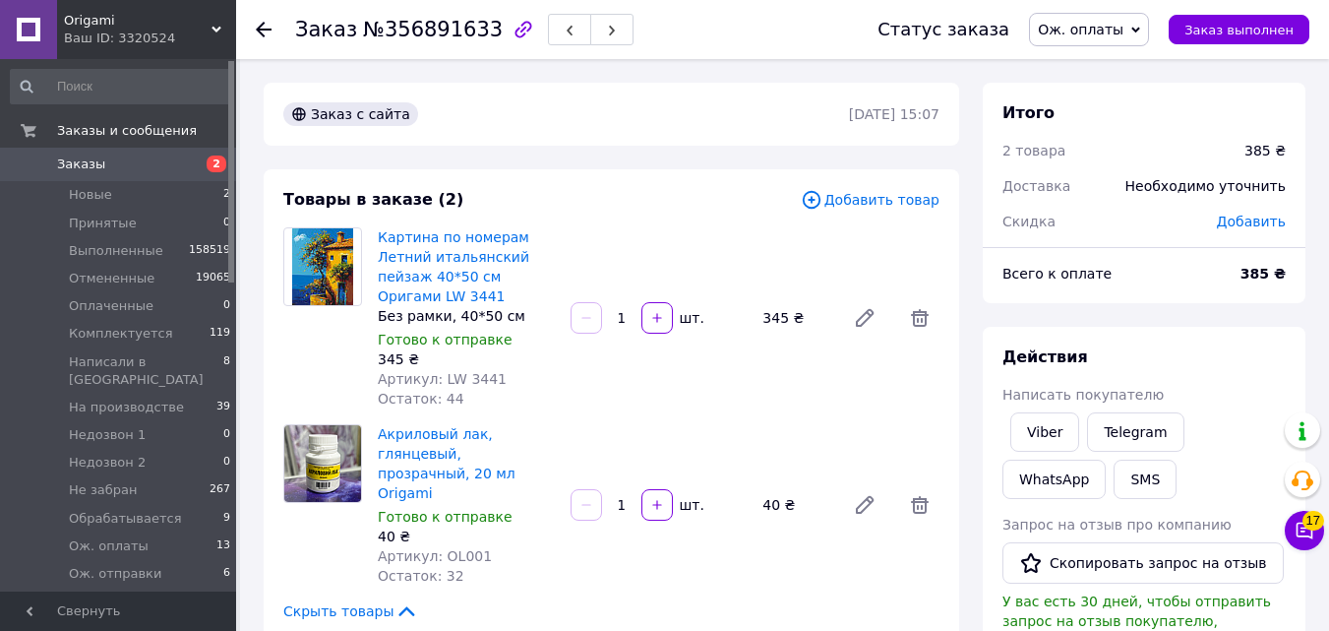
click at [849, 197] on span "Добавить товар" at bounding box center [870, 200] width 139 height 22
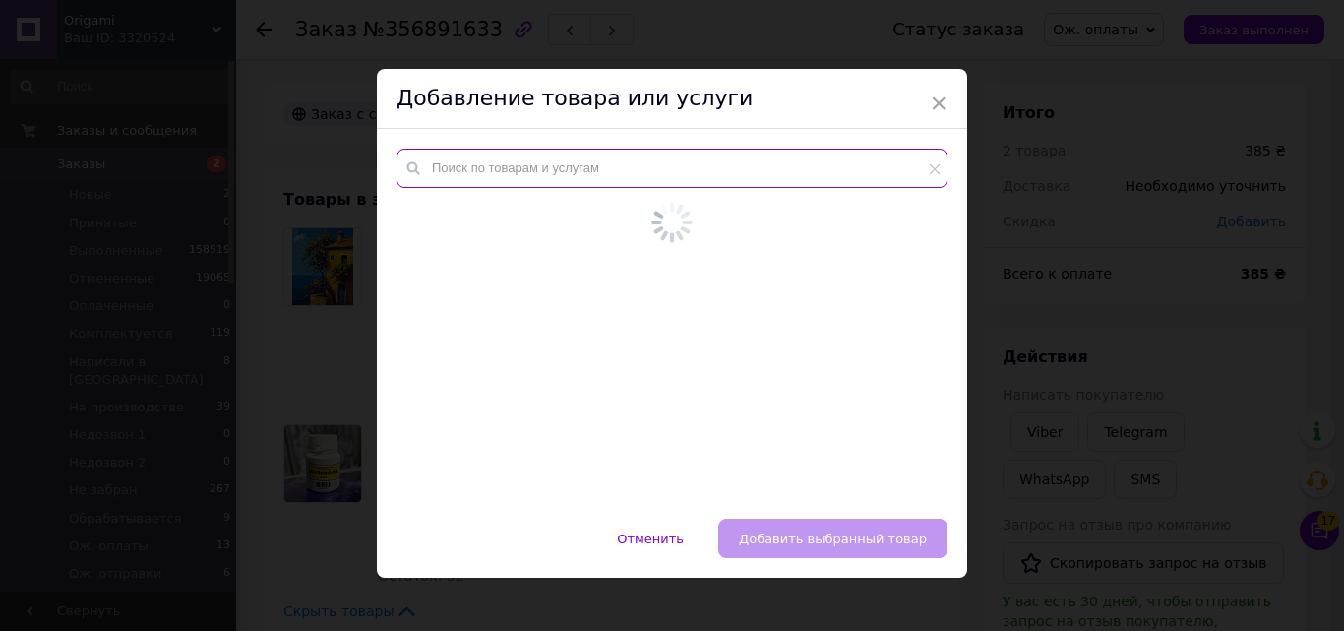
click at [651, 150] on input "text" at bounding box center [671, 168] width 551 height 39
paste input "3039"
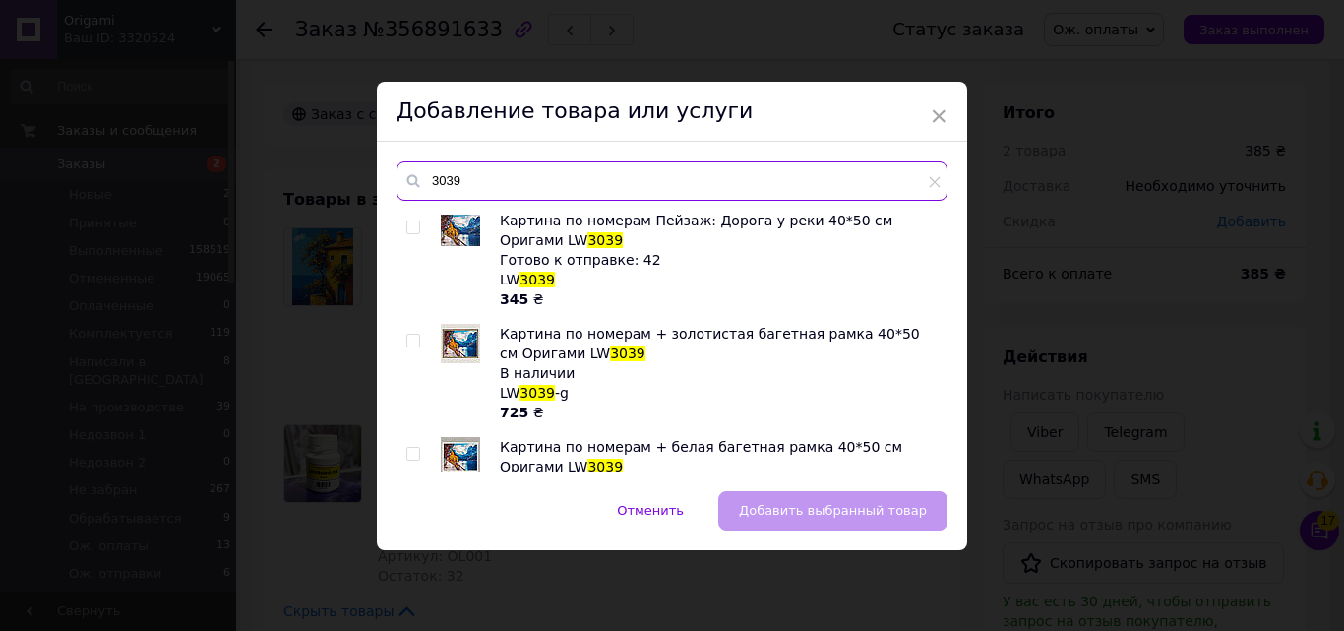
type input "3039"
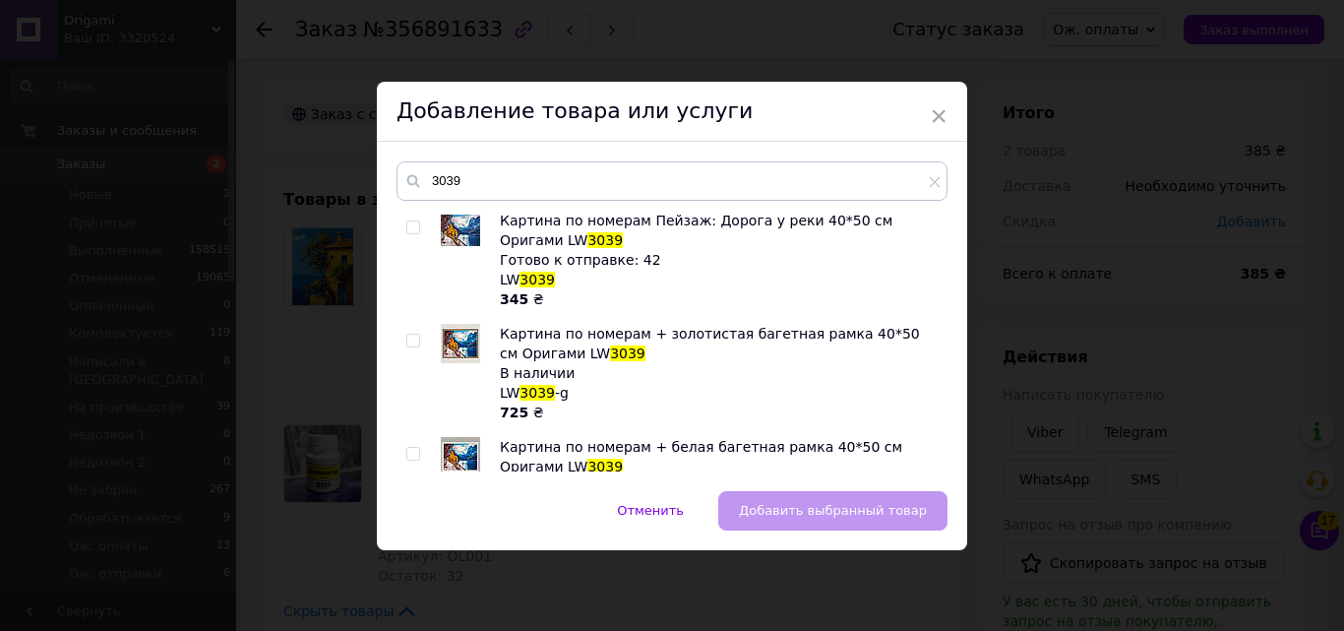
click at [398, 238] on div "Картина по номерам Пейзаж: Дорога у реки 40*50 см Оригами LW 3039 Готово к отпр…" at bounding box center [671, 340] width 550 height 261
click at [419, 228] on div at bounding box center [416, 259] width 20 height 98
click at [419, 225] on div at bounding box center [416, 259] width 20 height 98
click at [411, 225] on input "checkbox" at bounding box center [412, 227] width 13 height 13
checkbox input "true"
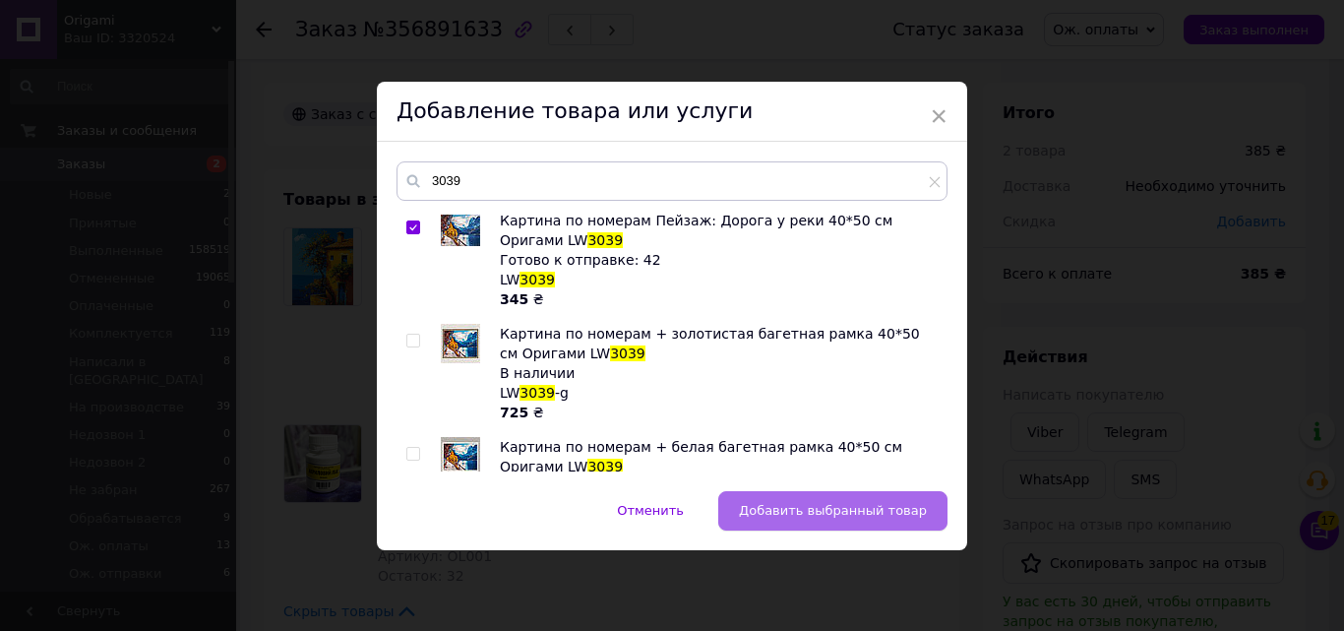
click at [805, 497] on button "Добавить выбранный товар" at bounding box center [832, 510] width 229 height 39
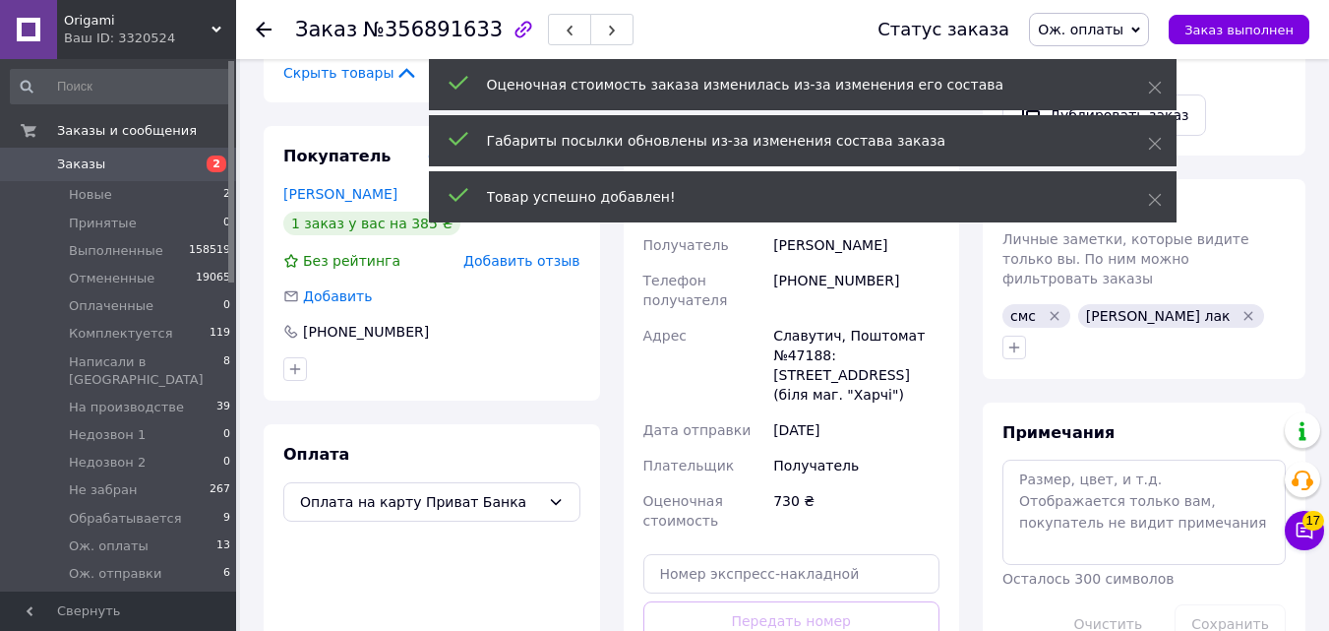
scroll to position [741, 0]
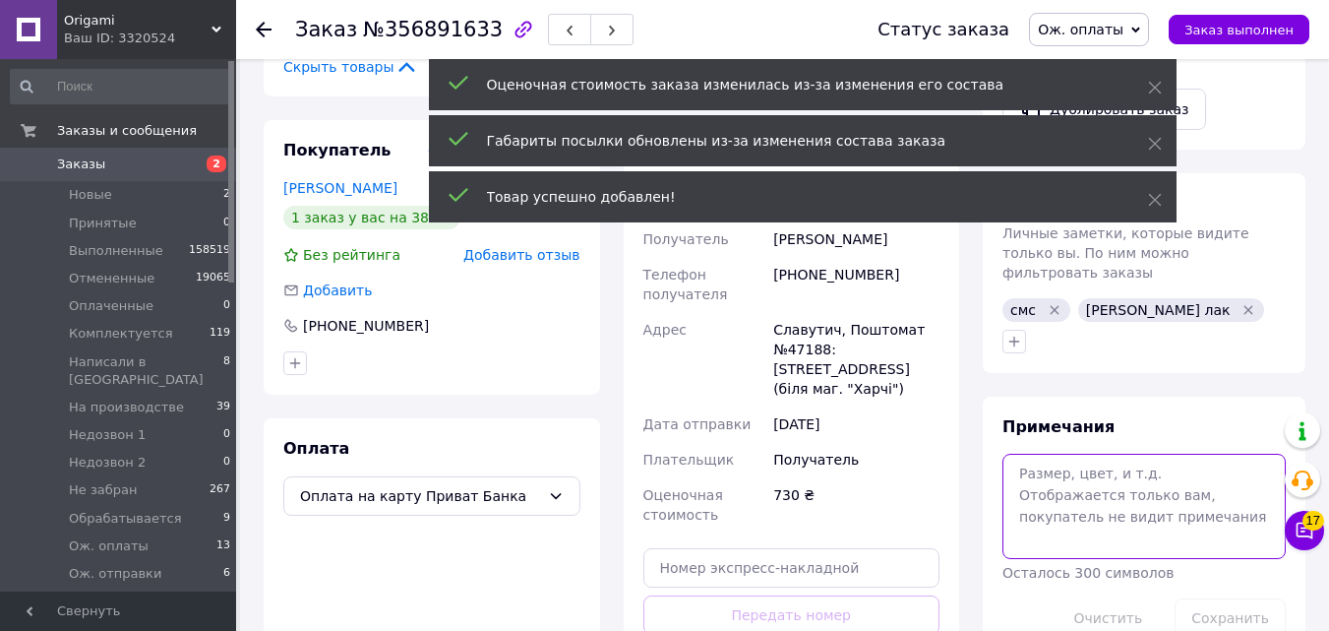
click at [1083, 453] on textarea at bounding box center [1143, 505] width 283 height 104
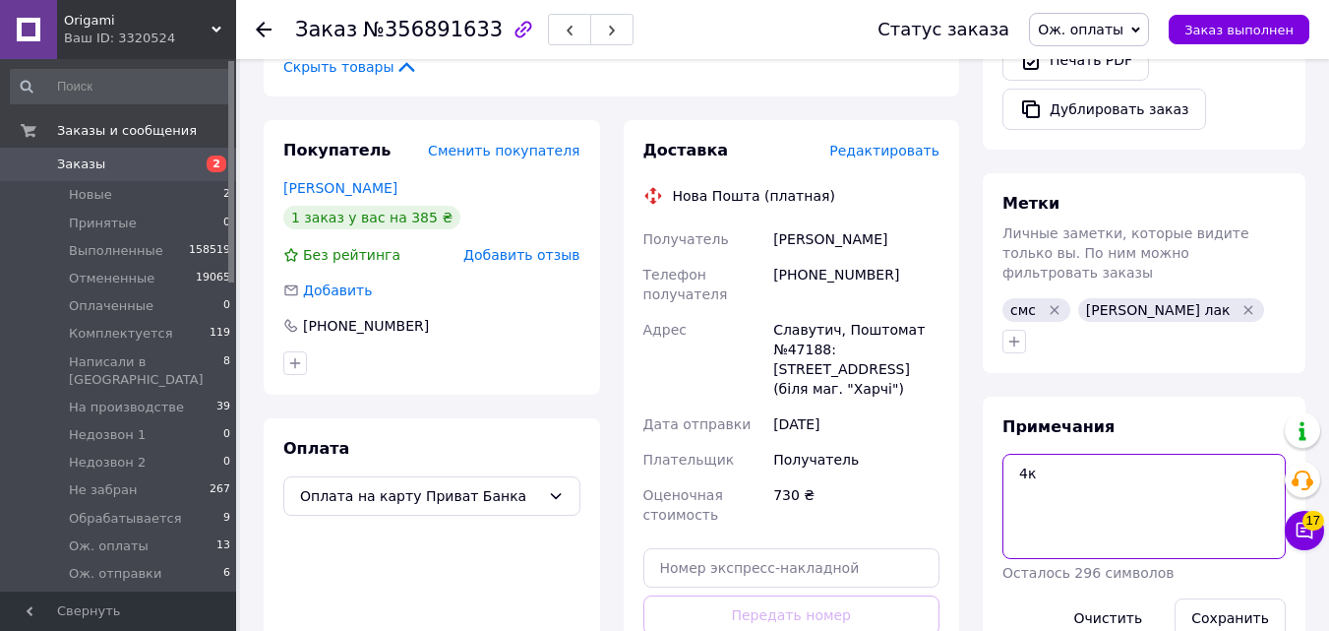
type textarea "4"
type textarea "лотерея : природа"
click at [1276, 598] on button "Сохранить" at bounding box center [1229, 617] width 111 height 39
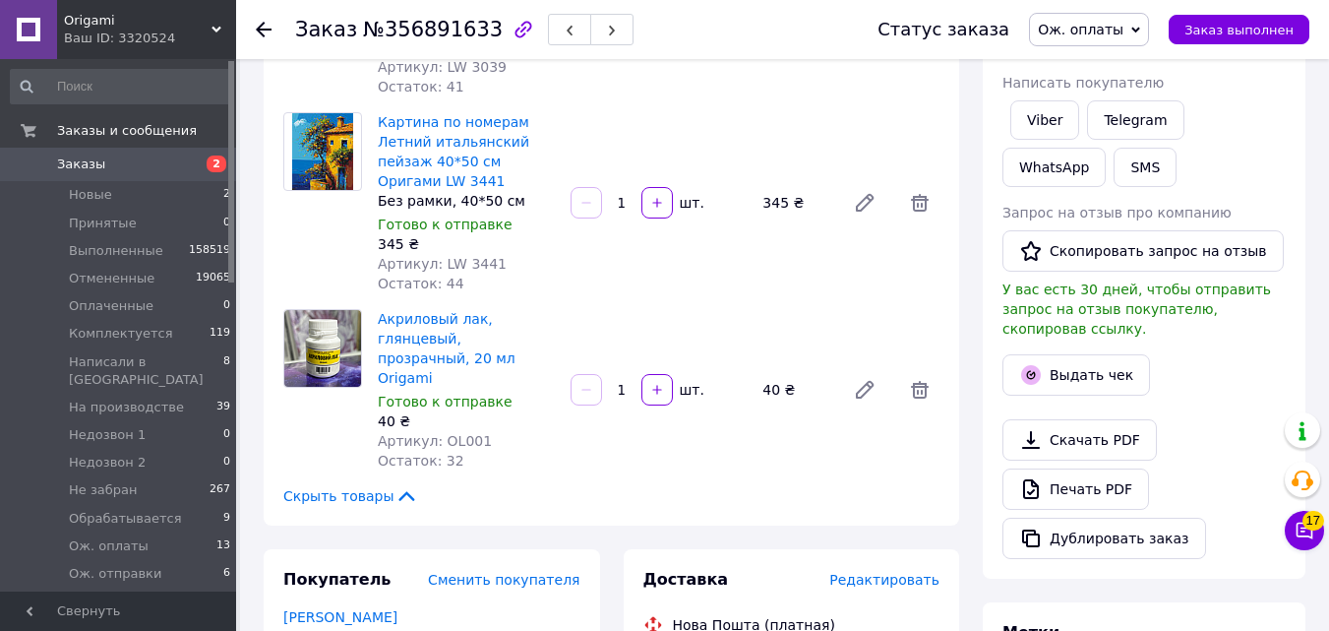
scroll to position [356, 0]
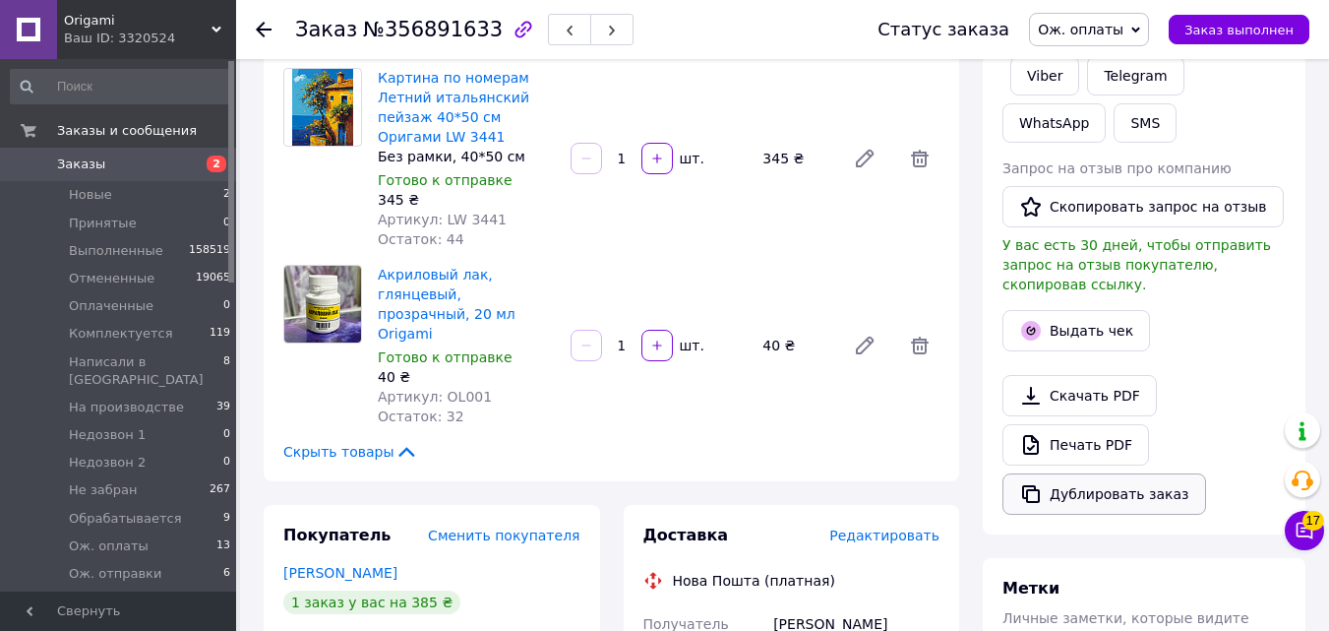
click at [1111, 473] on button "Дублировать заказ" at bounding box center [1104, 493] width 204 height 41
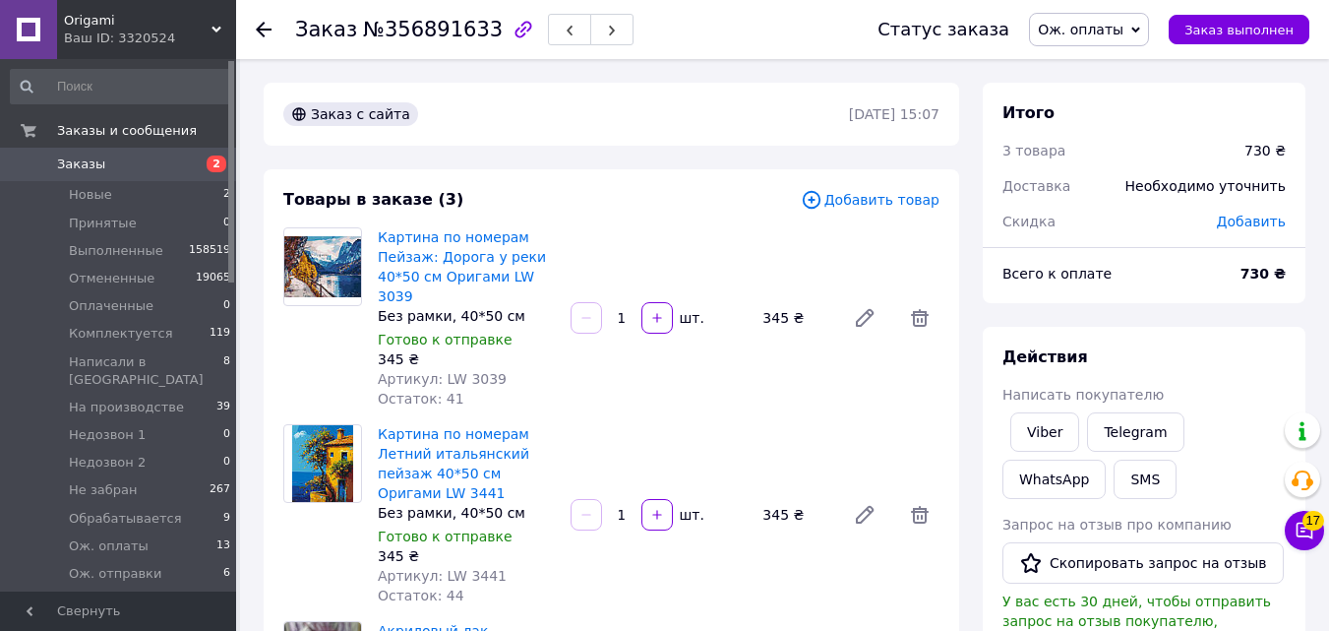
click at [1111, 38] on span "Ож. оплаты" at bounding box center [1089, 29] width 120 height 33
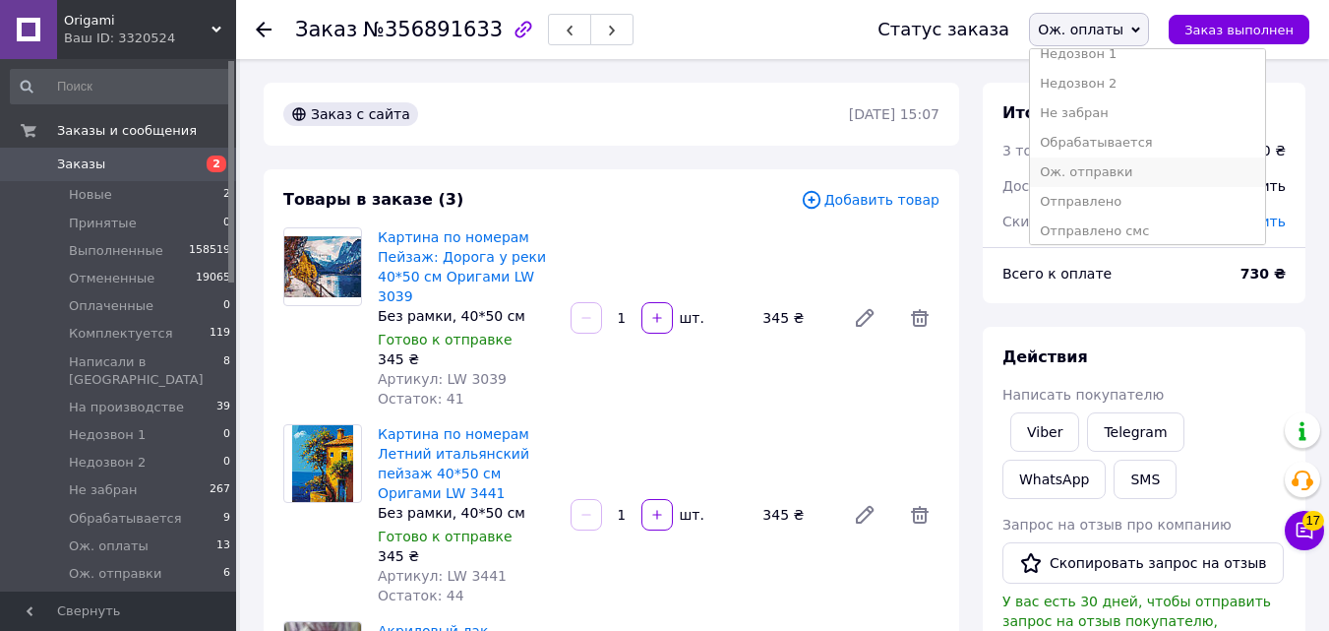
scroll to position [223, 0]
click at [1167, 166] on li "Ож. отправки" at bounding box center [1147, 170] width 235 height 30
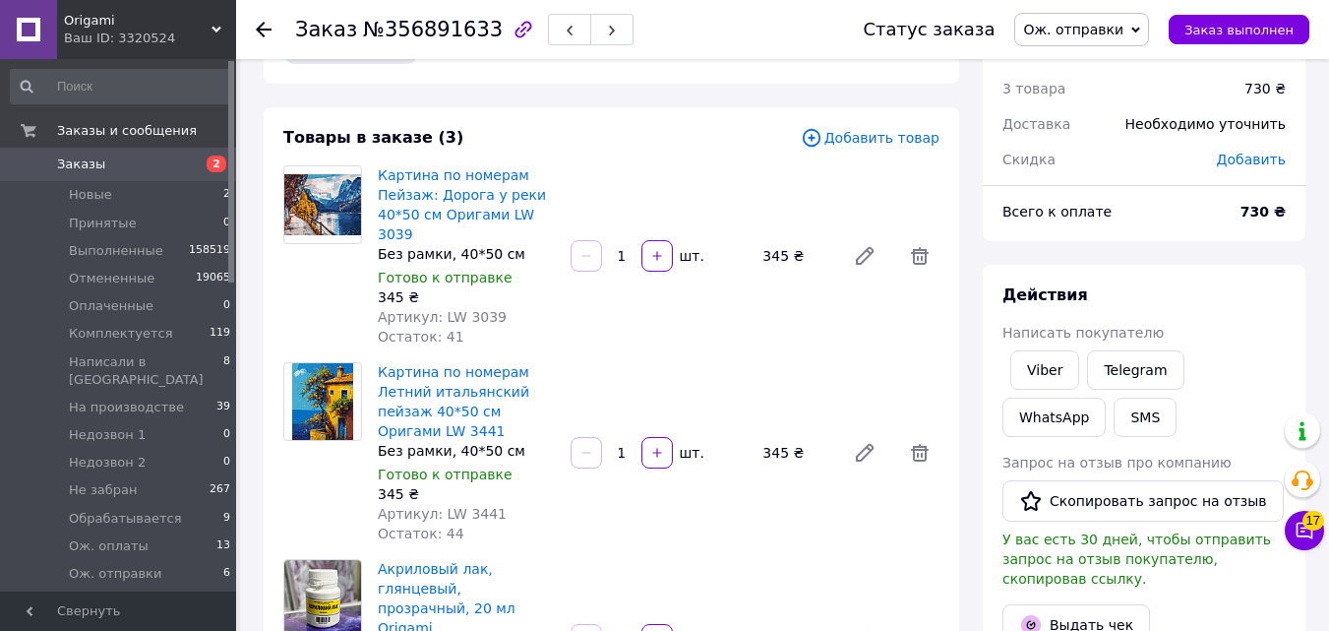
scroll to position [30, 0]
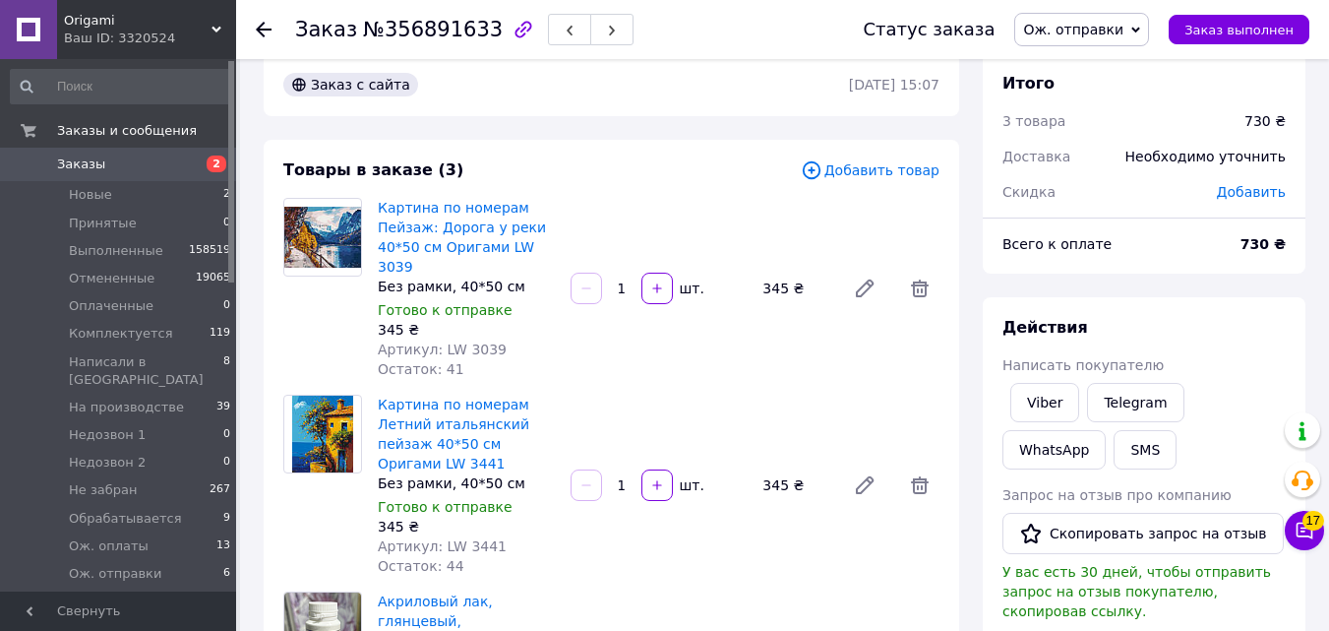
click at [216, 167] on span "2" at bounding box center [217, 163] width 20 height 17
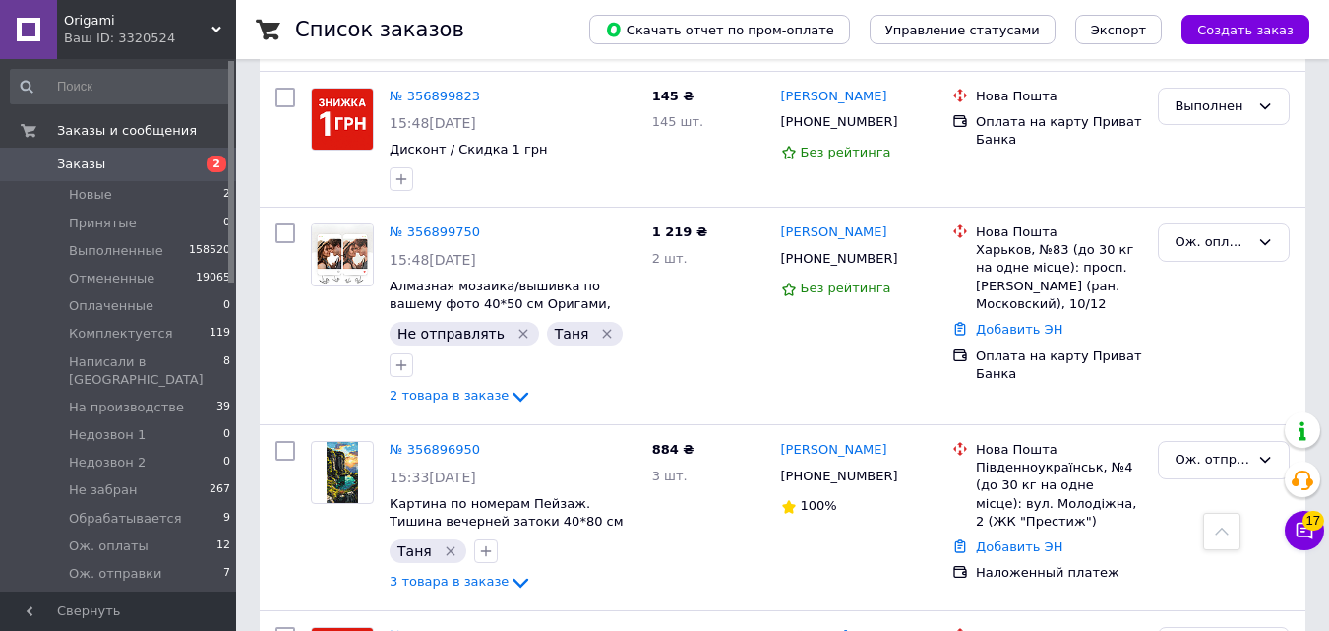
scroll to position [1834, 0]
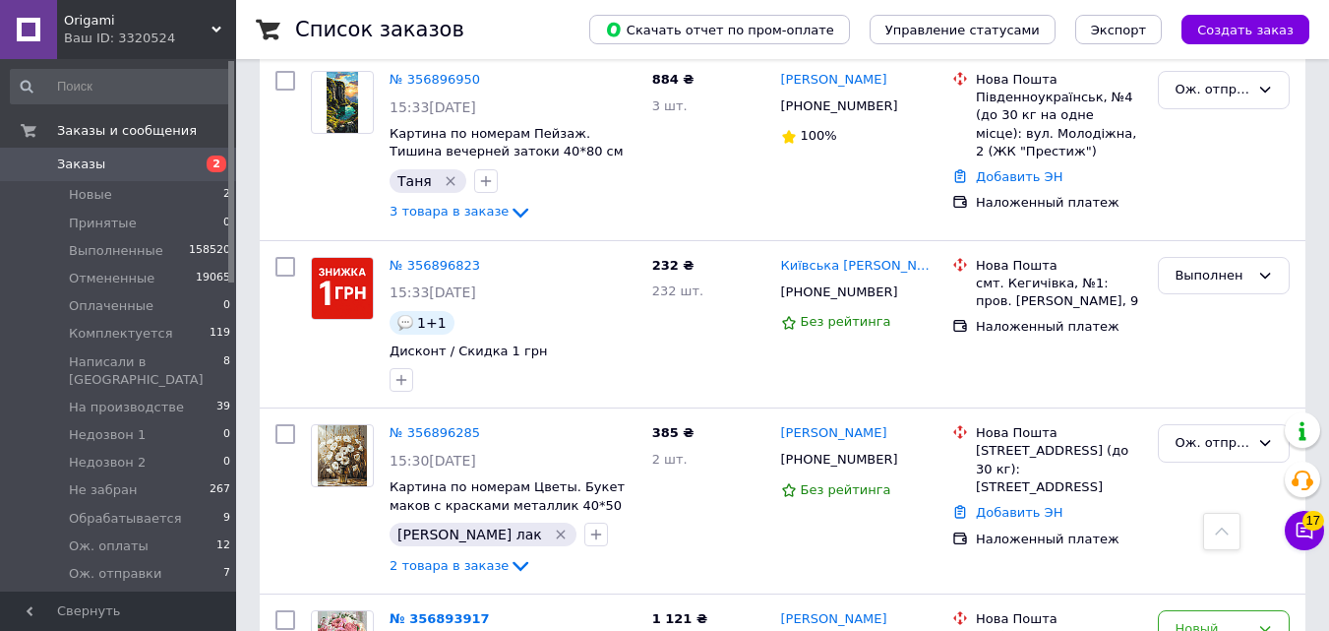
click at [1219, 41] on button "Создать заказ" at bounding box center [1245, 30] width 128 height 30
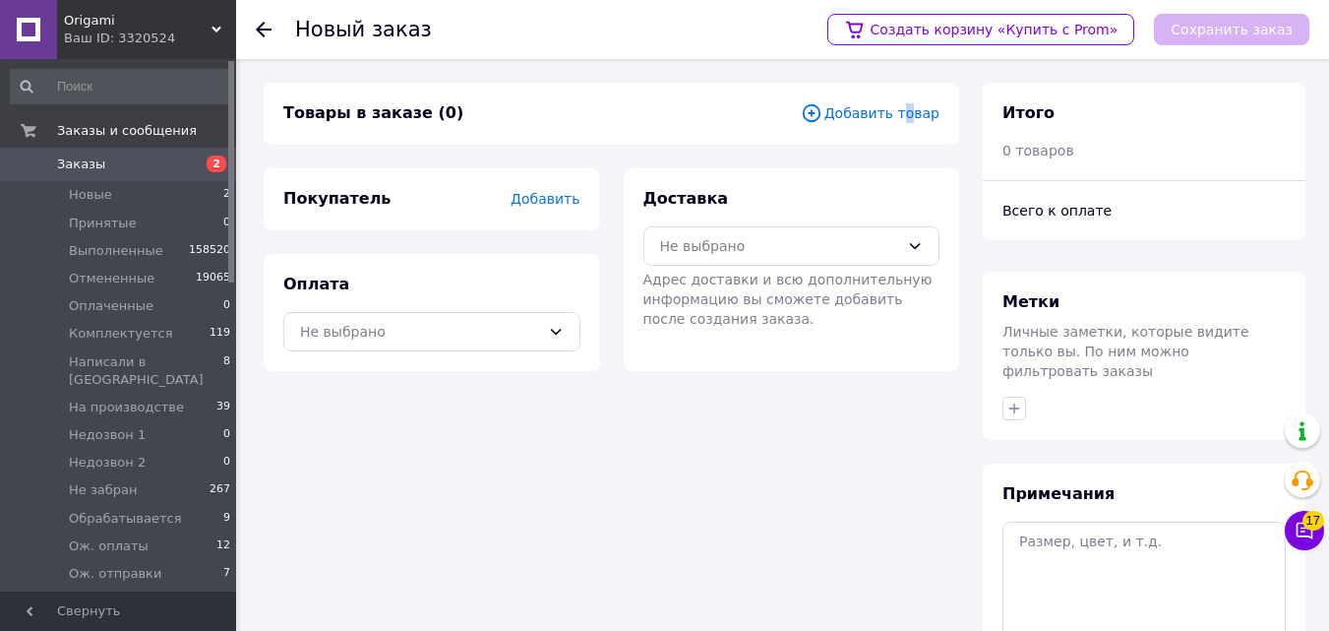
click at [910, 111] on span "Добавить товар" at bounding box center [870, 113] width 139 height 22
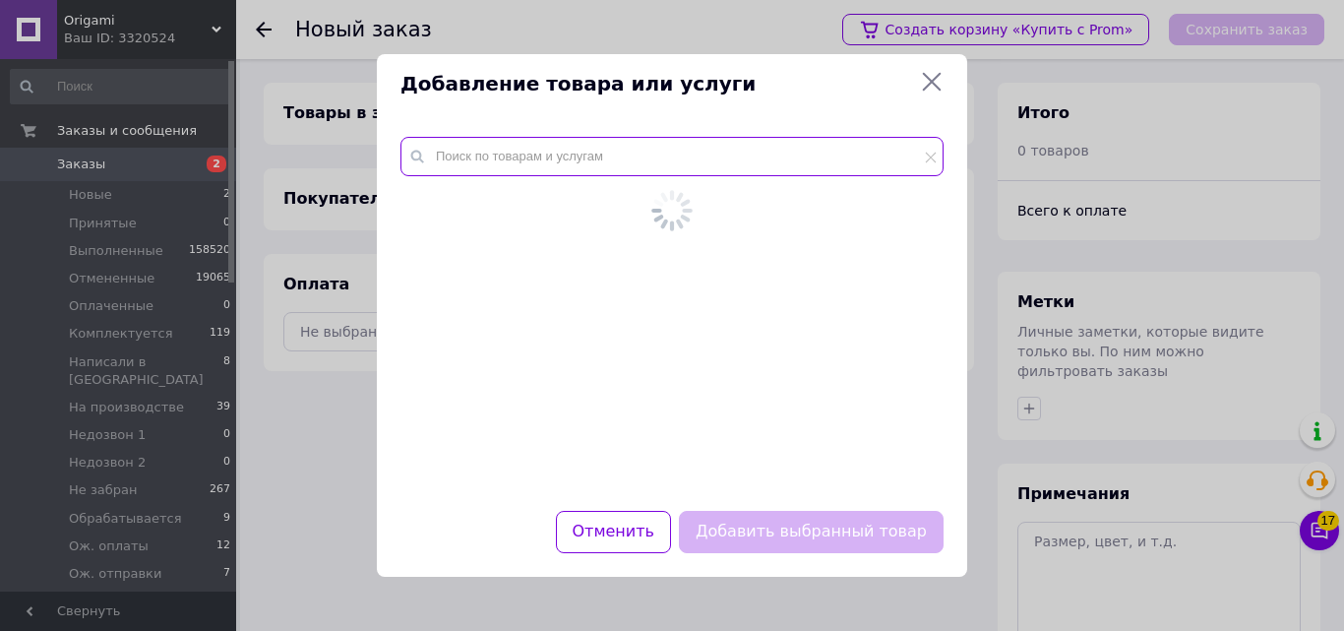
click at [766, 154] on input "text" at bounding box center [671, 156] width 543 height 39
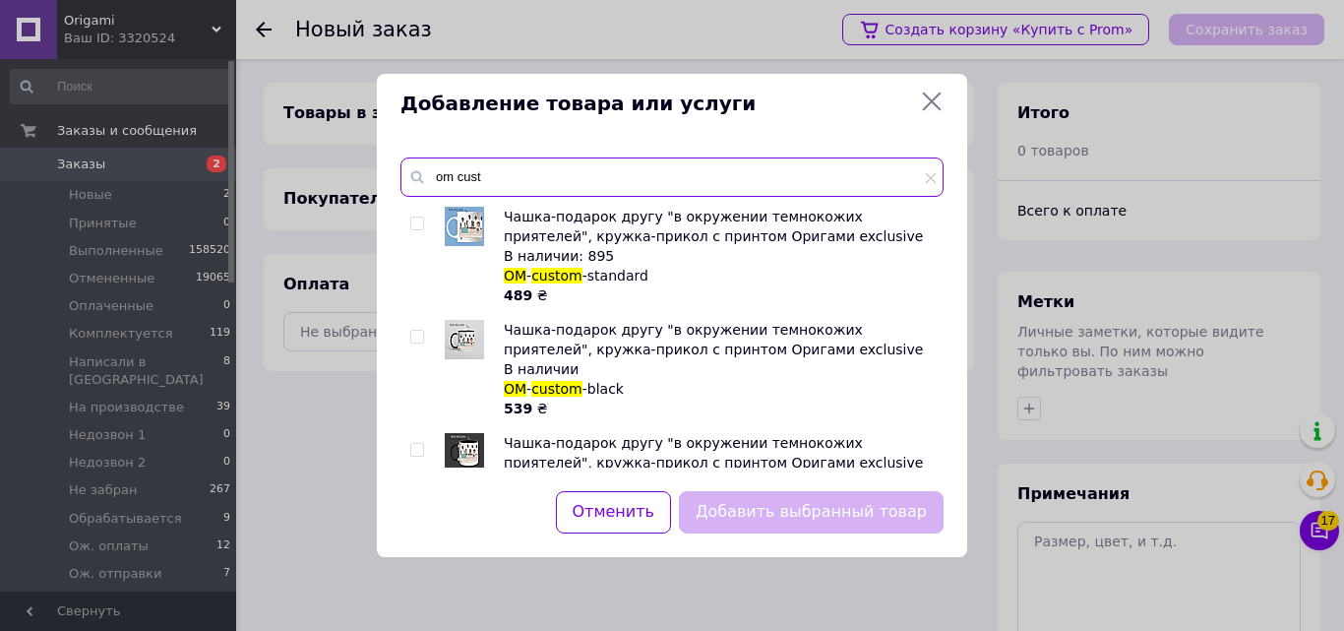
type input "om cust"
click at [419, 318] on ul "Чашка-подарок другу "в окружении темнокожих приятелей", кружка-прикол с принтом…" at bounding box center [671, 426] width 522 height 438
click at [416, 339] on input "checkbox" at bounding box center [416, 337] width 13 height 13
checkbox input "true"
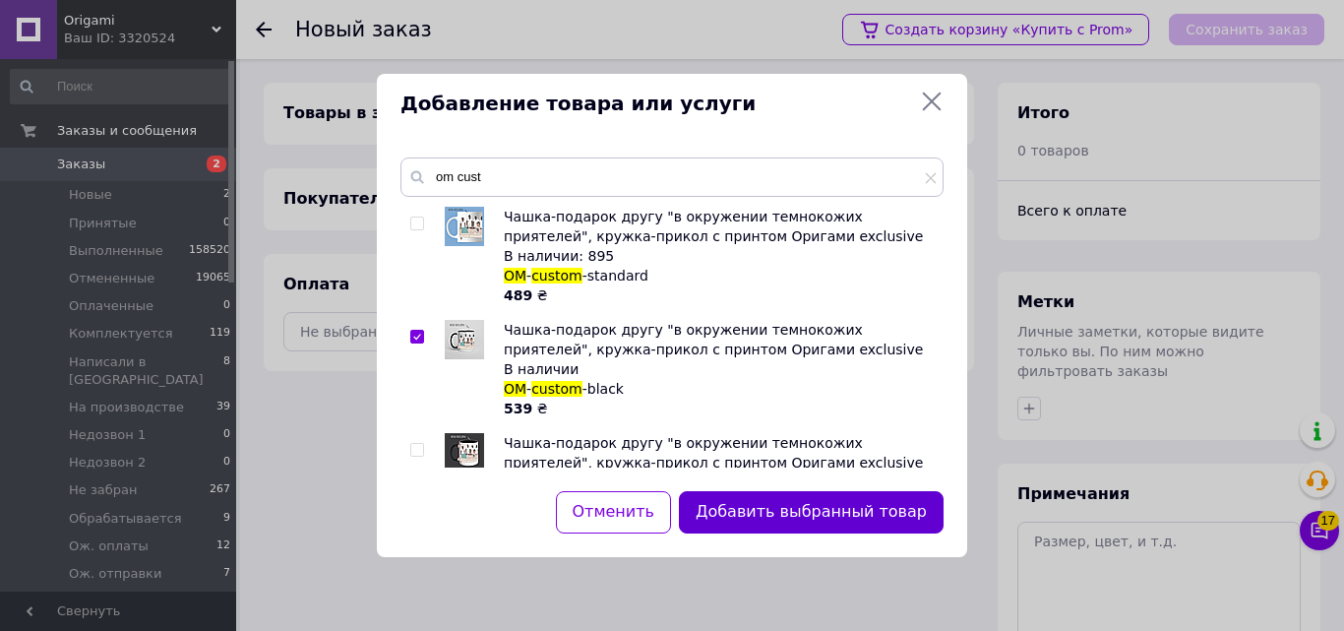
click at [746, 515] on button "Добавить выбранный товар" at bounding box center [811, 512] width 265 height 42
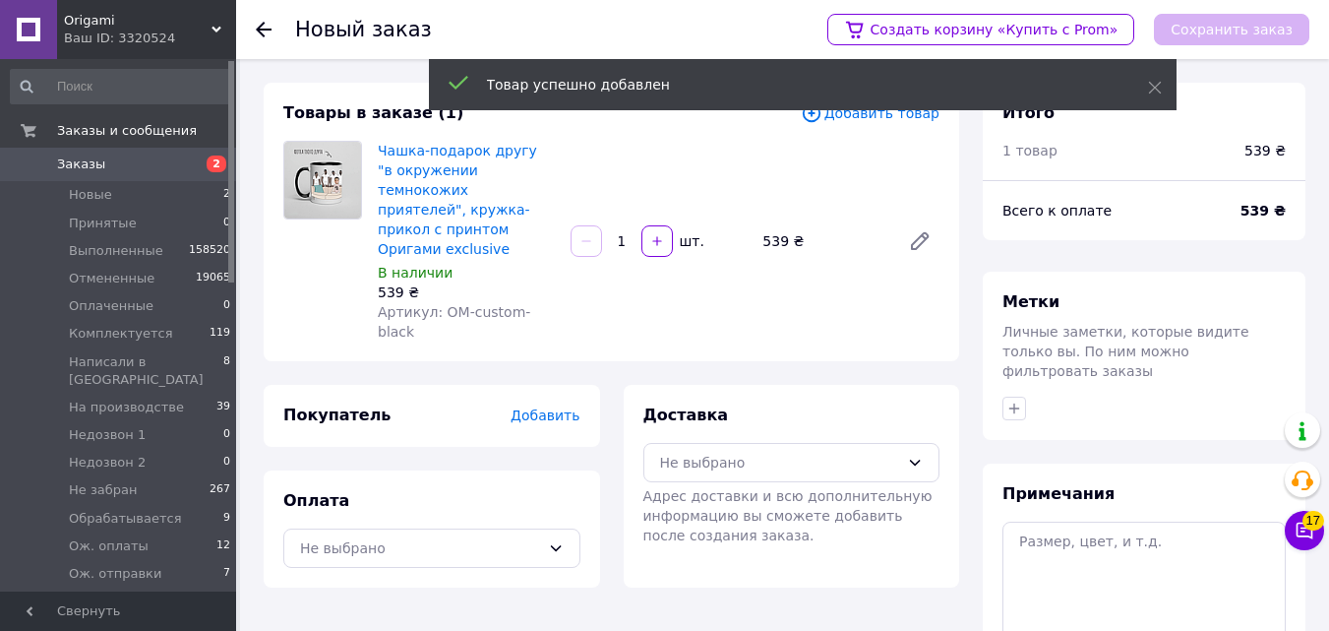
click at [498, 546] on div "Оплата Не выбрано" at bounding box center [432, 528] width 336 height 117
click at [494, 528] on div "Не выбрано" at bounding box center [431, 547] width 297 height 39
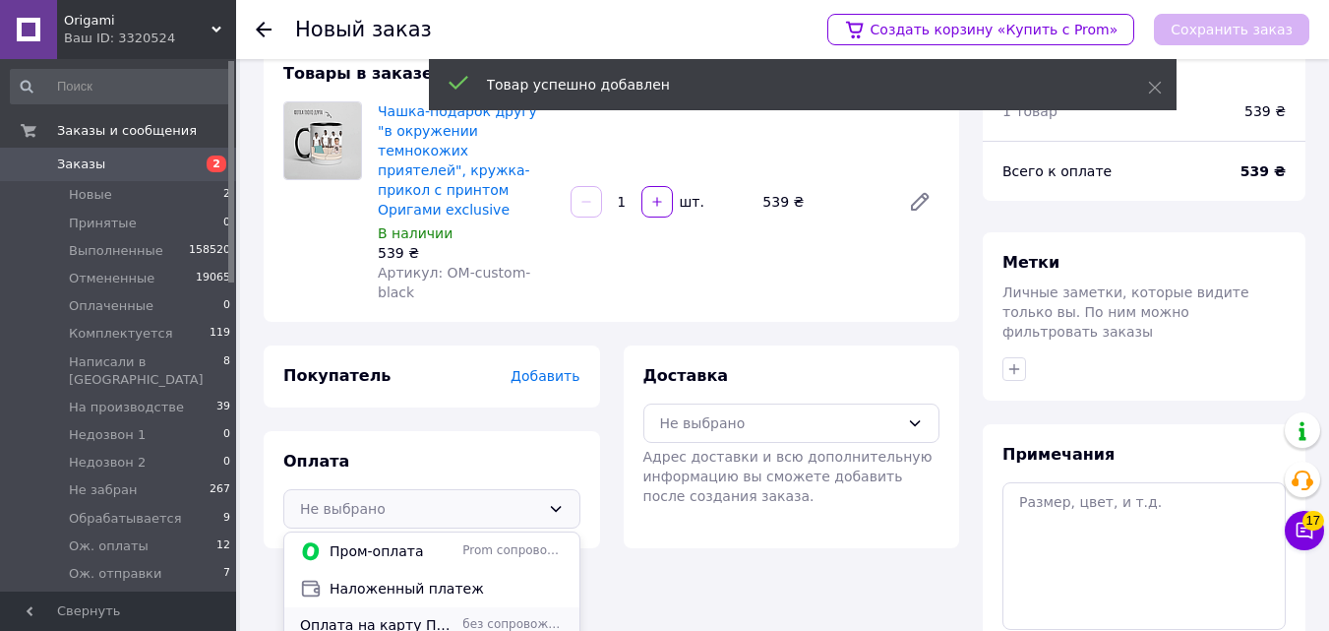
click at [480, 616] on span "без сопровождения Prom" at bounding box center [512, 624] width 100 height 17
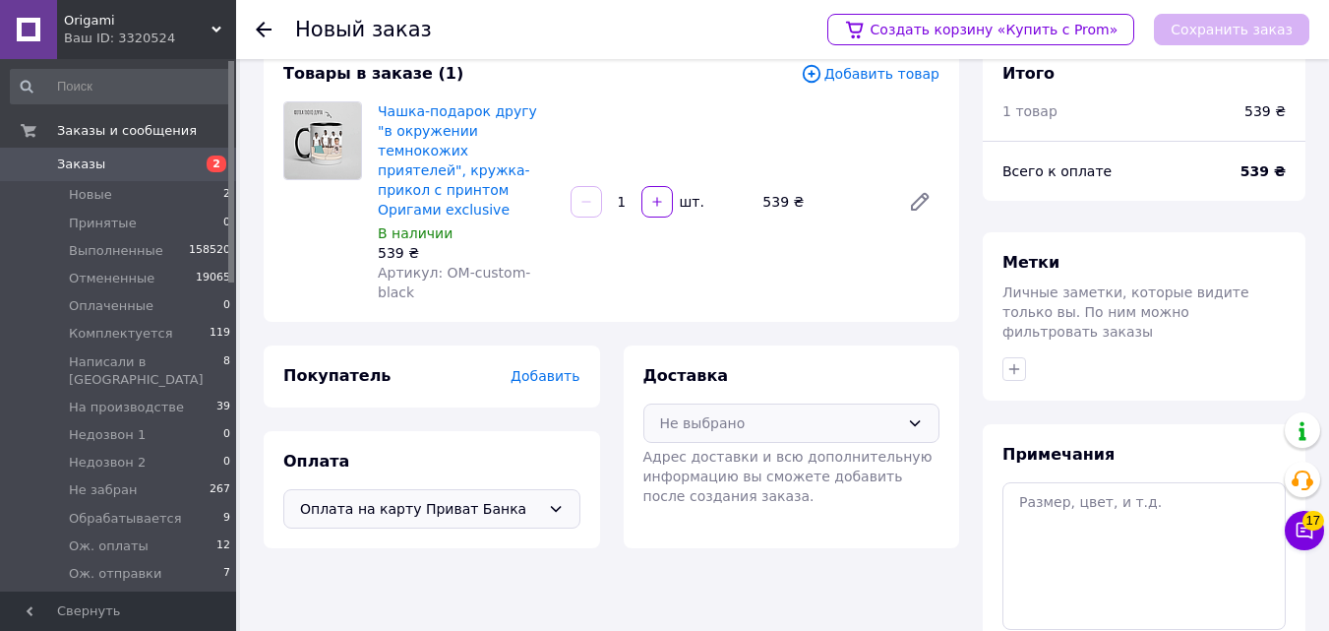
click at [692, 403] on div "Не выбрано" at bounding box center [791, 422] width 297 height 39
click at [1014, 357] on button "button" at bounding box center [1014, 369] width 24 height 24
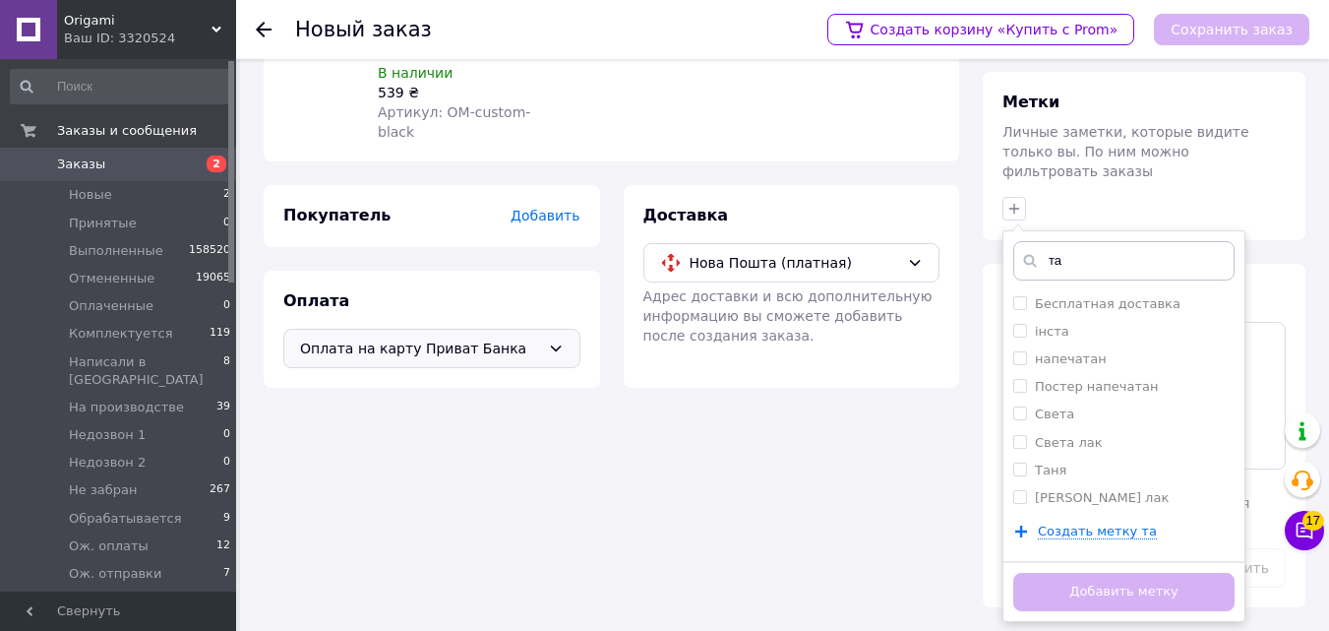
scroll to position [180, 0]
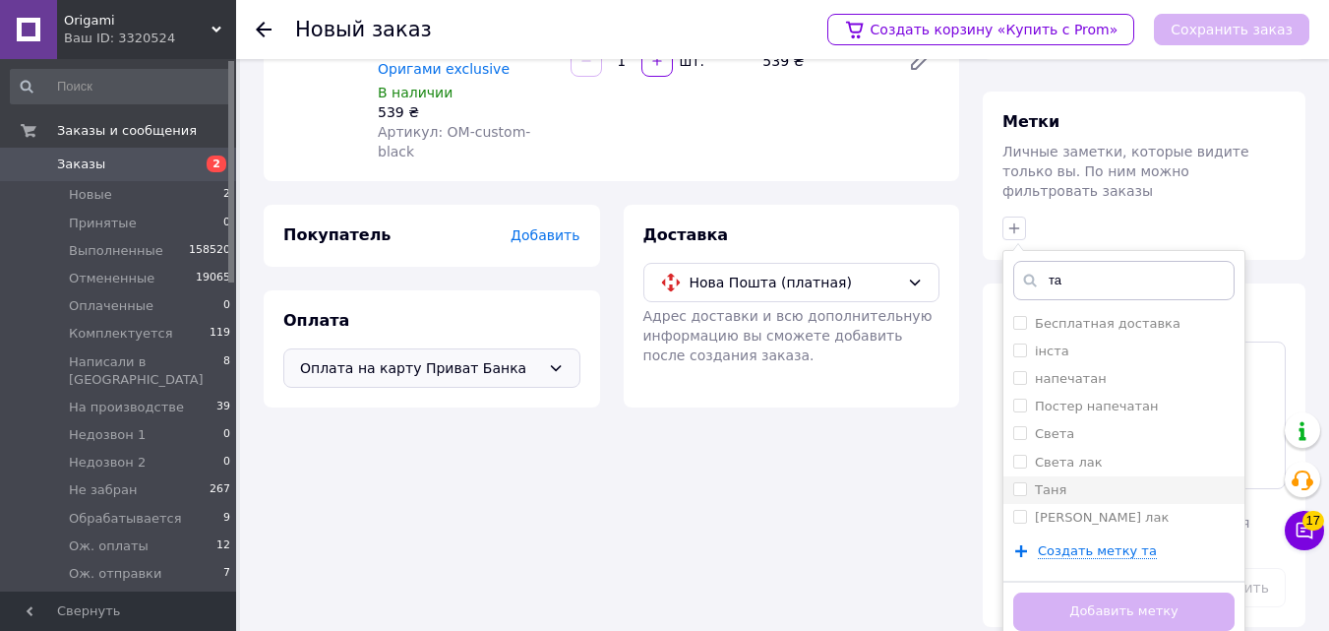
type input "та"
click at [1125, 481] on div "Таня" at bounding box center [1123, 490] width 221 height 18
checkbox input "true"
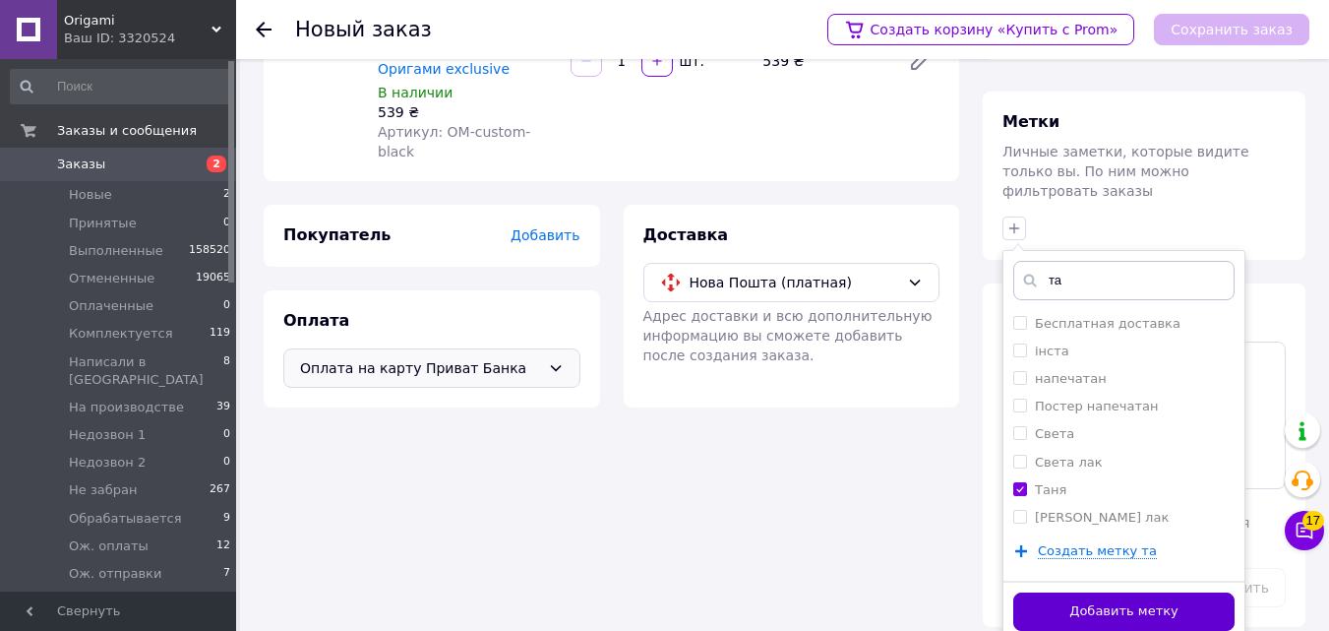
click at [1102, 597] on button "Добавить метку" at bounding box center [1123, 611] width 221 height 38
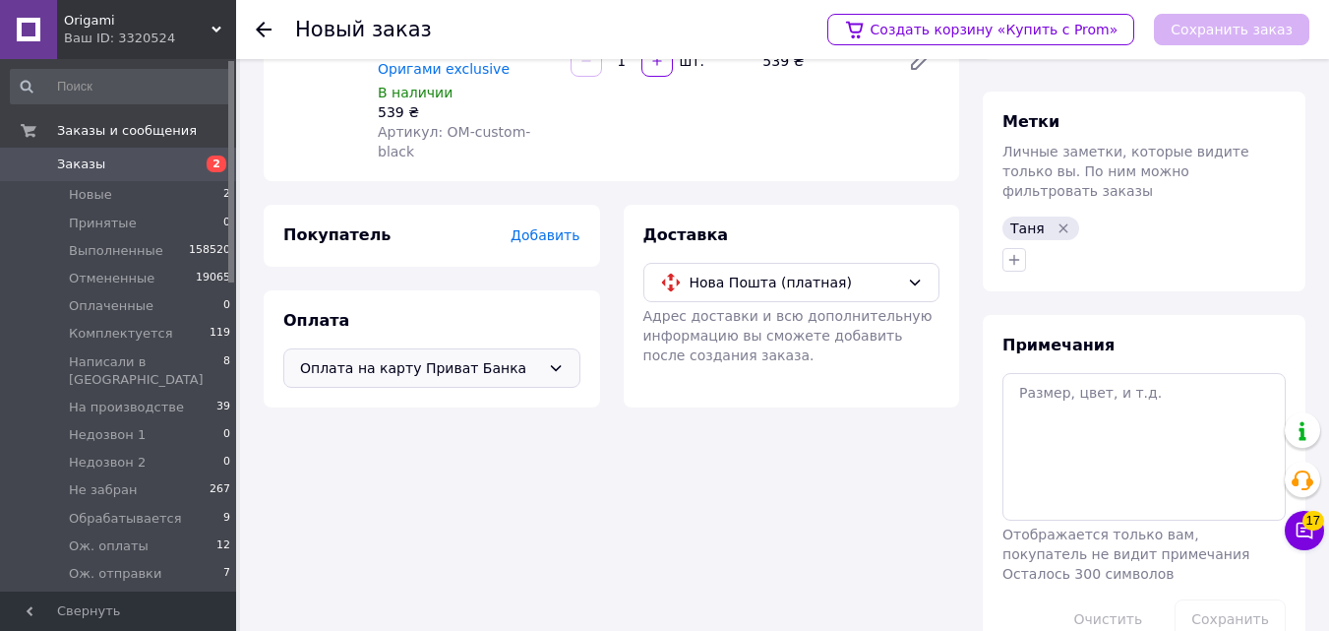
click at [557, 227] on span "Добавить" at bounding box center [545, 235] width 69 height 16
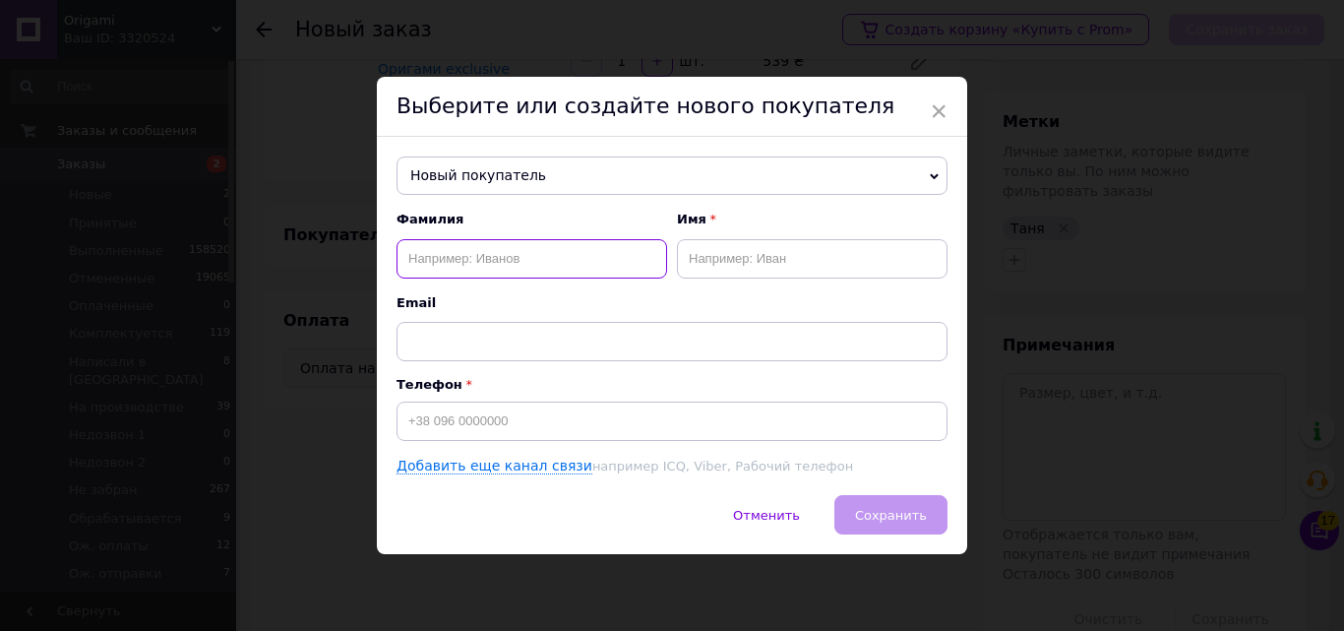
click at [553, 255] on input "text" at bounding box center [531, 258] width 271 height 39
paste input "Носков Микола 0975009996"
click at [477, 262] on input "Носков Микола 0975009996" at bounding box center [531, 258] width 271 height 39
type input "Носков 0975009996"
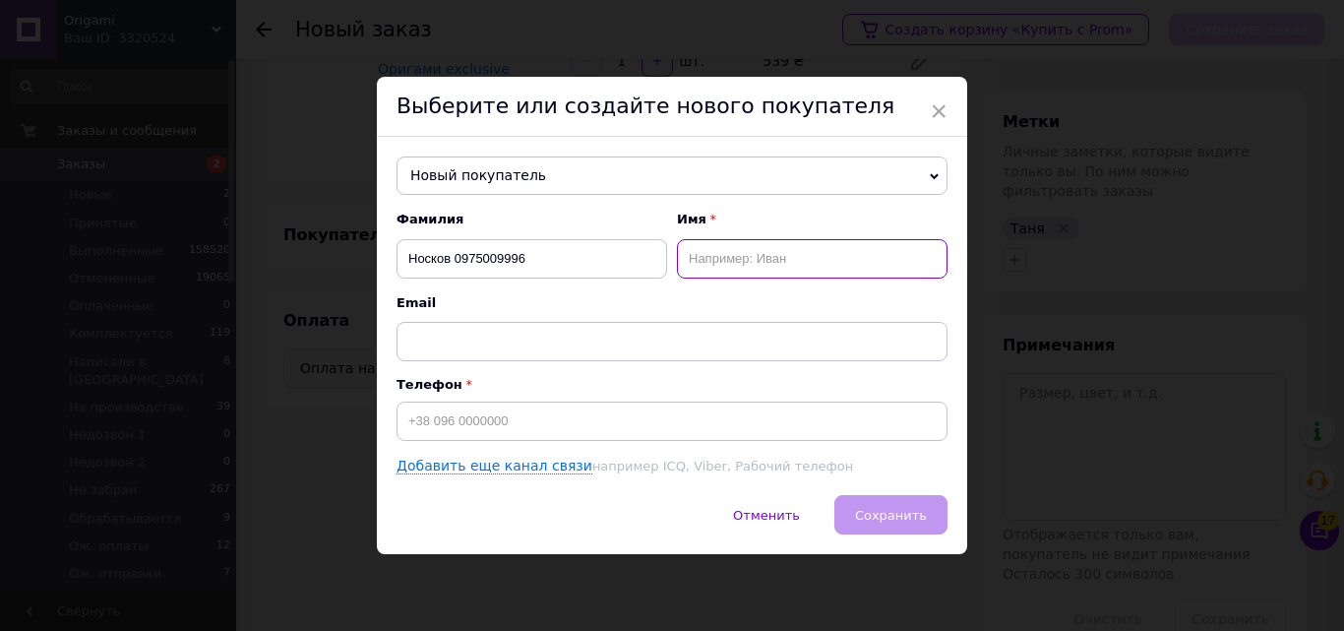
click at [716, 241] on input "text" at bounding box center [812, 258] width 271 height 39
paste input "Микола"
type input "Микола"
drag, startPoint x: 475, startPoint y: 263, endPoint x: 573, endPoint y: 259, distance: 98.4
click at [573, 259] on input "Носков 0975009996" at bounding box center [531, 258] width 271 height 39
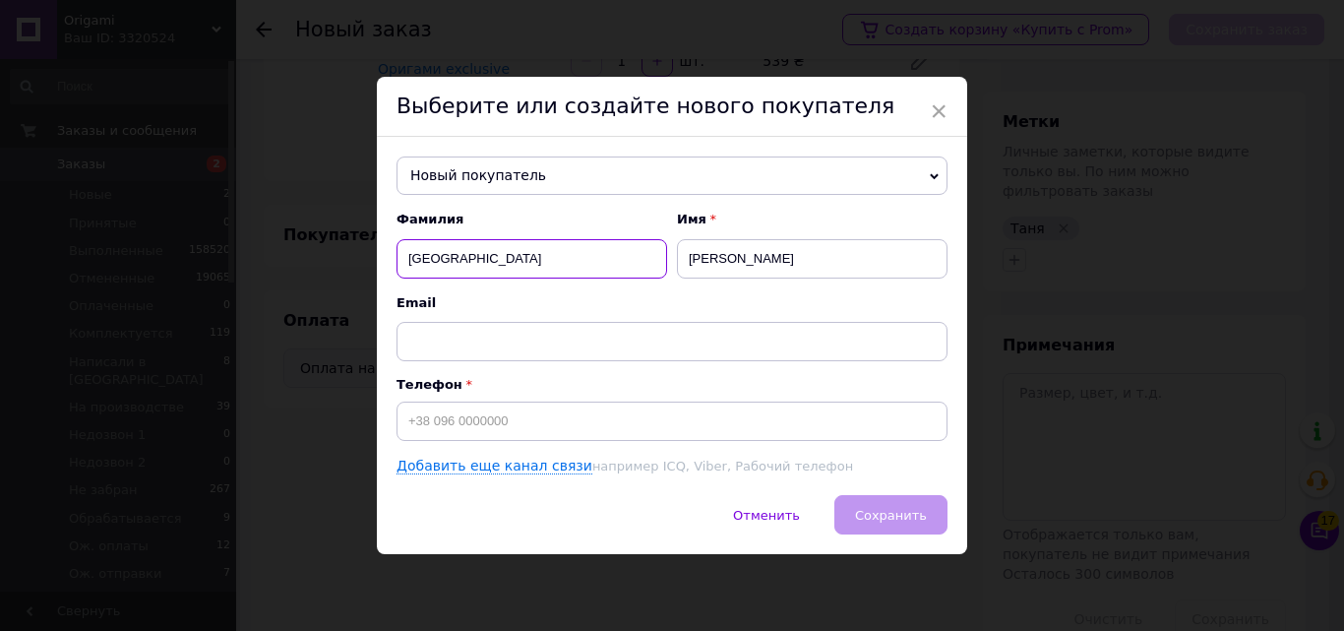
type input "Носков"
click at [514, 449] on div "Фамилия Носков Имя Микола Email Телефон Добавить еще канал связи например ICQ, …" at bounding box center [671, 342] width 551 height 265
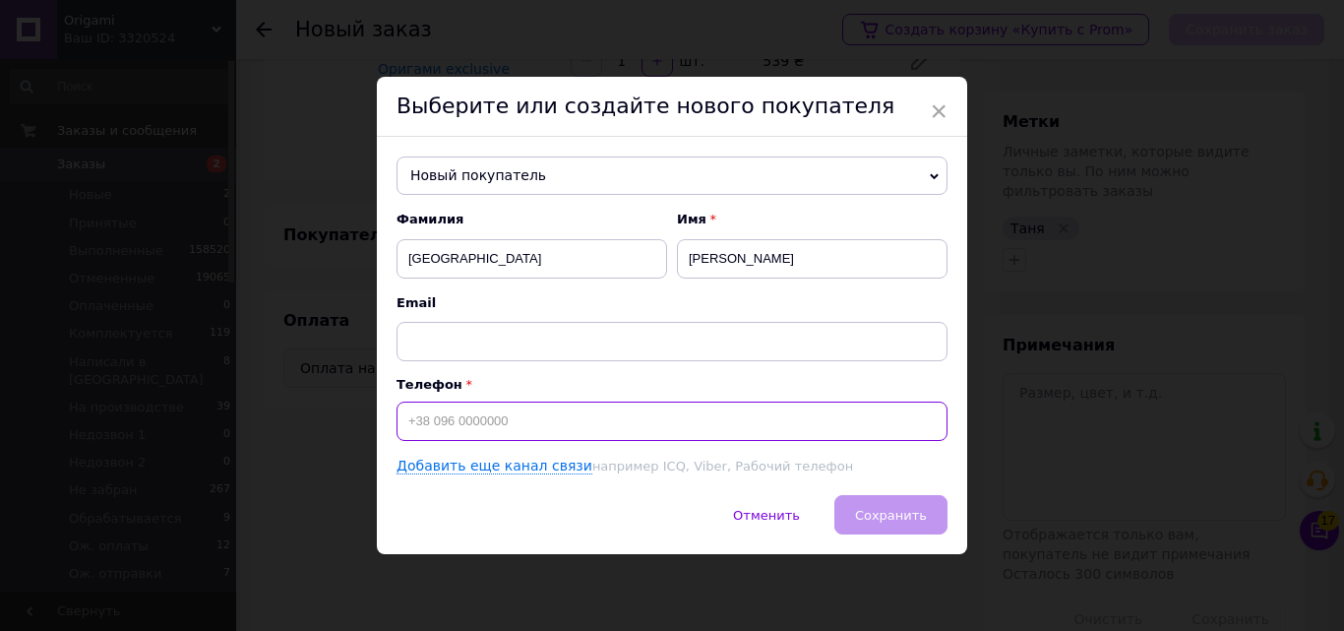
click at [500, 420] on input at bounding box center [671, 420] width 551 height 39
paste input "0975009996"
type input "[PHONE_NUMBER]"
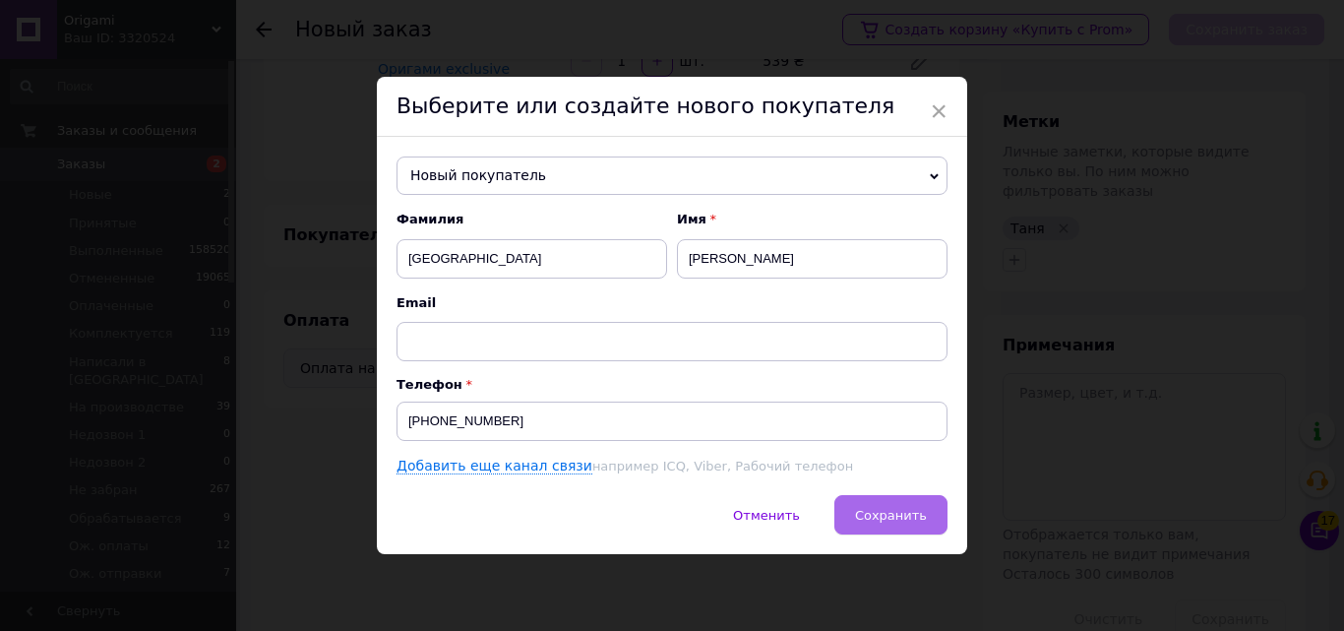
click at [871, 521] on span "Сохранить" at bounding box center [891, 515] width 72 height 15
click at [872, 521] on span "Сохранить" at bounding box center [891, 515] width 72 height 15
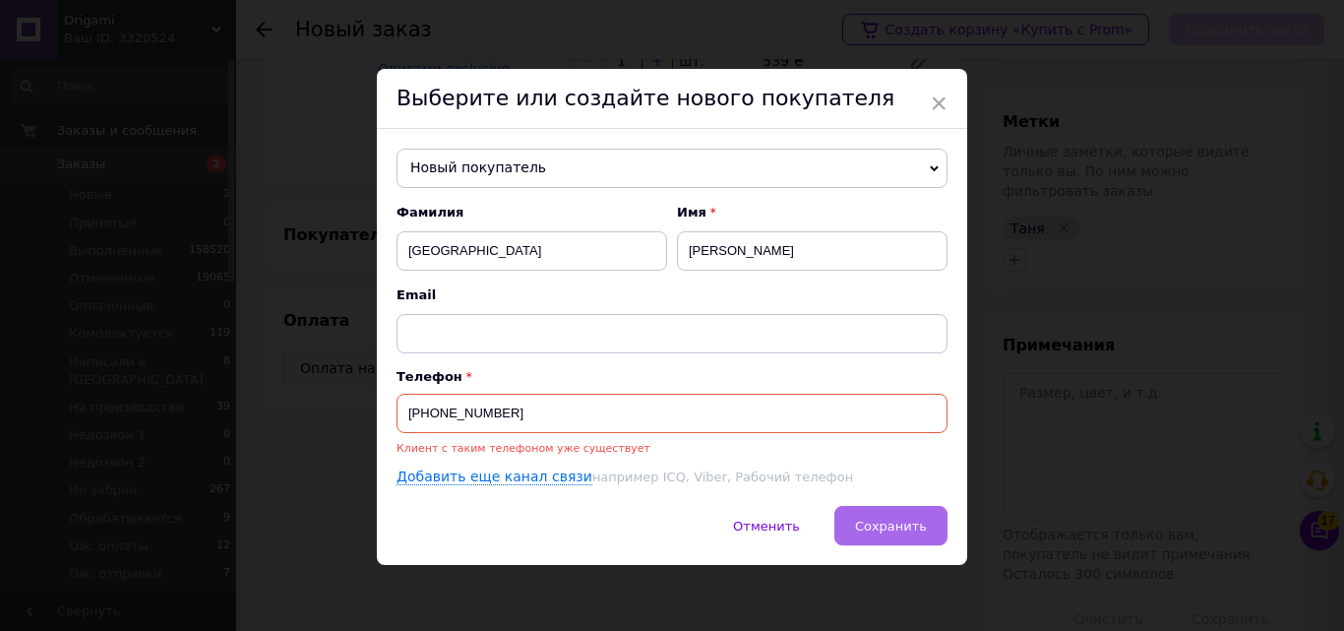
click at [891, 508] on button "Сохранить" at bounding box center [890, 525] width 113 height 39
click at [624, 169] on span "Новый покупатель" at bounding box center [671, 168] width 551 height 39
paste input "0975009996"
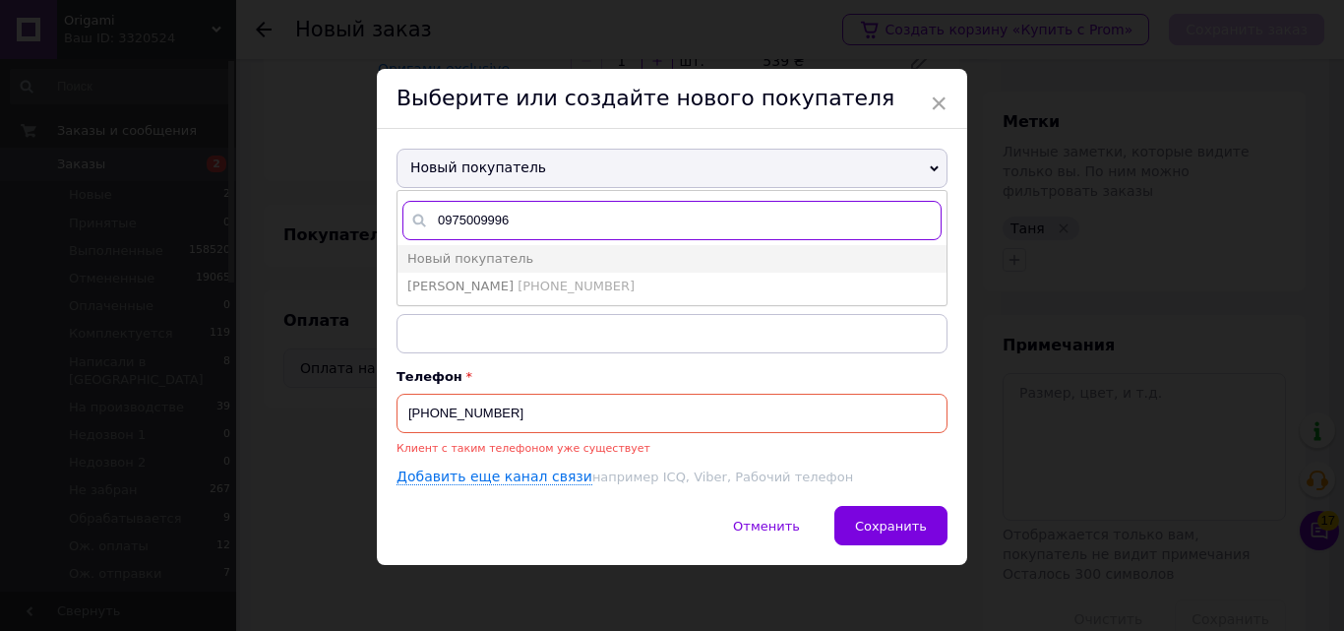
type input "0975009996"
click at [542, 289] on span "[PHONE_NUMBER]" at bounding box center [575, 285] width 117 height 15
type input "Носков Микола"
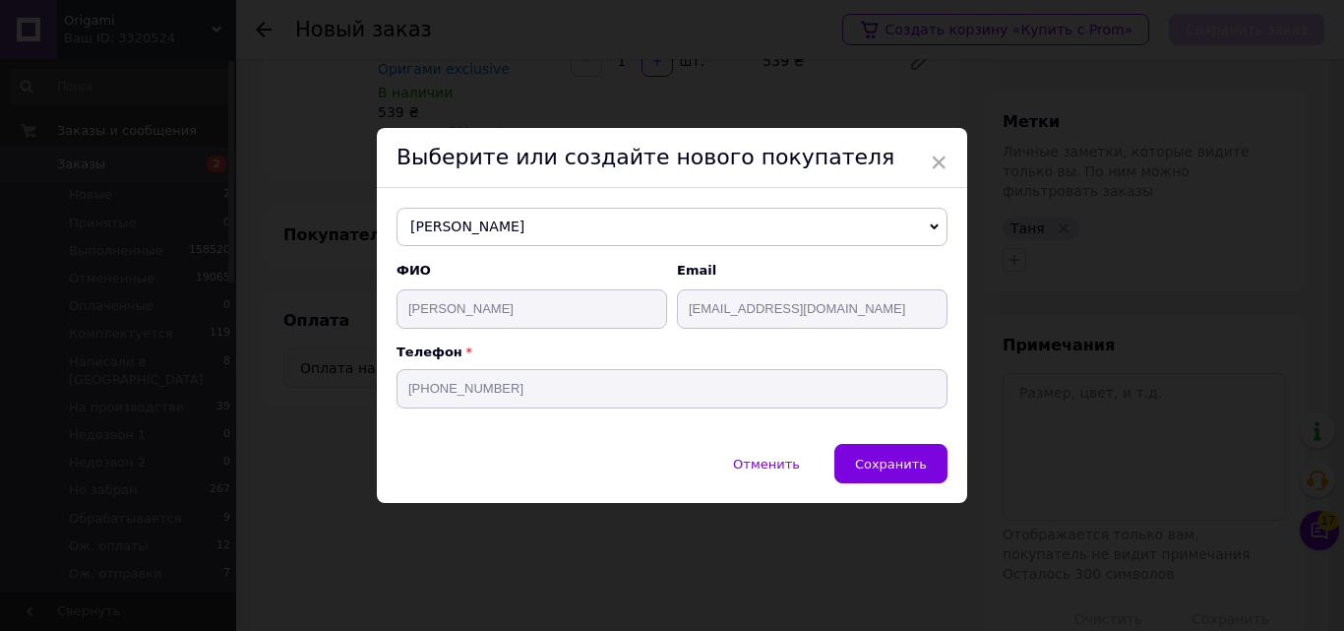
click at [863, 457] on button "Сохранить" at bounding box center [890, 463] width 113 height 39
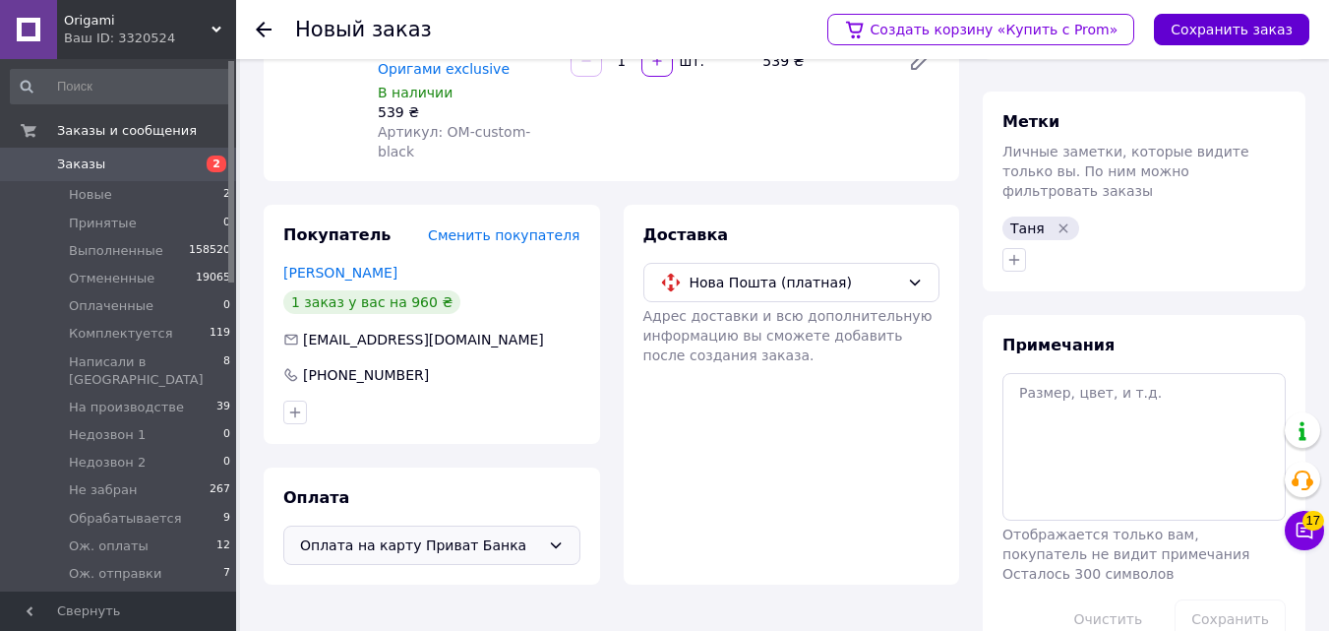
click at [1251, 32] on button "Сохранить заказ" at bounding box center [1231, 29] width 155 height 31
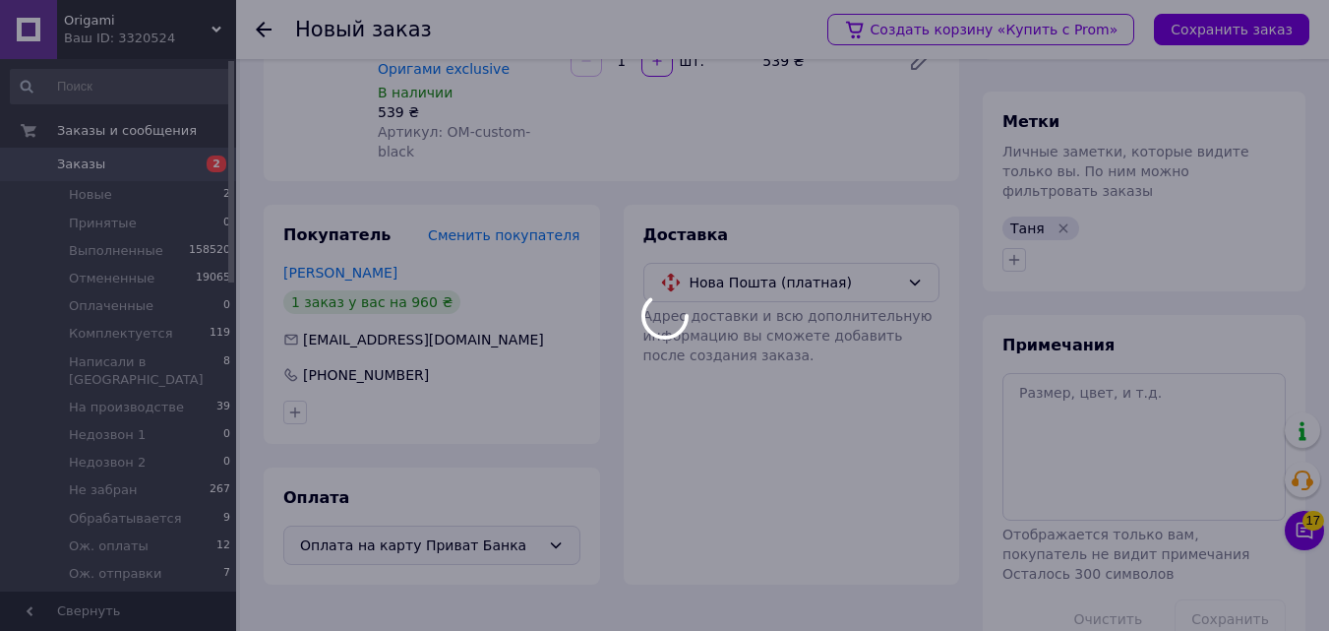
scroll to position [0, 0]
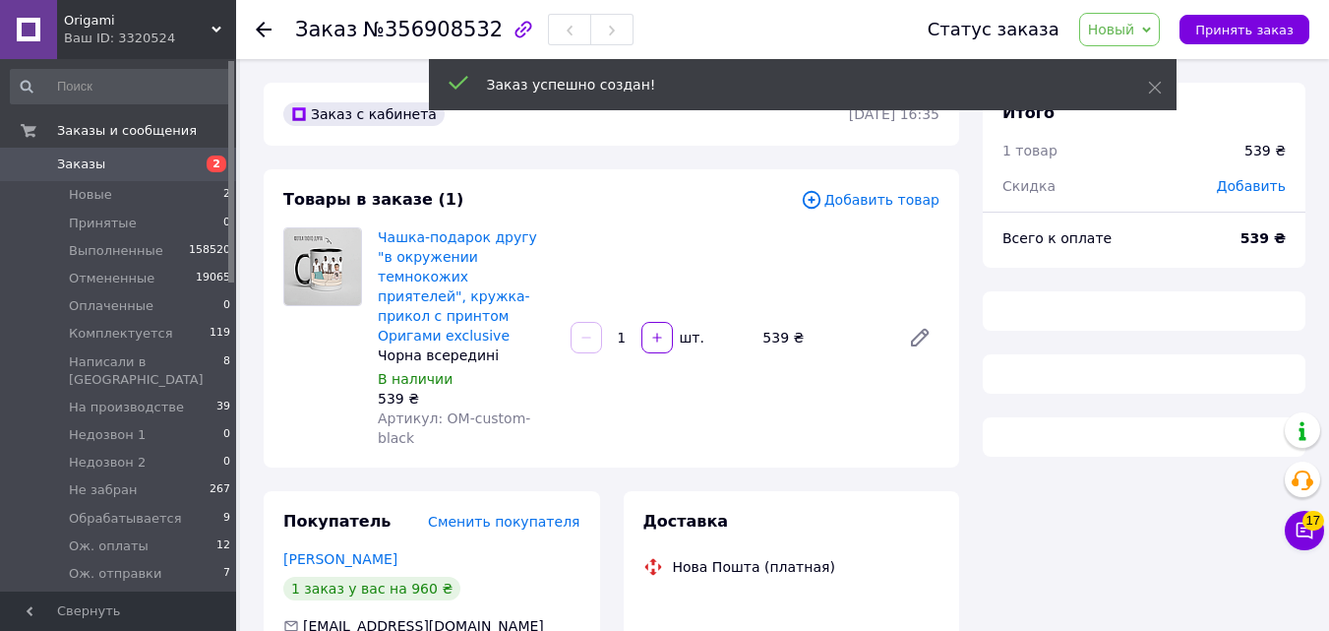
click at [1182, 74] on div "Заказ №356908532 Статус заказа Новый Принят Выполнен Отменен Оплаченный Комплек…" at bounding box center [784, 508] width 1089 height 898
click at [1133, 32] on span "Новый" at bounding box center [1111, 30] width 47 height 16
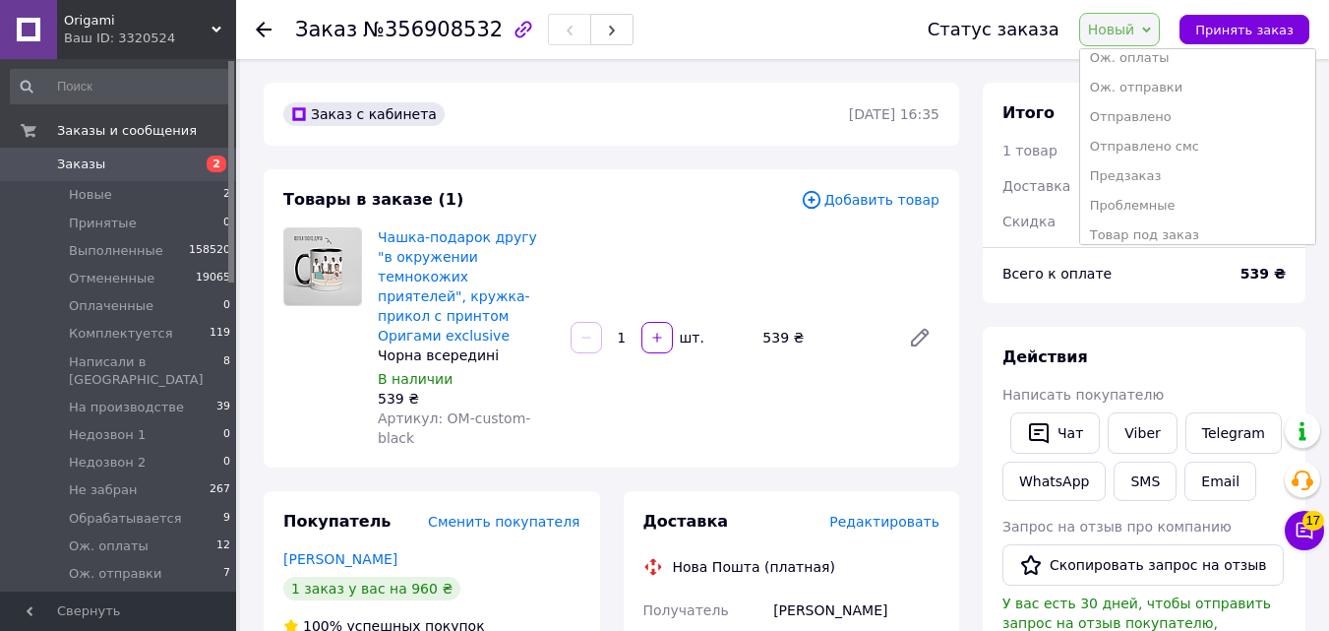
scroll to position [376, 0]
click at [1212, 201] on li "Товар под заказ" at bounding box center [1197, 195] width 235 height 30
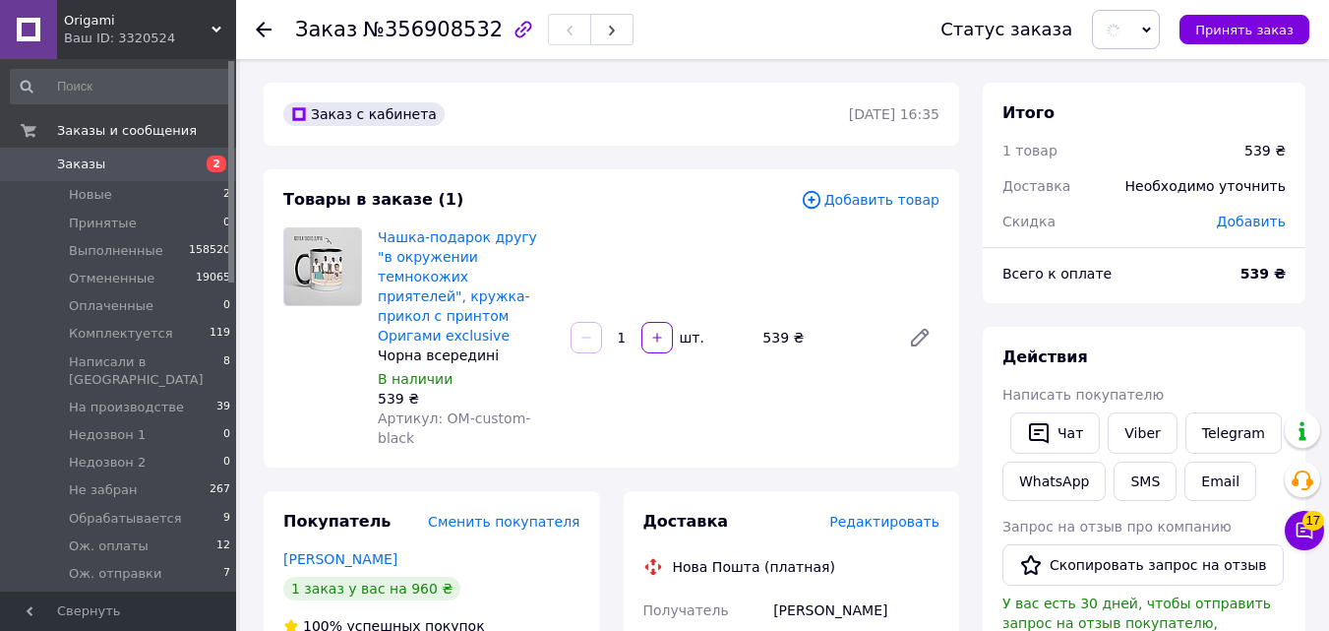
scroll to position [74, 0]
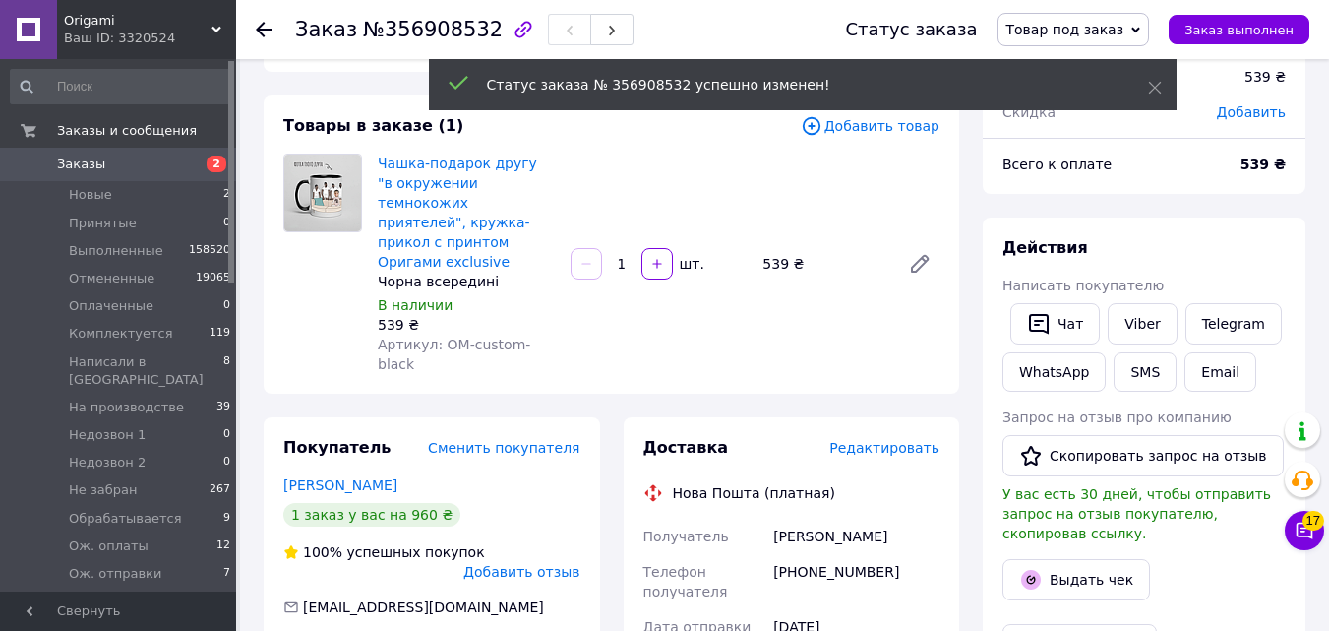
click at [1171, 30] on div "Статус заказа Товар под заказ Принят Выполнен Отменен Оплаченный Комплектуется …" at bounding box center [1067, 29] width 483 height 33
click at [1129, 39] on span "Товар под заказ" at bounding box center [1073, 29] width 152 height 33
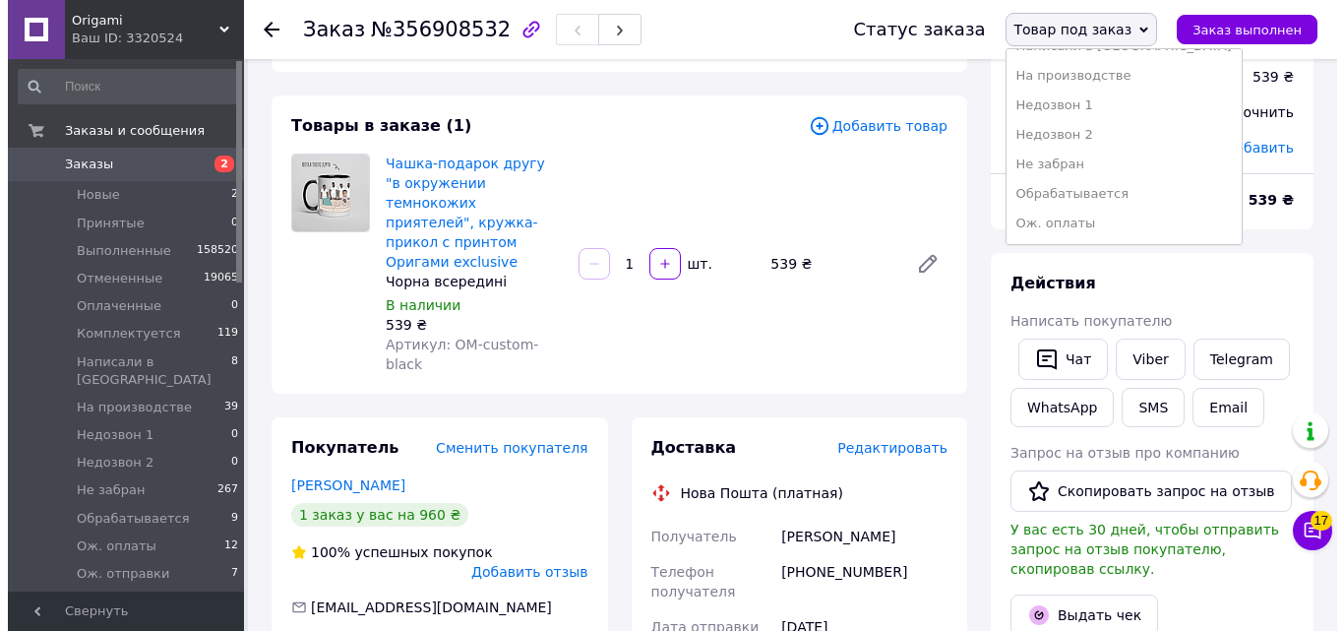
scroll to position [346, 0]
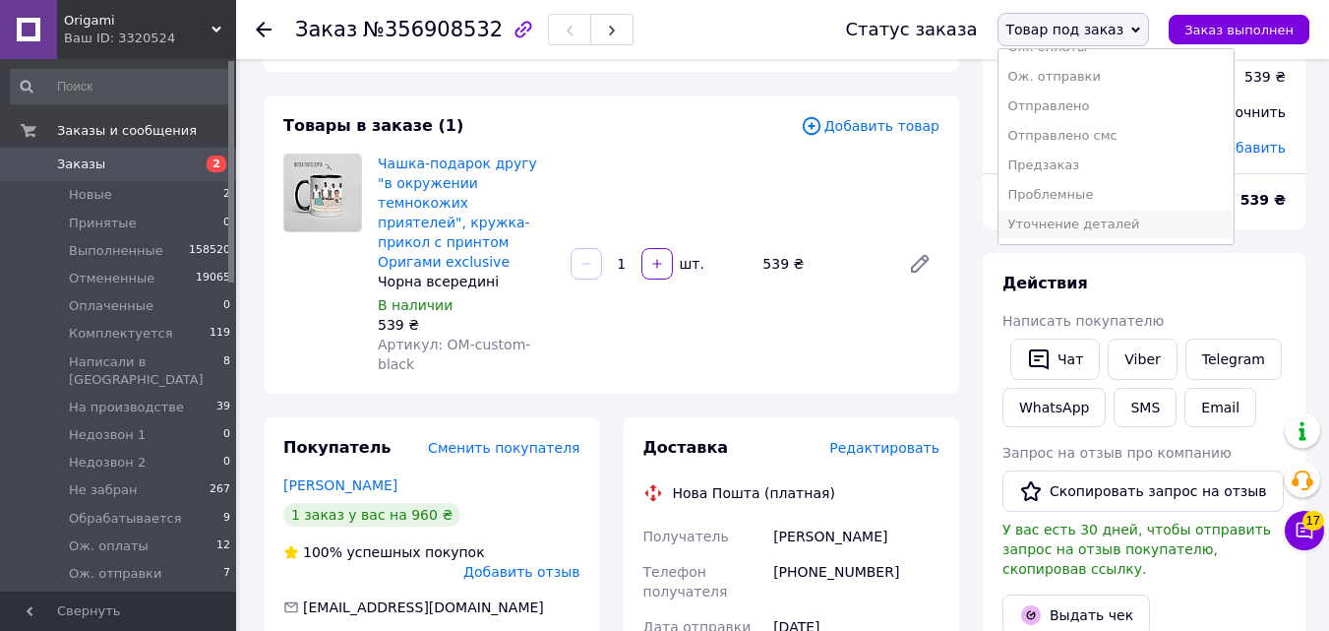
click at [1129, 221] on li "Уточнение деталей" at bounding box center [1115, 225] width 235 height 30
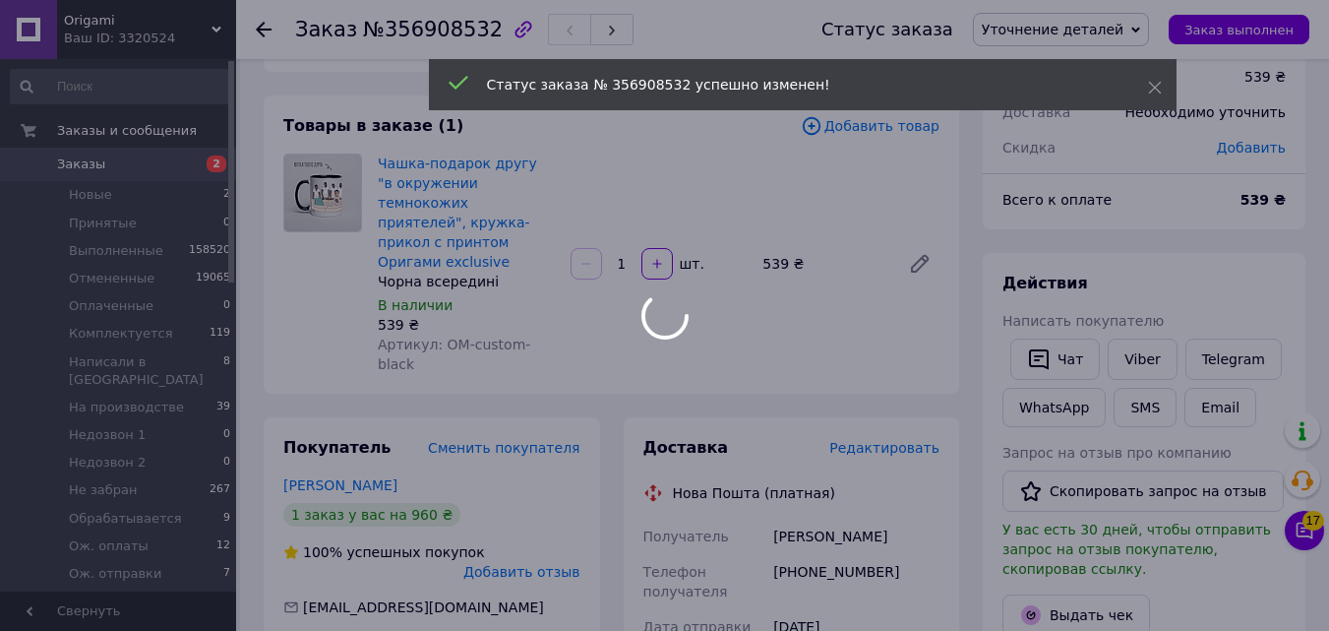
click at [898, 412] on body "Origami Ваш ID: 3320524 Сайт Origami Кабинет покупателя Проверить состояние сис…" at bounding box center [664, 637] width 1329 height 1423
click at [898, 412] on div at bounding box center [664, 315] width 1329 height 631
click at [894, 440] on span "Редактировать" at bounding box center [884, 448] width 110 height 16
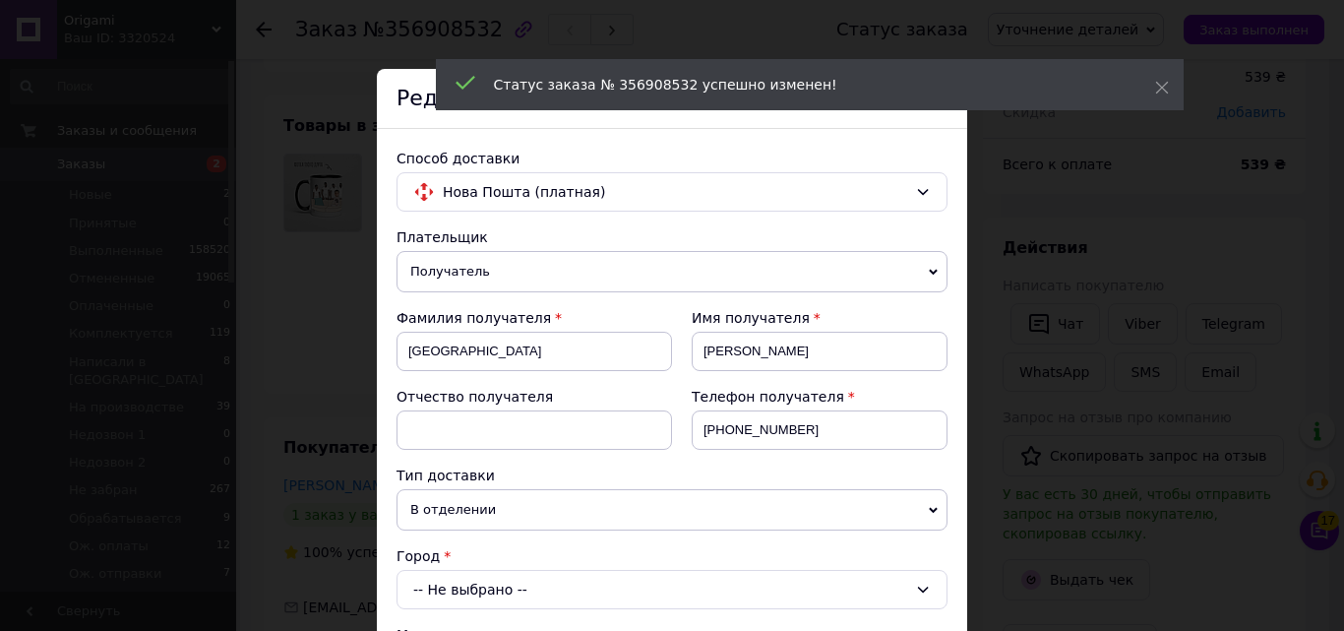
scroll to position [354, 0]
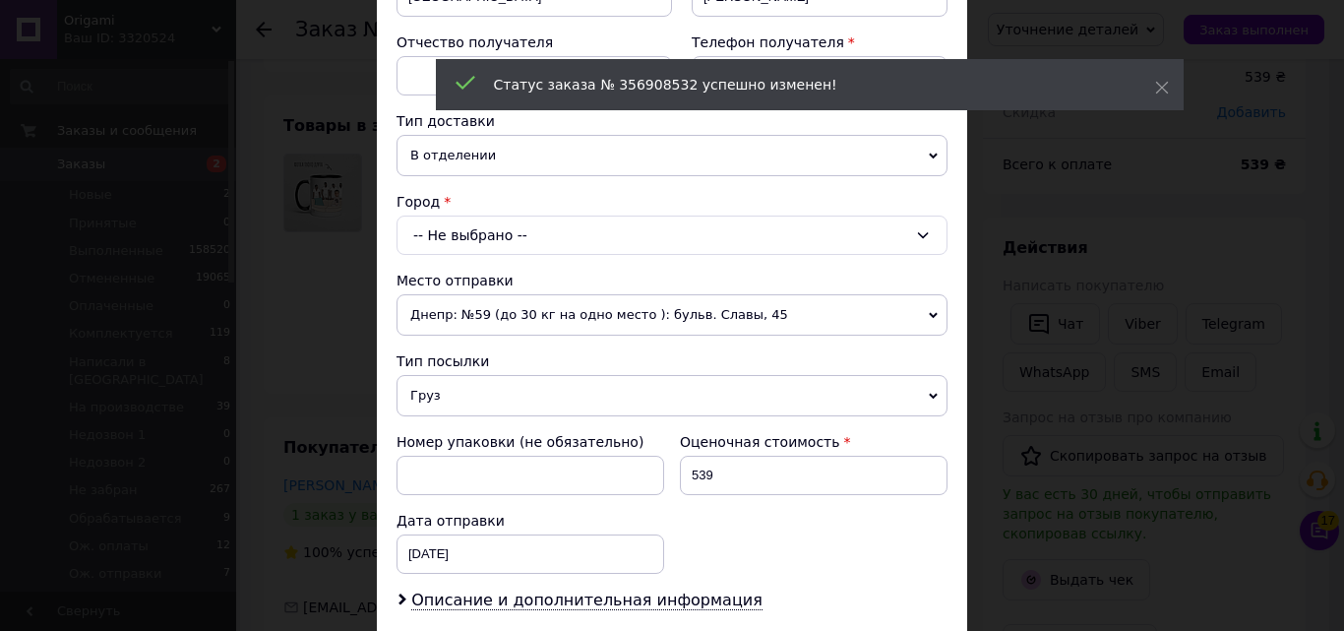
click at [501, 217] on div "-- Не выбрано --" at bounding box center [671, 234] width 551 height 39
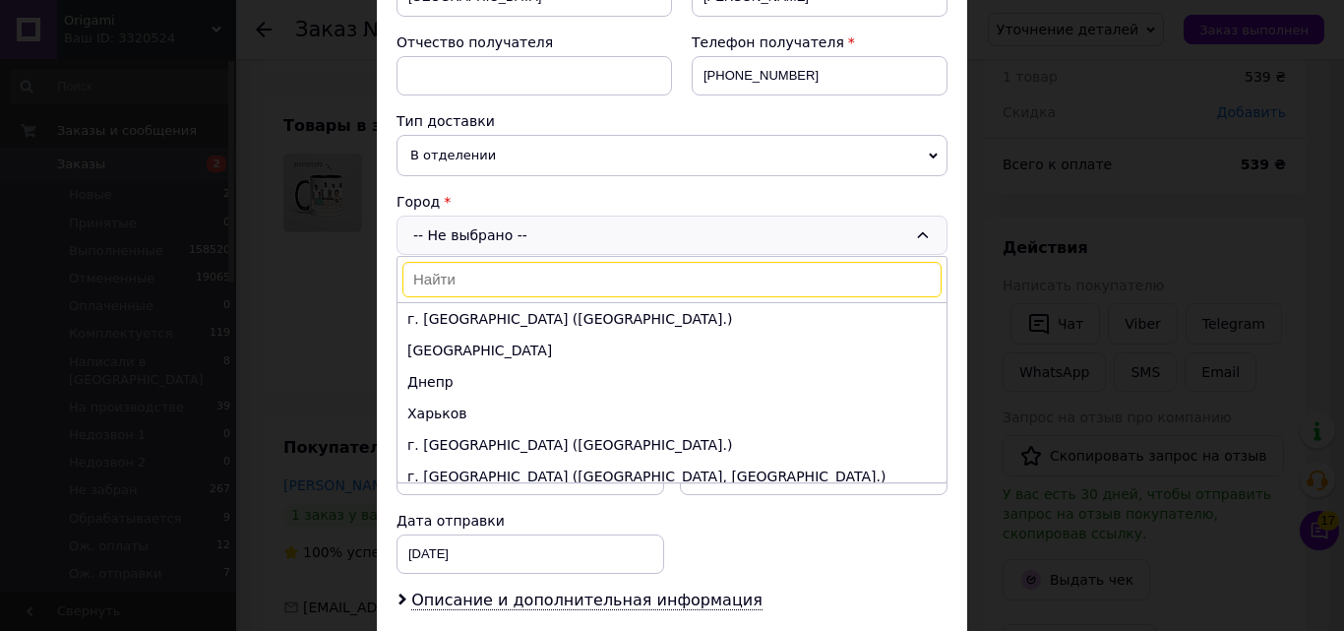
click at [510, 284] on input at bounding box center [671, 279] width 539 height 35
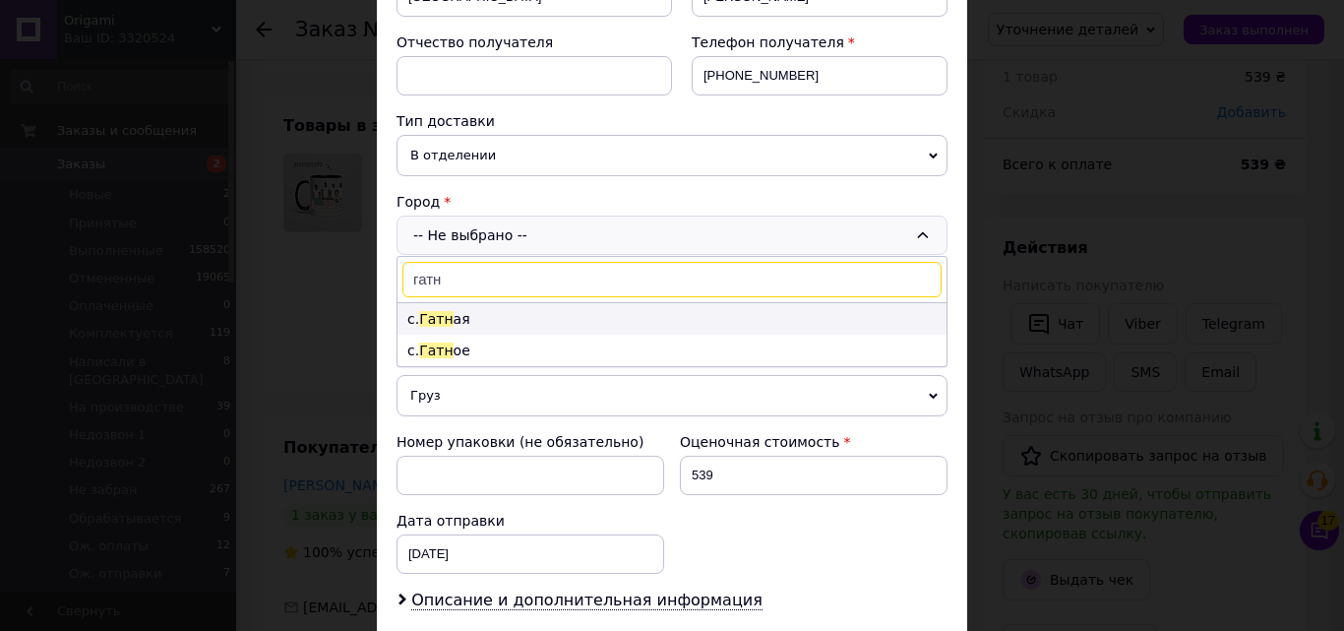
type input "гатн"
click at [484, 316] on li "с. Гатн ая" at bounding box center [671, 318] width 549 height 31
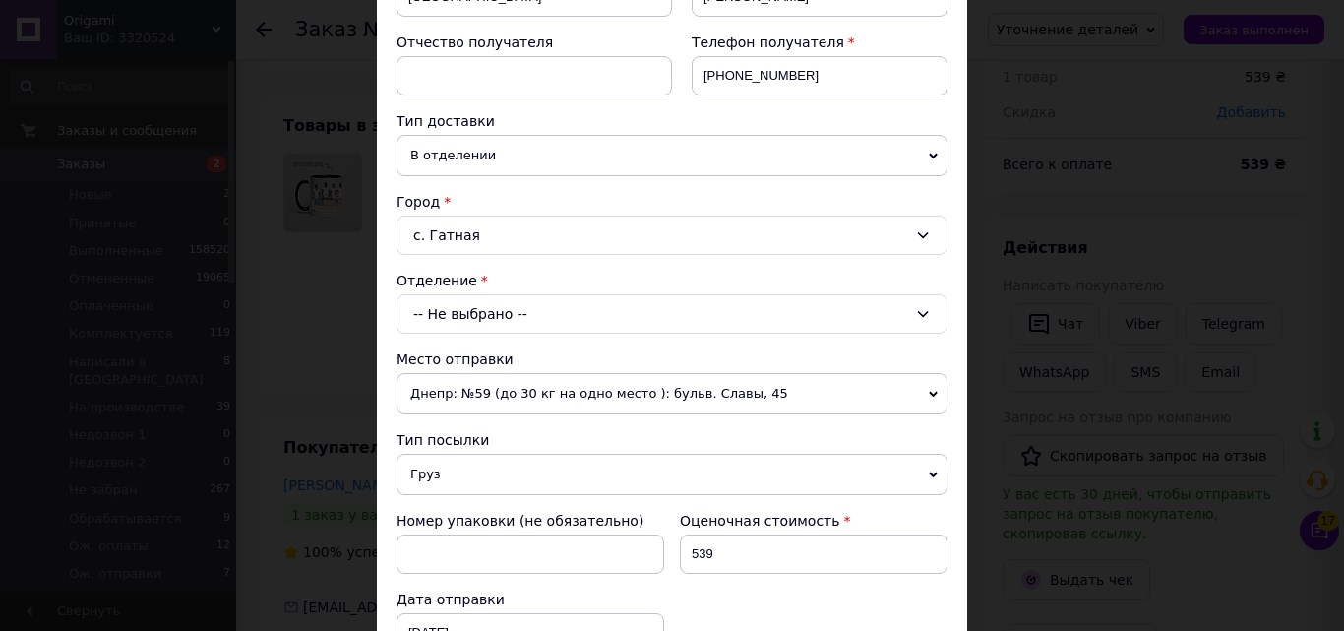
click at [445, 172] on span "В отделении" at bounding box center [671, 155] width 551 height 41
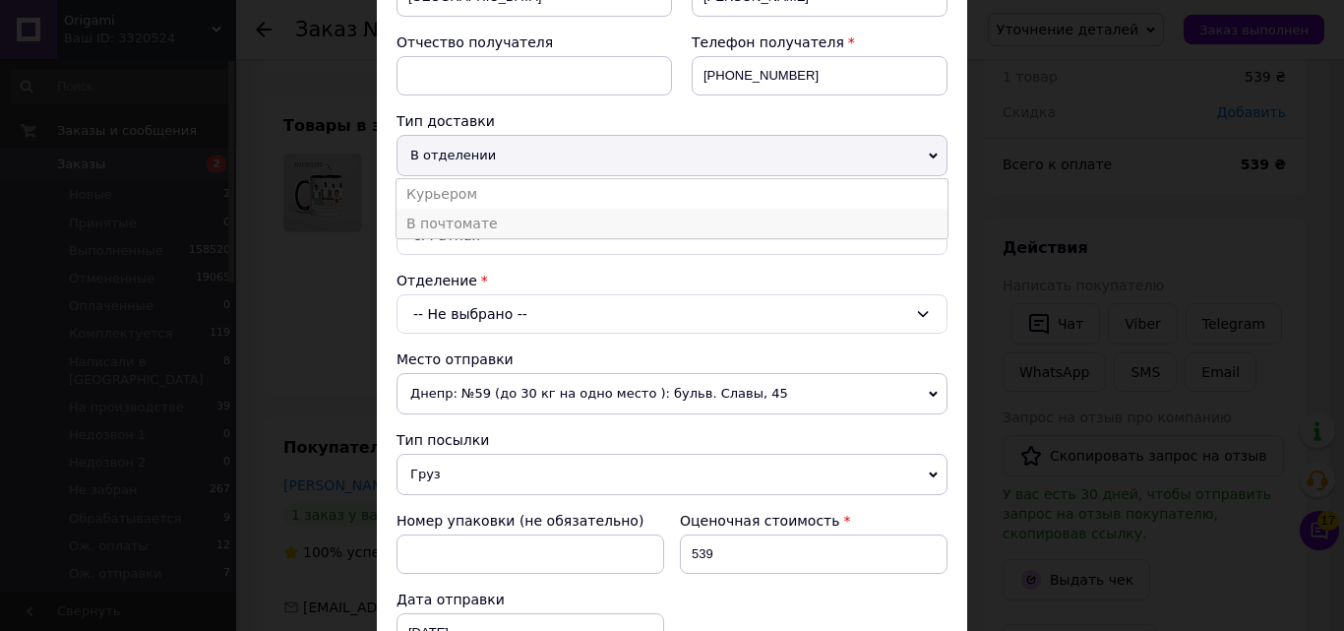
click at [465, 225] on li "В почтомате" at bounding box center [671, 224] width 551 height 30
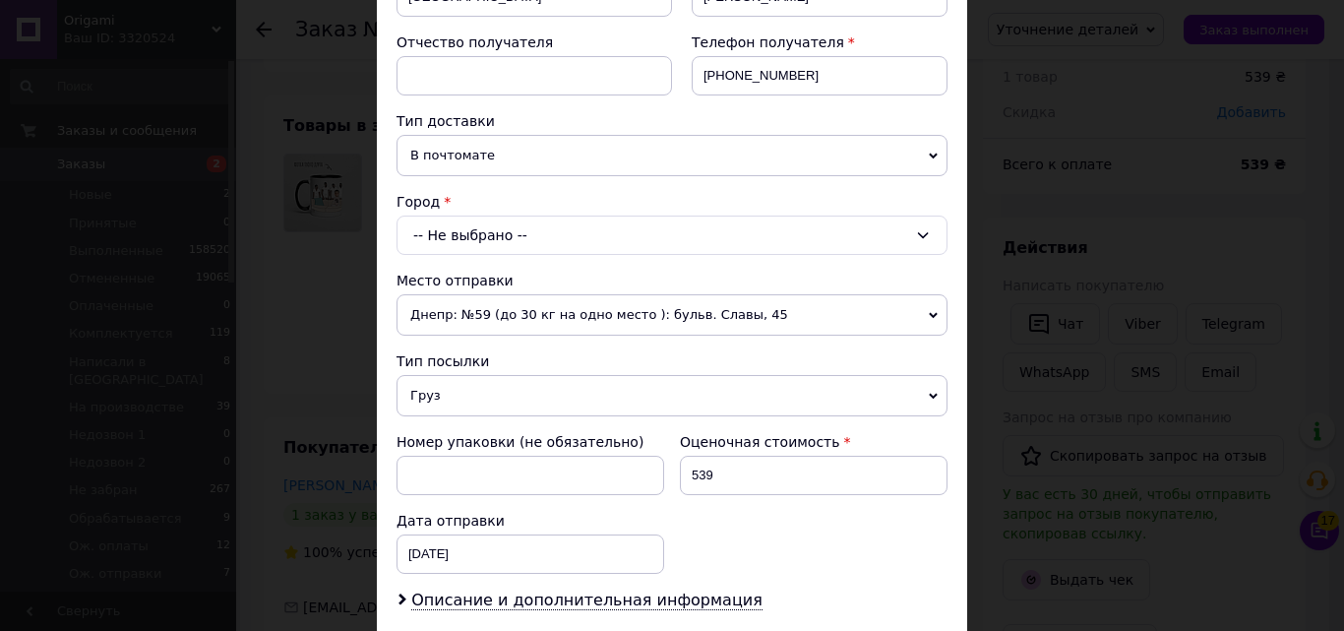
click at [482, 329] on span "Днепр: №59 (до 30 кг на одно место ): бульв. Славы, 45" at bounding box center [671, 314] width 551 height 41
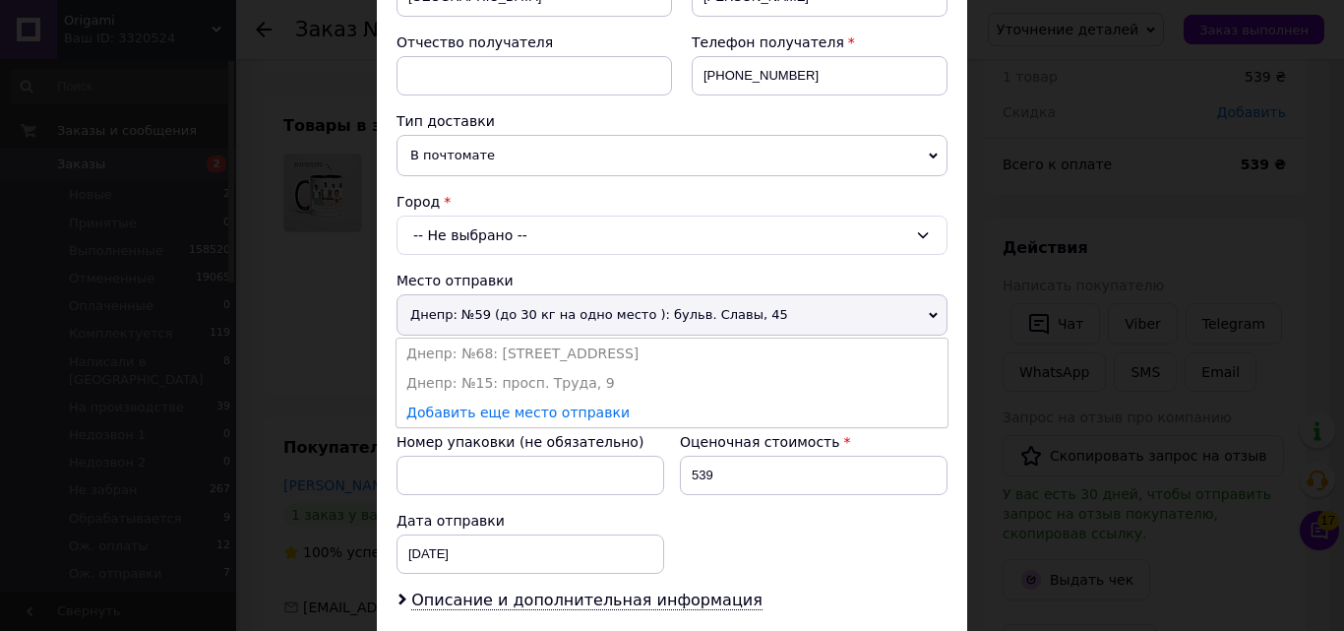
click at [534, 238] on div "-- Не выбрано --" at bounding box center [671, 234] width 551 height 39
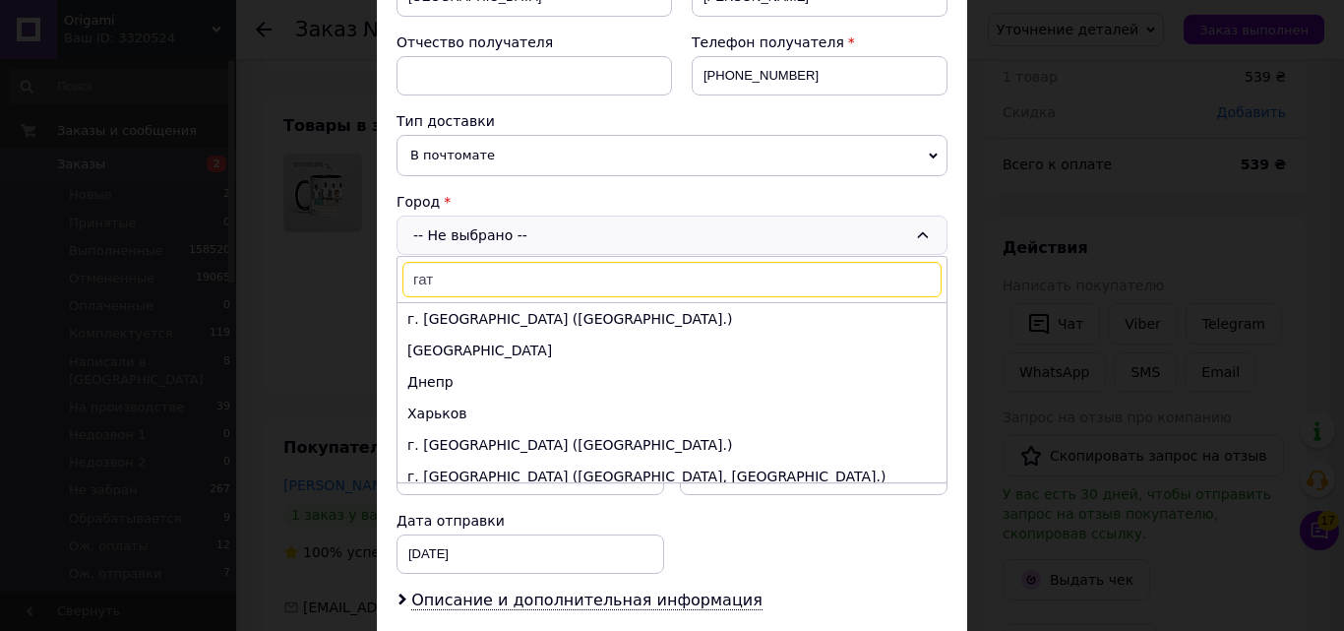
type input "гатн"
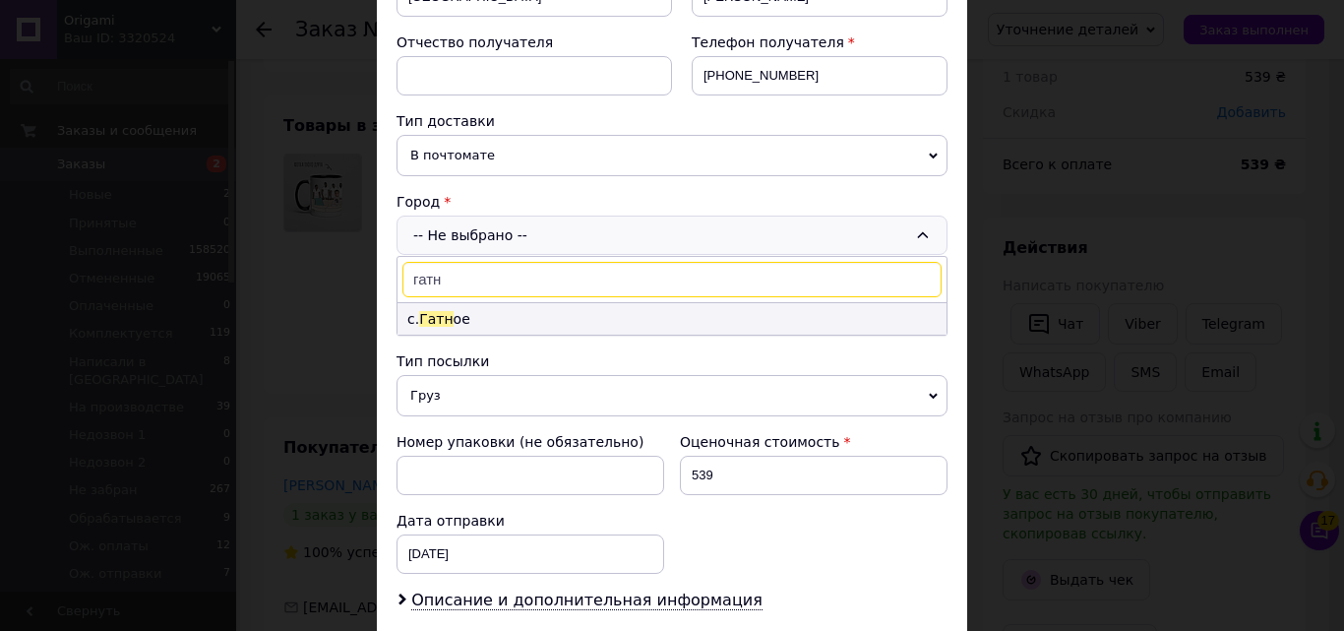
click at [531, 315] on li "с. Гатн ое" at bounding box center [671, 318] width 549 height 31
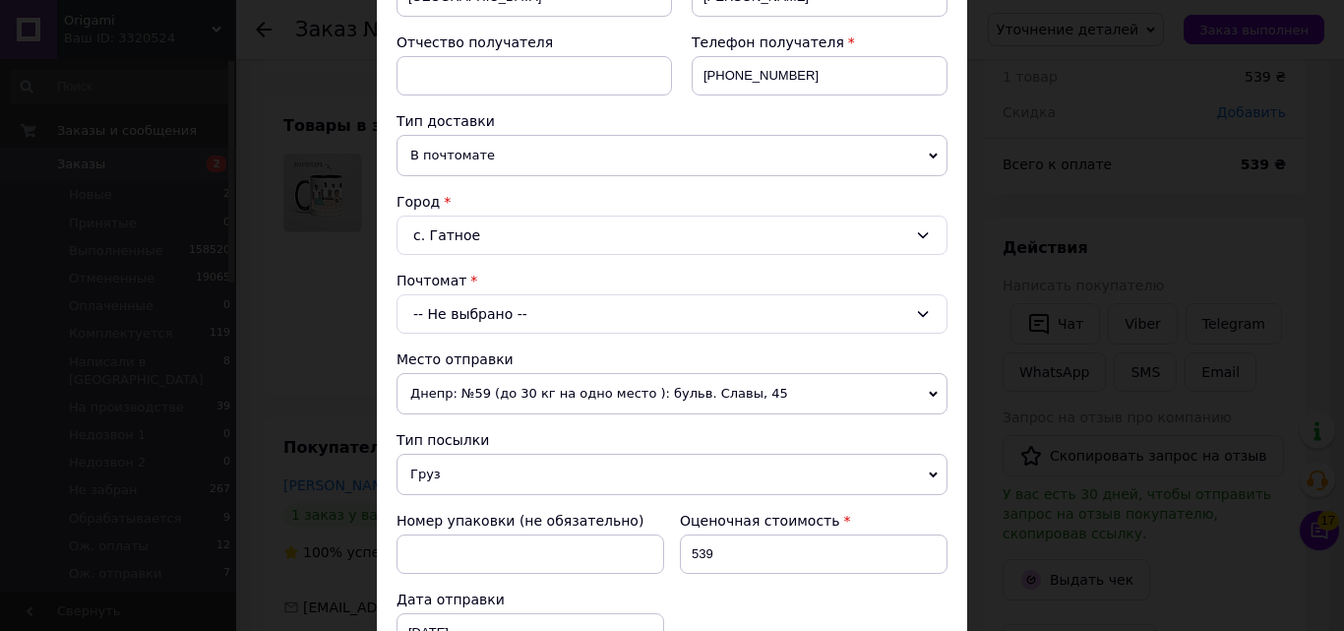
click at [519, 313] on div "-- Не выбрано --" at bounding box center [671, 313] width 551 height 39
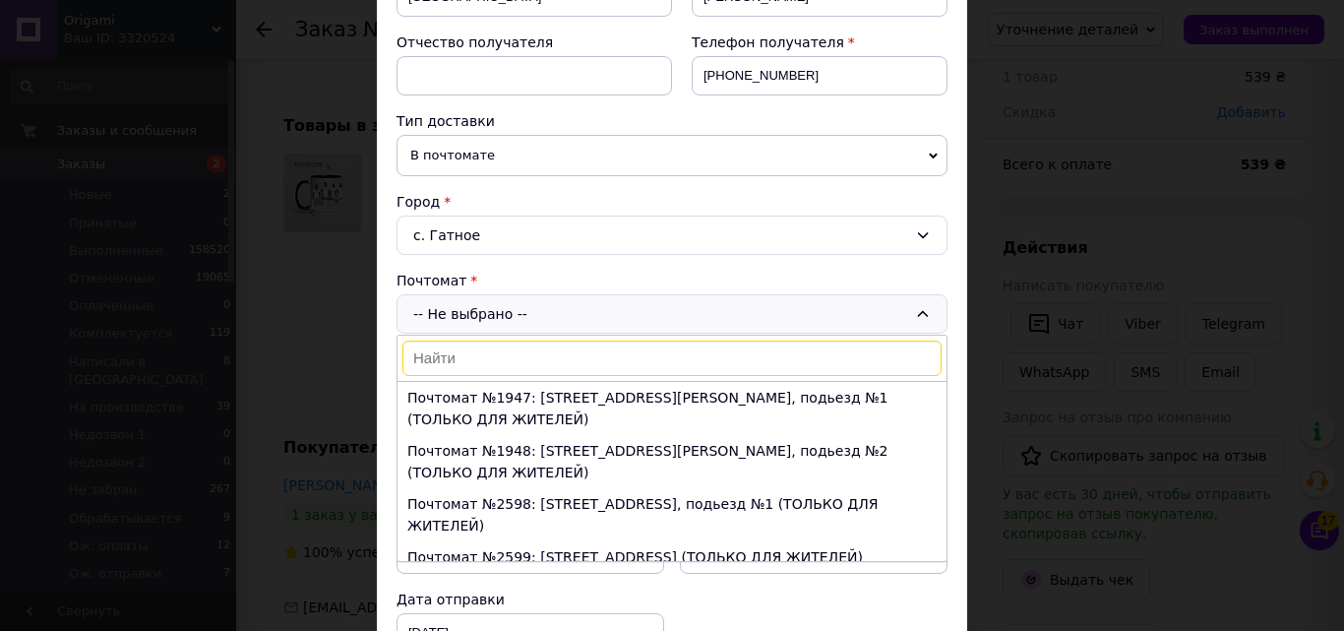
paste input "33003"
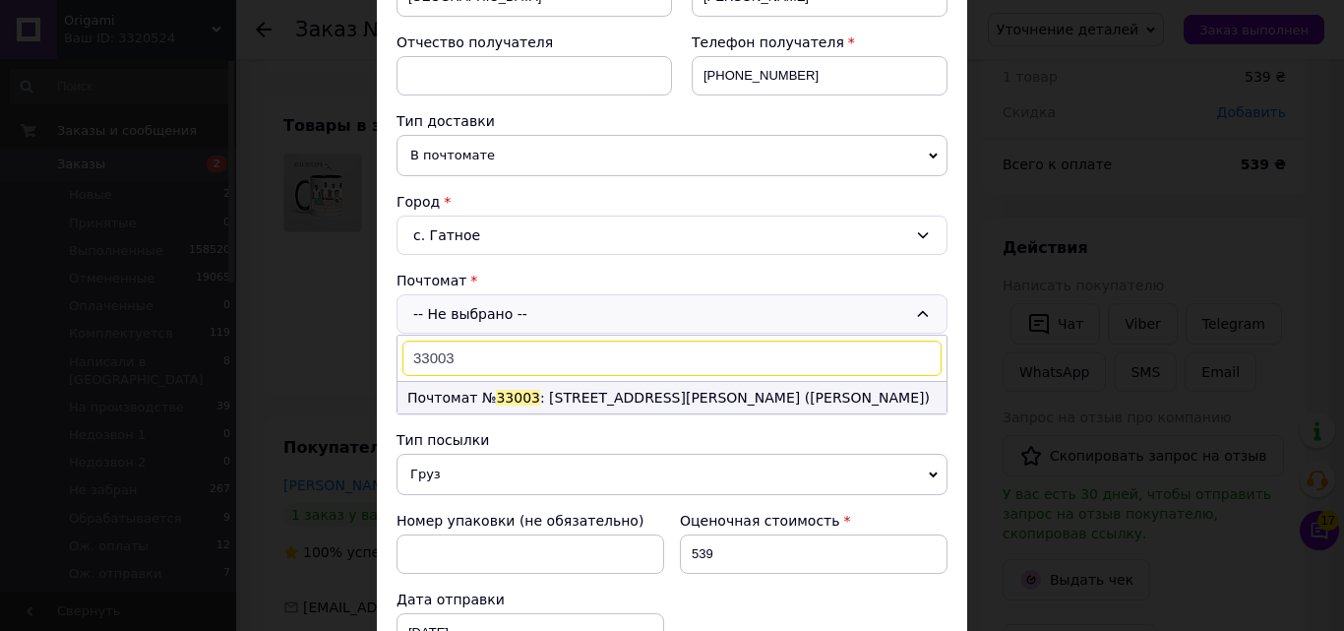
type input "33003"
click at [607, 401] on li "Почтомат № 33003 : ул. Абрикосова, 12 (АБРИКОСКО МАРКЕТ)" at bounding box center [671, 397] width 549 height 31
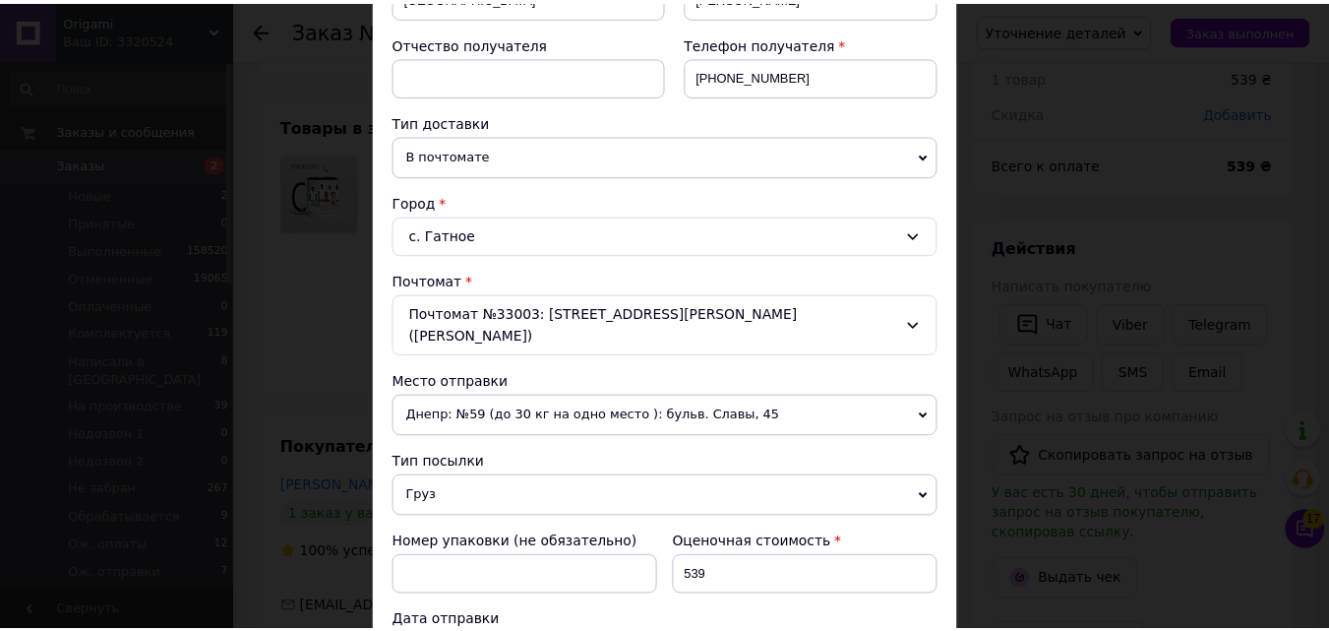
scroll to position [711, 0]
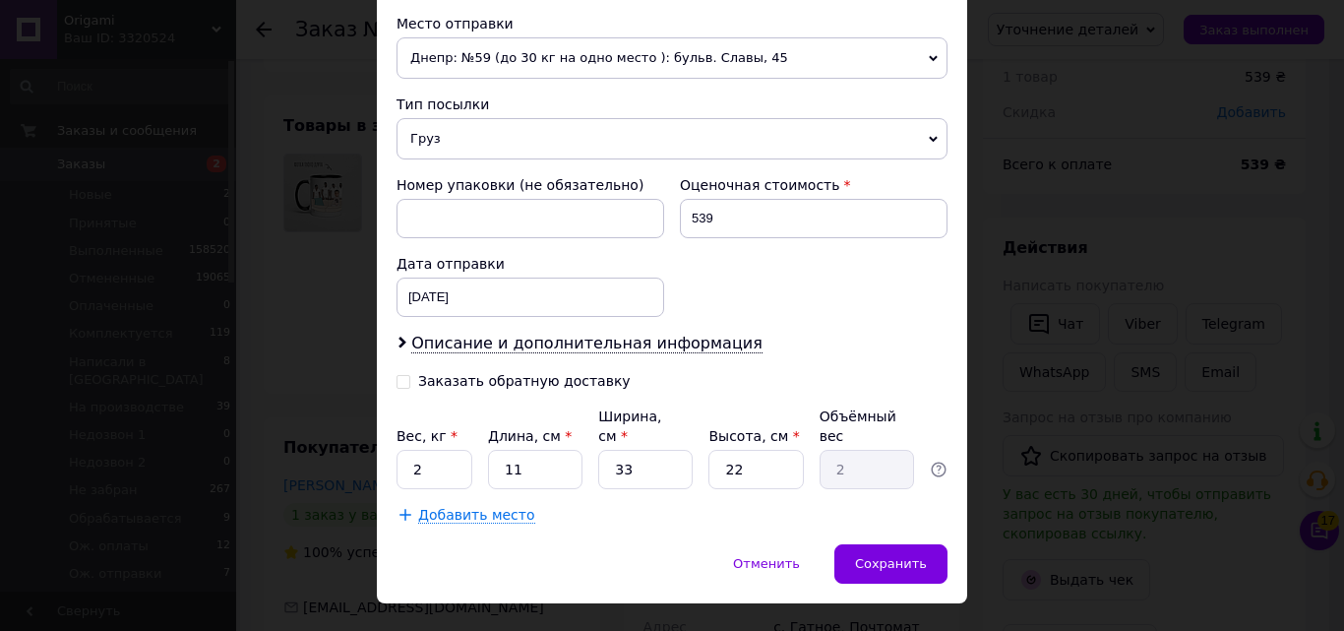
click at [878, 544] on div "Сохранить" at bounding box center [890, 563] width 113 height 39
click at [878, 556] on span "Сохранить" at bounding box center [891, 563] width 72 height 15
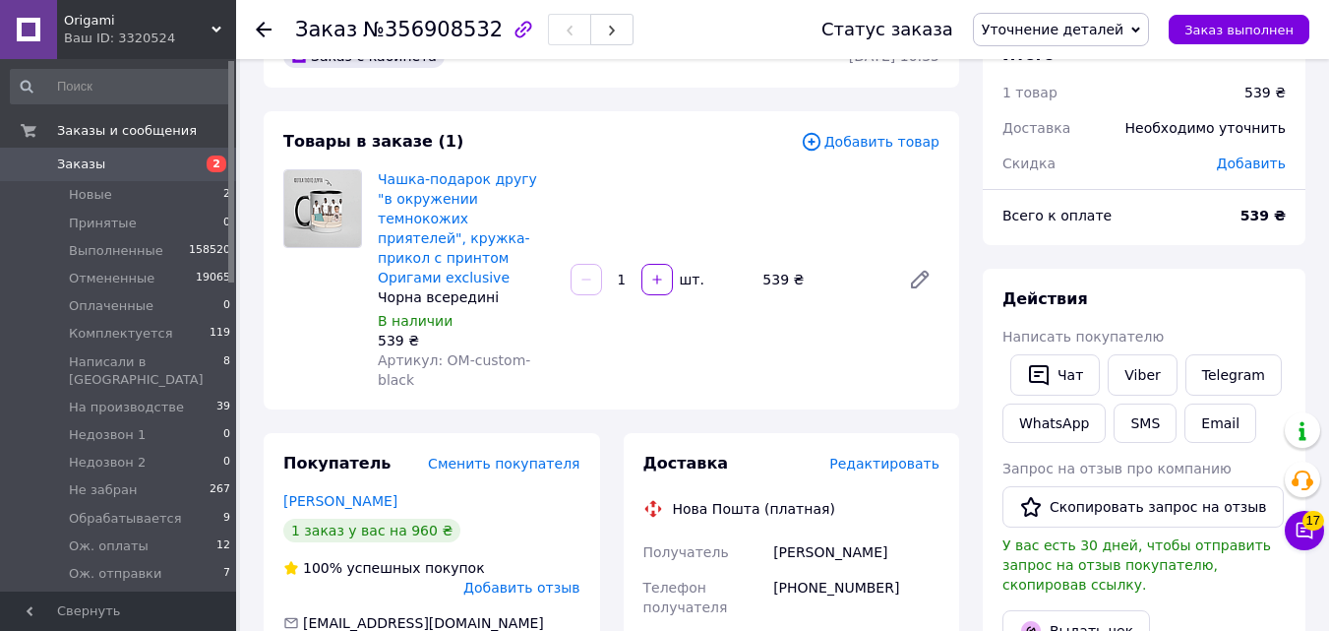
scroll to position [53, 0]
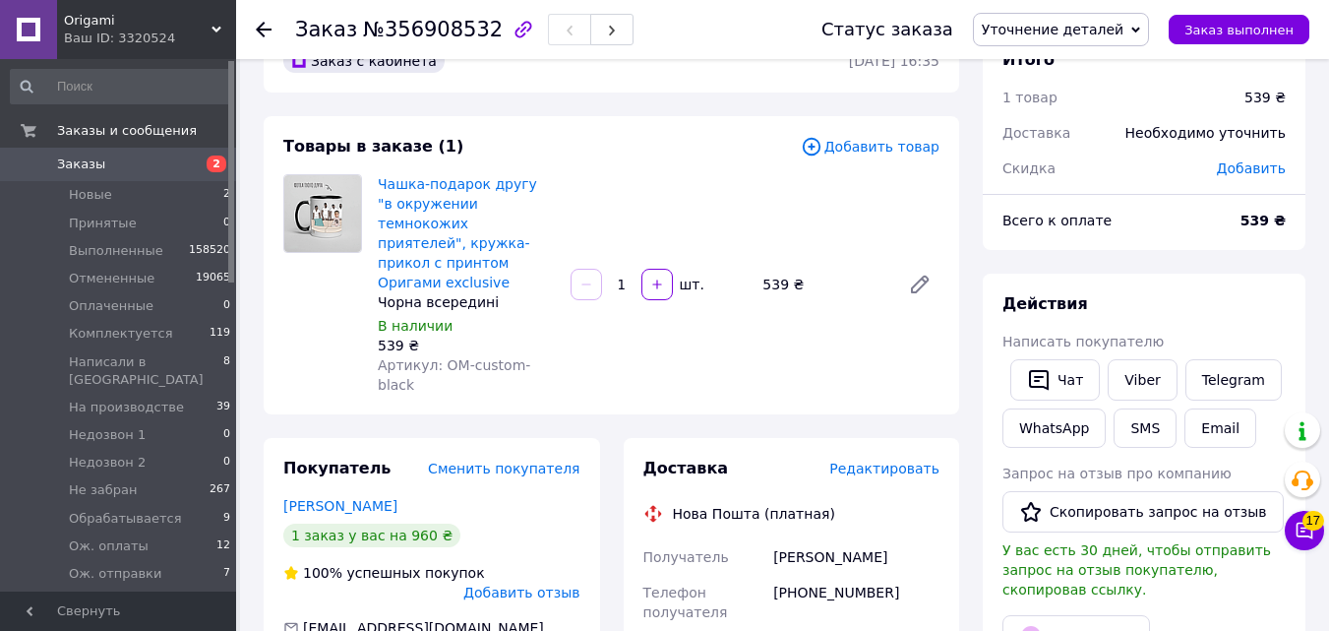
click at [210, 164] on span "2" at bounding box center [217, 163] width 20 height 17
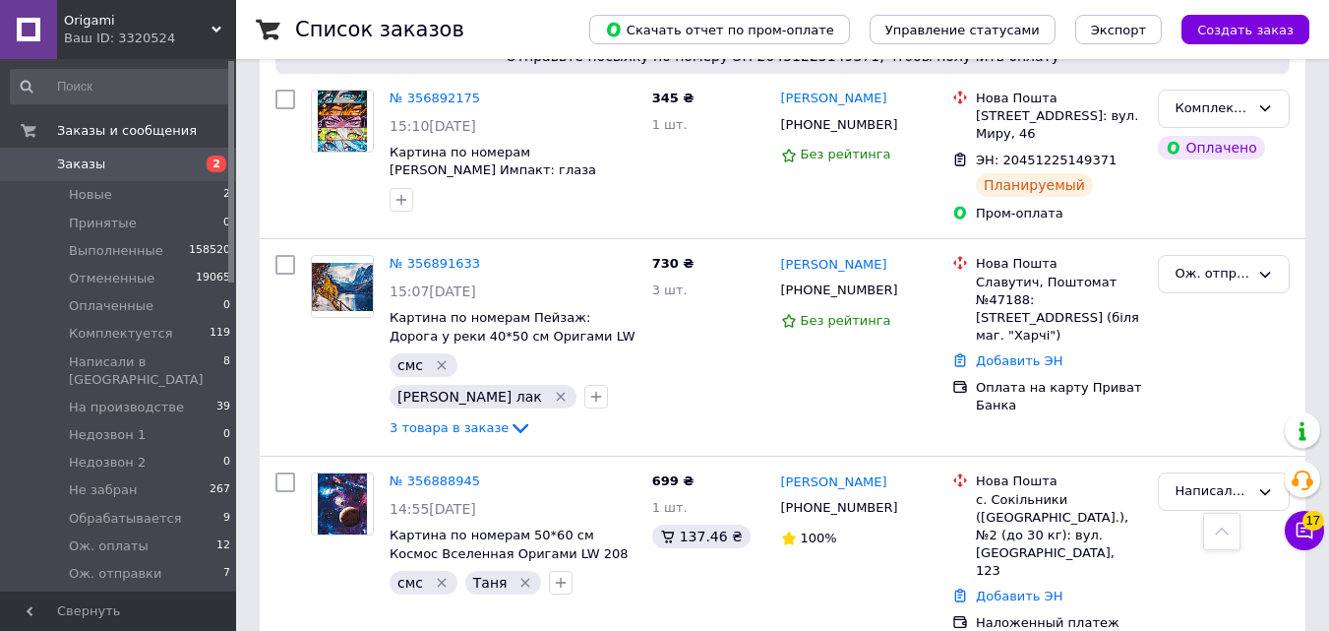
scroll to position [2819, 0]
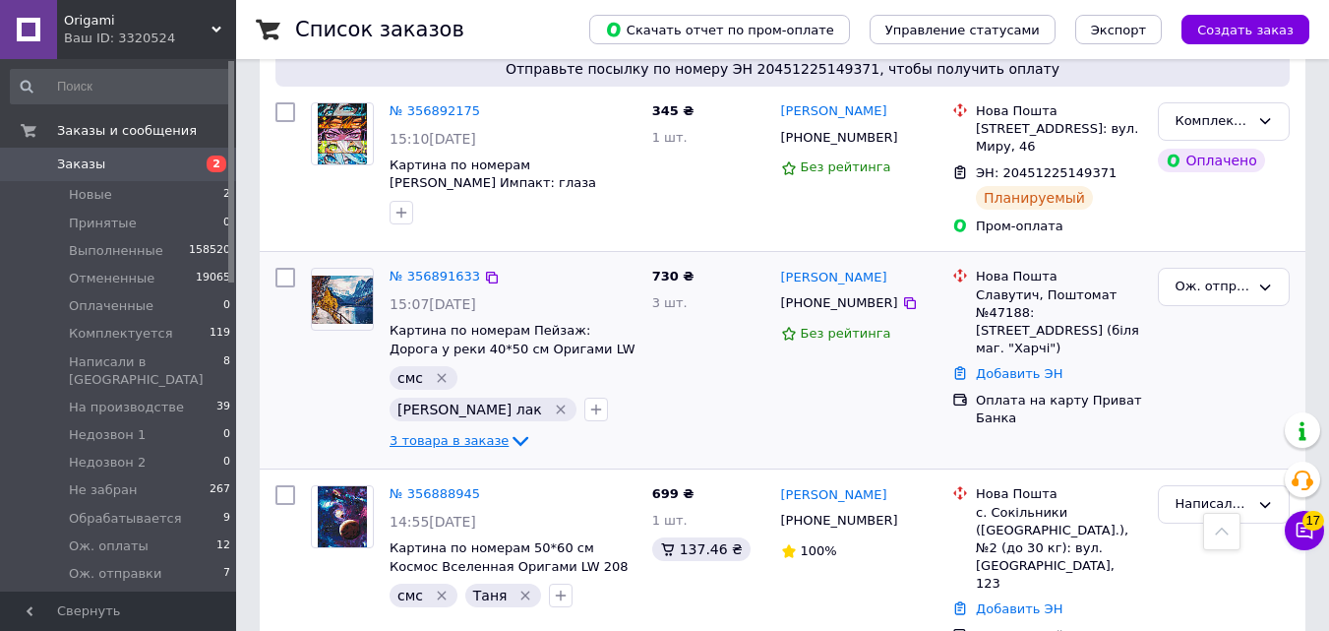
click at [469, 433] on span "3 товара в заказе" at bounding box center [449, 440] width 119 height 15
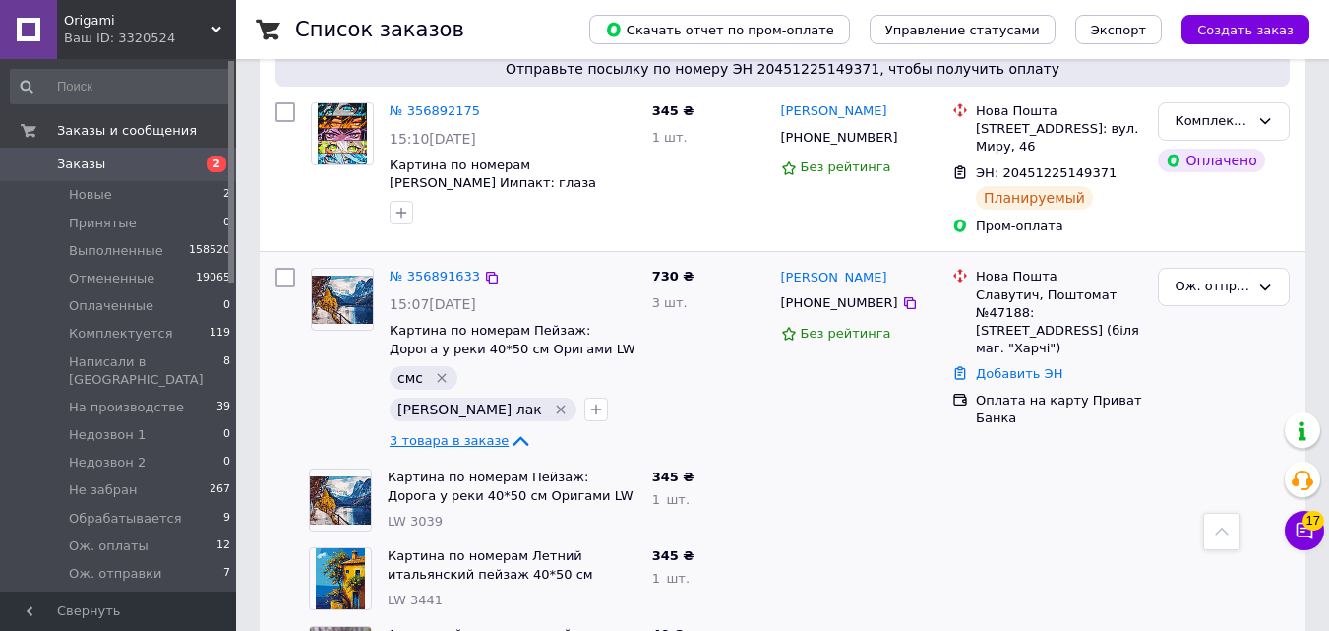
click at [469, 433] on span "3 товара в заказе" at bounding box center [449, 440] width 119 height 15
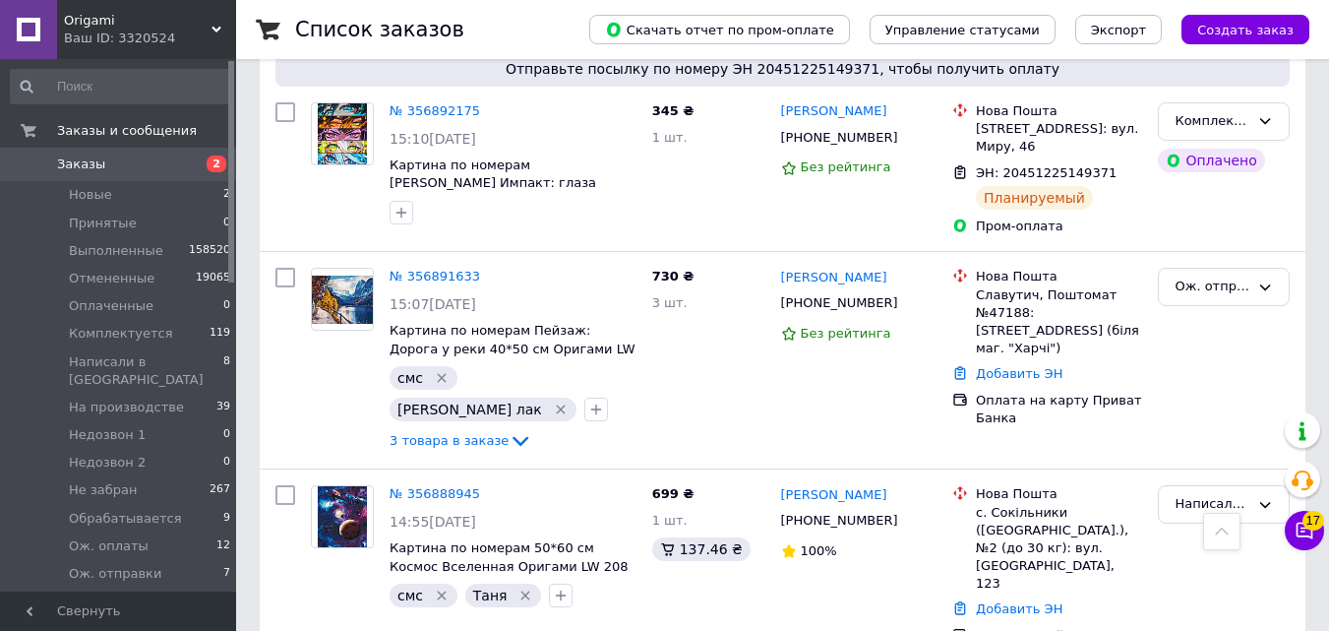
click at [175, 176] on link "Заказы 2" at bounding box center [121, 164] width 242 height 33
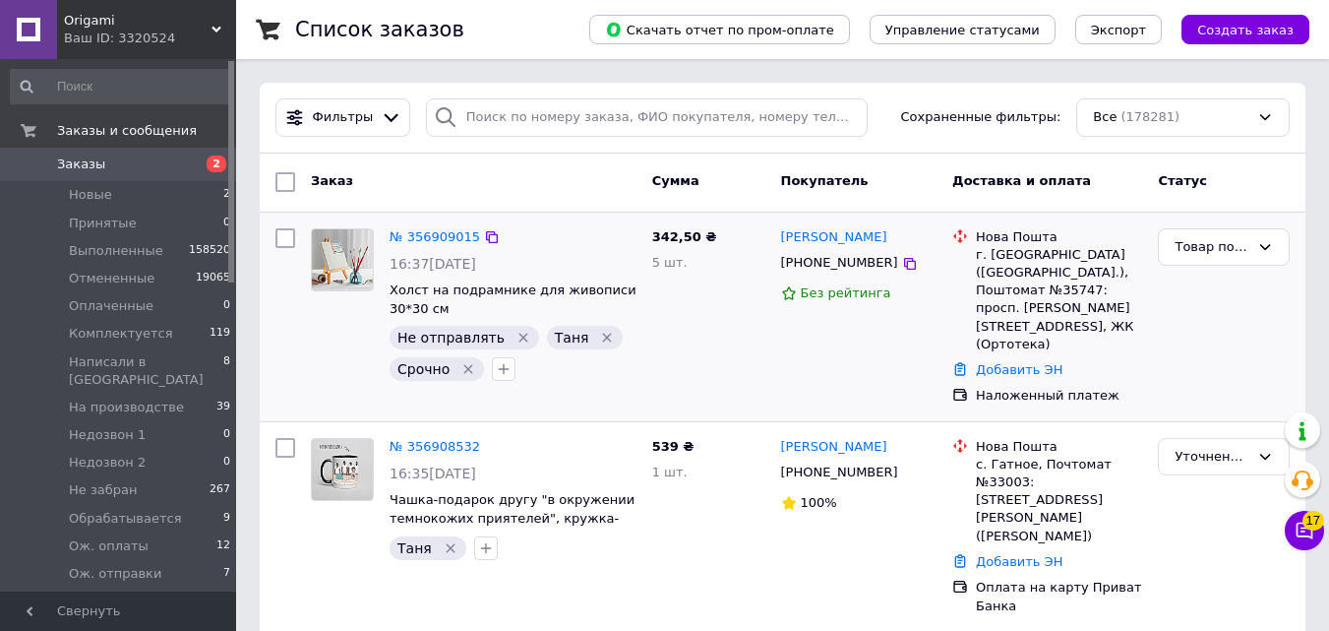
click at [462, 226] on div "№ 356909015" at bounding box center [435, 237] width 94 height 23
click at [446, 220] on div "№ 356909015 16:37, 12.08.2025 Холст на подрамнике для живописи 30*30 см Не отпр…" at bounding box center [513, 304] width 263 height 169
click at [446, 238] on link "№ 356909015" at bounding box center [435, 236] width 90 height 15
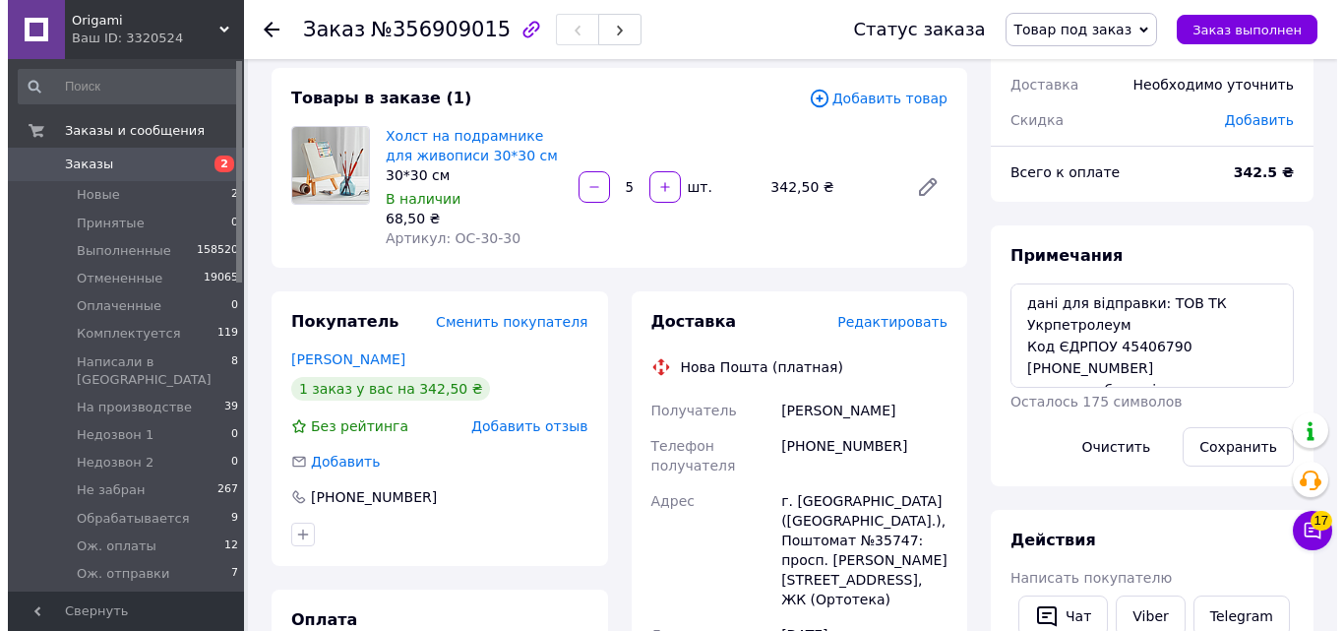
scroll to position [110, 0]
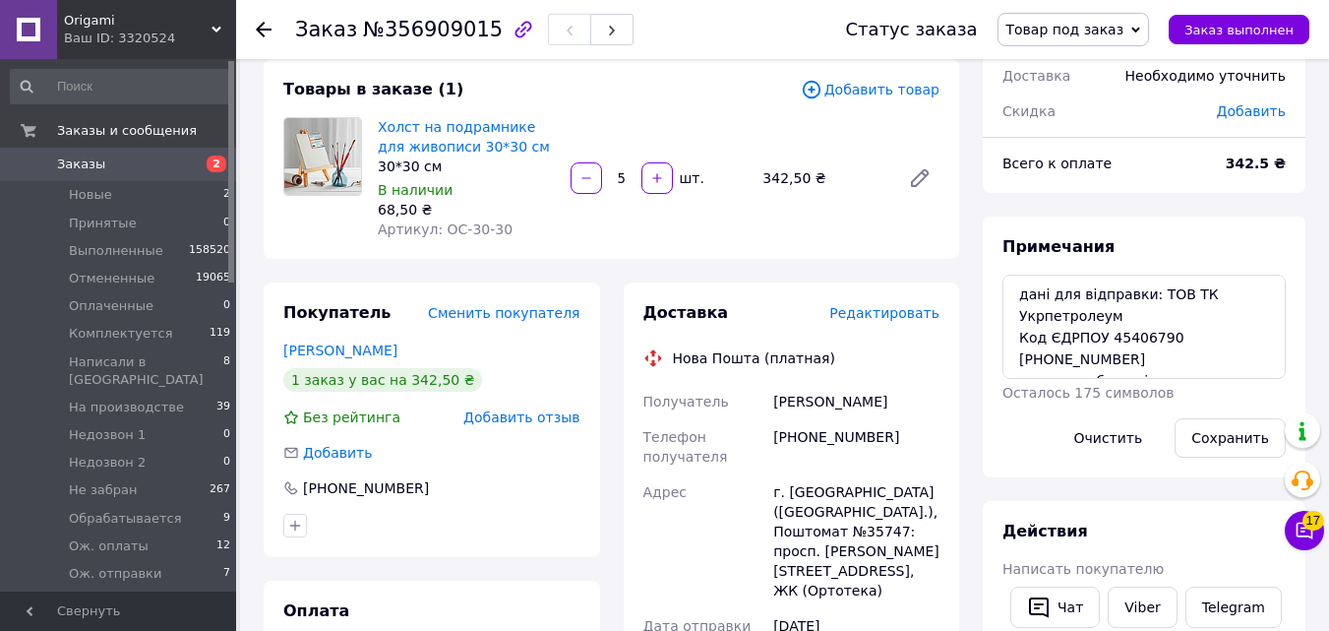
click at [892, 323] on div "Редактировать" at bounding box center [884, 313] width 110 height 20
click at [906, 307] on span "Редактировать" at bounding box center [884, 313] width 110 height 16
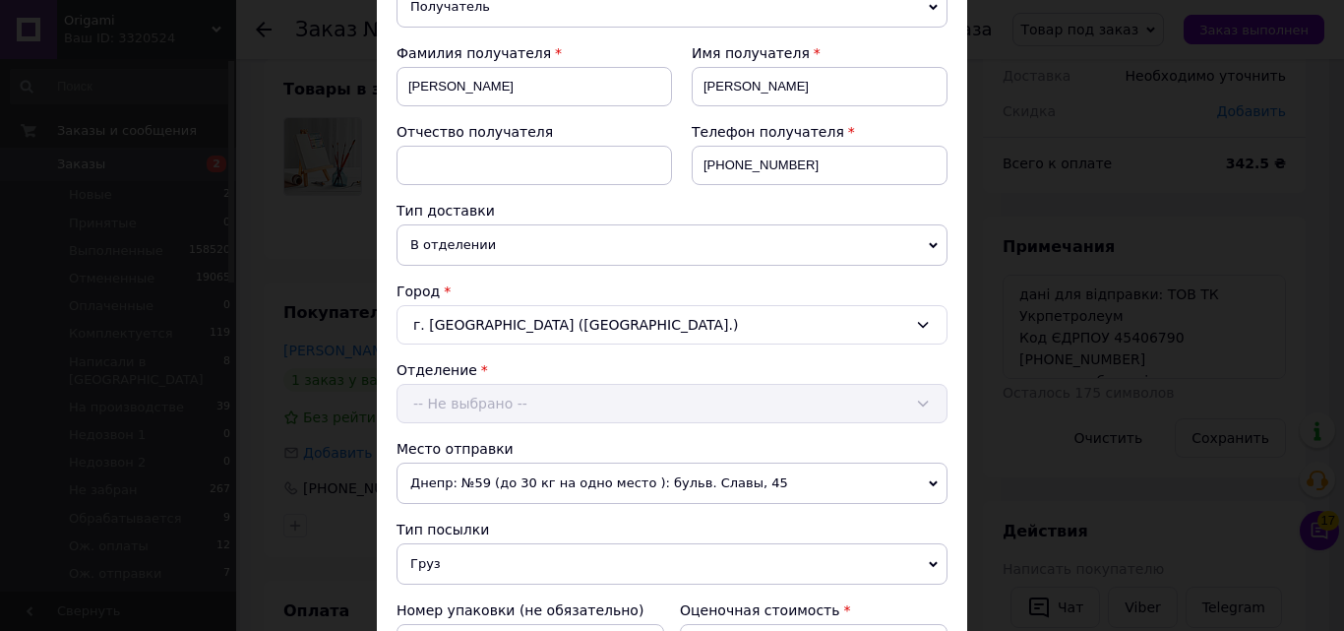
scroll to position [292, 0]
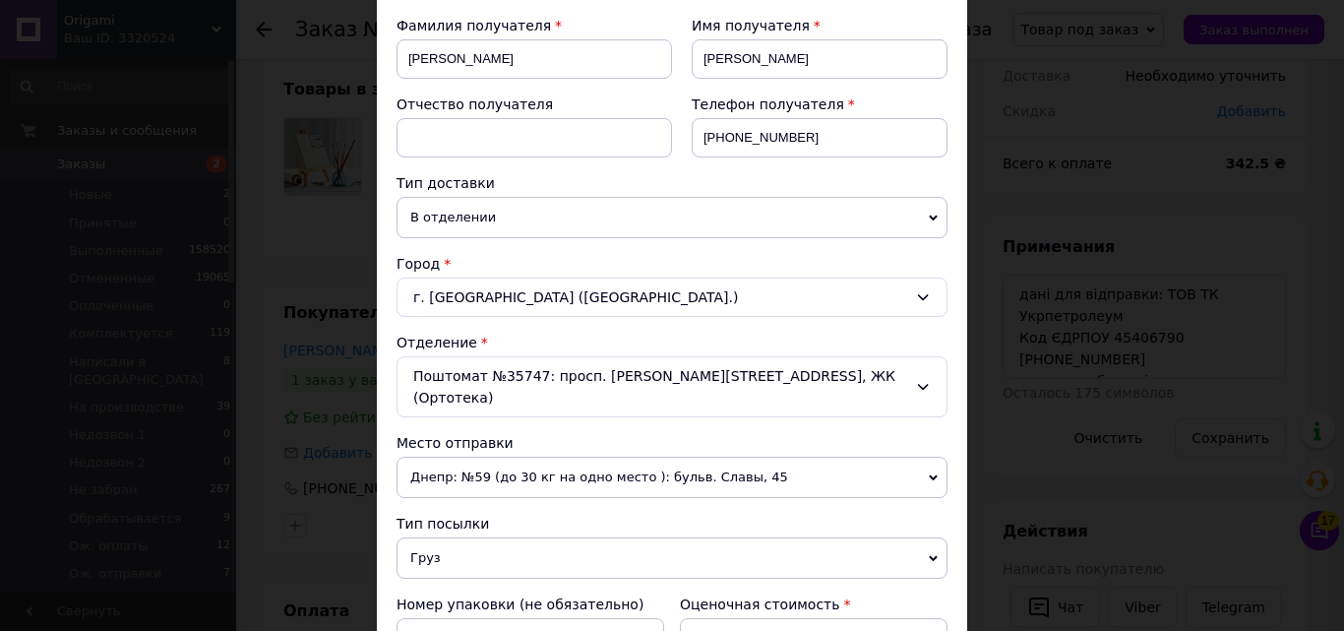
click at [485, 377] on div "Поштомат №35747: просп. Владимира Ивасюка, 6, ЖК (Ортотека)" at bounding box center [671, 386] width 551 height 61
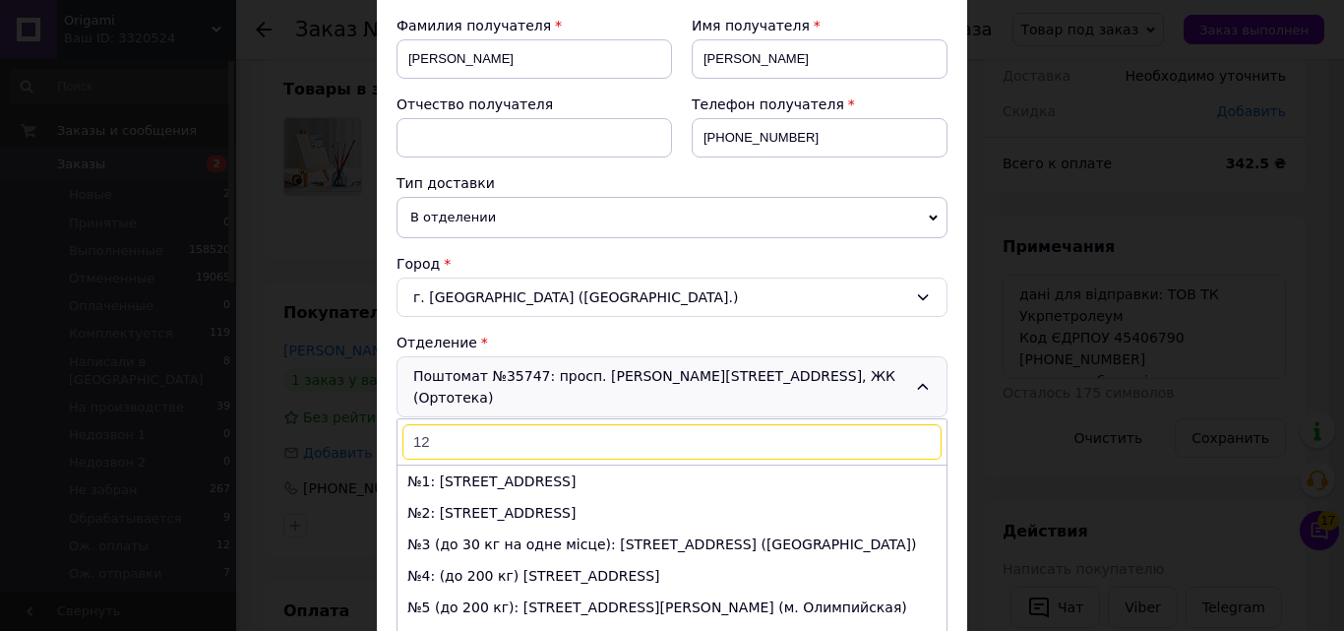
type input "121"
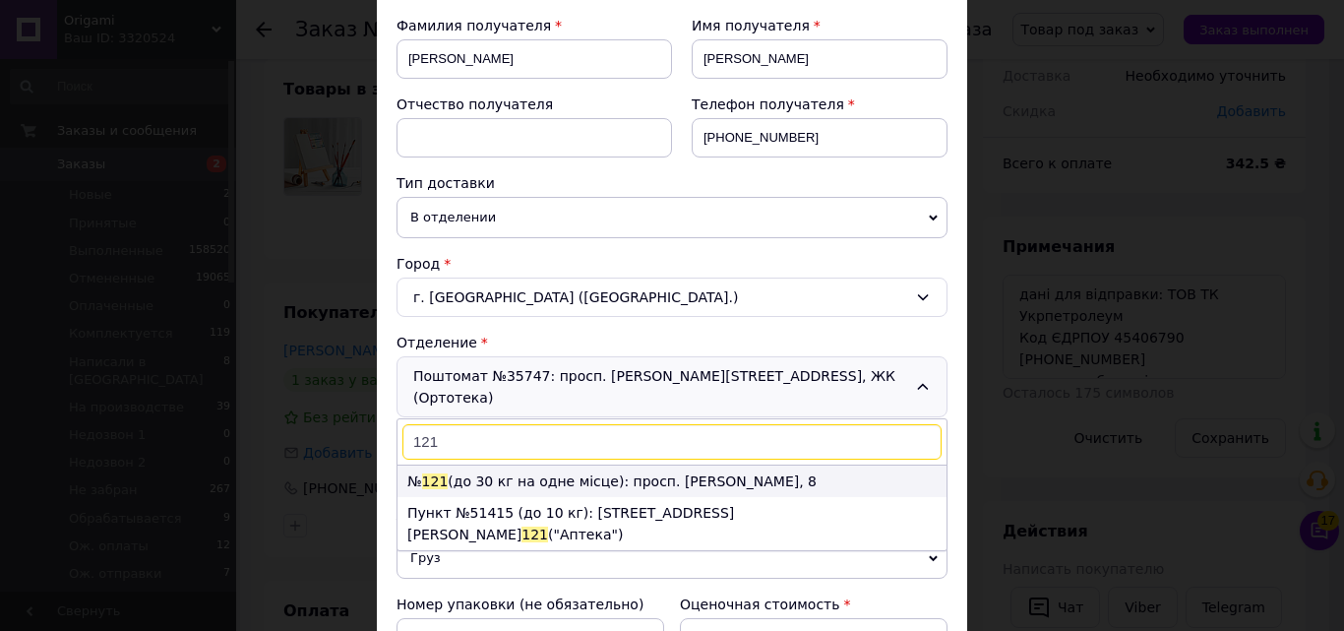
click at [503, 465] on li "№ 121 (до 30 кг на одне місце): просп. Владимира Ивасюка, 8" at bounding box center [671, 480] width 549 height 31
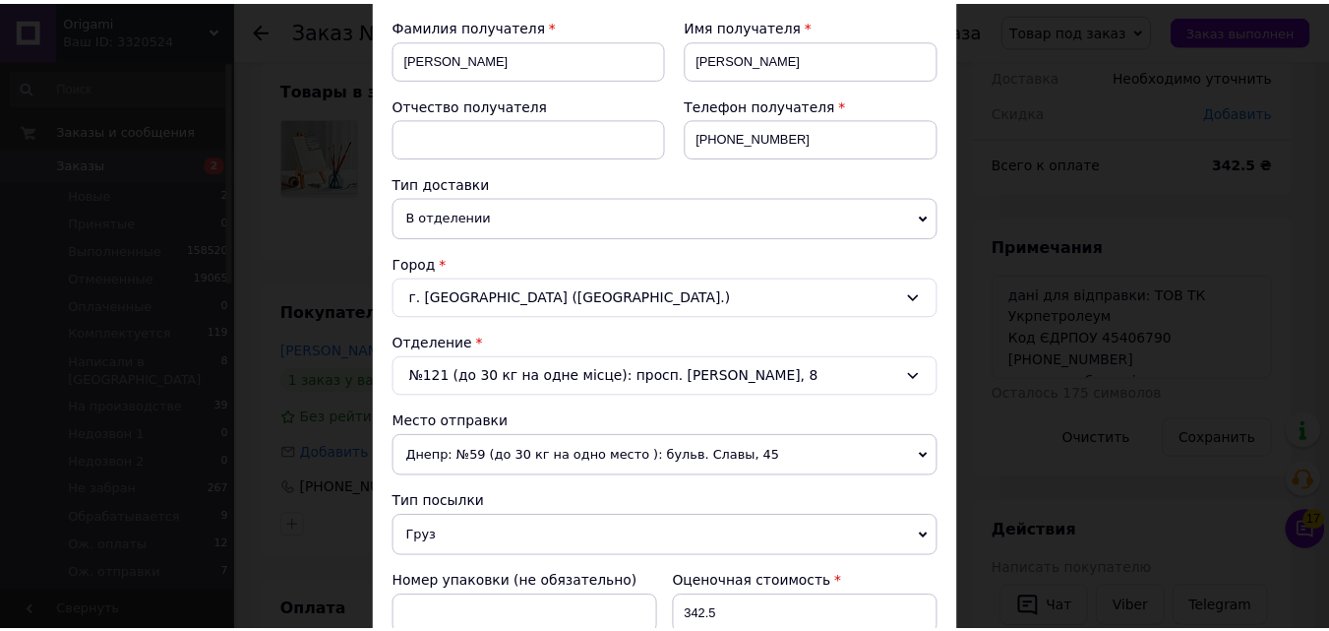
scroll to position [871, 0]
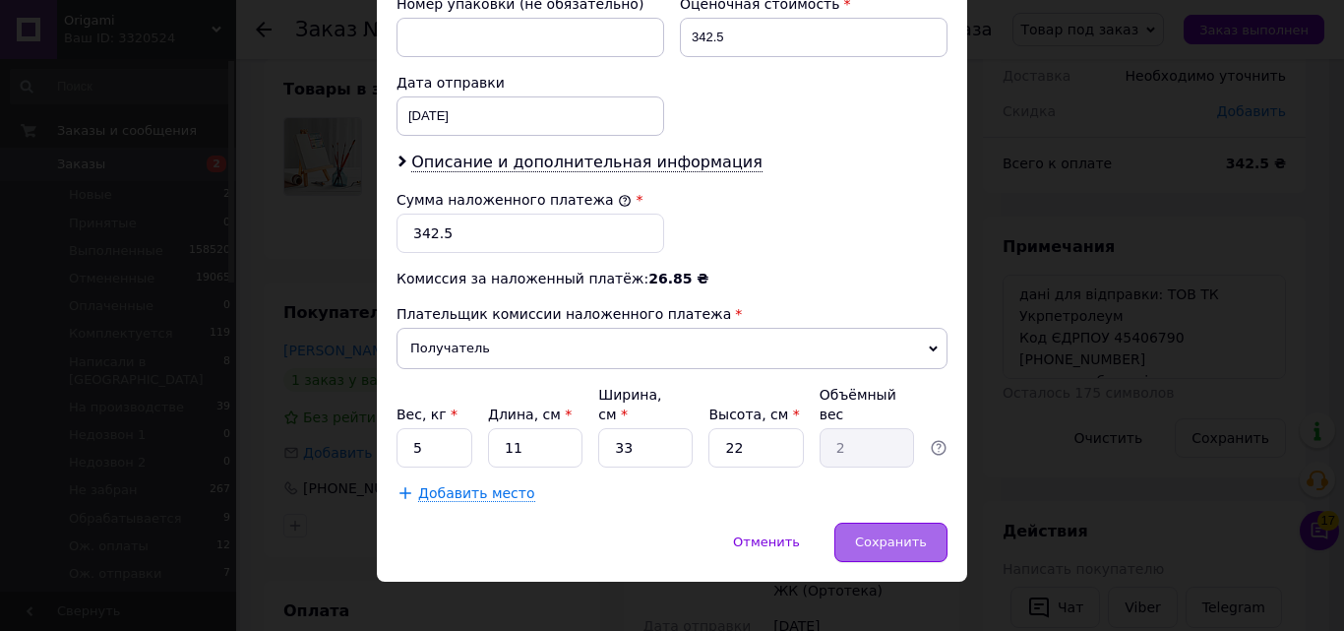
click at [931, 522] on div "Сохранить" at bounding box center [890, 541] width 113 height 39
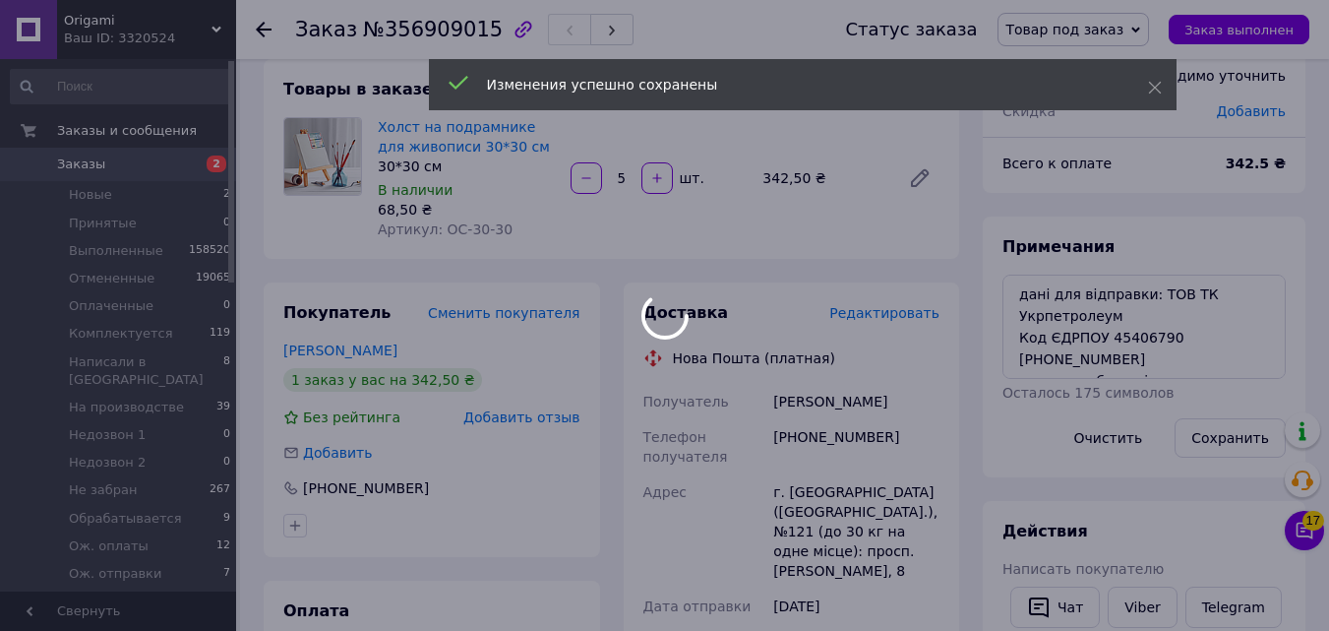
scroll to position [104, 0]
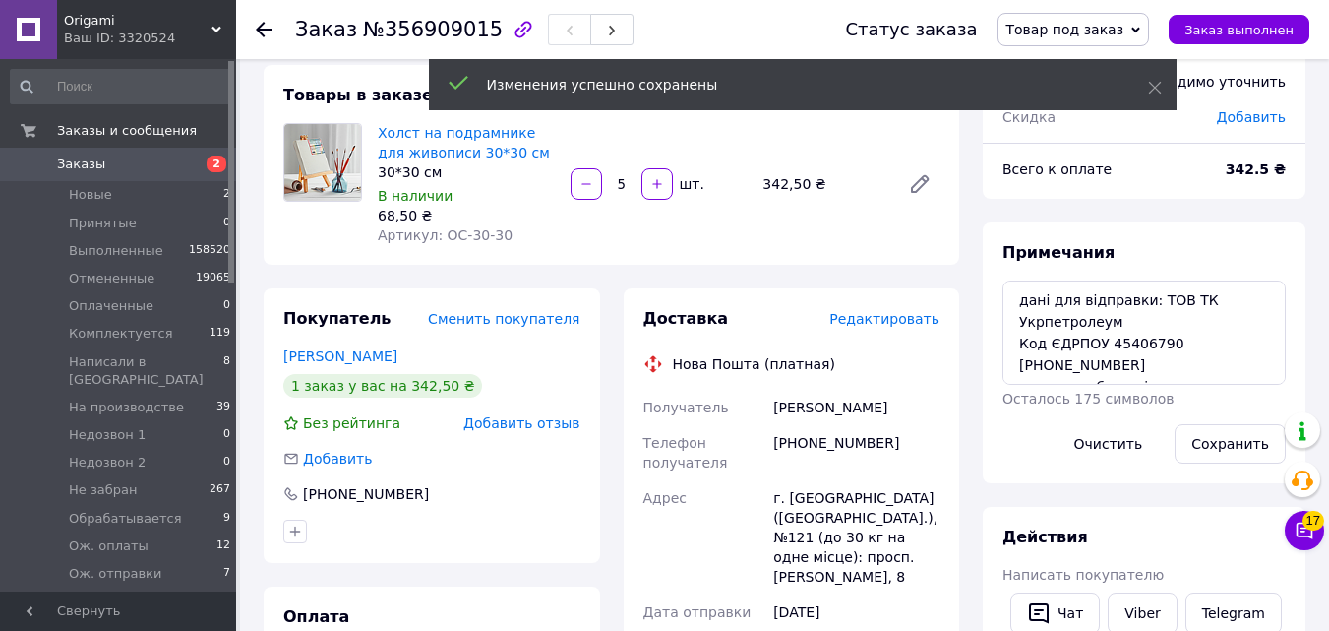
click at [225, 157] on span "2" at bounding box center [209, 164] width 54 height 18
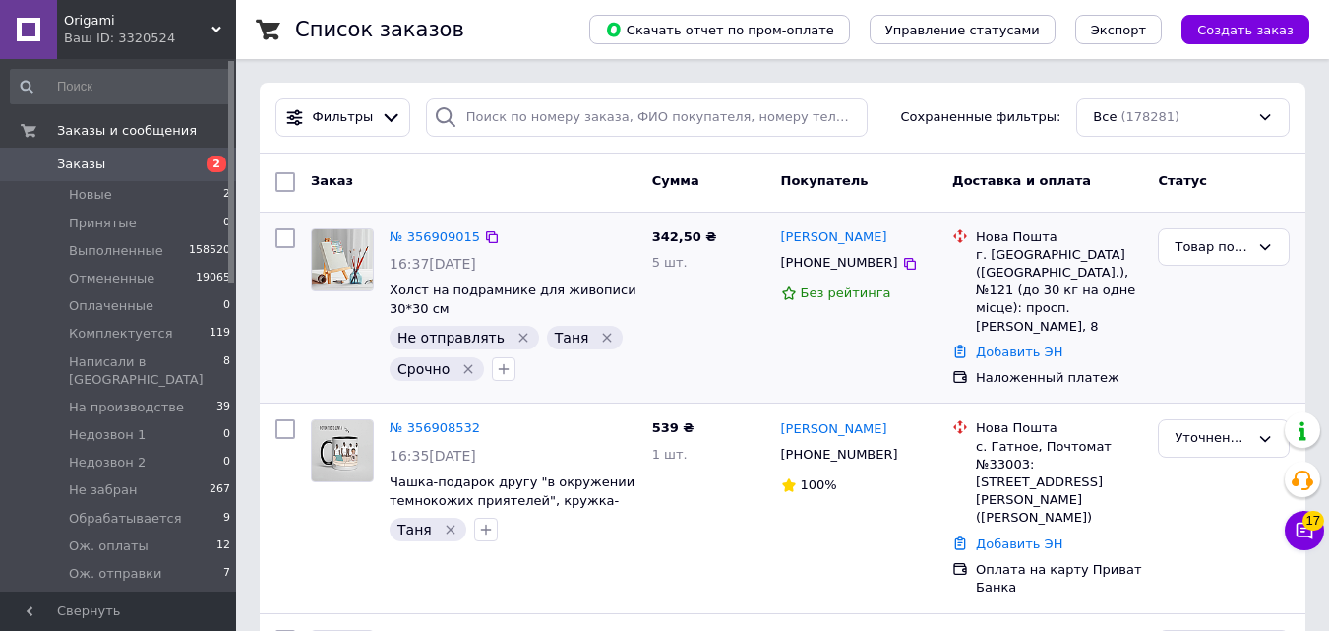
click at [794, 293] on icon at bounding box center [788, 293] width 13 height 13
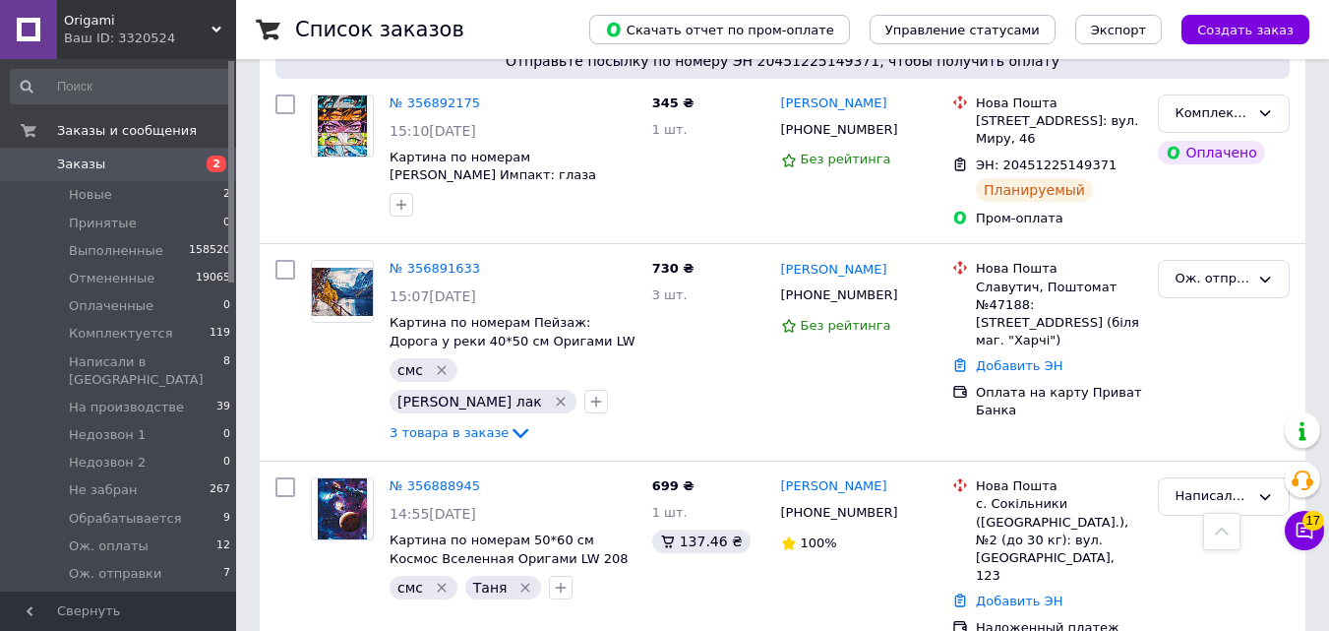
scroll to position [2993, 0]
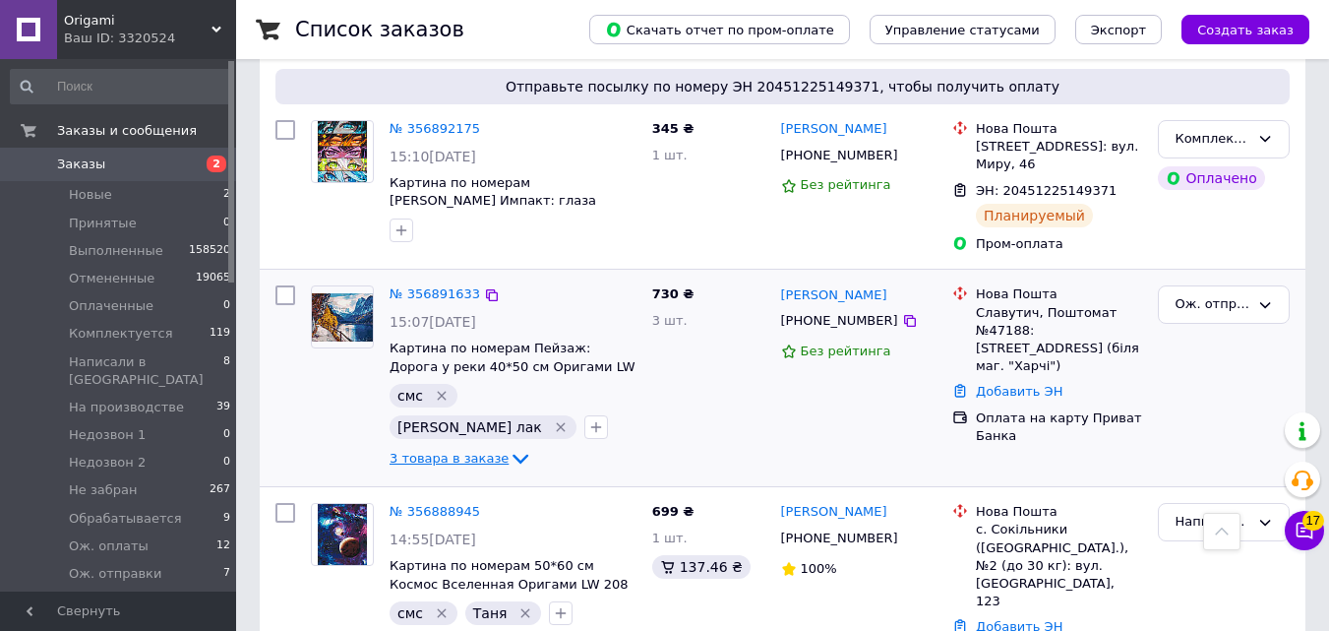
click at [446, 451] on link "3 товара в заказе" at bounding box center [461, 458] width 143 height 15
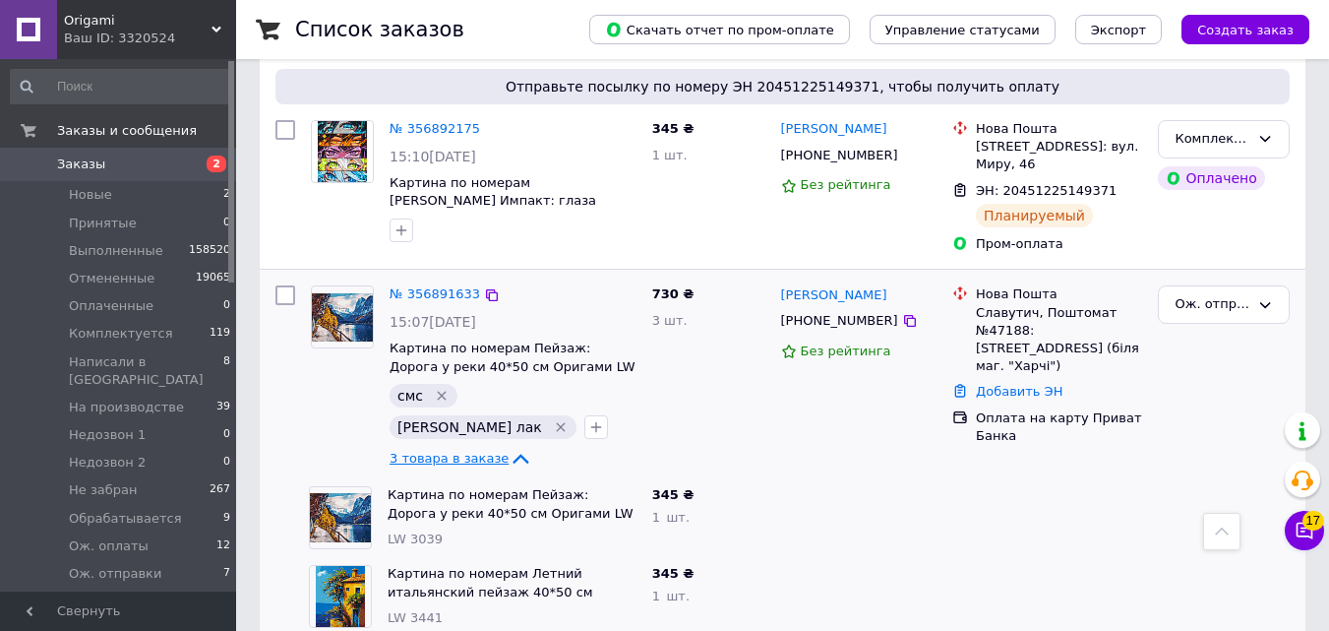
click at [446, 451] on span "3 товара в заказе" at bounding box center [449, 458] width 119 height 15
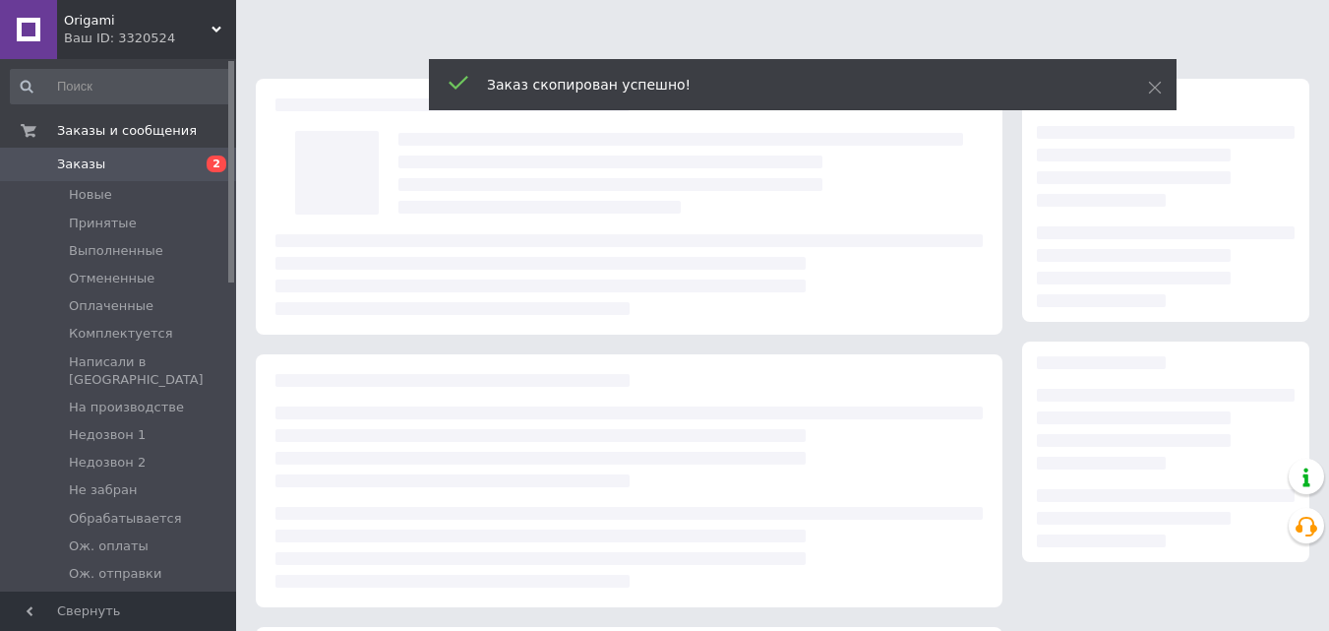
click at [1163, 80] on div "Заказ скопирован успешно!" at bounding box center [803, 84] width 748 height 51
click at [1161, 82] on div "Заказ скопирован успешно!" at bounding box center [803, 84] width 748 height 51
click at [1156, 85] on icon at bounding box center [1155, 88] width 14 height 14
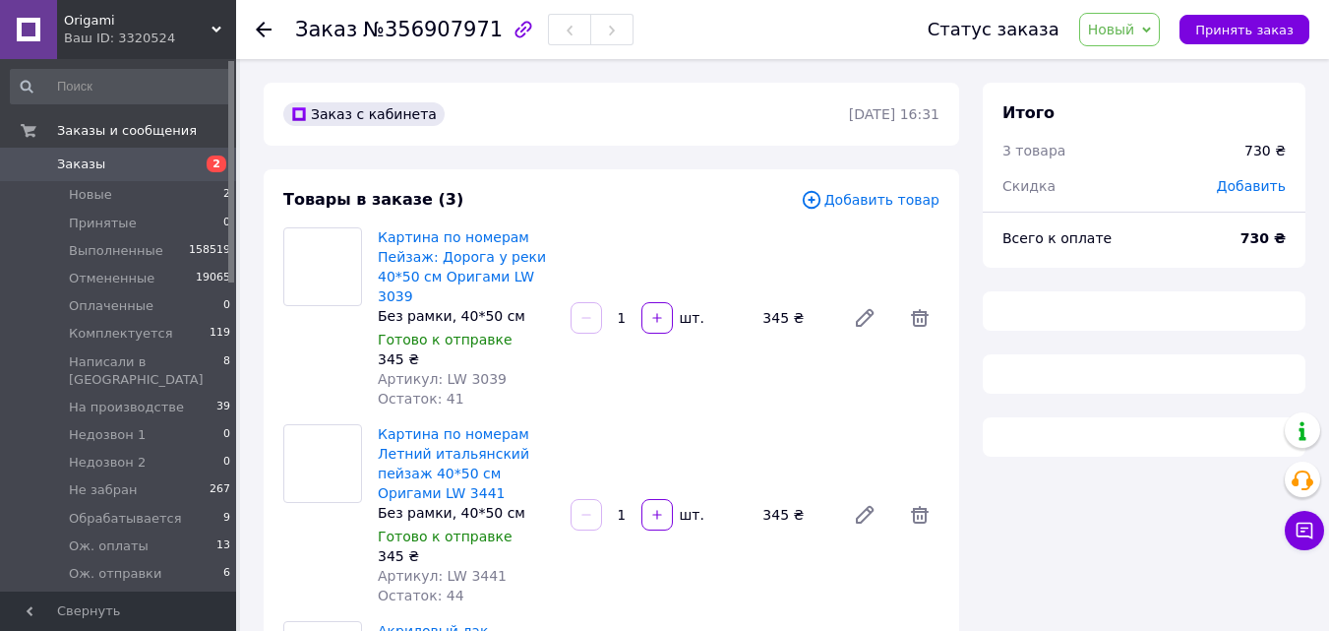
click at [1135, 29] on span "Новый" at bounding box center [1111, 30] width 47 height 16
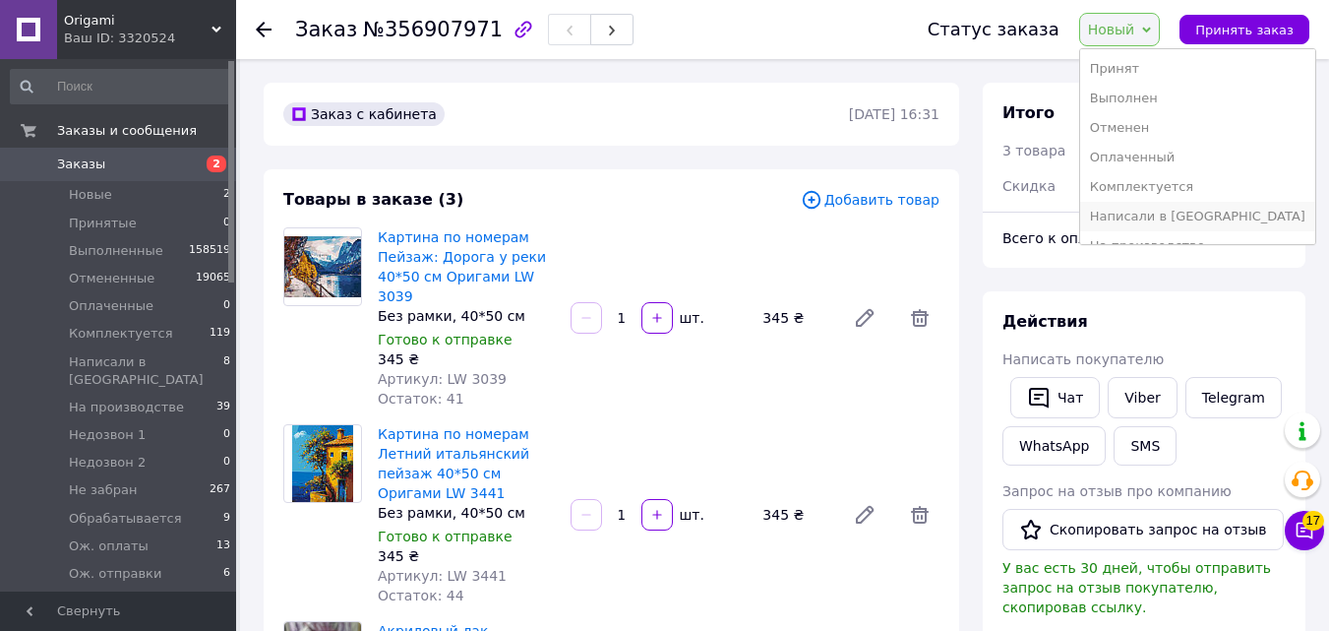
click at [1143, 215] on li "Написали в [GEOGRAPHIC_DATA]" at bounding box center [1197, 217] width 235 height 30
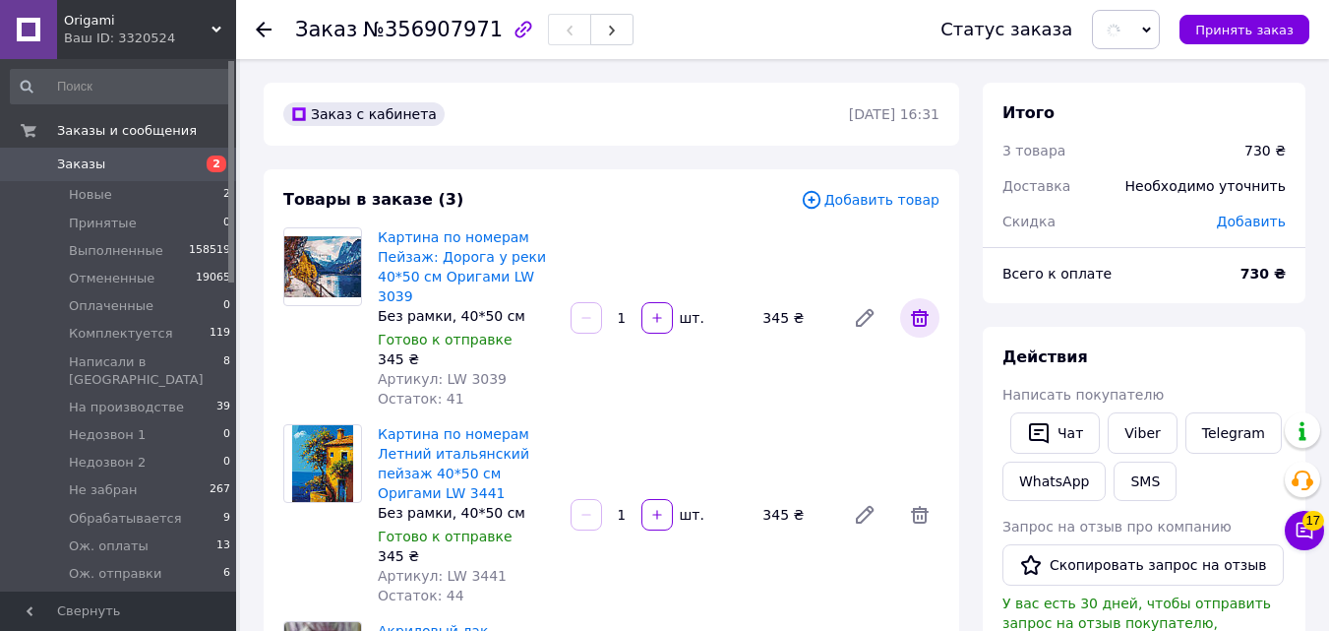
click at [913, 298] on span at bounding box center [919, 317] width 39 height 39
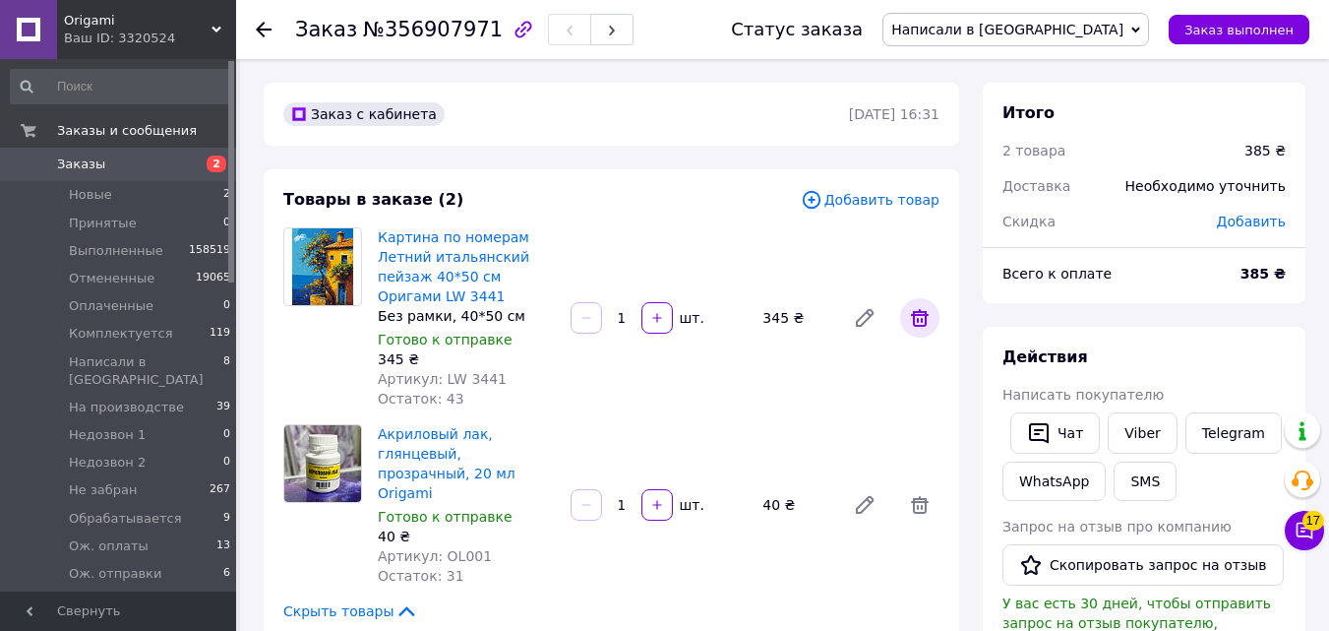
click at [906, 302] on span at bounding box center [919, 317] width 39 height 39
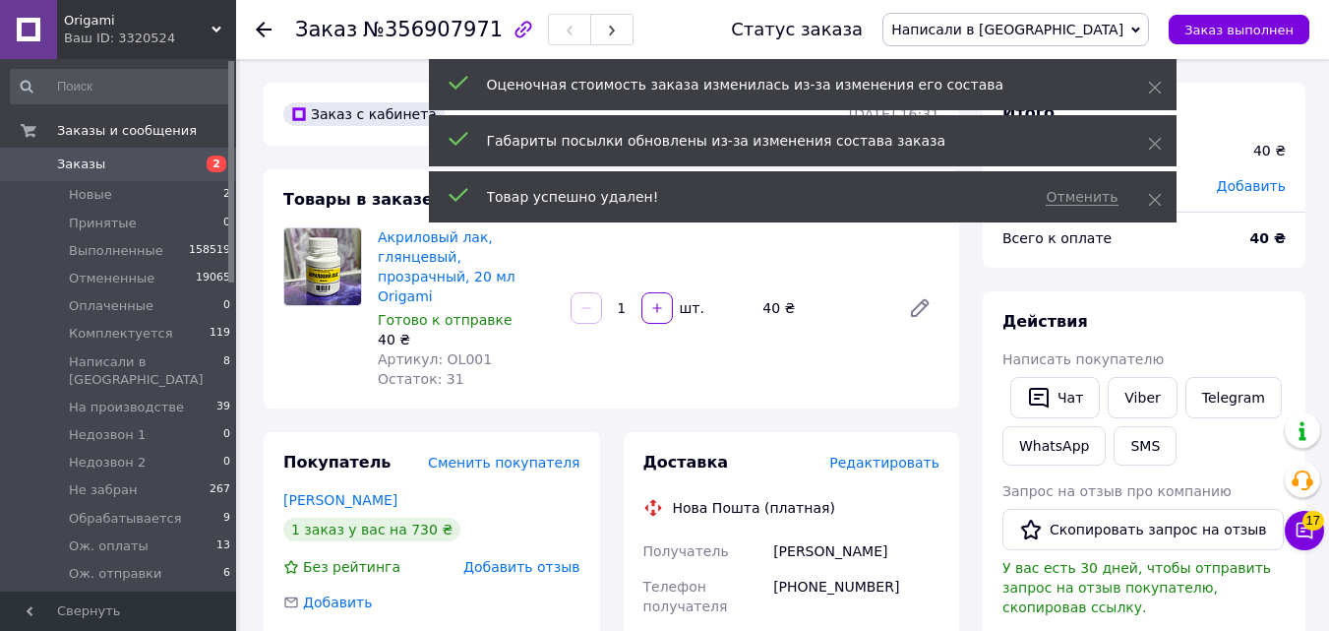
drag, startPoint x: 1148, startPoint y: 199, endPoint x: 1154, endPoint y: 178, distance: 21.5
click at [1149, 199] on icon at bounding box center [1155, 200] width 14 height 14
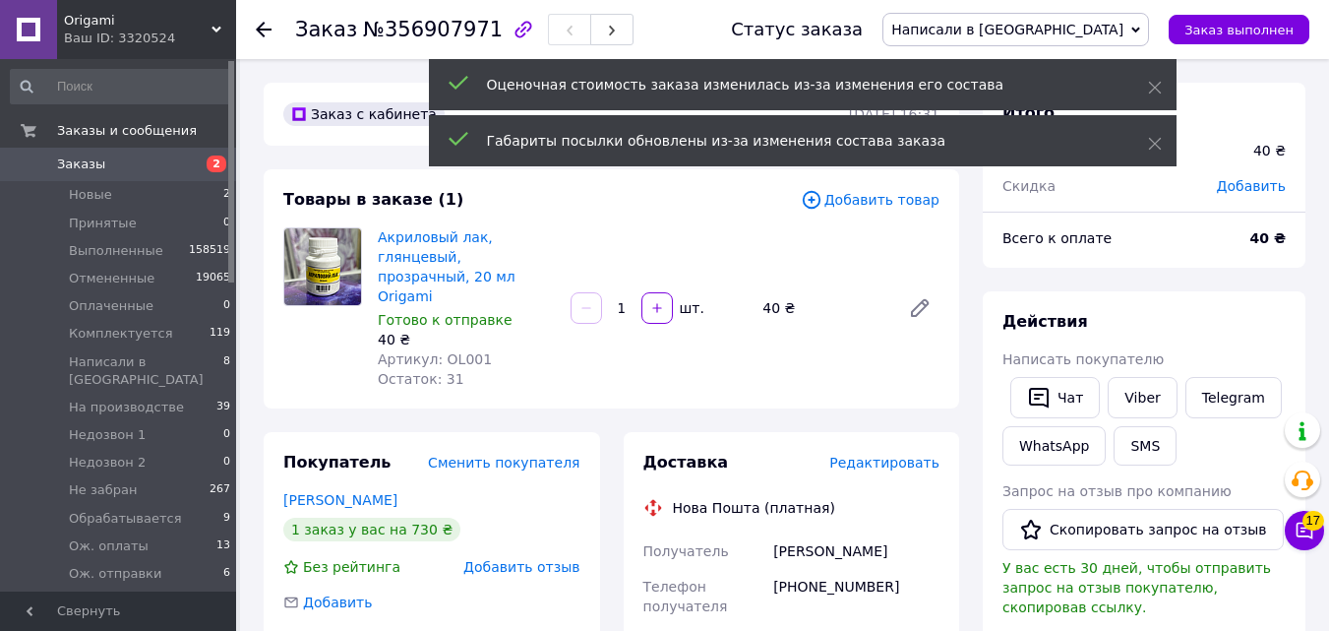
click at [1192, 97] on div "Итого 1 товар 40 ₴ Скидка Добавить" at bounding box center [1144, 139] width 323 height 113
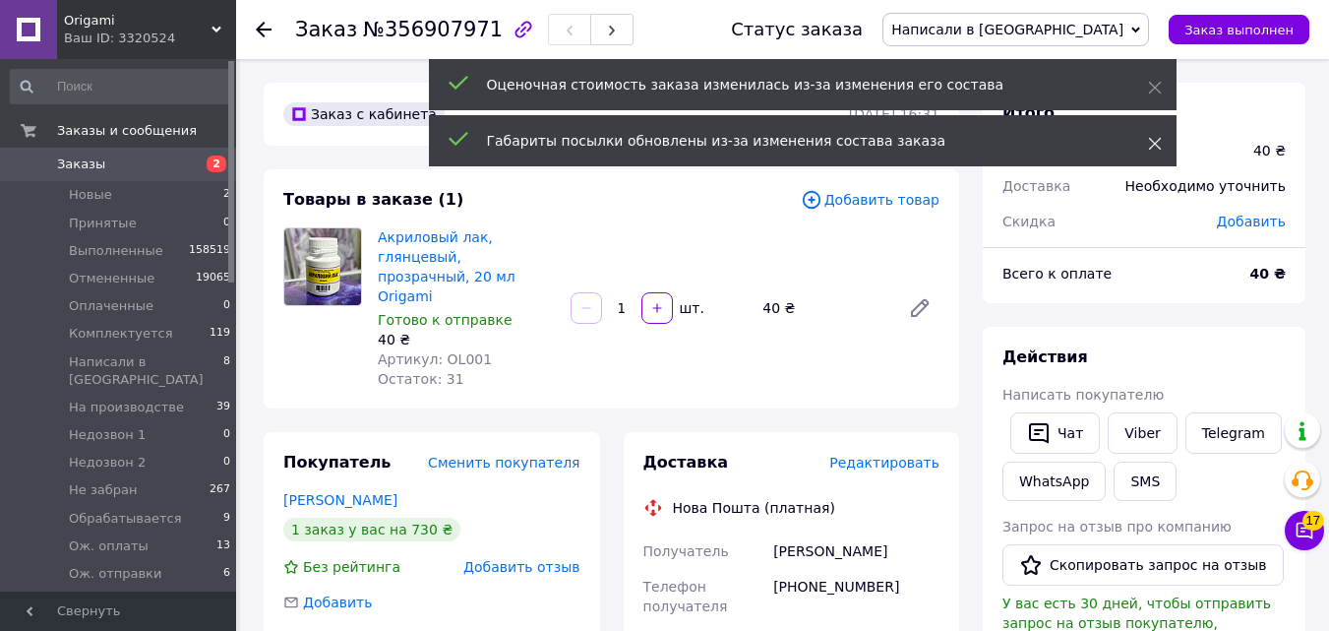
click at [1157, 141] on use at bounding box center [1154, 144] width 13 height 13
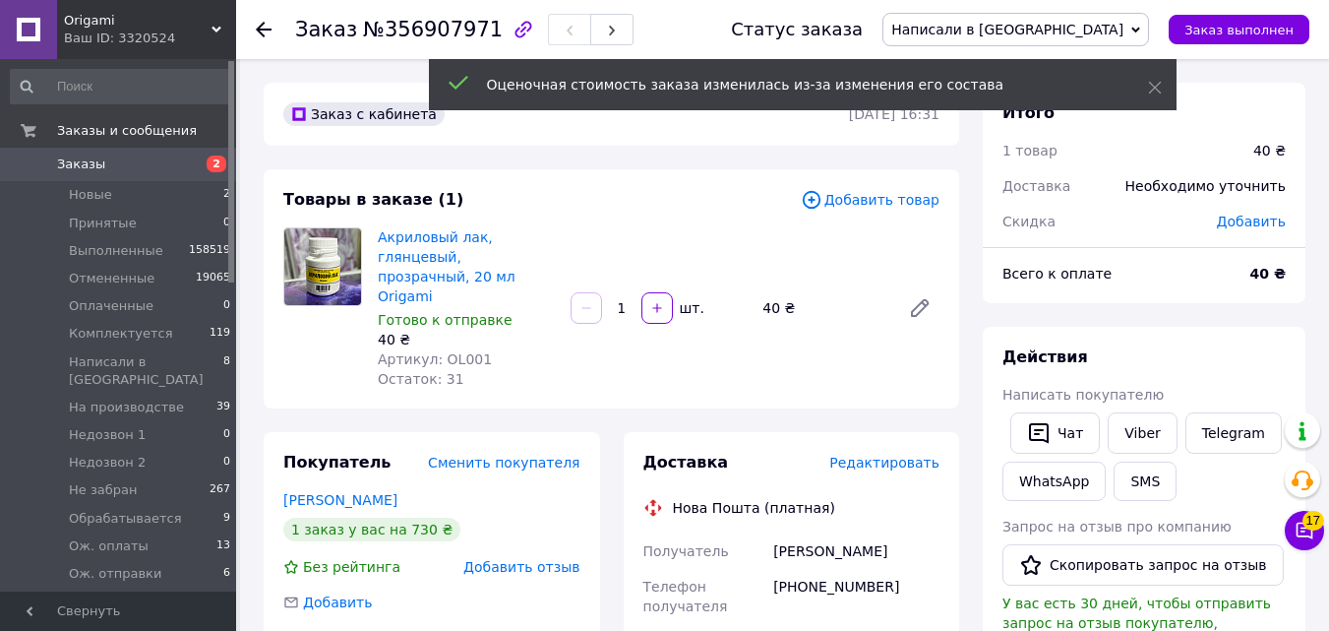
click at [887, 188] on div "Товары в заказе (1) Добавить товар Акриловый лак, глянцевый, прозрачный, 20 мл …" at bounding box center [611, 288] width 695 height 239
click at [883, 198] on span "Добавить товар" at bounding box center [870, 200] width 139 height 22
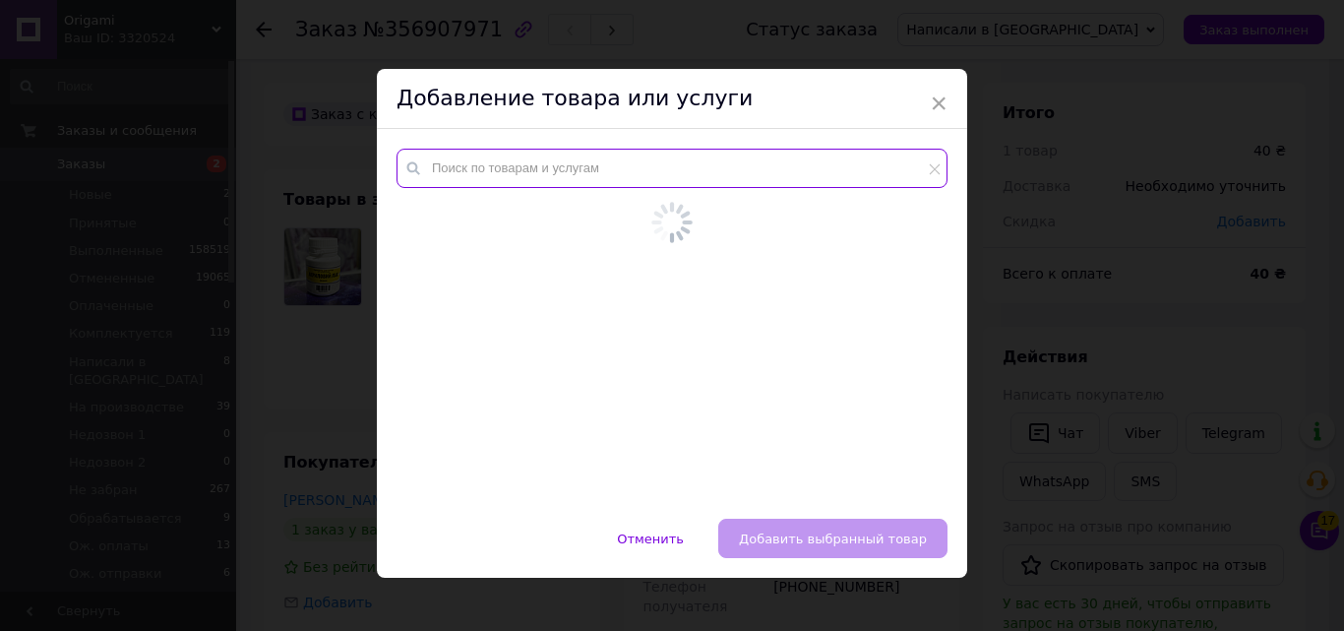
click at [697, 179] on input "text" at bounding box center [671, 168] width 551 height 39
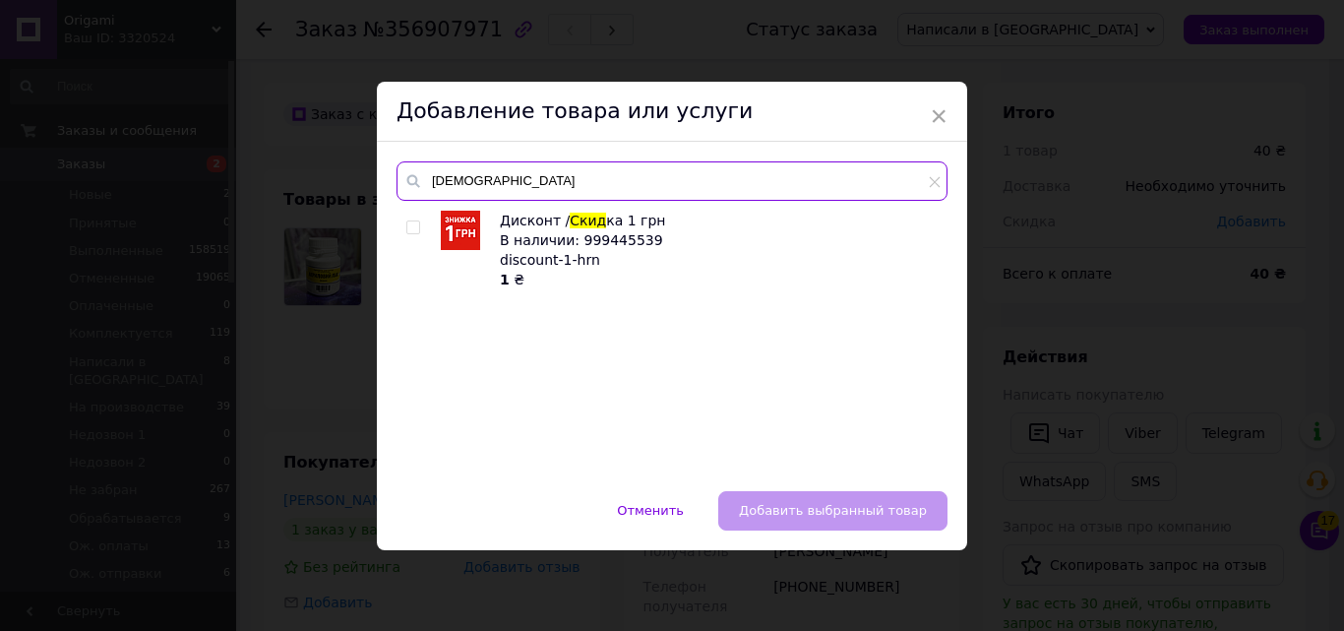
type input "скид"
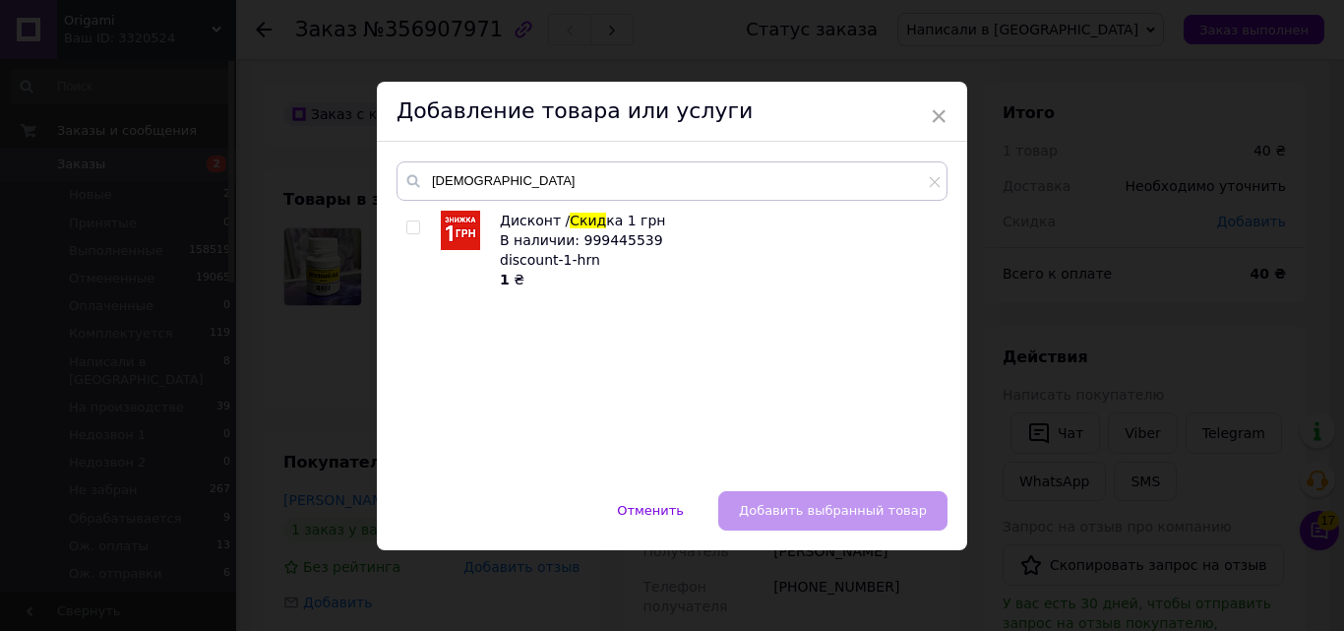
click at [414, 233] on input "checkbox" at bounding box center [412, 227] width 13 height 13
checkbox input "true"
click at [783, 504] on span "Добавить выбранный товар" at bounding box center [833, 510] width 188 height 15
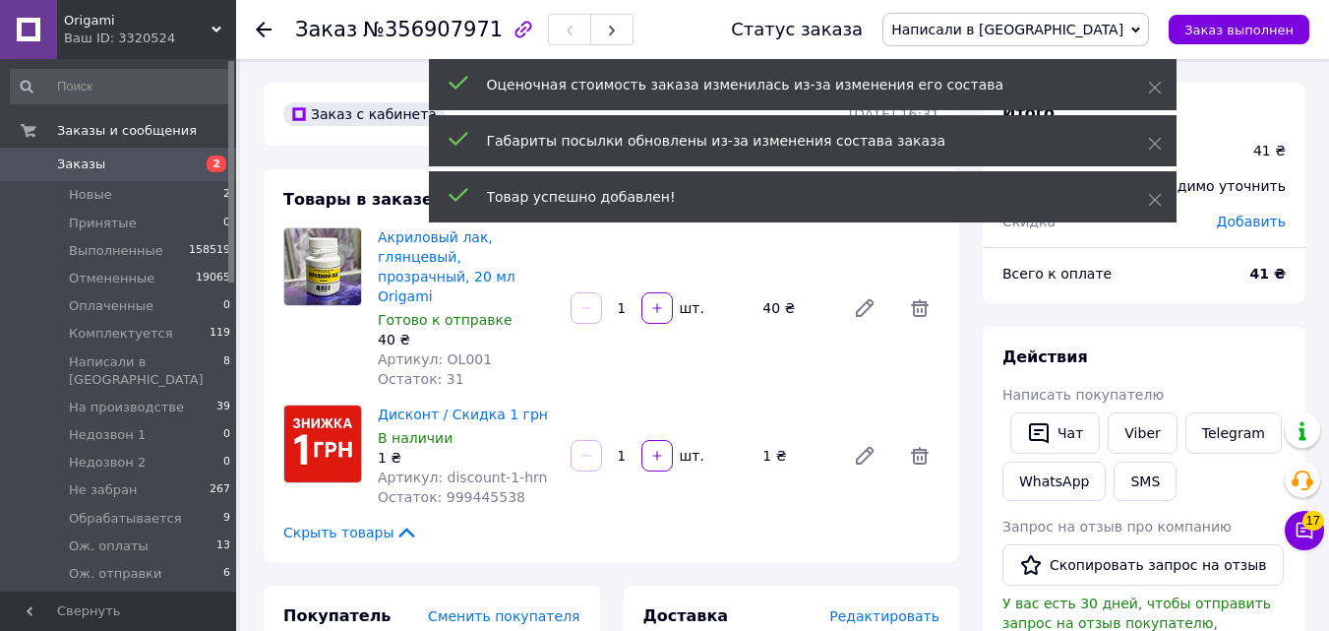
drag, startPoint x: 617, startPoint y: 418, endPoint x: 628, endPoint y: 418, distance: 10.8
click at [628, 449] on input "1" at bounding box center [621, 456] width 31 height 15
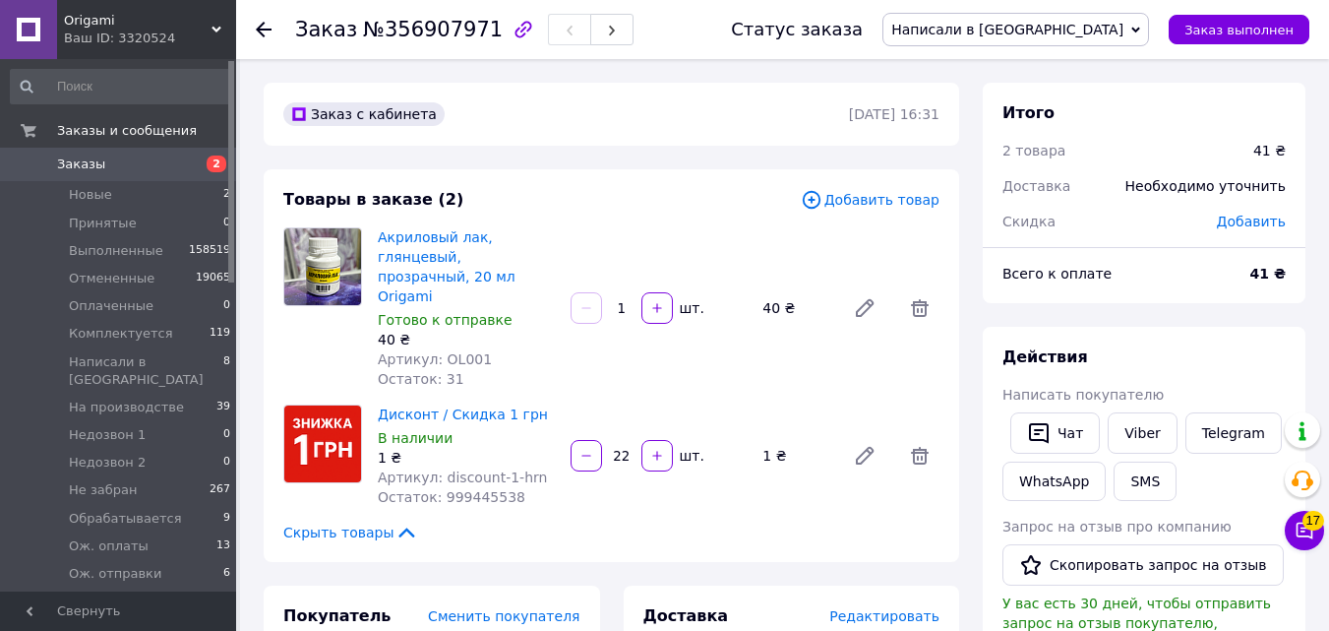
type input "226"
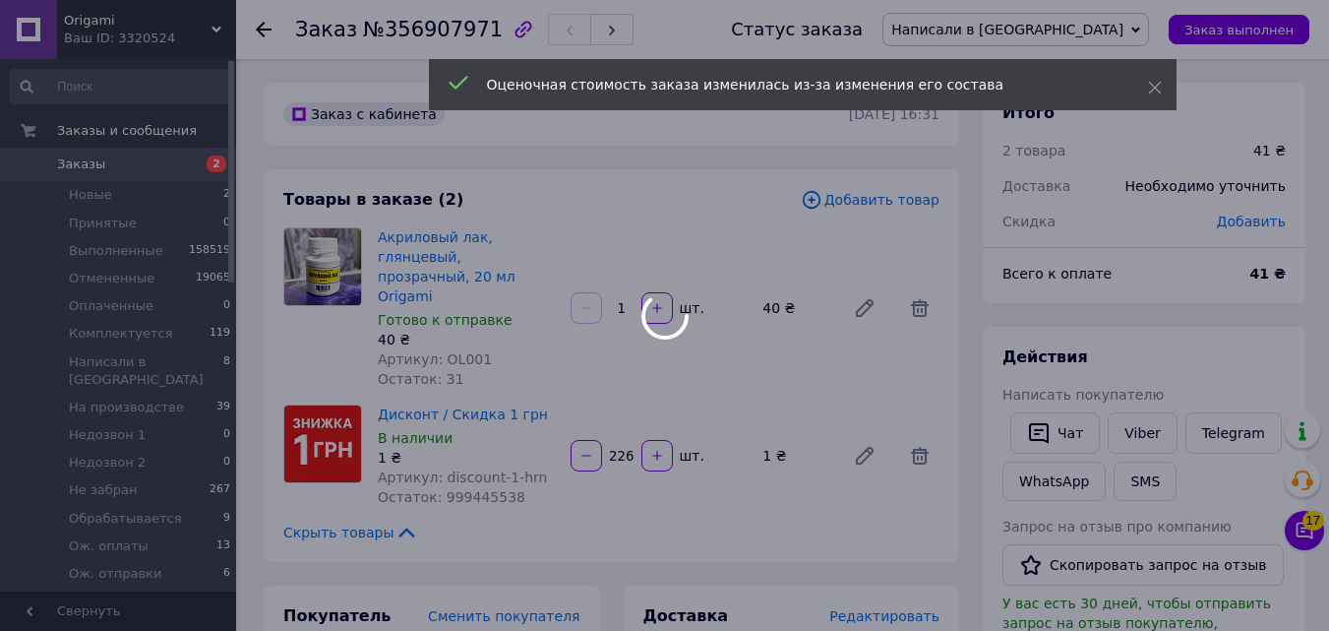
type input "226"
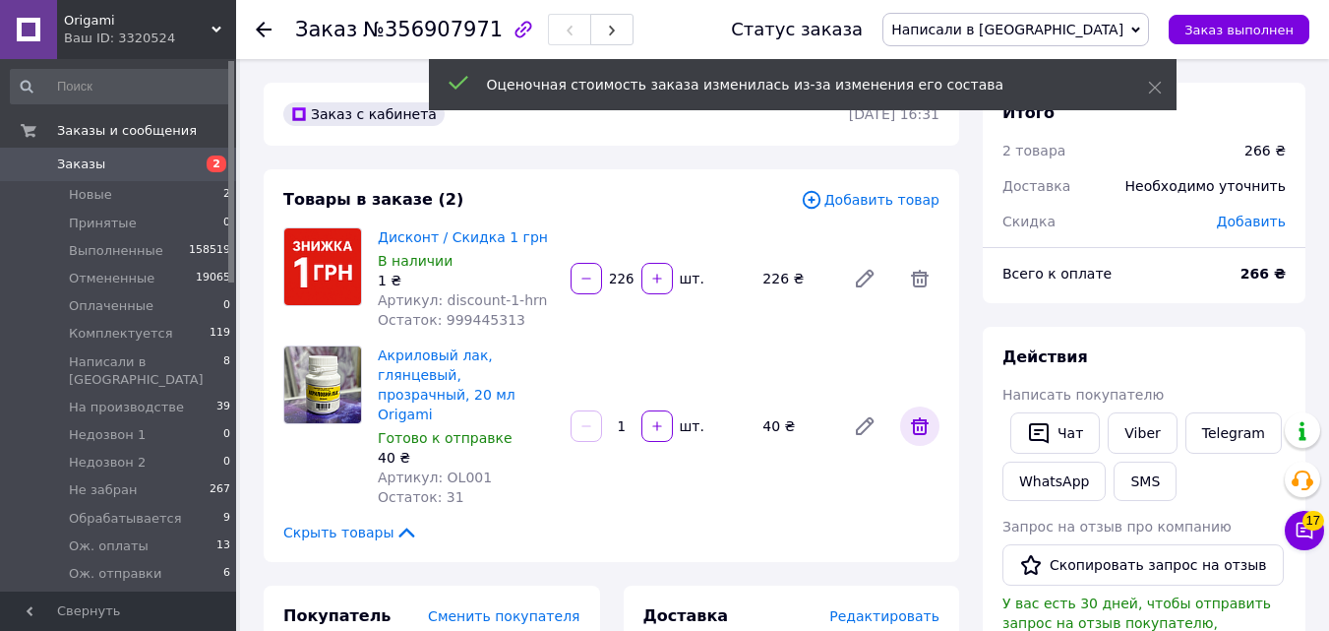
click at [921, 417] on icon at bounding box center [920, 426] width 18 height 18
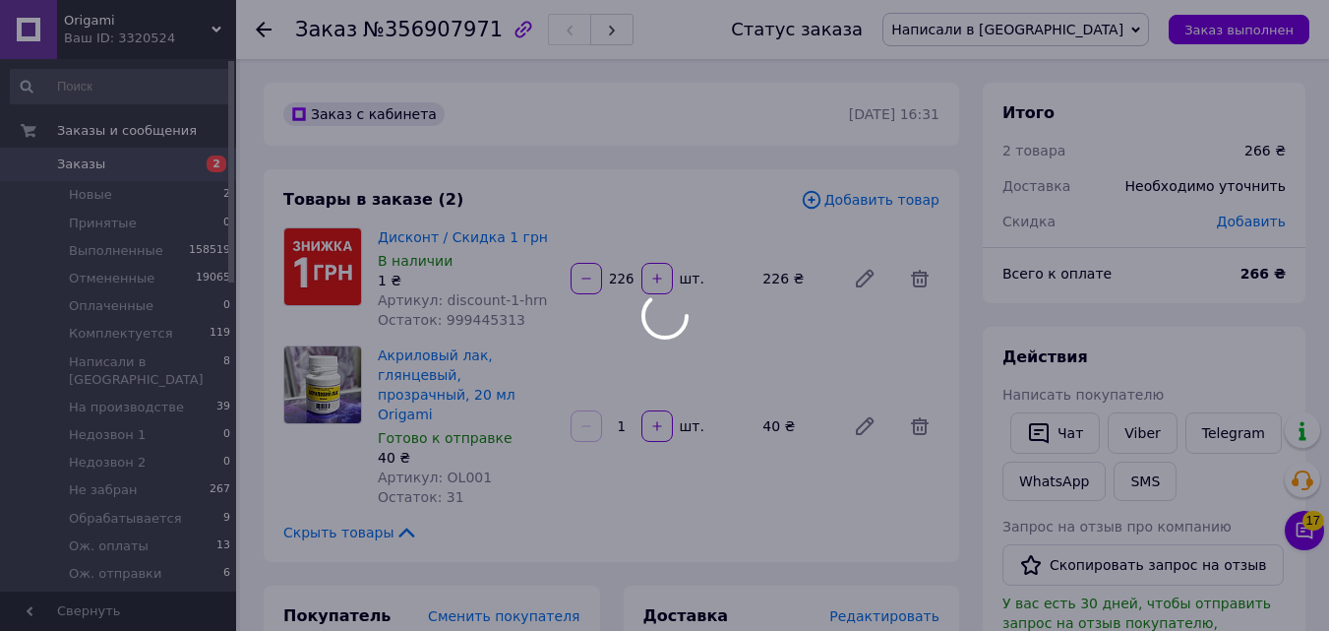
click at [1135, 94] on div "Оценочная стоимость заказа изменилась из-за изменения его состава" at bounding box center [803, 84] width 748 height 51
click at [1152, 93] on div "Оценочная стоимость заказа изменилась из-за изменения его состава" at bounding box center [803, 87] width 748 height 56
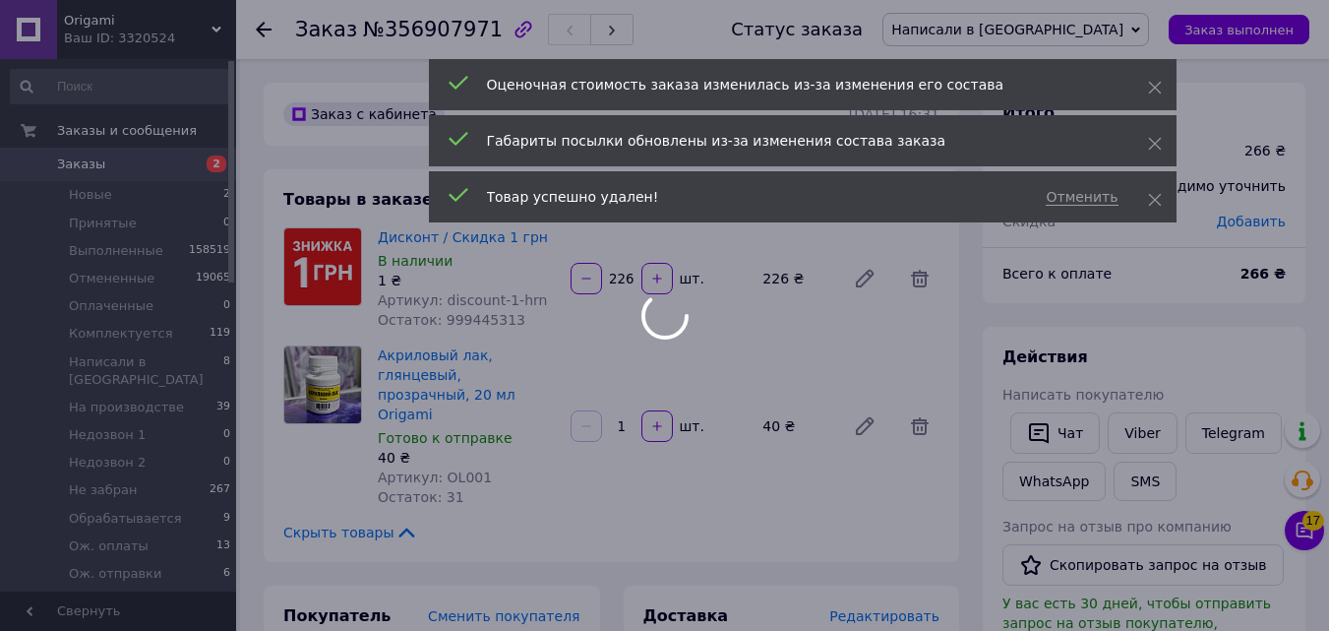
click at [1142, 72] on div "Оценочная стоимость заказа изменилась из-за изменения его состава" at bounding box center [803, 84] width 748 height 51
click at [1157, 84] on icon at bounding box center [1155, 88] width 14 height 14
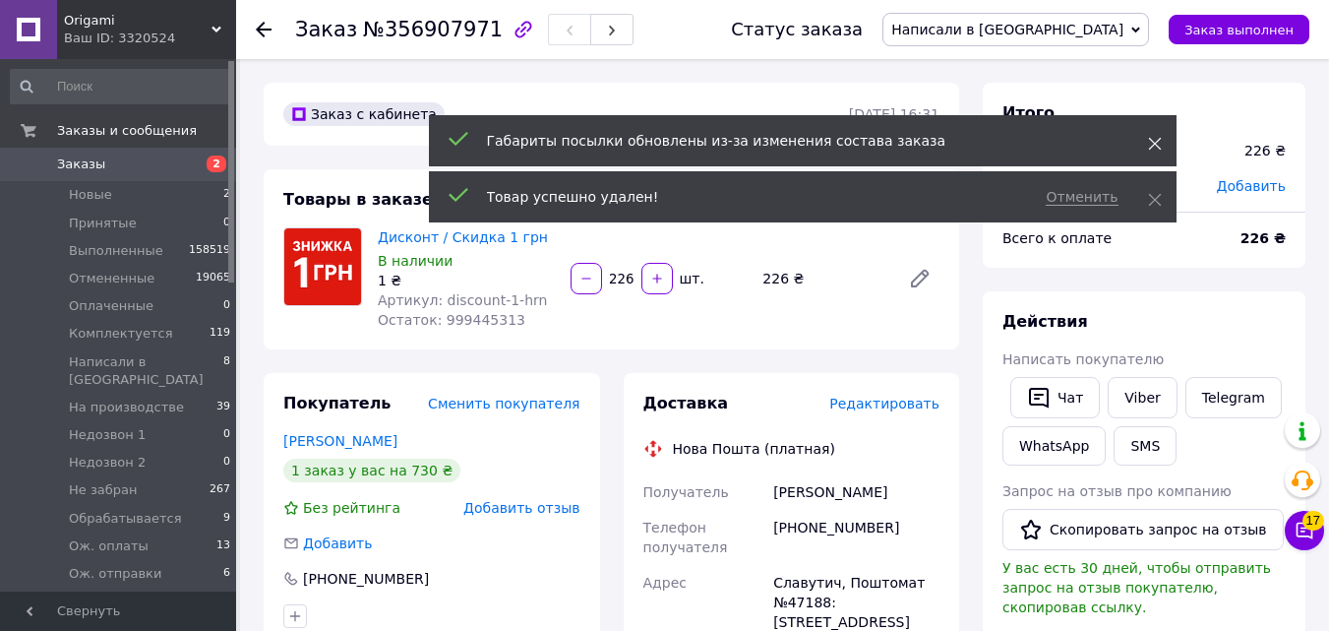
drag, startPoint x: 1157, startPoint y: 124, endPoint x: 1157, endPoint y: 136, distance: 11.8
click at [1157, 127] on div "Габариты посылки обновлены из-за изменения состава заказа" at bounding box center [803, 140] width 748 height 51
click at [1157, 137] on div "Оценочная стоимость заказа изменилась из-за изменения его состава Габариты посы…" at bounding box center [803, 143] width 748 height 168
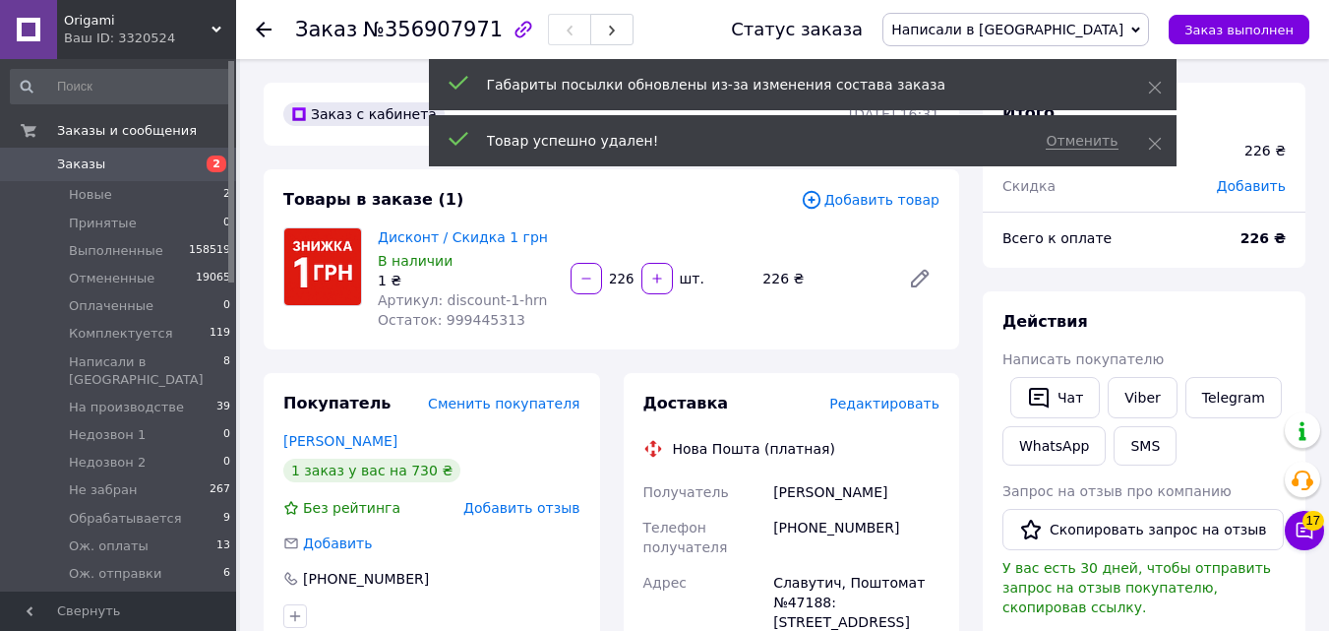
click at [1115, 33] on span "Написали в [GEOGRAPHIC_DATA]" at bounding box center [1007, 30] width 232 height 16
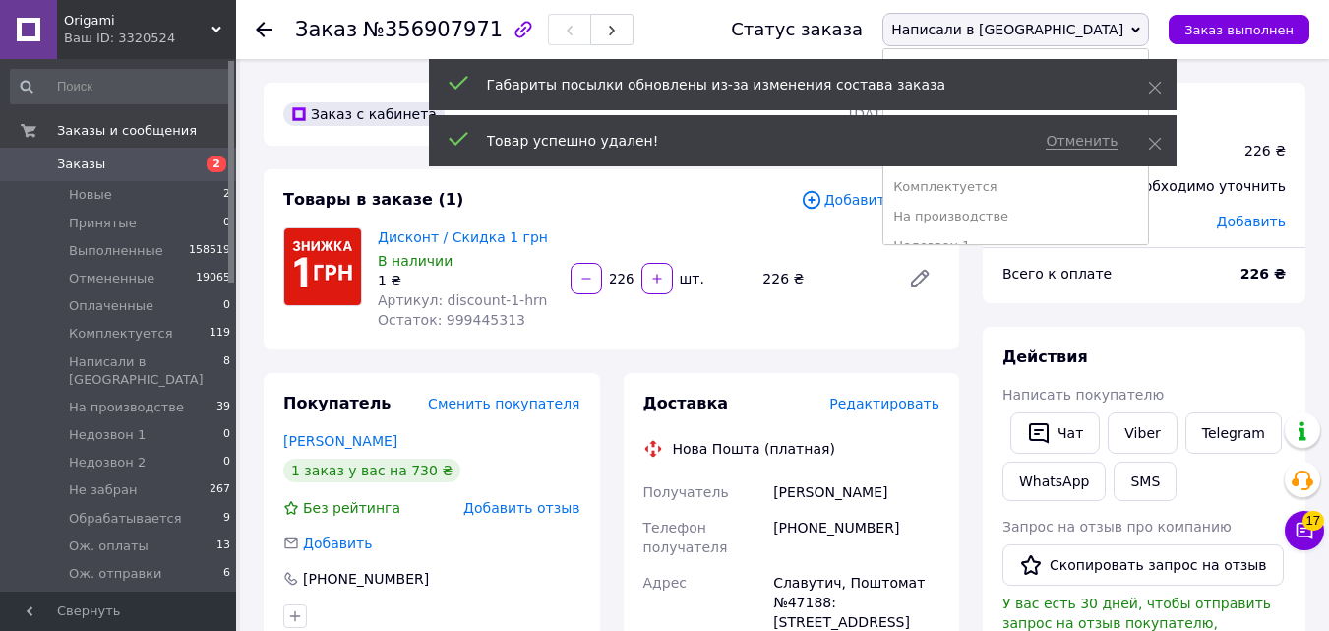
click at [1157, 101] on div "Габариты посылки обновлены из-за изменения состава заказа" at bounding box center [803, 84] width 748 height 51
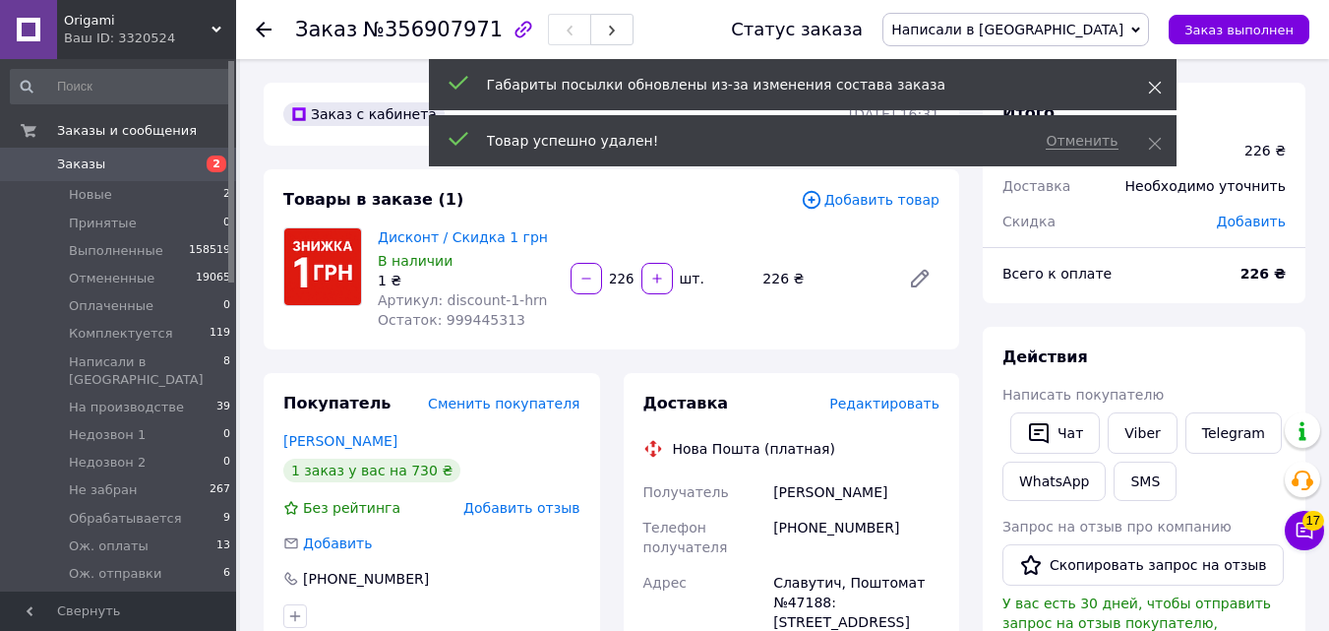
click at [1151, 87] on icon at bounding box center [1155, 88] width 14 height 14
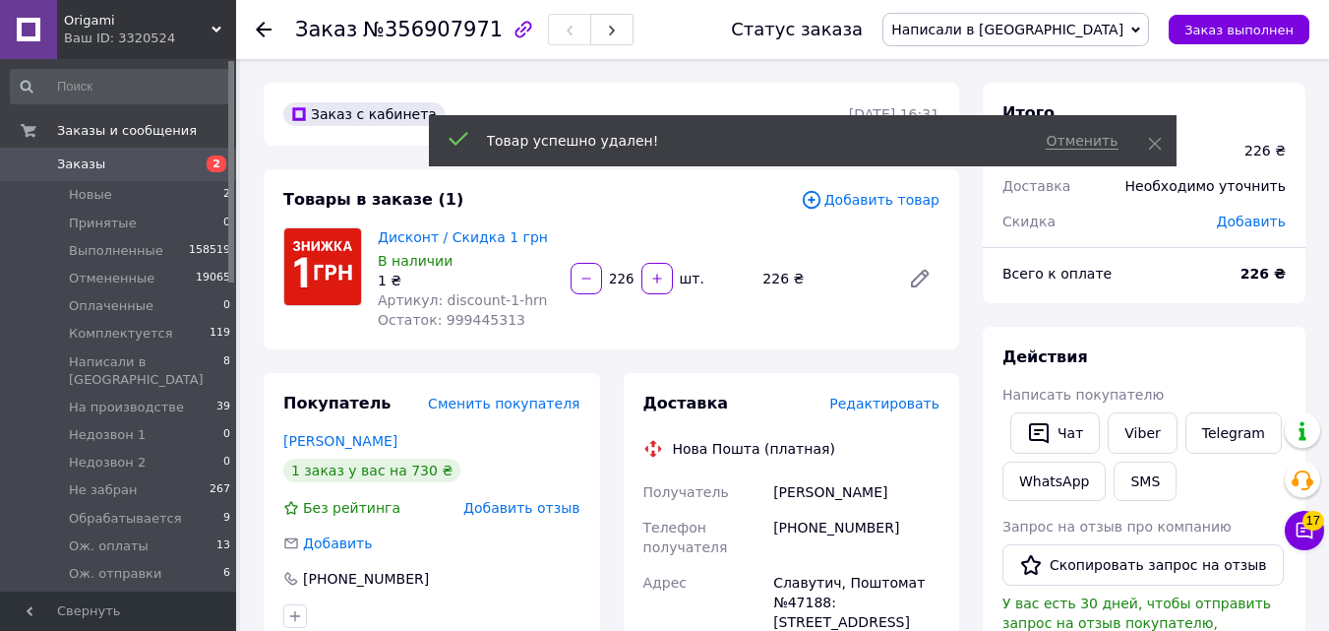
click at [1107, 25] on span "Написали в [GEOGRAPHIC_DATA]" at bounding box center [1007, 30] width 232 height 16
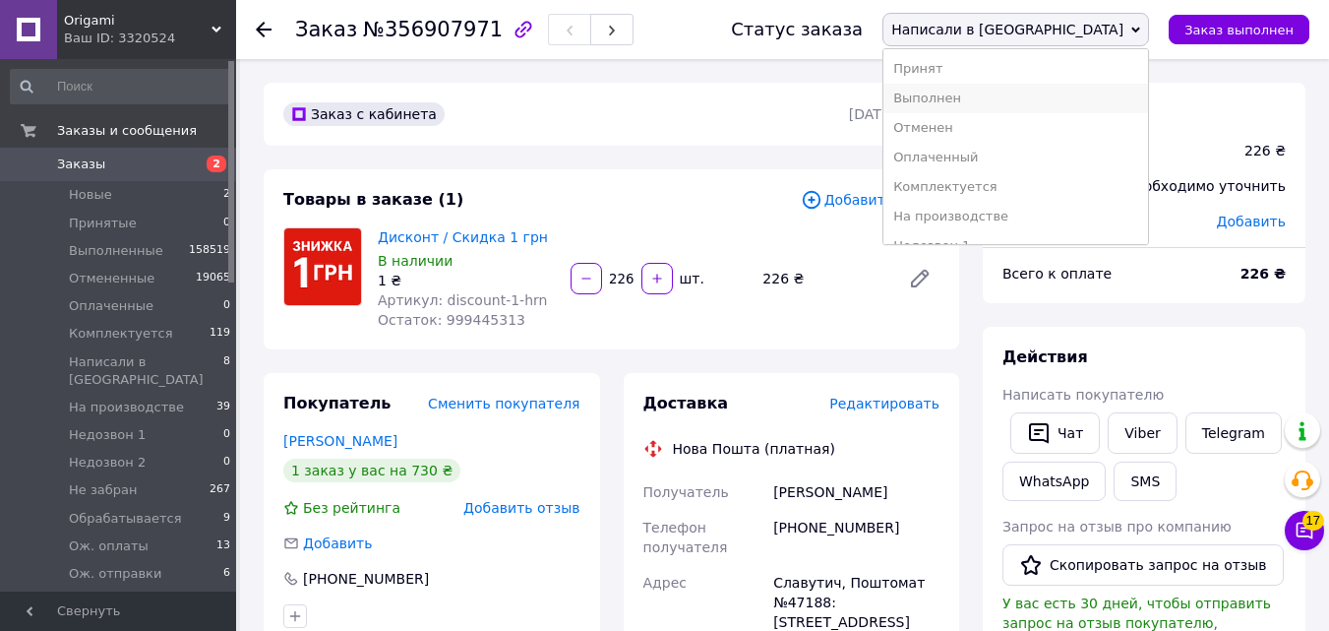
click at [1104, 90] on li "Выполнен" at bounding box center [1015, 99] width 265 height 30
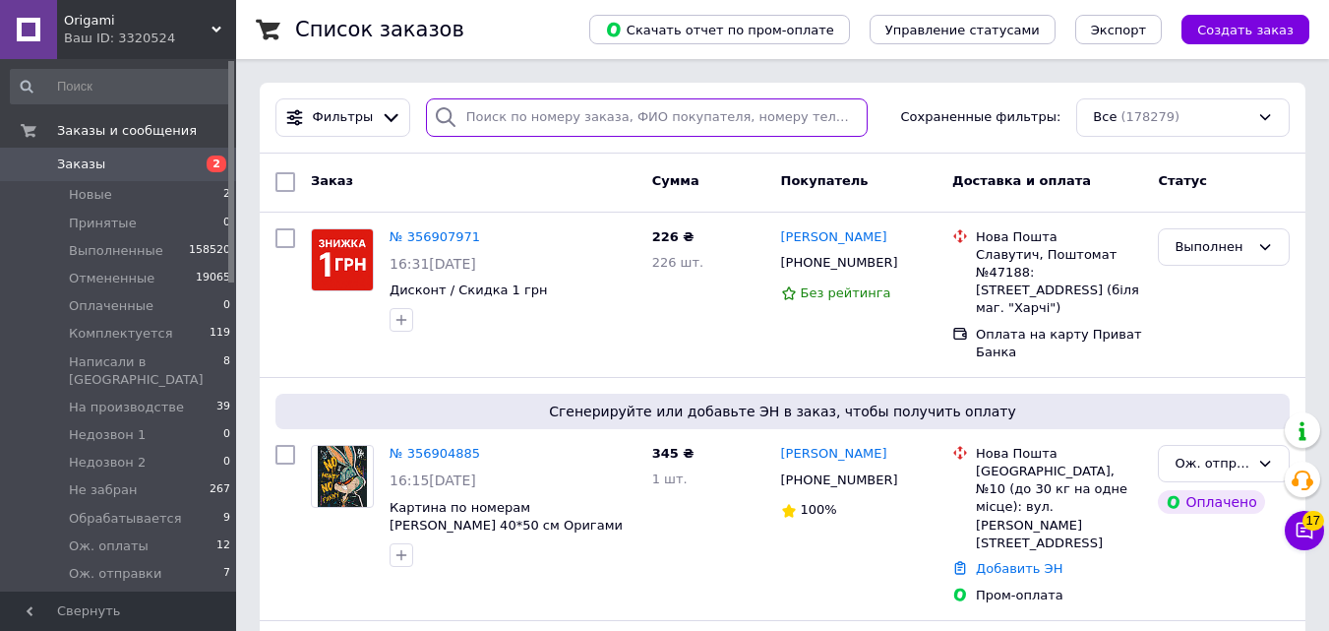
click at [639, 123] on input "search" at bounding box center [647, 117] width 442 height 38
paste input "0975009996"
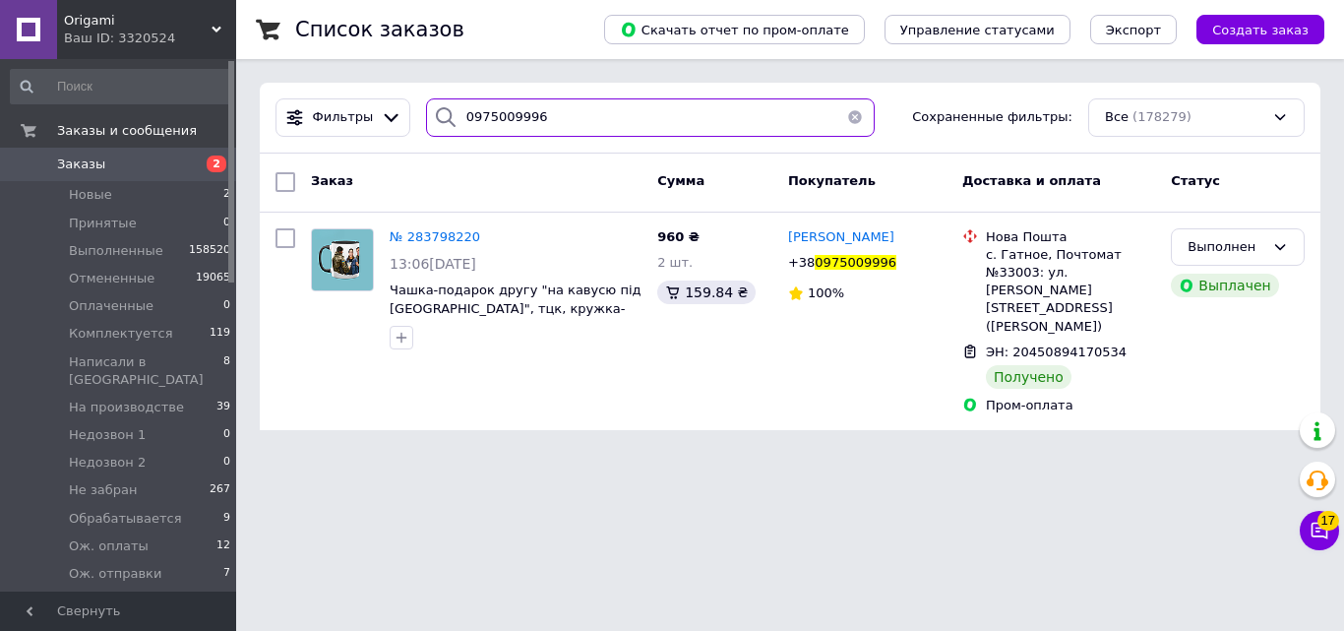
type input "0975009996"
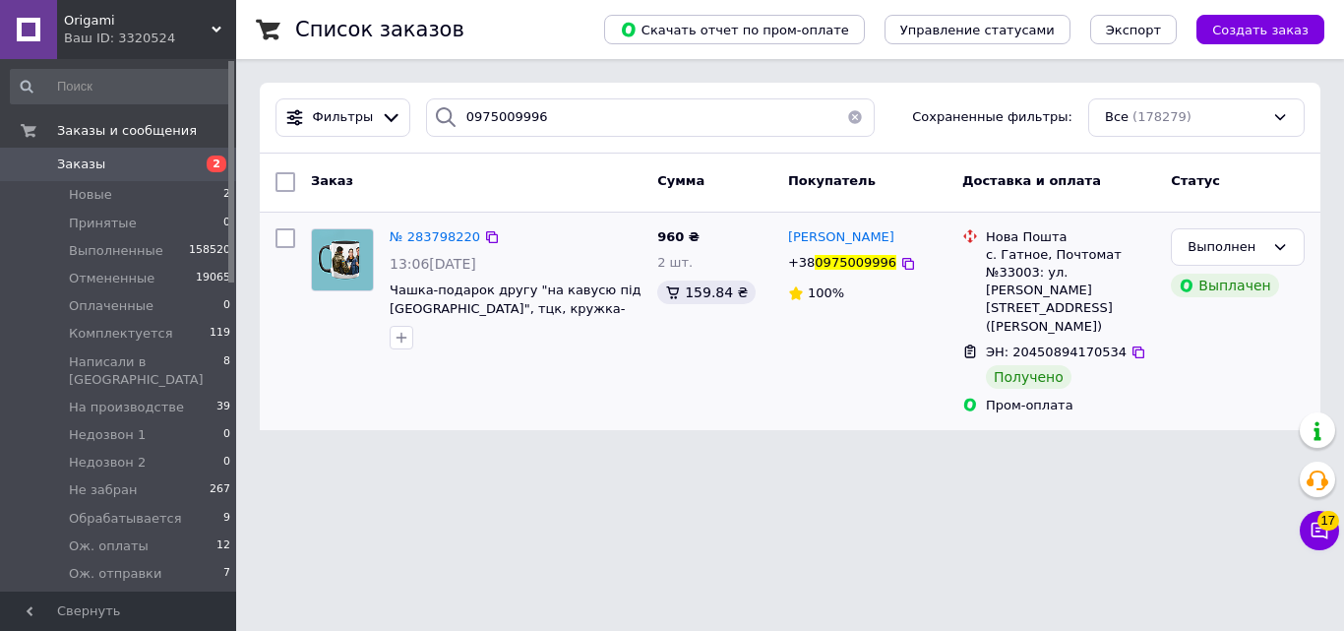
click at [1015, 277] on div "с. Гатное, Почтомат №33003: ул. [PERSON_NAME][STREET_ADDRESS] ([PERSON_NAME])" at bounding box center [1070, 291] width 169 height 90
copy div "33003"
click at [205, 164] on span "2" at bounding box center [209, 164] width 54 height 18
